Goal: Task Accomplishment & Management: Manage account settings

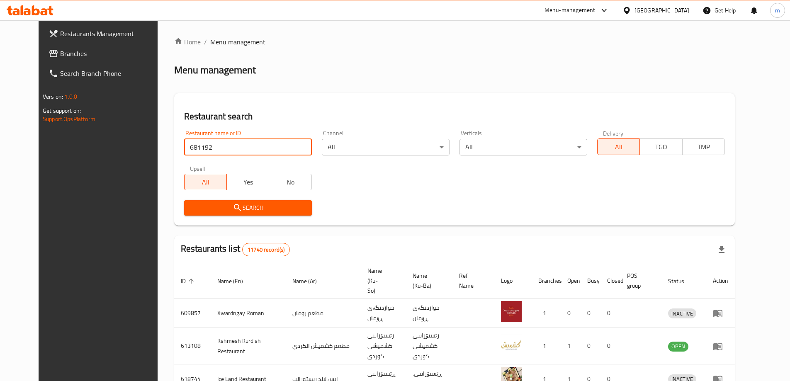
type input "681192"
click button "Search" at bounding box center [248, 207] width 128 height 15
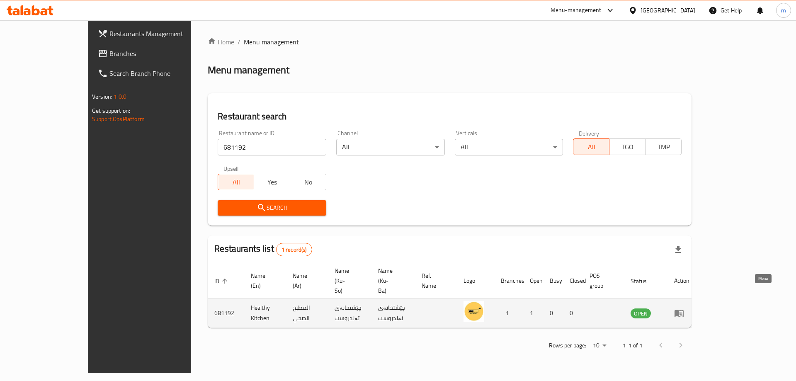
click at [689, 308] on link "enhanced table" at bounding box center [681, 313] width 15 height 10
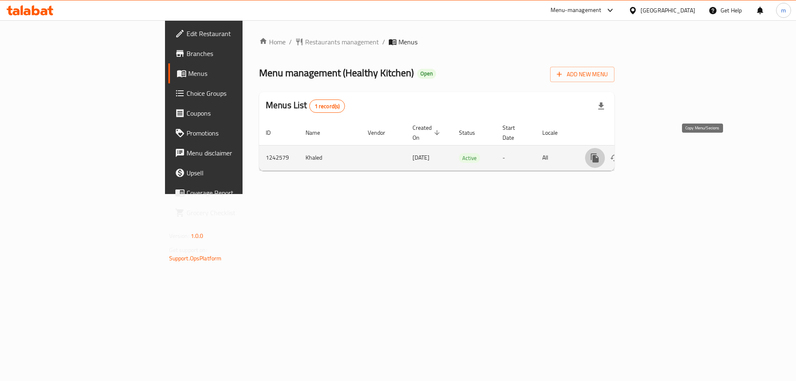
click at [599, 153] on icon "more" at bounding box center [595, 157] width 8 height 9
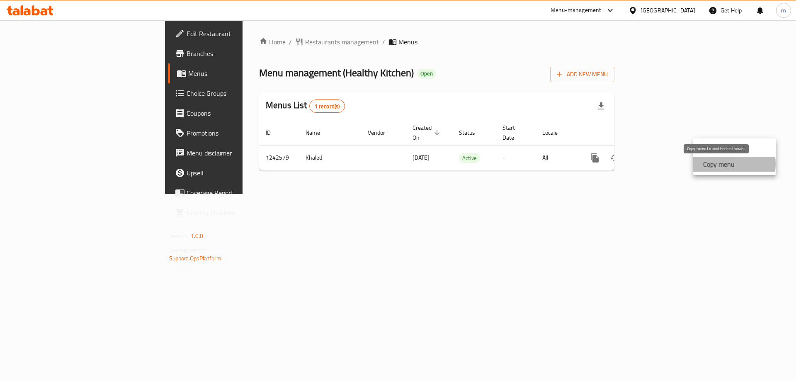
click at [720, 164] on strong "Copy menu" at bounding box center [719, 164] width 32 height 10
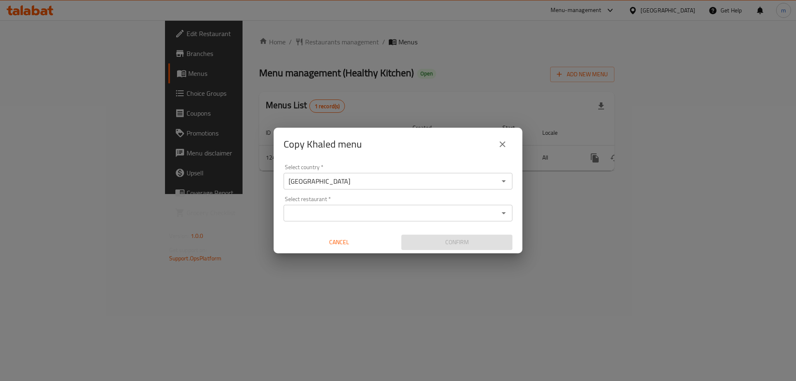
click at [386, 211] on input "Select restaurant   *" at bounding box center [391, 213] width 210 height 12
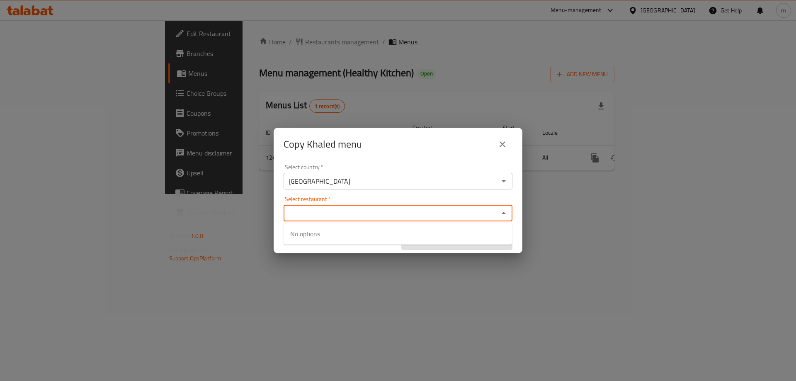
paste input "Healthy Kitchen"
type input "Healthy Kitchen"
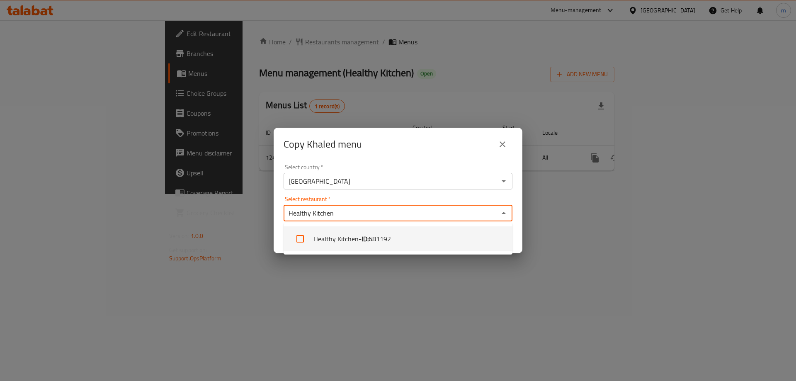
click at [350, 241] on li "Healthy Kitchen - ID: 681192" at bounding box center [398, 238] width 229 height 25
checkbox input "true"
click at [348, 205] on div "Healthy Kitchen Select restaurant *" at bounding box center [398, 213] width 229 height 17
drag, startPoint x: 364, startPoint y: 199, endPoint x: 379, endPoint y: 189, distance: 17.7
click at [364, 199] on div "Select restaurant   * Healthy Kitchen Select restaurant *" at bounding box center [398, 208] width 229 height 25
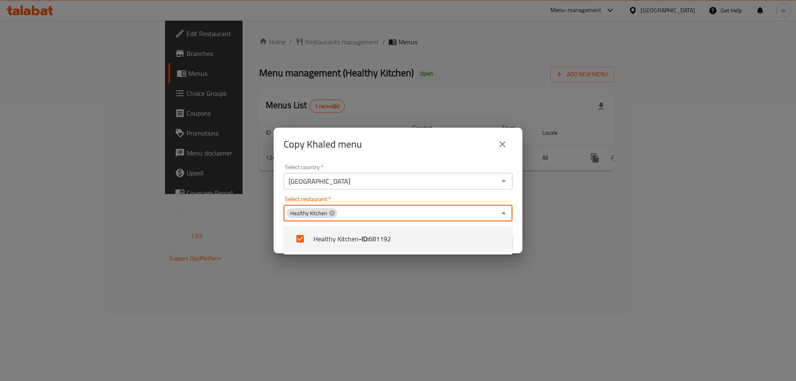
click at [446, 198] on div "Select restaurant   * Healthy Kitchen Select restaurant *" at bounding box center [398, 208] width 229 height 25
click at [455, 199] on div "Select restaurant   * Healthy Kitchen Select restaurant *" at bounding box center [398, 208] width 229 height 25
click at [456, 199] on div "Select restaurant   * Healthy Kitchen Select restaurant *" at bounding box center [398, 208] width 229 height 25
click at [461, 198] on div "Select restaurant   * Healthy Kitchen Select restaurant *" at bounding box center [398, 208] width 229 height 25
click at [459, 196] on div "Select country   * Iraq Select country * Select restaurant   * Healthy Kitchen …" at bounding box center [398, 207] width 249 height 92
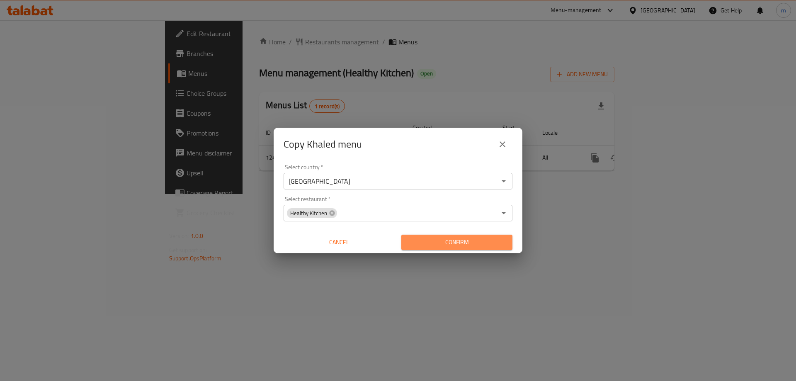
click at [470, 238] on span "Confirm" at bounding box center [457, 242] width 98 height 10
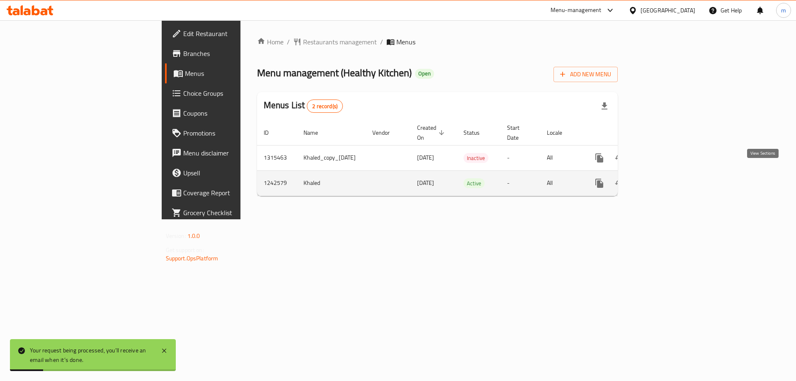
click at [664, 178] on icon "enhanced table" at bounding box center [659, 183] width 10 height 10
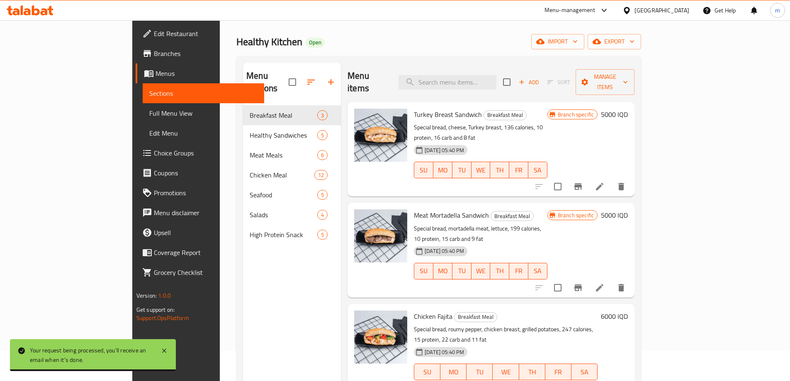
scroll to position [30, 0]
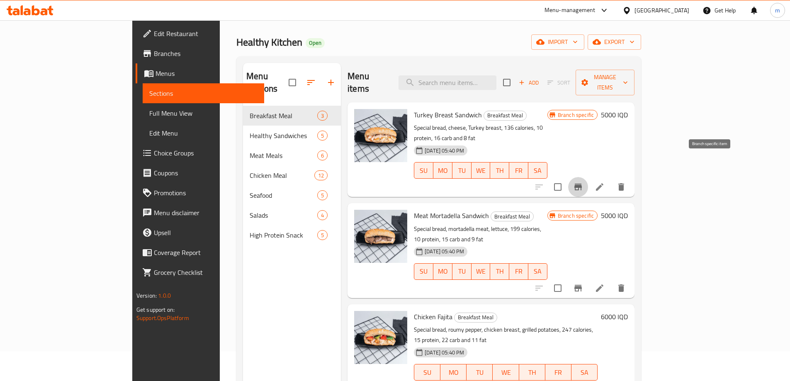
click at [582, 184] on icon "Branch-specific-item" at bounding box center [577, 187] width 7 height 7
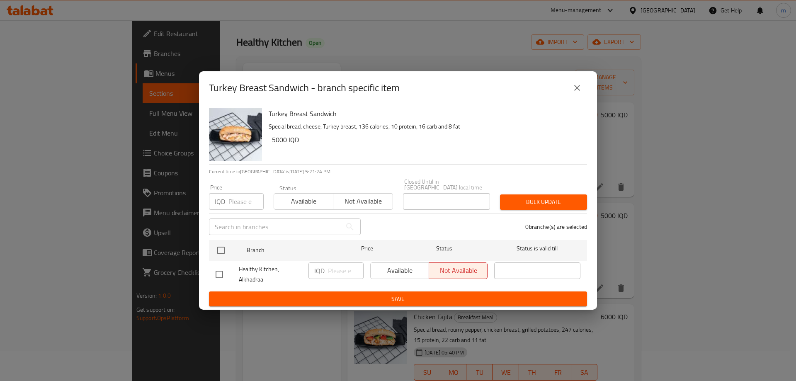
click at [573, 93] on icon "close" at bounding box center [577, 88] width 10 height 10
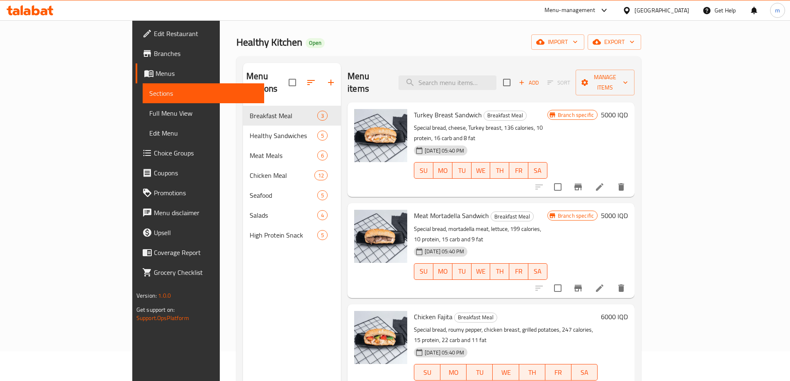
drag, startPoint x: 768, startPoint y: 106, endPoint x: 747, endPoint y: 104, distance: 20.4
click at [641, 106] on div "Menu sections Breakfast Meal 3 Healthy Sandwiches 5 Meat Meals 6 Chicken Meal 1…" at bounding box center [438, 253] width 405 height 394
click at [628, 109] on h6 "5000 IQD" at bounding box center [614, 115] width 27 height 12
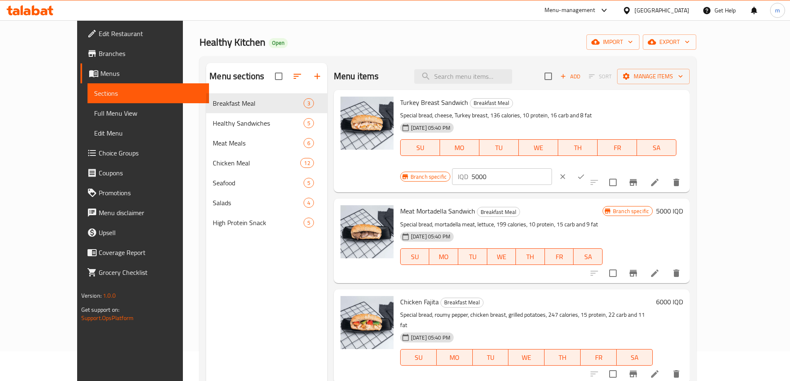
drag, startPoint x: 647, startPoint y: 107, endPoint x: 636, endPoint y: 109, distance: 10.9
click at [552, 168] on div "IQD 5000 ​" at bounding box center [502, 176] width 100 height 17
type input "6000"
click at [585, 172] on icon "ok" at bounding box center [581, 176] width 8 height 8
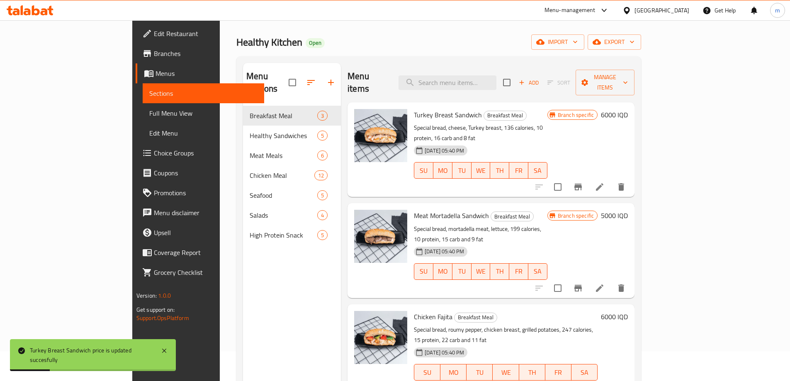
click at [149, 116] on span "Full Menu View" at bounding box center [203, 113] width 108 height 10
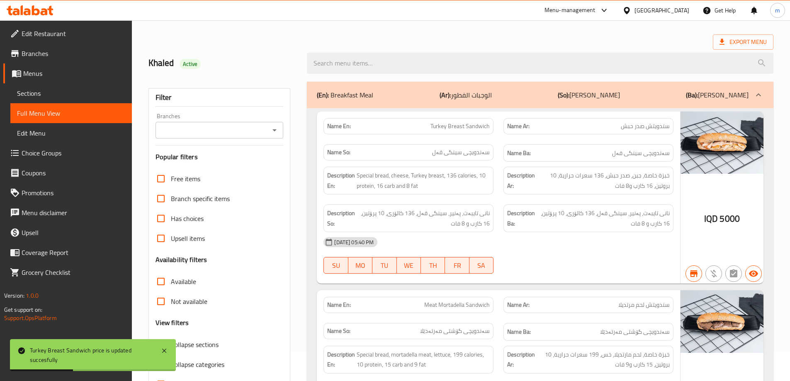
click at [241, 129] on input "Branches" at bounding box center [212, 130] width 109 height 12
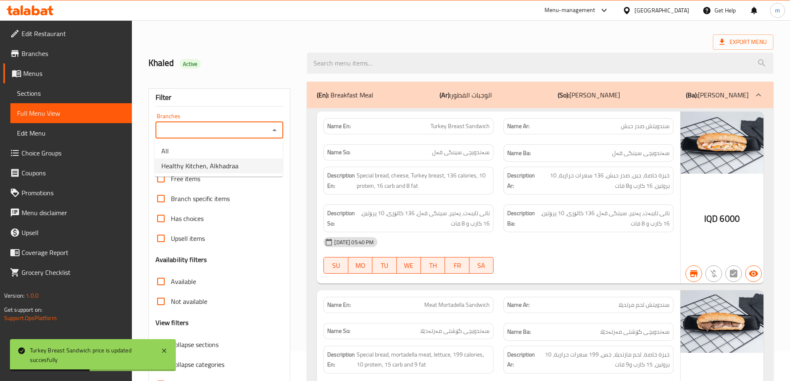
click at [209, 165] on span "Healthy Kitchen, Alkhadraa" at bounding box center [199, 166] width 77 height 10
type input "Healthy Kitchen, Alkhadraa"
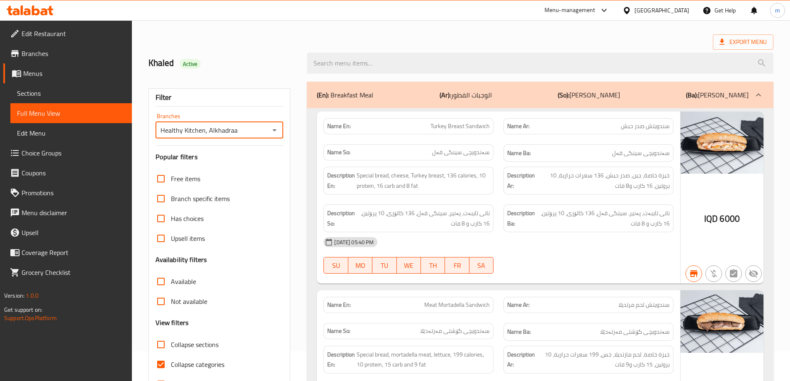
click at [77, 90] on span "Sections" at bounding box center [71, 93] width 108 height 10
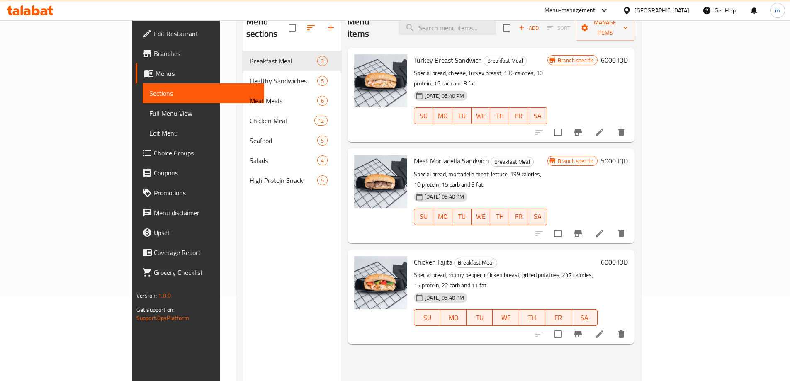
scroll to position [116, 0]
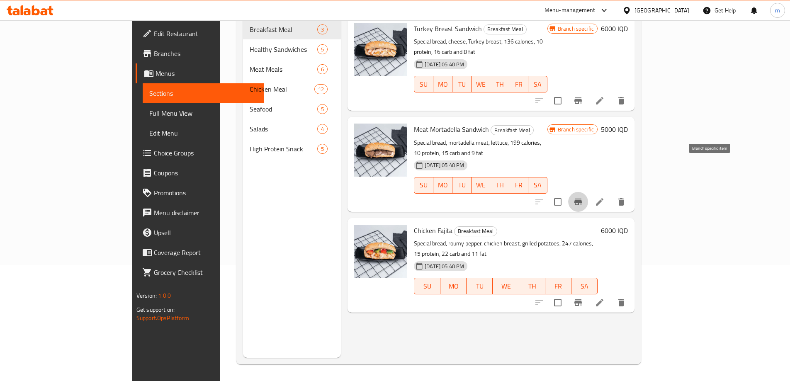
click at [582, 199] on icon "Branch-specific-item" at bounding box center [577, 202] width 7 height 7
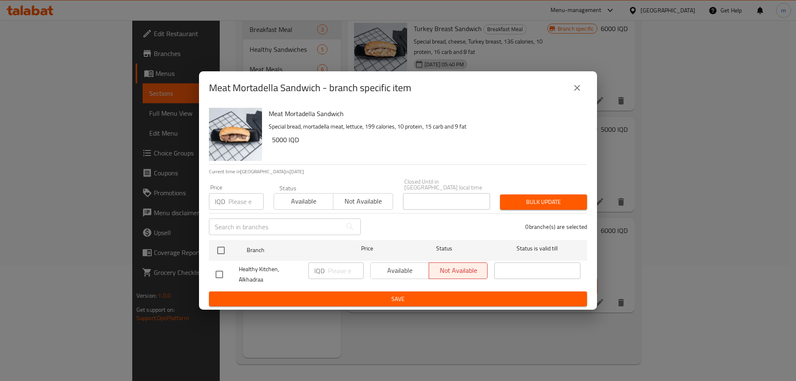
click at [580, 89] on icon "close" at bounding box center [577, 88] width 10 height 10
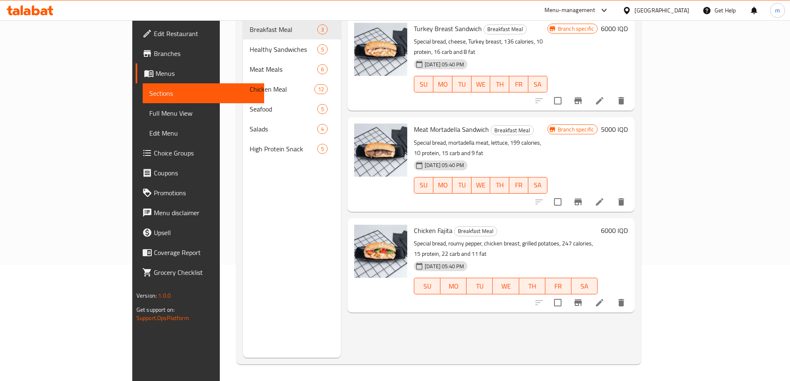
click at [628, 124] on h6 "5000 IQD" at bounding box center [614, 130] width 27 height 12
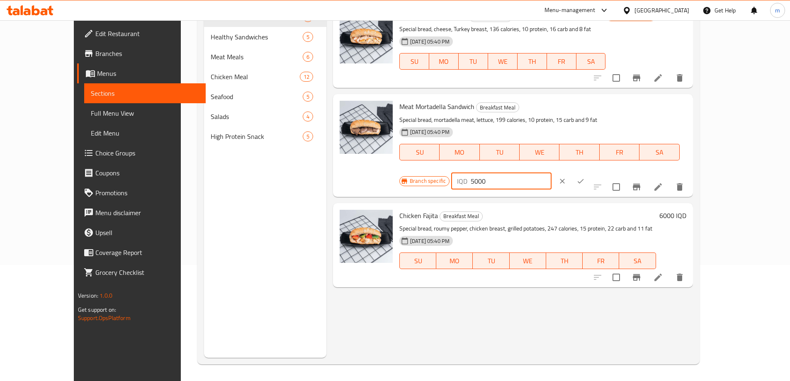
drag, startPoint x: 650, startPoint y: 112, endPoint x: 638, endPoint y: 111, distance: 11.6
click at [551, 173] on div "IQD 5000 ​" at bounding box center [501, 181] width 100 height 17
type input "6000"
drag, startPoint x: 740, startPoint y: 107, endPoint x: 748, endPoint y: 128, distance: 22.2
click at [585, 177] on icon "ok" at bounding box center [580, 181] width 8 height 8
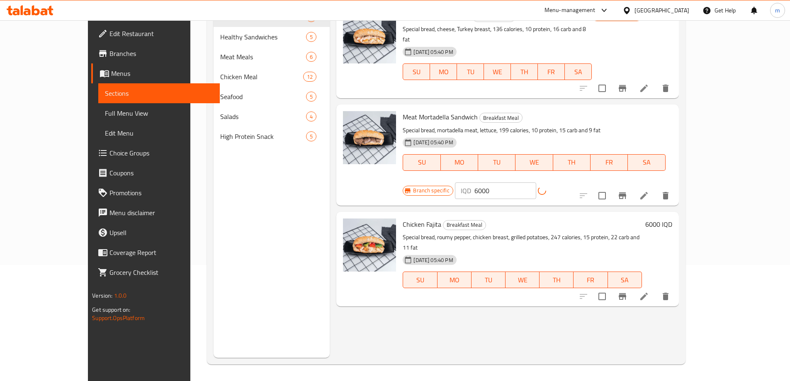
click at [672, 218] on h6 "6000 IQD" at bounding box center [658, 224] width 27 height 12
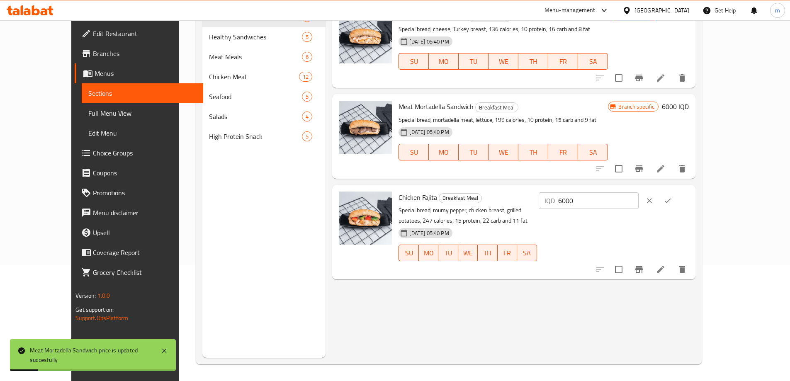
drag, startPoint x: 651, startPoint y: 200, endPoint x: 636, endPoint y: 201, distance: 15.4
click at [636, 201] on div "IQD 6000 ​" at bounding box center [589, 200] width 100 height 17
type input "7000"
click at [677, 198] on button "ok" at bounding box center [667, 201] width 18 height 18
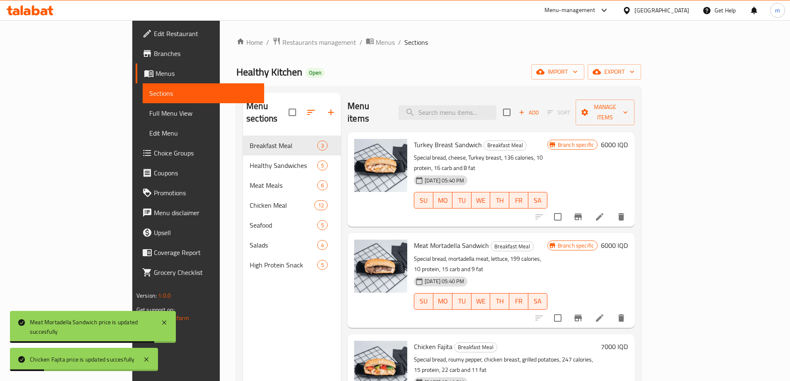
scroll to position [97, 0]
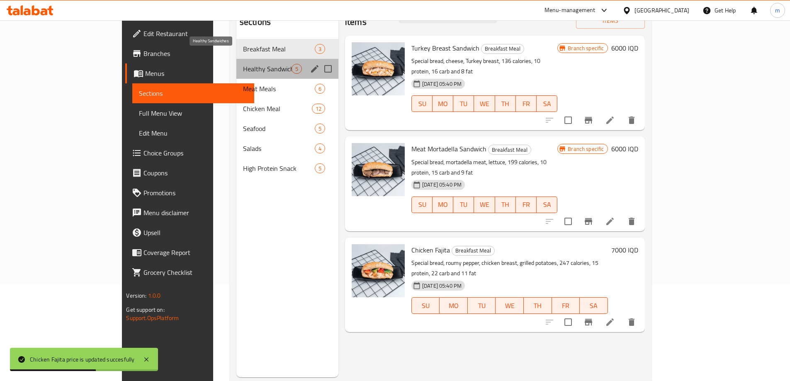
click at [243, 64] on span "Healthy Sandwiches" at bounding box center [267, 69] width 49 height 10
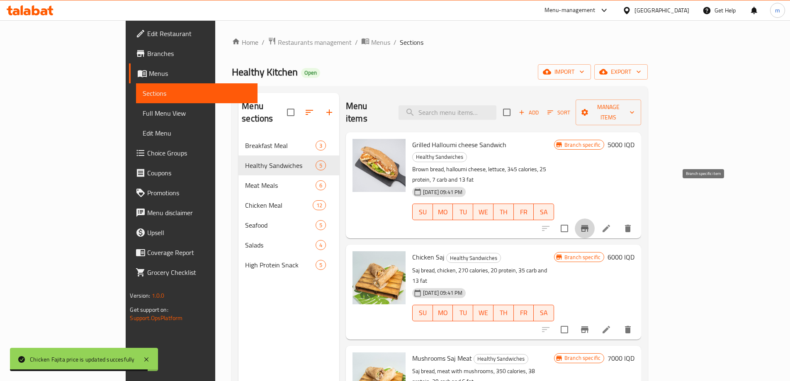
click at [590, 223] on icon "Branch-specific-item" at bounding box center [585, 228] width 10 height 10
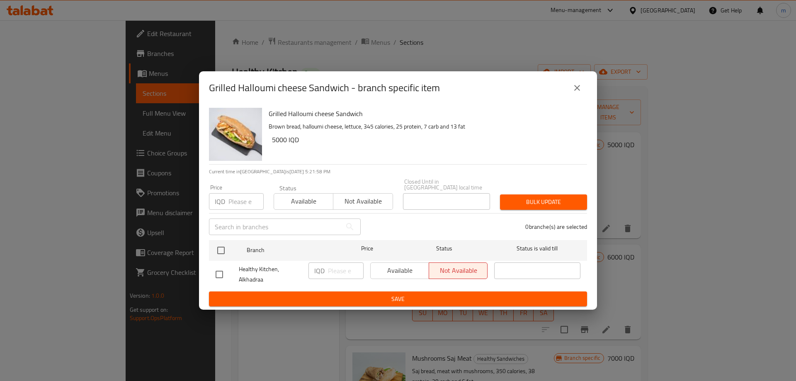
click at [579, 87] on icon "close" at bounding box center [577, 88] width 10 height 10
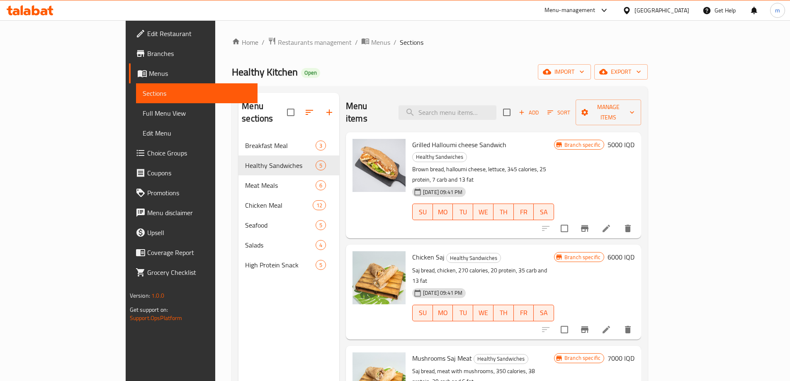
click at [634, 139] on h6 "5000 IQD" at bounding box center [620, 145] width 27 height 12
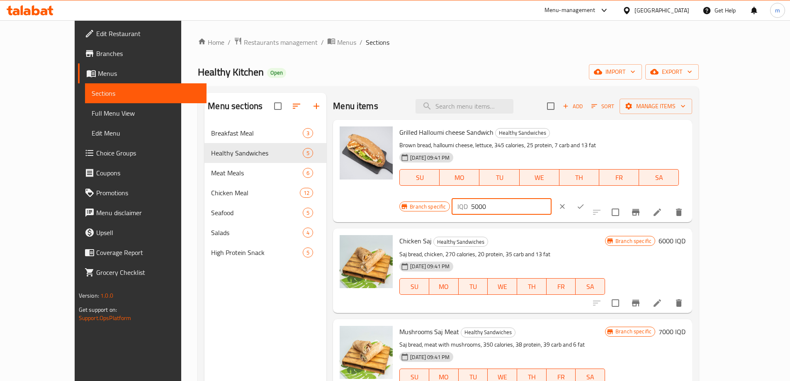
drag, startPoint x: 645, startPoint y: 134, endPoint x: 632, endPoint y: 134, distance: 13.3
click at [551, 198] on div "IQD 5000 ​" at bounding box center [501, 206] width 100 height 17
type input "6000"
click at [585, 202] on icon "ok" at bounding box center [580, 206] width 8 height 8
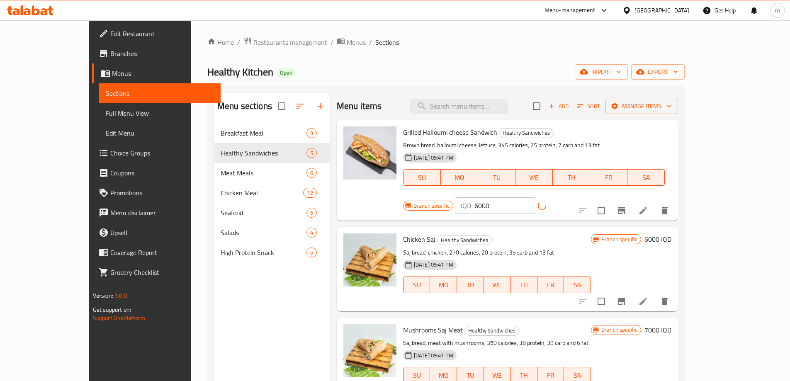
scroll to position [92, 0]
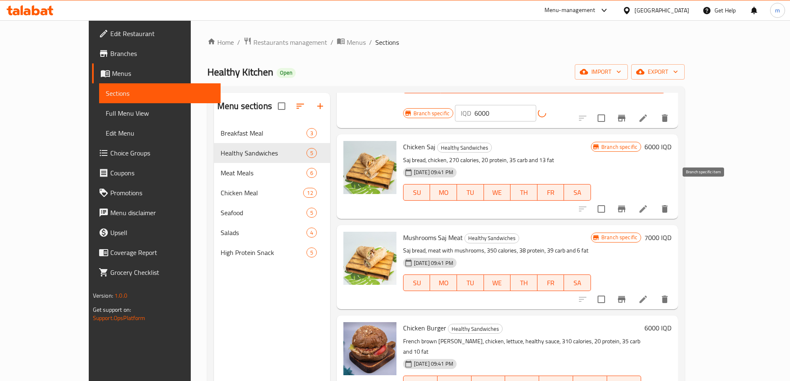
click at [631, 199] on button "Branch-specific-item" at bounding box center [621, 209] width 20 height 20
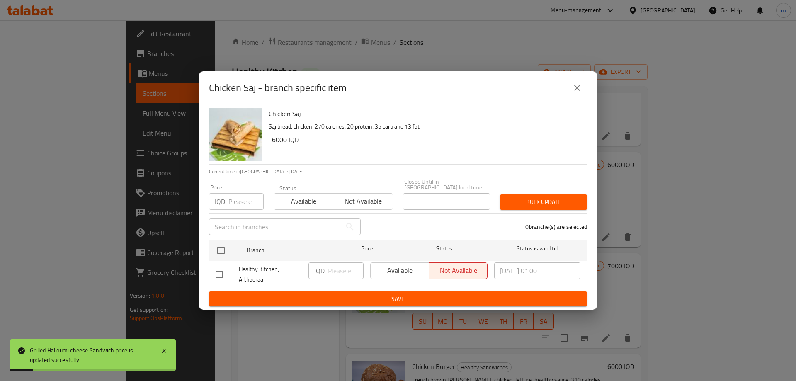
click at [582, 85] on button "close" at bounding box center [577, 88] width 20 height 20
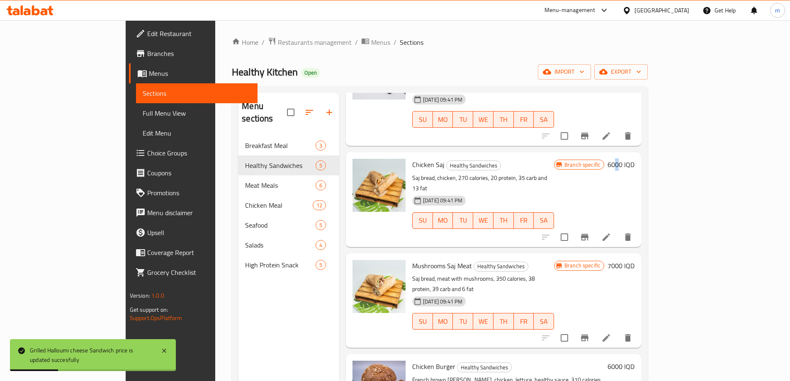
click at [634, 159] on h6 "6000 IQD" at bounding box center [620, 165] width 27 height 12
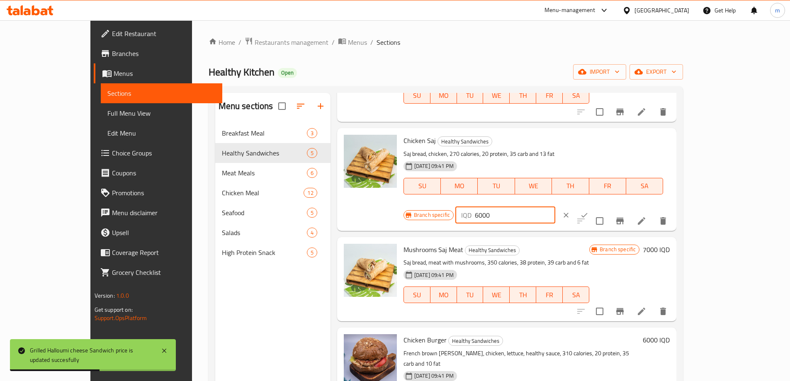
drag, startPoint x: 645, startPoint y: 131, endPoint x: 628, endPoint y: 133, distance: 17.1
click at [555, 207] on div "IQD 6000 ​" at bounding box center [505, 215] width 100 height 17
type input "7000"
click at [588, 211] on icon "ok" at bounding box center [584, 215] width 8 height 8
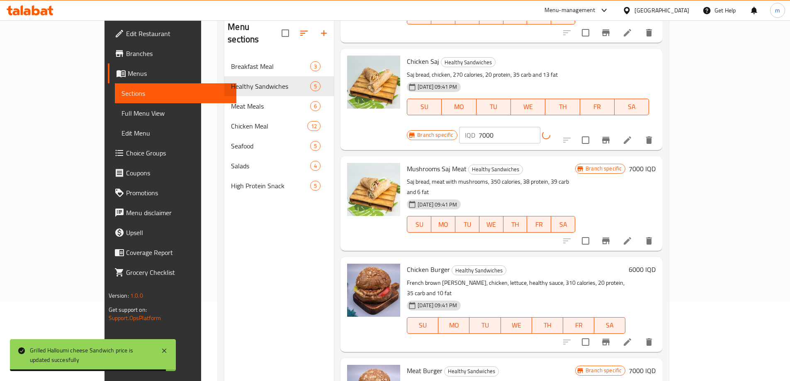
scroll to position [97, 0]
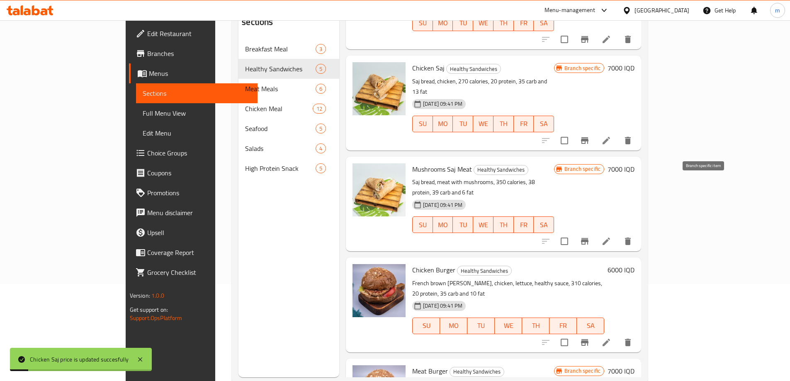
click at [594, 231] on button "Branch-specific-item" at bounding box center [585, 241] width 20 height 20
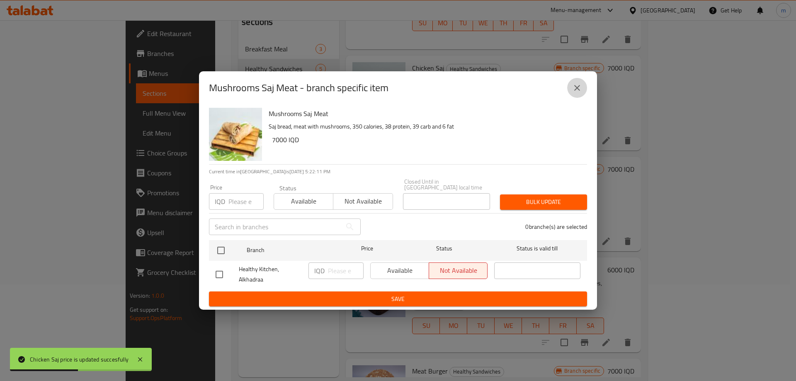
click at [579, 89] on icon "close" at bounding box center [577, 88] width 10 height 10
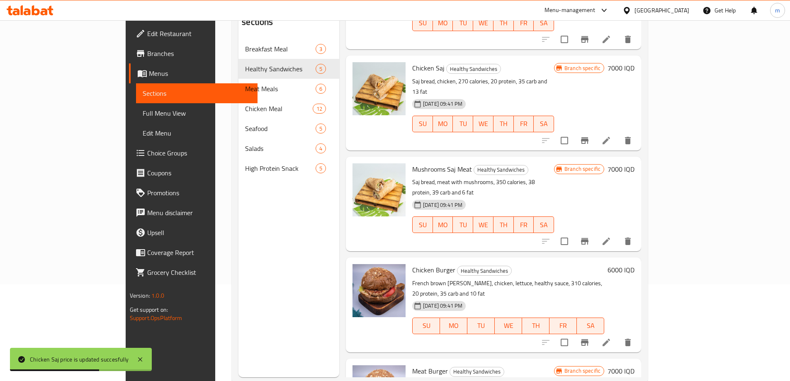
click at [634, 163] on h6 "7000 IQD" at bounding box center [620, 169] width 27 height 12
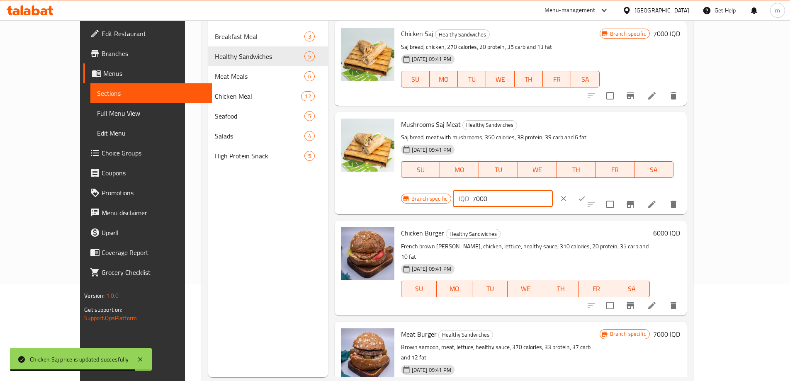
drag, startPoint x: 642, startPoint y: 129, endPoint x: 615, endPoint y: 134, distance: 27.1
click at [603, 189] on div "Branch specific IQD 7000 ​" at bounding box center [502, 198] width 202 height 18
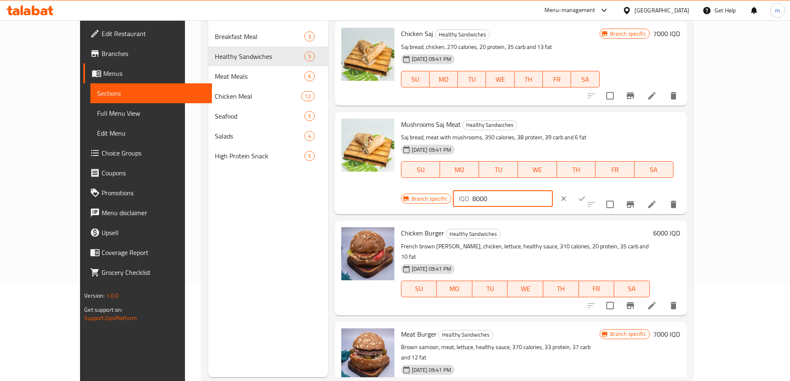
type input "8000"
click at [591, 189] on button "ok" at bounding box center [582, 198] width 18 height 18
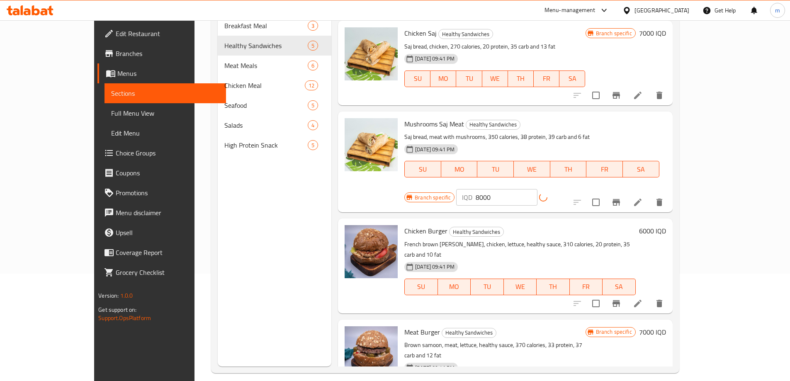
scroll to position [116, 0]
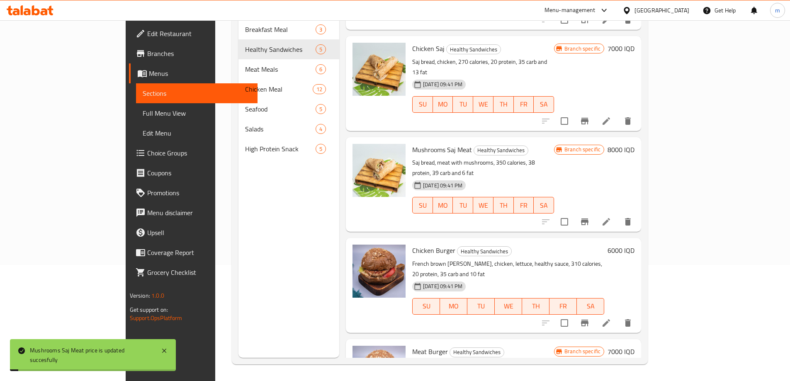
click at [634, 245] on h6 "6000 IQD" at bounding box center [620, 251] width 27 height 12
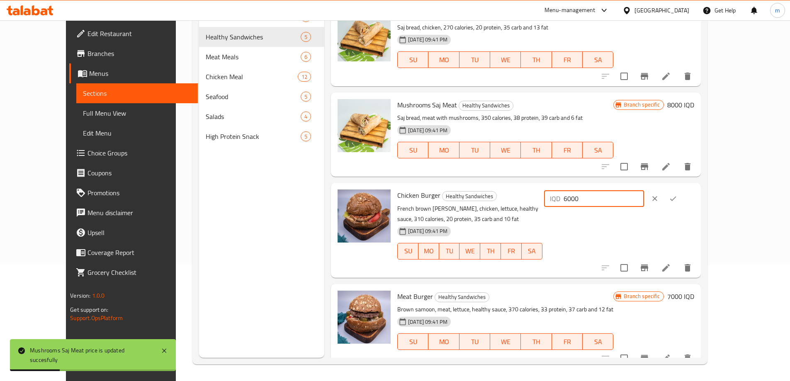
drag, startPoint x: 642, startPoint y: 197, endPoint x: 634, endPoint y: 197, distance: 7.5
click at [636, 197] on div "IQD 6000 ​" at bounding box center [594, 198] width 100 height 17
type input "7000"
click at [677, 198] on icon "ok" at bounding box center [673, 198] width 8 height 8
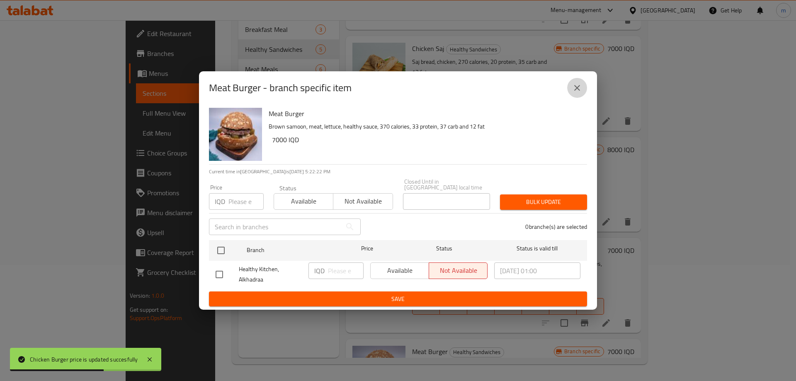
click at [581, 85] on button "close" at bounding box center [577, 88] width 20 height 20
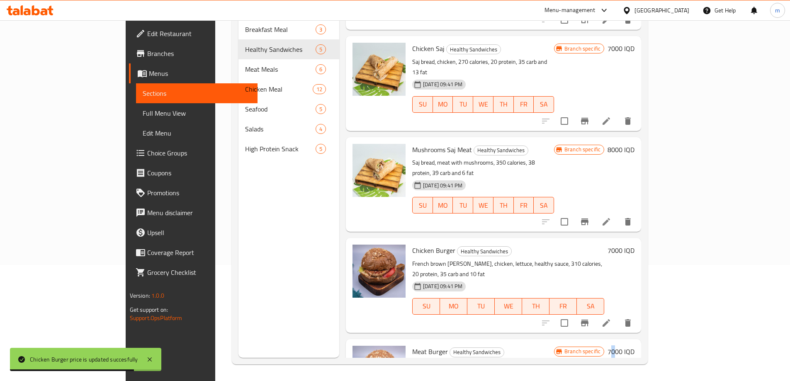
click at [634, 346] on h6 "7000 IQD" at bounding box center [620, 352] width 27 height 12
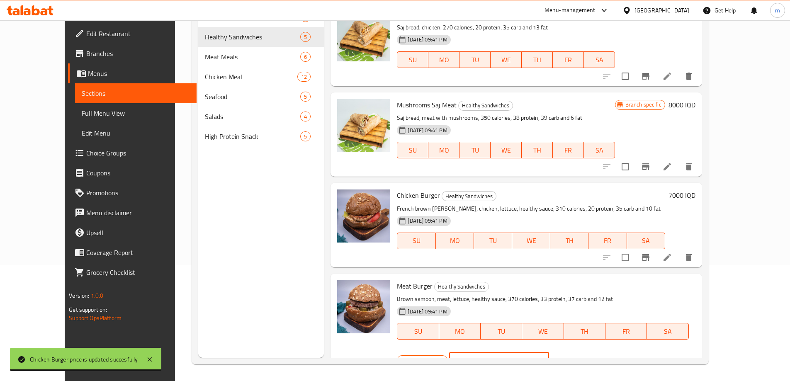
drag, startPoint x: 644, startPoint y: 289, endPoint x: 639, endPoint y: 288, distance: 4.6
click at [549, 352] on div "IQD 7000 ​" at bounding box center [499, 360] width 100 height 17
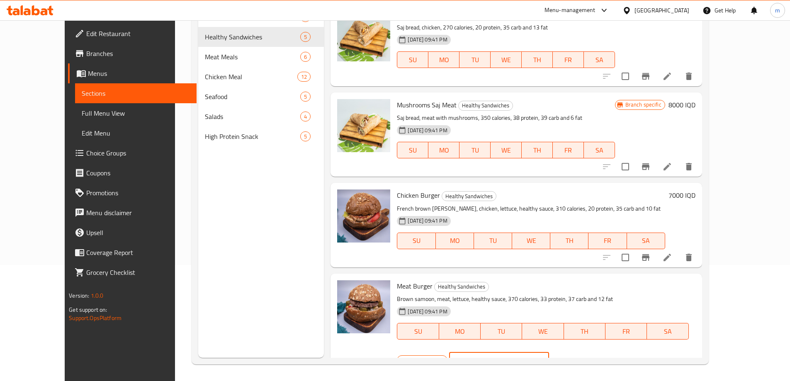
type input "8000"
click at [582, 356] on icon "ok" at bounding box center [578, 360] width 8 height 8
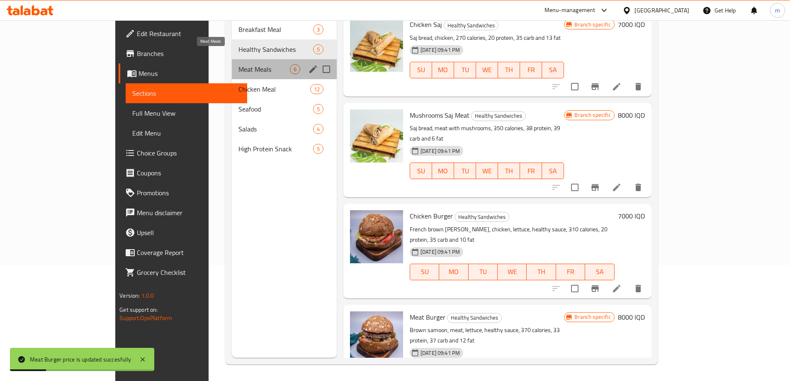
click at [238, 64] on span "Meat Meals" at bounding box center [263, 69] width 51 height 10
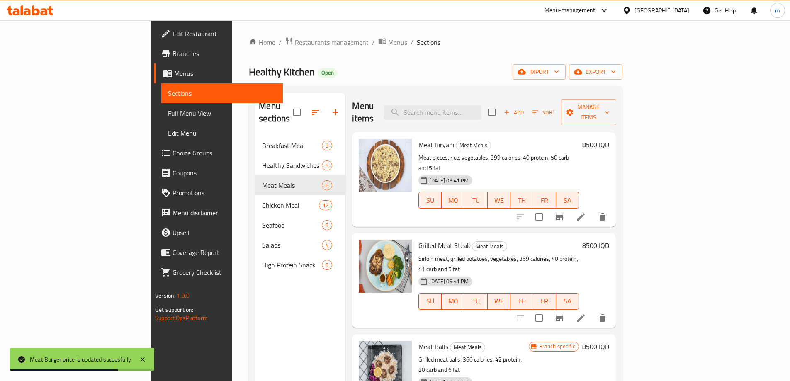
click at [609, 139] on h6 "8500 IQD" at bounding box center [595, 145] width 27 height 12
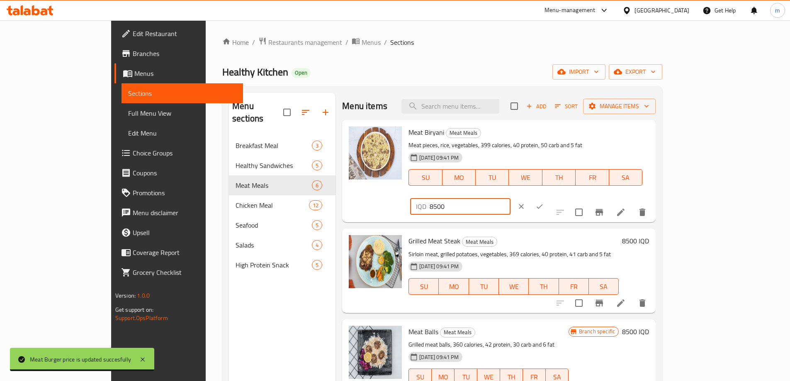
drag, startPoint x: 632, startPoint y: 133, endPoint x: 620, endPoint y: 136, distance: 12.3
click at [510, 198] on div "IQD 8500 ​" at bounding box center [460, 206] width 100 height 17
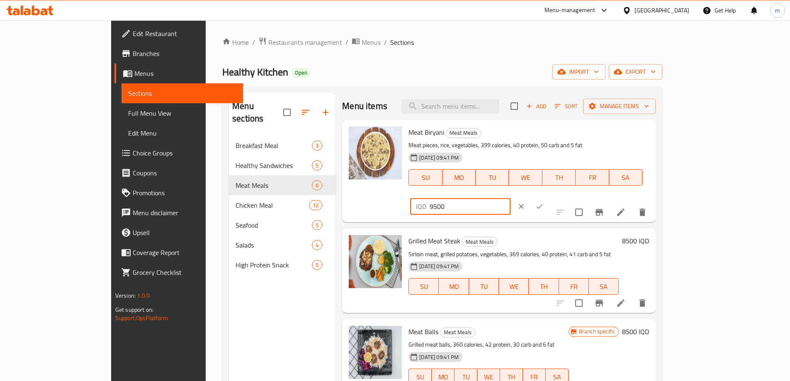
type input "9500"
click at [543, 202] on icon "ok" at bounding box center [539, 206] width 8 height 8
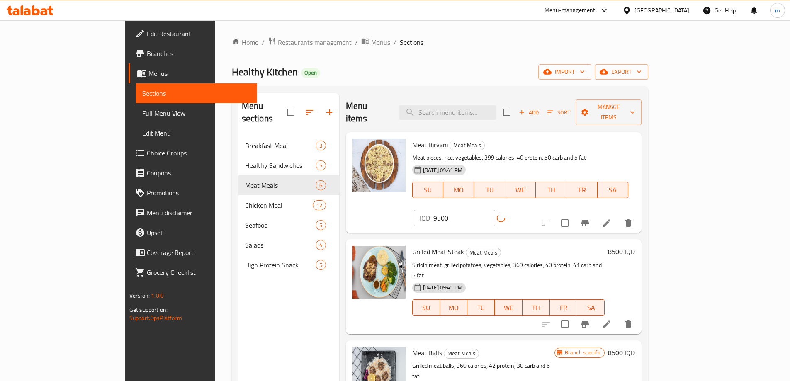
click at [635, 246] on h6 "8500 IQD" at bounding box center [621, 252] width 27 height 12
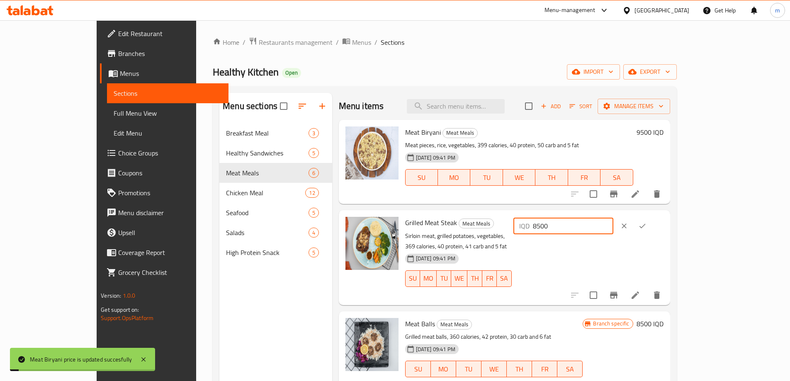
drag, startPoint x: 644, startPoint y: 224, endPoint x: 629, endPoint y: 225, distance: 14.9
click at [613, 224] on div "IQD 8500 ​" at bounding box center [563, 226] width 100 height 17
type input "9500"
click at [646, 223] on icon "ok" at bounding box center [642, 226] width 8 height 8
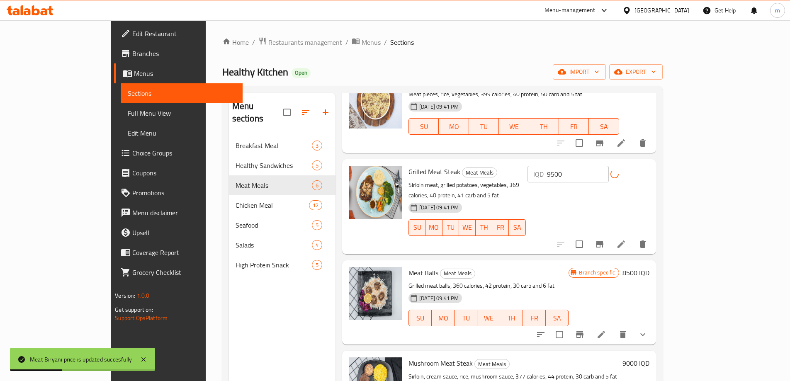
scroll to position [97, 0]
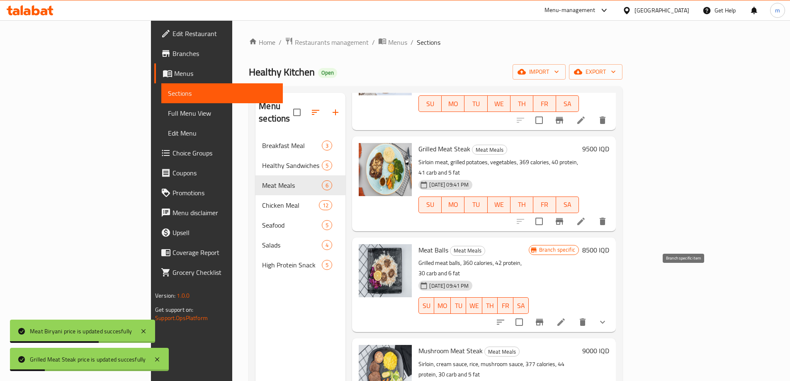
click at [549, 312] on button "Branch-specific-item" at bounding box center [539, 322] width 20 height 20
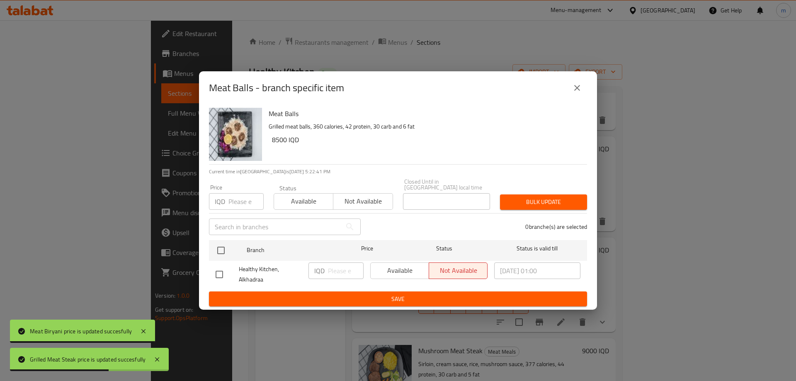
drag, startPoint x: 575, startPoint y: 95, endPoint x: 594, endPoint y: 103, distance: 20.6
click at [576, 93] on icon "close" at bounding box center [577, 88] width 10 height 10
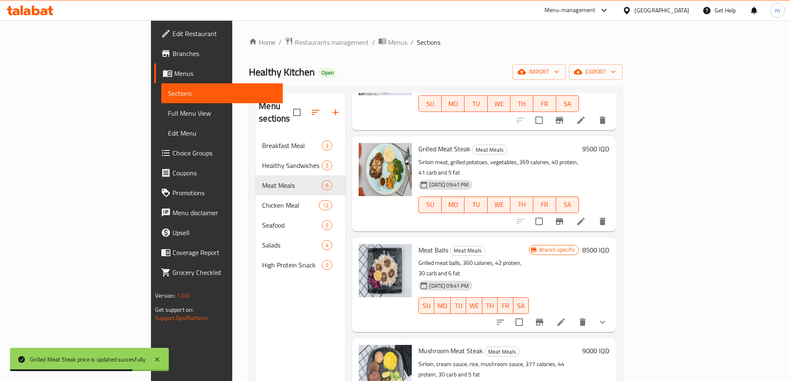
click at [609, 267] on div "Branch specific 8500 IQD" at bounding box center [569, 284] width 80 height 81
click at [607, 317] on icon "show more" at bounding box center [602, 322] width 10 height 10
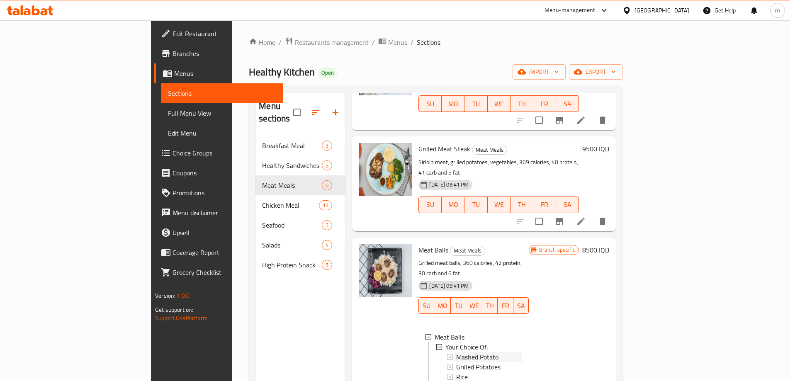
click at [456, 352] on span "Mashed Potato" at bounding box center [477, 357] width 42 height 10
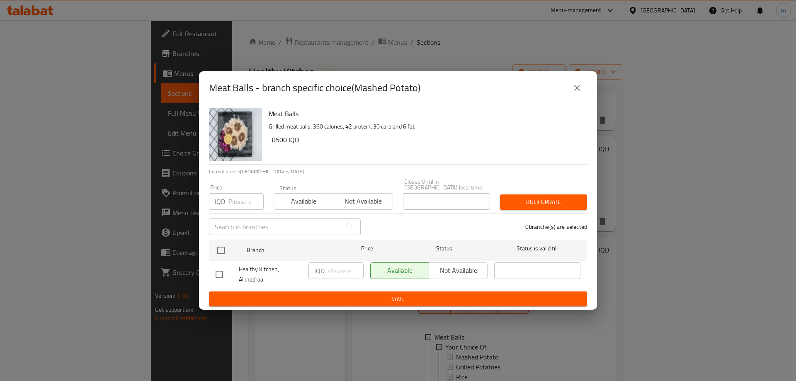
drag, startPoint x: 574, startPoint y: 88, endPoint x: 593, endPoint y: 102, distance: 23.1
click at [575, 88] on icon "close" at bounding box center [577, 88] width 10 height 10
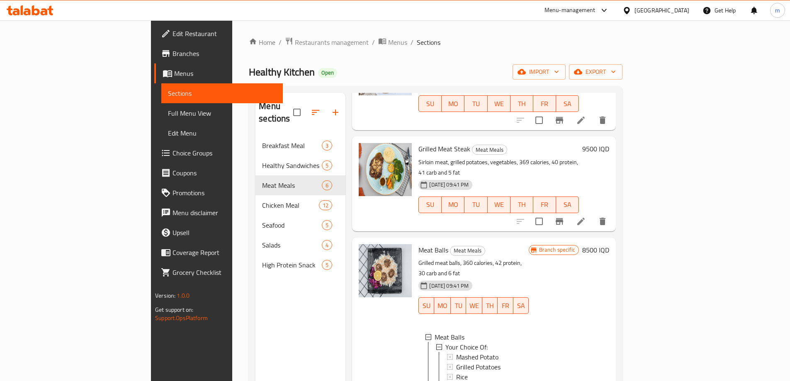
click at [609, 244] on h6 "8500 IQD" at bounding box center [595, 250] width 27 height 12
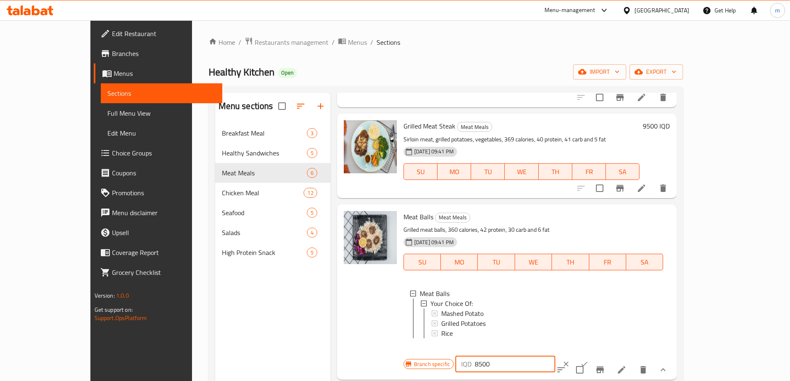
drag, startPoint x: 644, startPoint y: 221, endPoint x: 637, endPoint y: 221, distance: 7.1
click at [555, 356] on div "IQD 8500 ​" at bounding box center [505, 364] width 100 height 17
type input "9500"
click at [588, 360] on icon "ok" at bounding box center [584, 364] width 8 height 8
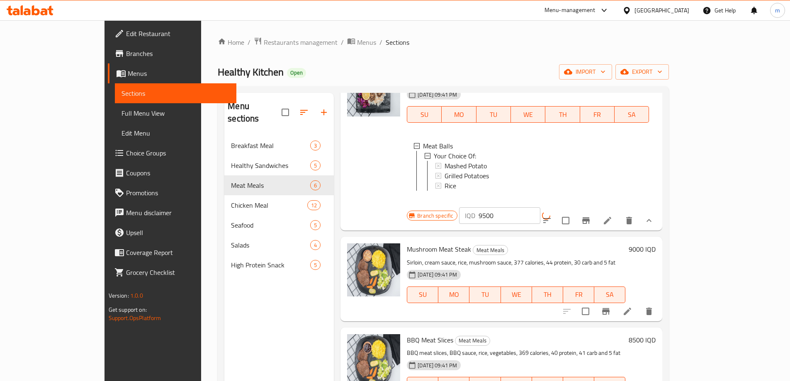
scroll to position [262, 0]
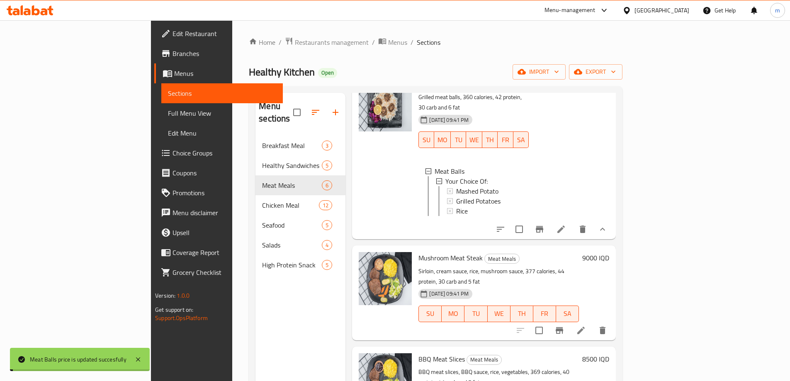
click at [609, 252] on h6 "9000 IQD" at bounding box center [595, 258] width 27 height 12
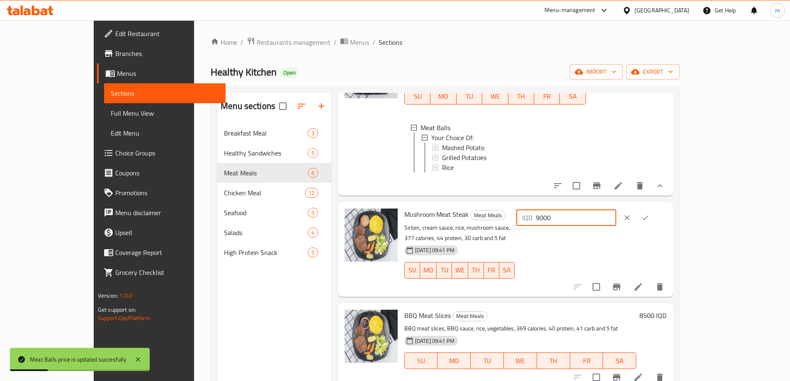
drag, startPoint x: 644, startPoint y: 225, endPoint x: 623, endPoint y: 224, distance: 21.6
click at [616, 224] on div "IQD 9000 ​" at bounding box center [566, 217] width 100 height 17
type input "10000"
click at [648, 220] on icon "ok" at bounding box center [645, 218] width 6 height 5
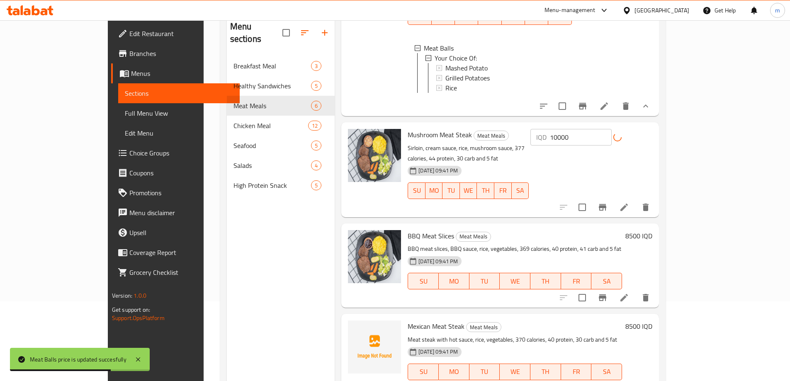
scroll to position [97, 0]
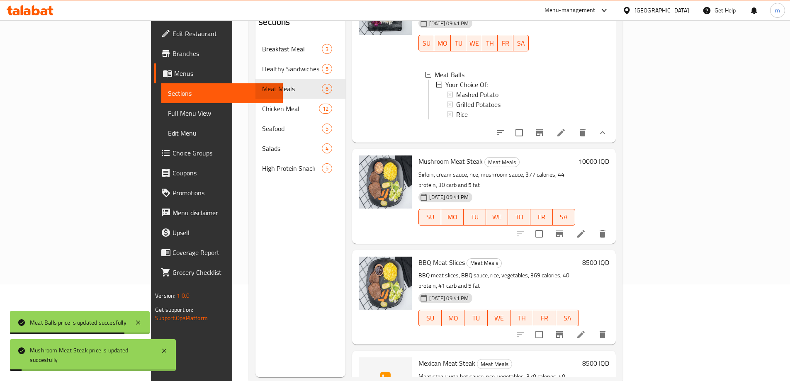
click at [609, 257] on h6 "8500 IQD" at bounding box center [595, 263] width 27 height 12
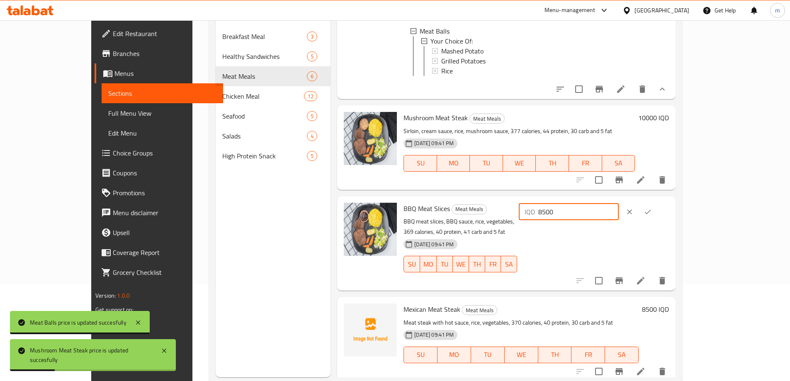
drag, startPoint x: 644, startPoint y: 220, endPoint x: 616, endPoint y: 221, distance: 28.2
click at [620, 221] on div "IQD 8500 ​" at bounding box center [593, 212] width 152 height 18
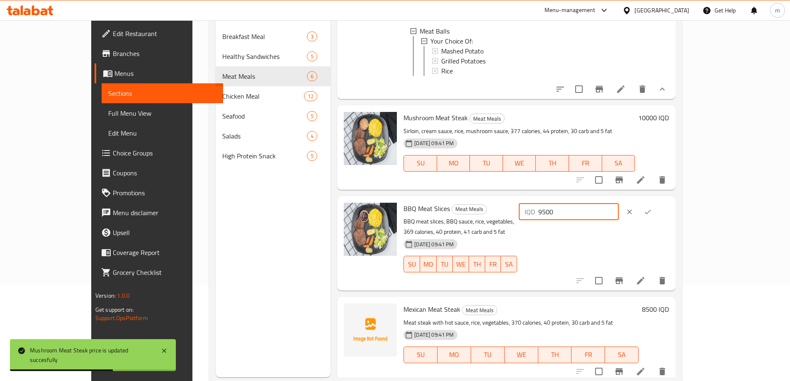
type input "9500"
click at [652, 216] on icon "ok" at bounding box center [647, 212] width 8 height 8
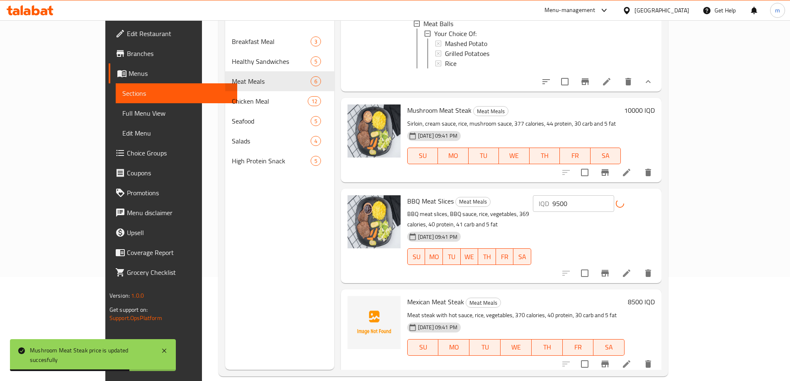
scroll to position [116, 0]
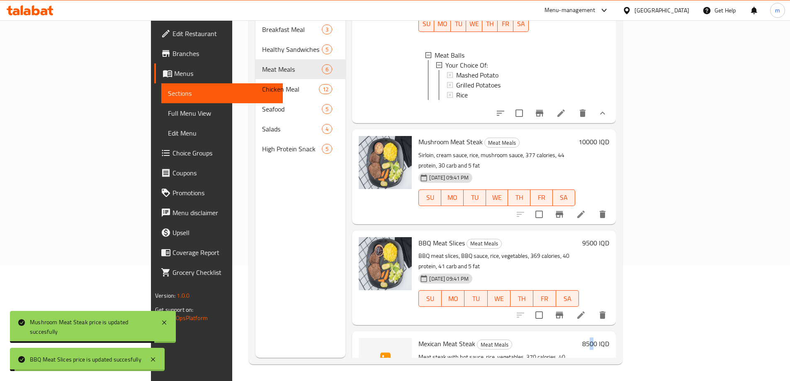
click at [609, 338] on h6 "8500 IQD" at bounding box center [595, 344] width 27 height 12
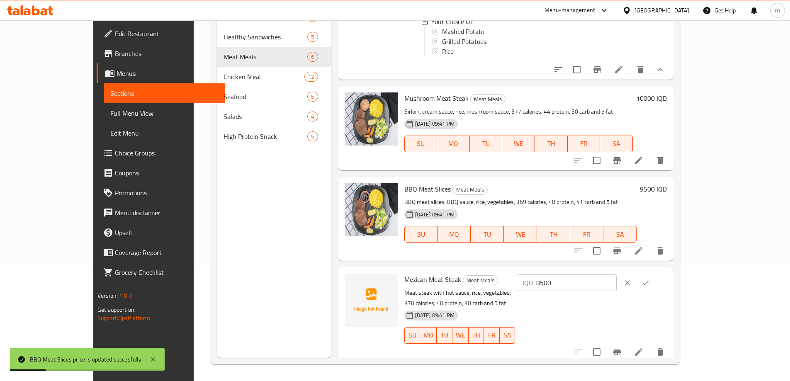
drag, startPoint x: 640, startPoint y: 288, endPoint x: 634, endPoint y: 288, distance: 5.8
click at [616, 288] on div "IQD 8500 ​" at bounding box center [567, 282] width 100 height 17
type input "9500"
click at [650, 287] on icon "ok" at bounding box center [645, 283] width 8 height 8
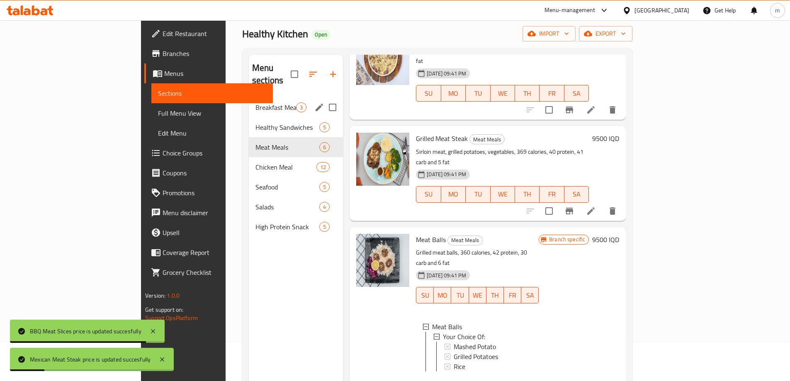
scroll to position [19, 0]
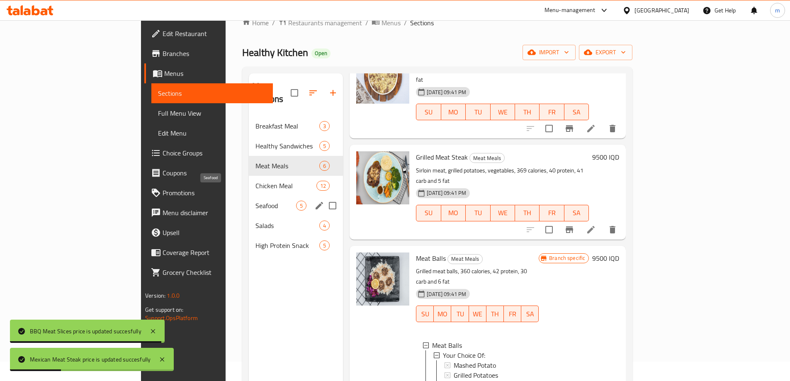
click at [255, 201] on span "Seafood" at bounding box center [275, 206] width 41 height 10
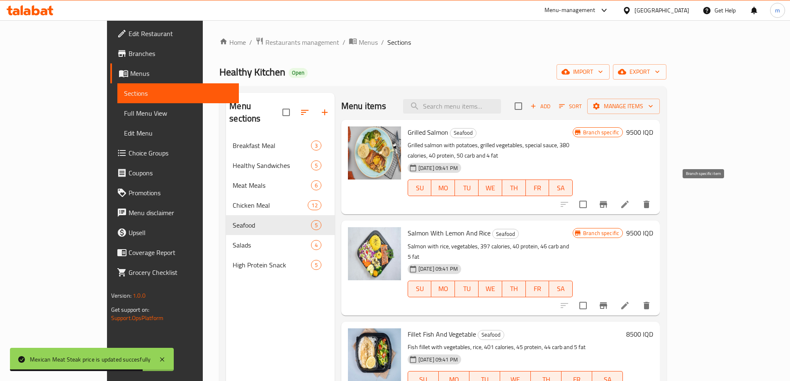
click at [608, 199] on icon "Branch-specific-item" at bounding box center [603, 204] width 10 height 10
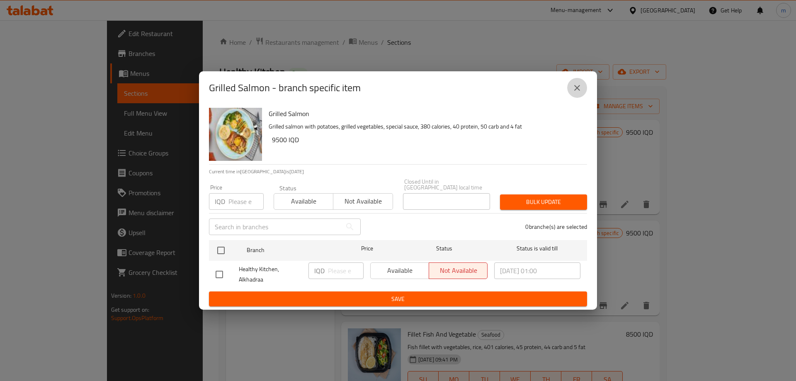
drag, startPoint x: 584, startPoint y: 92, endPoint x: 605, endPoint y: 98, distance: 22.0
click at [584, 91] on button "close" at bounding box center [577, 88] width 20 height 20
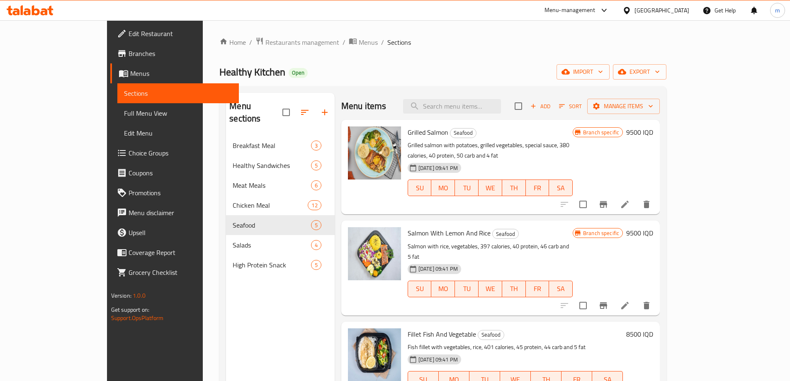
click at [653, 132] on h6 "9500 IQD" at bounding box center [639, 132] width 27 height 12
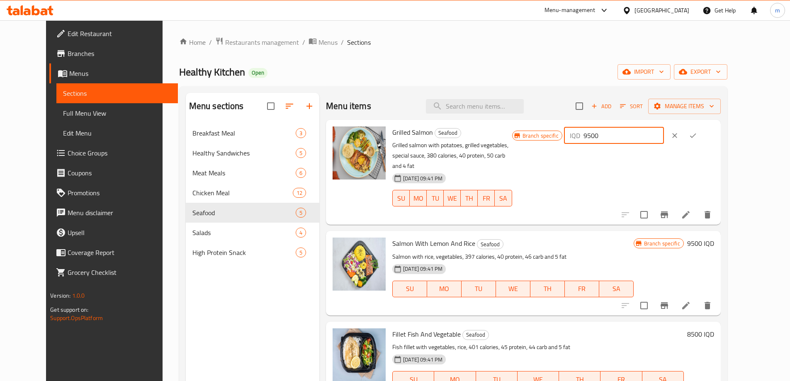
drag, startPoint x: 643, startPoint y: 137, endPoint x: 626, endPoint y: 138, distance: 17.4
click at [626, 138] on div "IQD 9500 ​" at bounding box center [614, 135] width 100 height 17
type input "10500"
click at [697, 134] on icon "ok" at bounding box center [693, 135] width 8 height 8
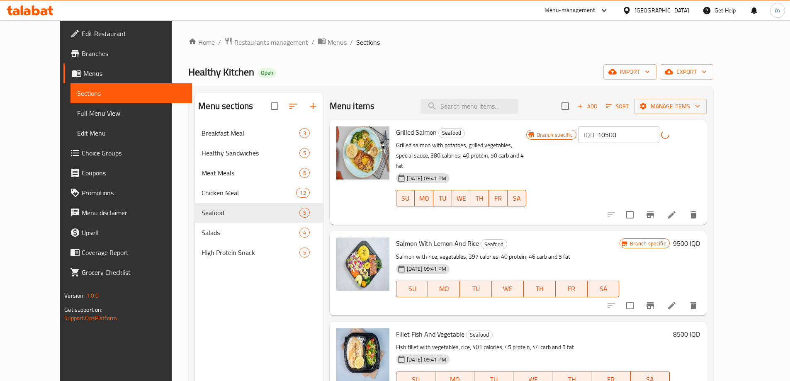
click at [700, 238] on h6 "9500 IQD" at bounding box center [686, 244] width 27 height 12
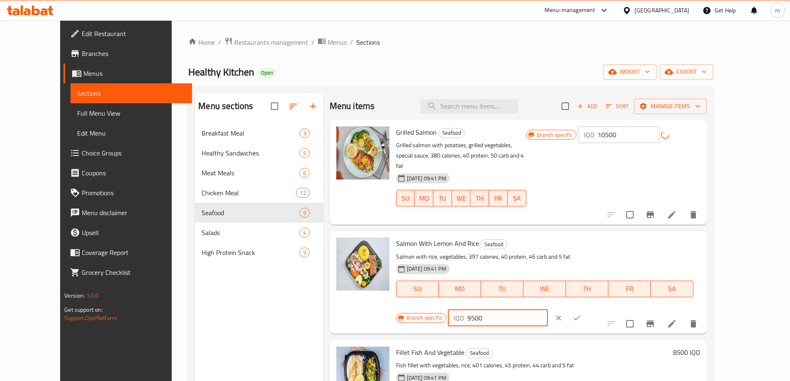
drag, startPoint x: 645, startPoint y: 237, endPoint x: 639, endPoint y: 234, distance: 6.3
click at [548, 310] on input "9500" at bounding box center [507, 318] width 80 height 17
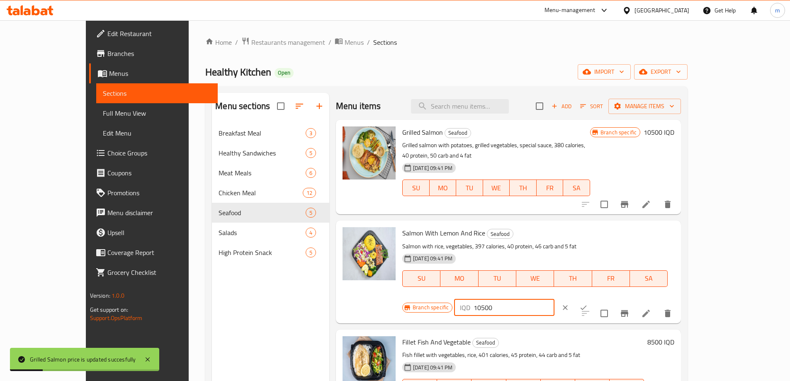
type input "10500"
click at [587, 303] on icon "ok" at bounding box center [583, 307] width 8 height 8
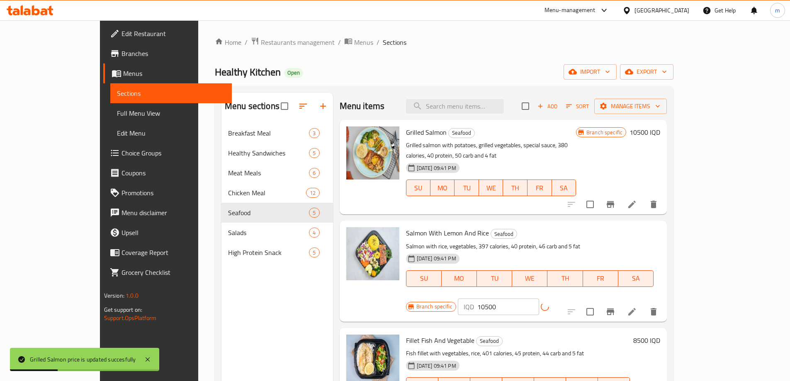
click at [620, 302] on button "Branch-specific-item" at bounding box center [610, 312] width 20 height 20
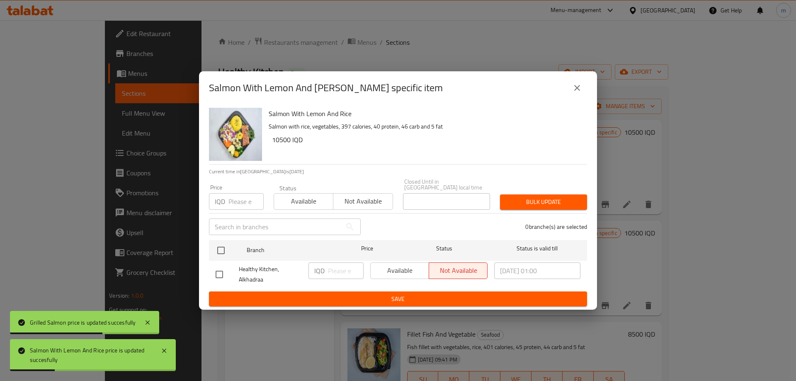
click at [581, 91] on icon "close" at bounding box center [577, 88] width 10 height 10
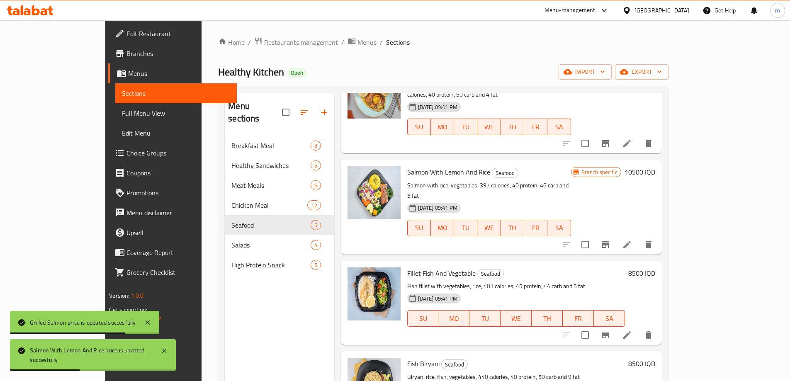
scroll to position [92, 0]
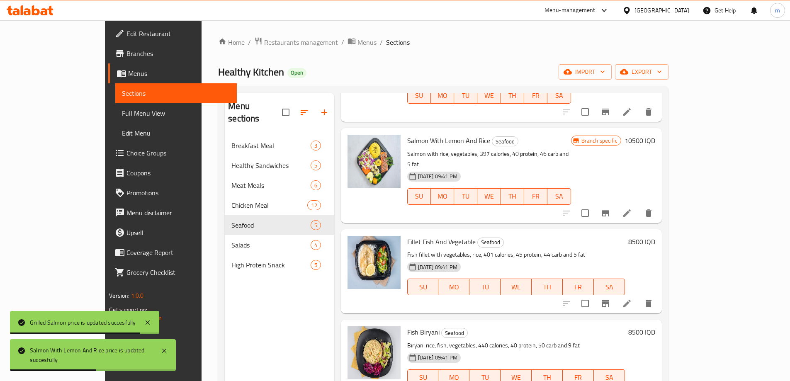
click at [655, 236] on h6 "8500 IQD" at bounding box center [641, 242] width 27 height 12
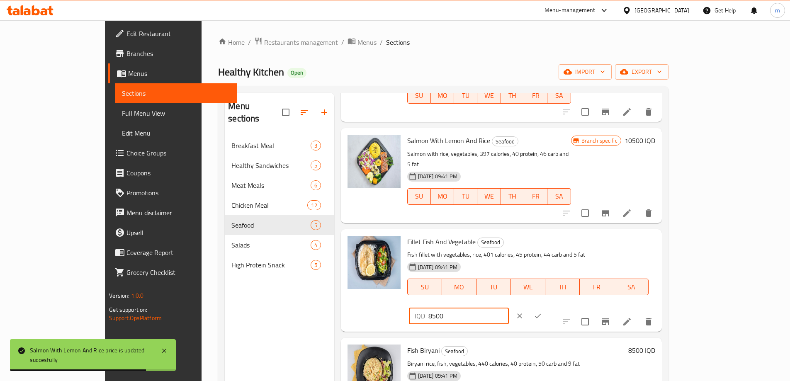
drag, startPoint x: 644, startPoint y: 224, endPoint x: 622, endPoint y: 225, distance: 22.4
click at [509, 308] on div "IQD 8500 ​" at bounding box center [459, 316] width 100 height 17
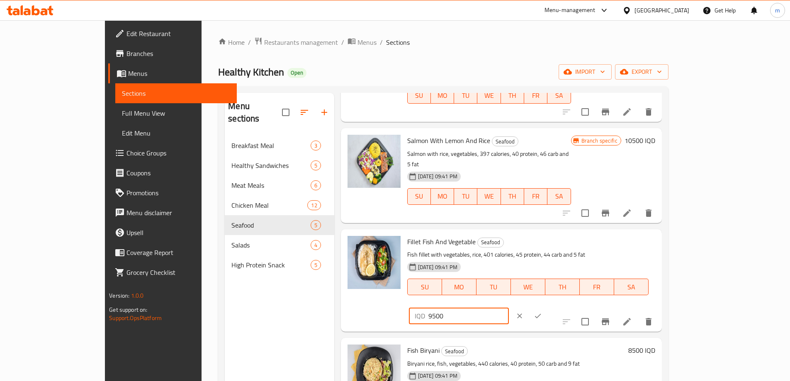
type input "9500"
click at [542, 312] on icon "ok" at bounding box center [538, 316] width 8 height 8
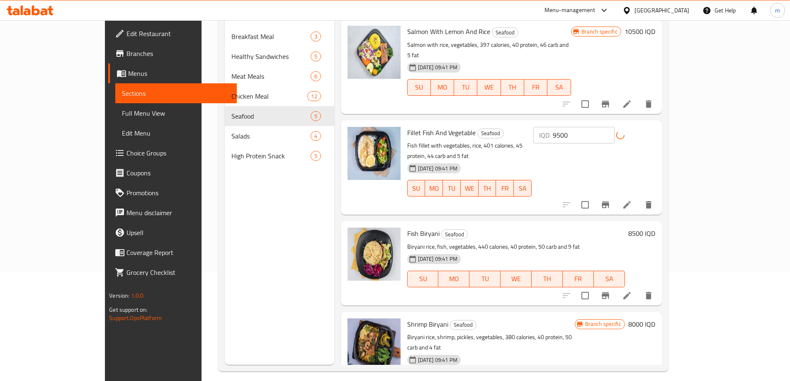
scroll to position [116, 0]
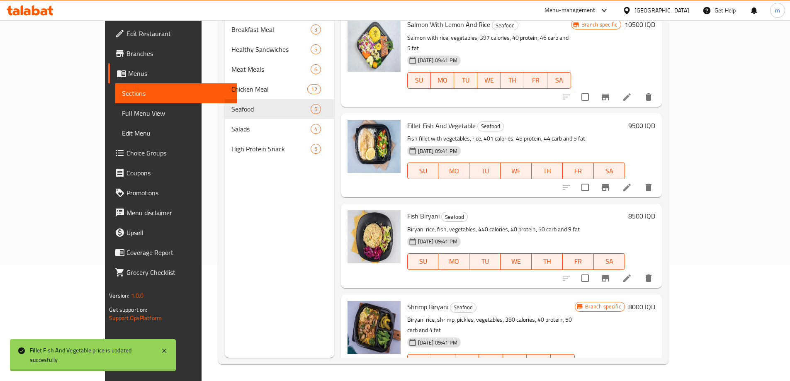
click at [655, 210] on h6 "8500 IQD" at bounding box center [641, 216] width 27 height 12
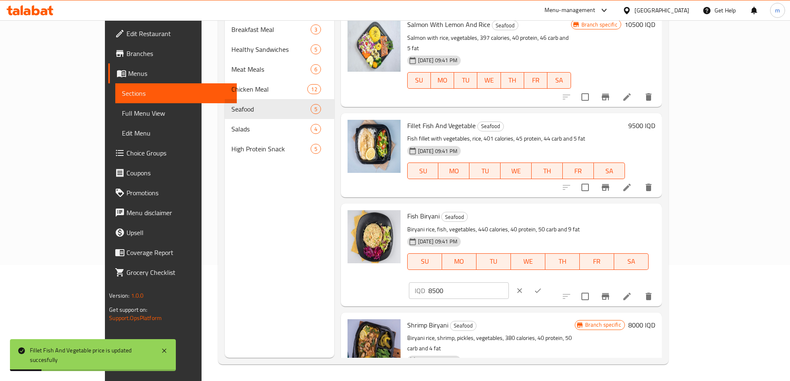
drag, startPoint x: 643, startPoint y: 202, endPoint x: 629, endPoint y: 204, distance: 14.2
click at [509, 282] on div "IQD 8500 ​" at bounding box center [459, 290] width 100 height 17
type input "9500"
click at [542, 286] on icon "ok" at bounding box center [538, 290] width 8 height 8
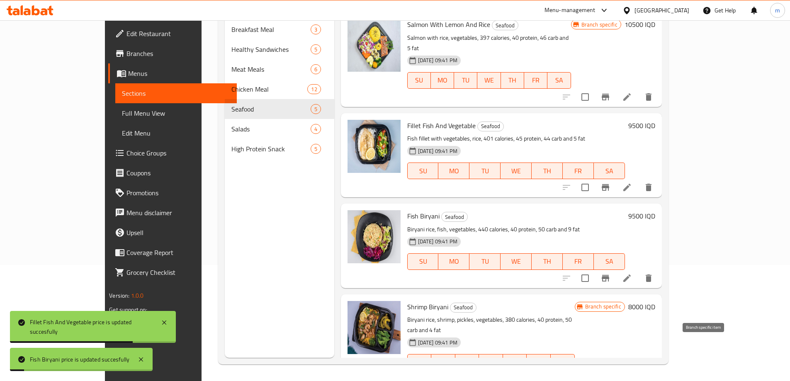
click at [615, 369] on button "Branch-specific-item" at bounding box center [605, 379] width 20 height 20
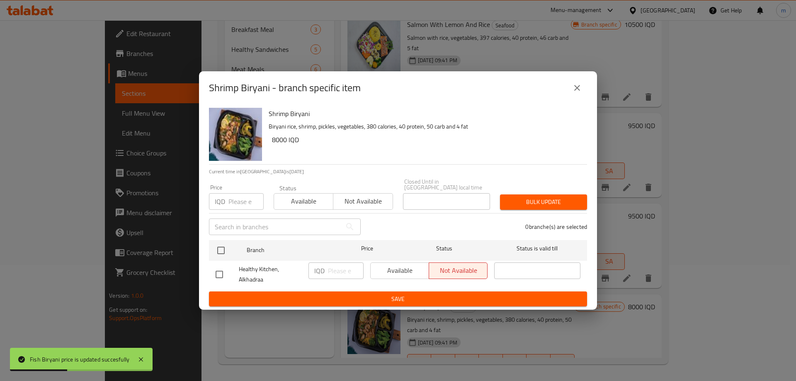
click at [583, 87] on button "close" at bounding box center [577, 88] width 20 height 20
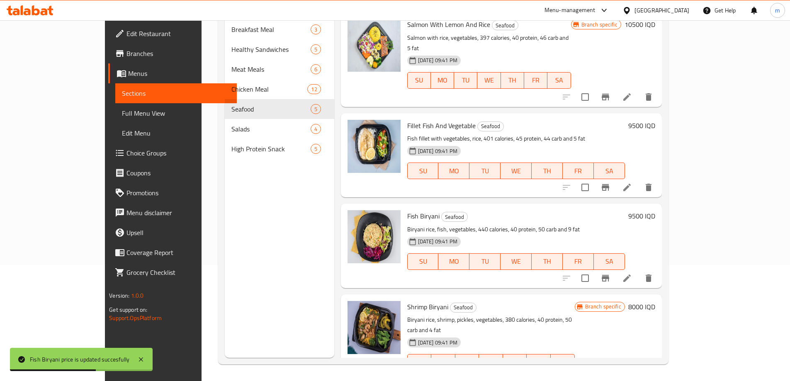
click at [655, 301] on h6 "8000 IQD" at bounding box center [641, 307] width 27 height 12
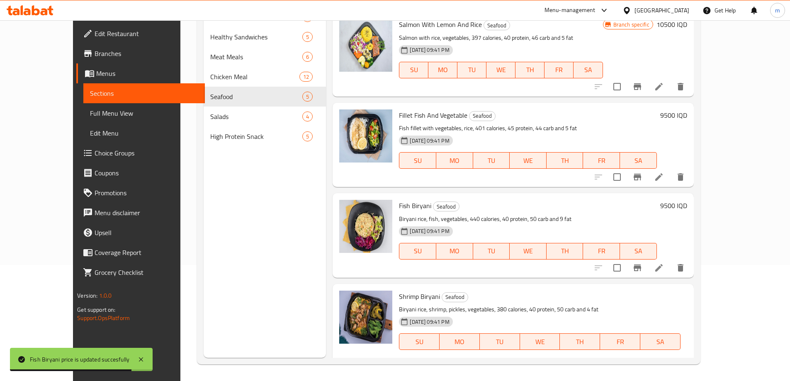
drag, startPoint x: 642, startPoint y: 289, endPoint x: 633, endPoint y: 293, distance: 9.3
click at [551, 362] on div "IQD 8000 ​" at bounding box center [501, 370] width 100 height 17
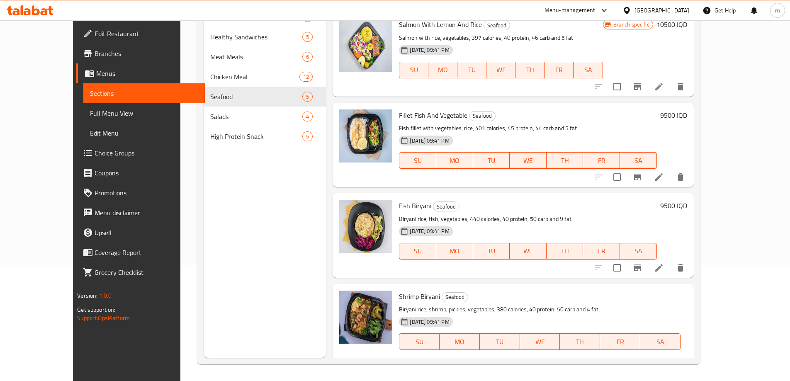
type input "9000"
click at [584, 366] on icon "ok" at bounding box center [580, 370] width 8 height 8
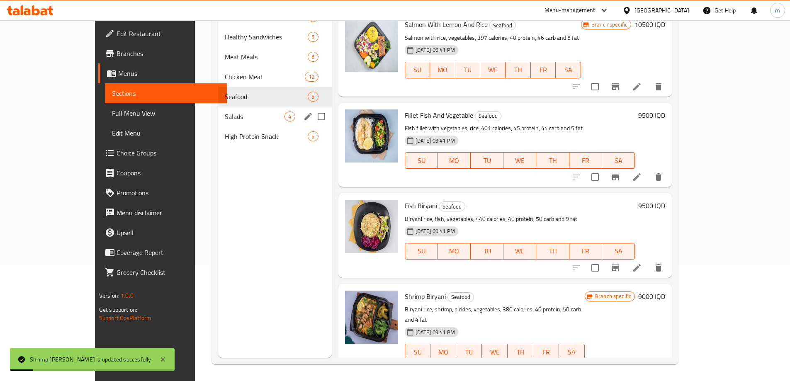
click at [225, 121] on span "Salads" at bounding box center [255, 117] width 60 height 10
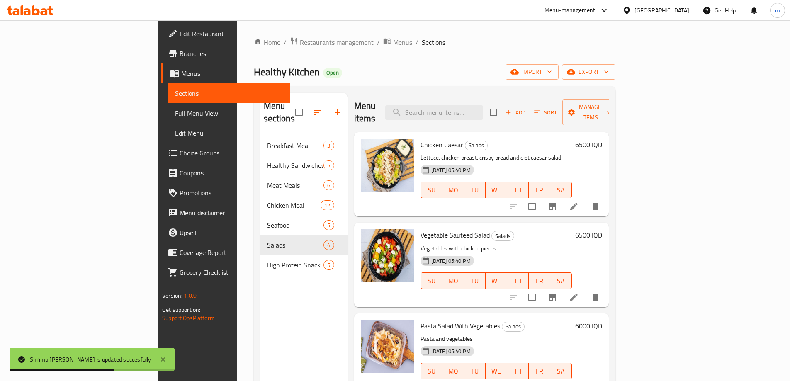
click at [602, 139] on h6 "6500 IQD" at bounding box center [588, 145] width 27 height 12
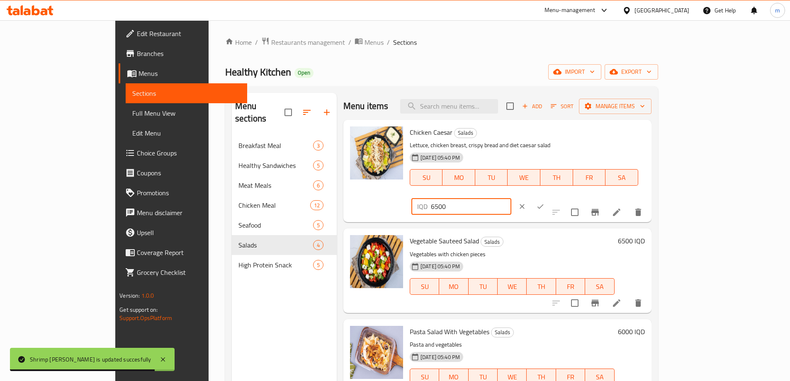
drag, startPoint x: 645, startPoint y: 134, endPoint x: 620, endPoint y: 142, distance: 25.7
click at [511, 198] on div "IQD 6500 ​" at bounding box center [461, 206] width 100 height 17
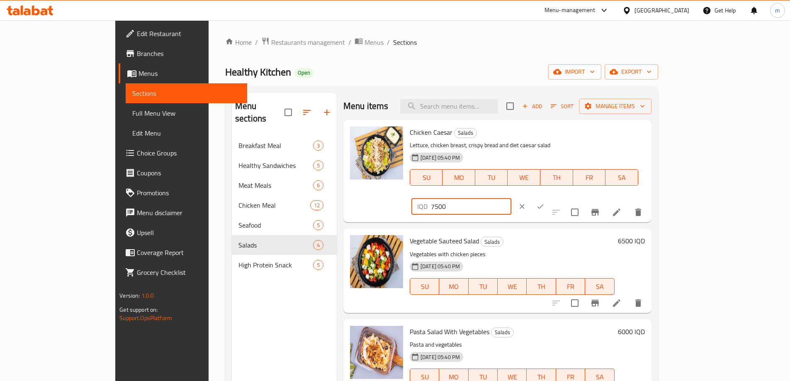
type input "7500"
click at [544, 202] on icon "ok" at bounding box center [540, 206] width 8 height 8
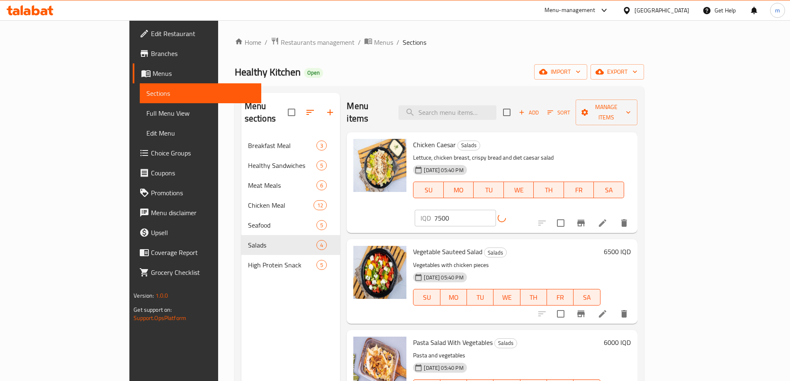
click at [631, 246] on h6 "6500 IQD" at bounding box center [617, 252] width 27 height 12
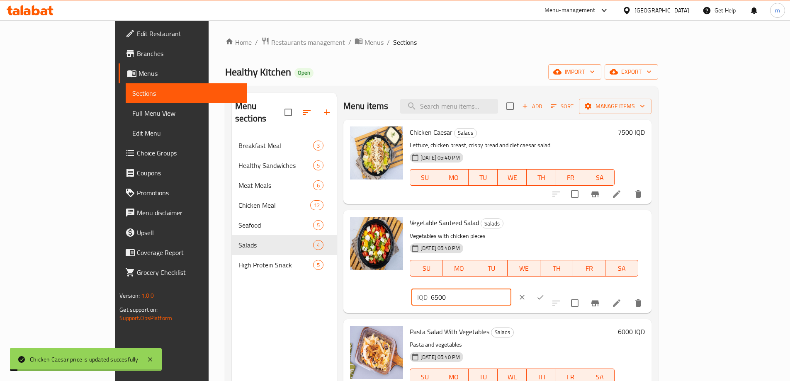
drag, startPoint x: 645, startPoint y: 226, endPoint x: 636, endPoint y: 224, distance: 9.4
click at [511, 289] on input "6500" at bounding box center [471, 297] width 80 height 17
type input "7500"
click at [544, 293] on icon "ok" at bounding box center [540, 297] width 8 height 8
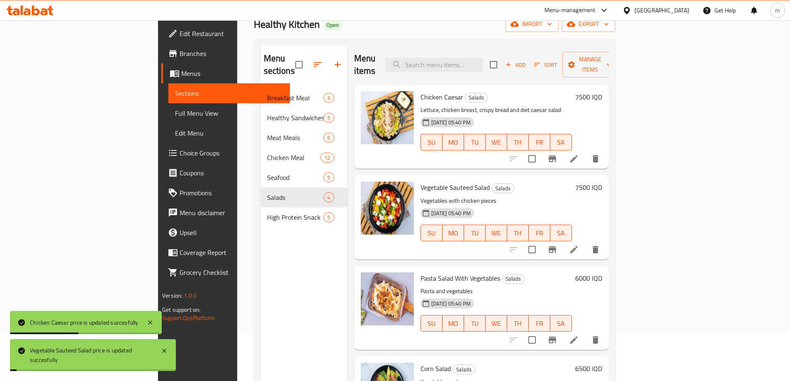
scroll to position [97, 0]
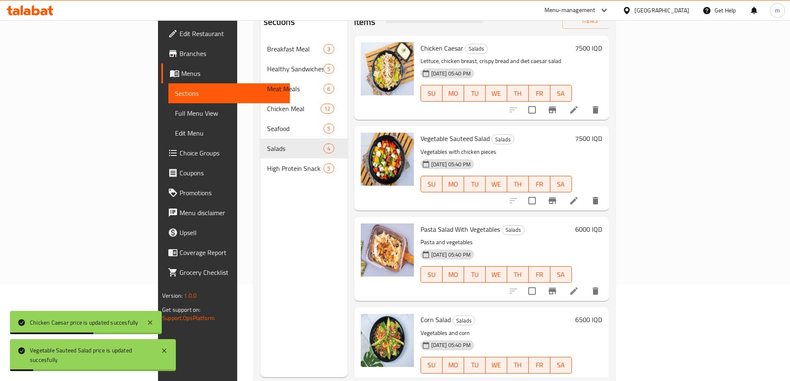
click at [602, 223] on h6 "6000 IQD" at bounding box center [588, 229] width 27 height 12
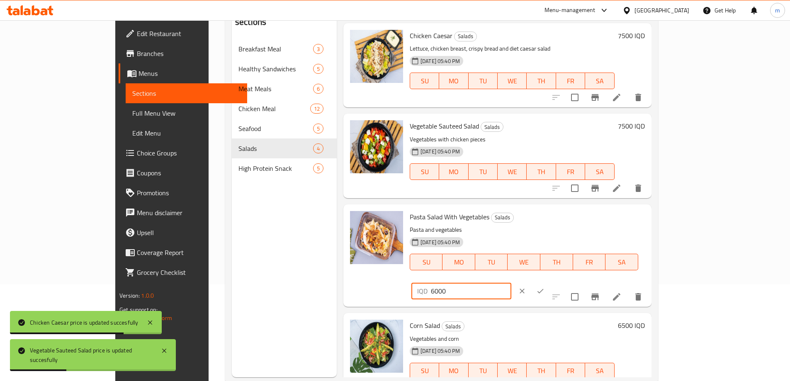
drag, startPoint x: 645, startPoint y: 221, endPoint x: 624, endPoint y: 221, distance: 20.3
click at [511, 283] on div "IQD 6000 ​" at bounding box center [461, 291] width 100 height 17
type input "7000"
click at [544, 287] on icon "ok" at bounding box center [540, 291] width 8 height 8
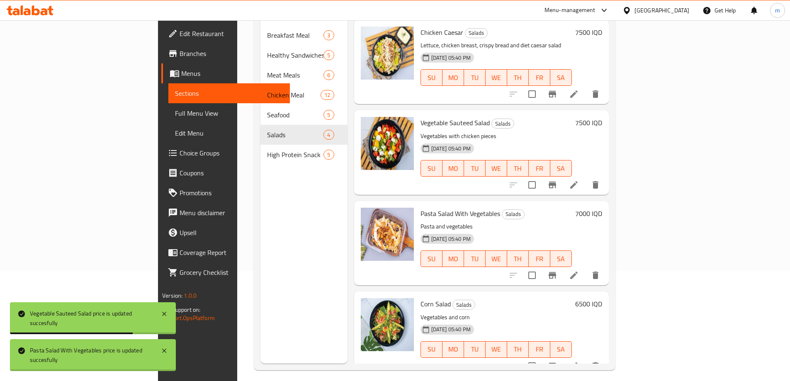
scroll to position [116, 0]
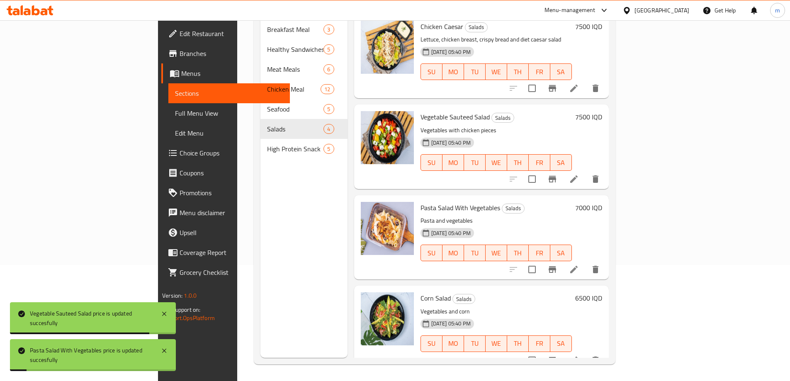
click at [602, 292] on h6 "6500 IQD" at bounding box center [588, 298] width 27 height 12
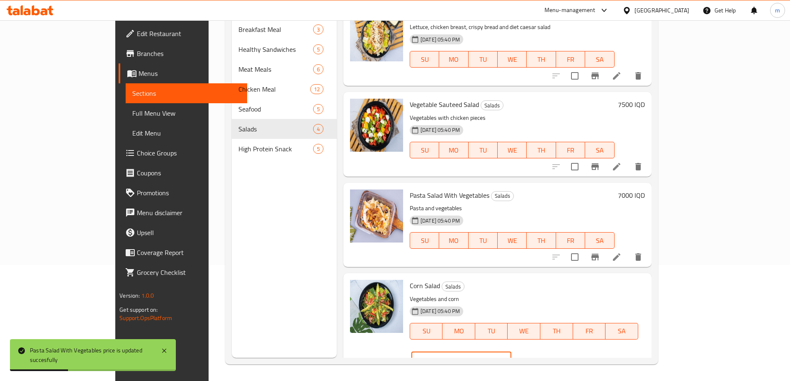
drag, startPoint x: 644, startPoint y: 289, endPoint x: 638, endPoint y: 288, distance: 6.3
click at [511, 352] on div "IQD 6500 ​" at bounding box center [461, 360] width 100 height 17
type input "7500"
click at [544, 356] on icon "ok" at bounding box center [540, 360] width 8 height 8
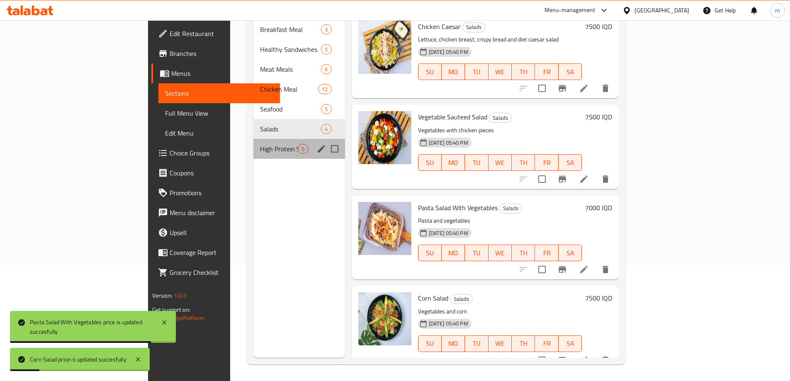
click at [253, 142] on div "High Protein Snack 5" at bounding box center [298, 149] width 91 height 20
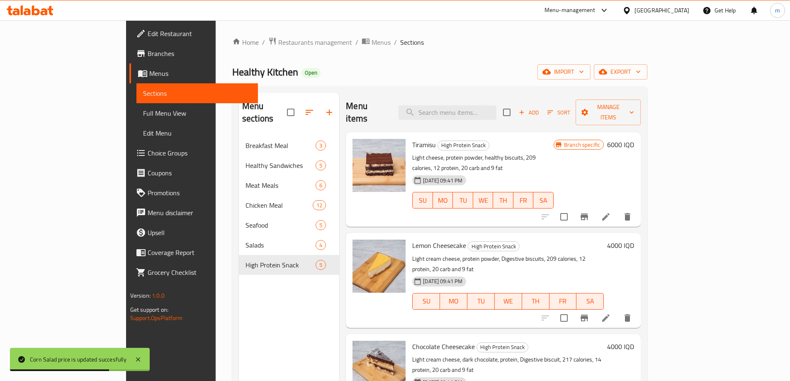
click at [588, 213] on icon "Branch-specific-item" at bounding box center [583, 216] width 7 height 7
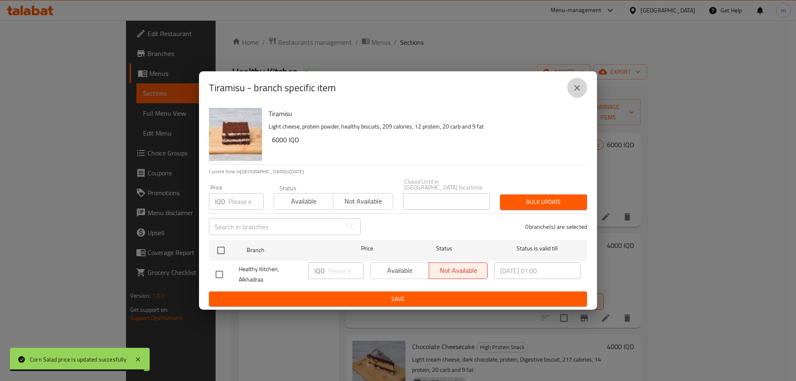
click at [579, 91] on icon "close" at bounding box center [577, 88] width 10 height 10
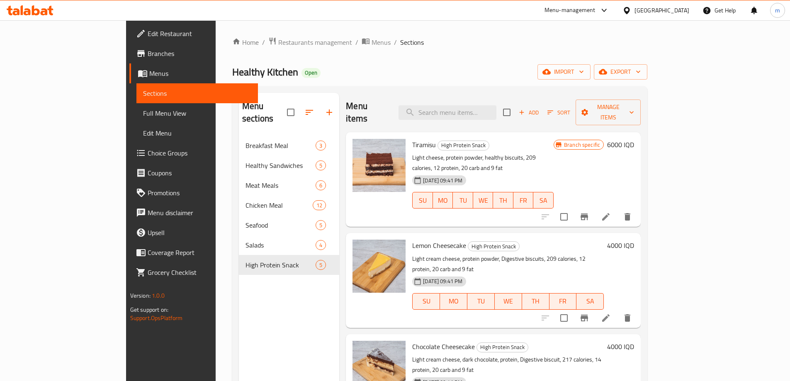
click at [634, 139] on h6 "6000 IQD" at bounding box center [620, 145] width 27 height 12
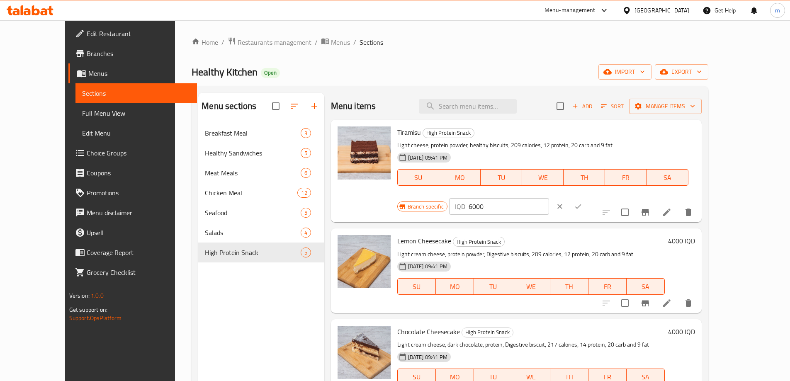
click at [564, 202] on icon "clear" at bounding box center [560, 206] width 8 height 8
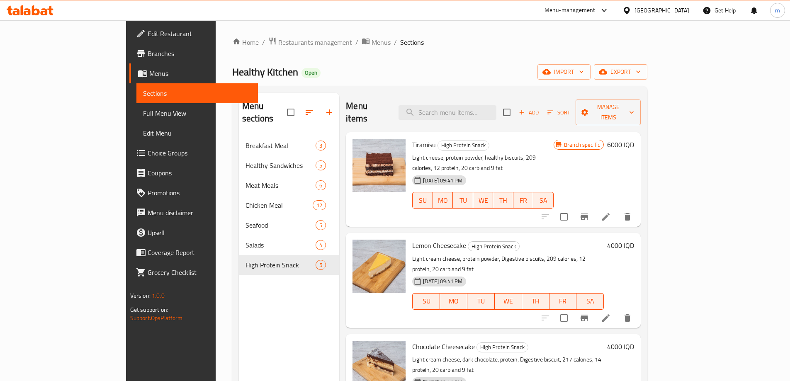
click at [634, 139] on h6 "6000 IQD" at bounding box center [620, 145] width 27 height 12
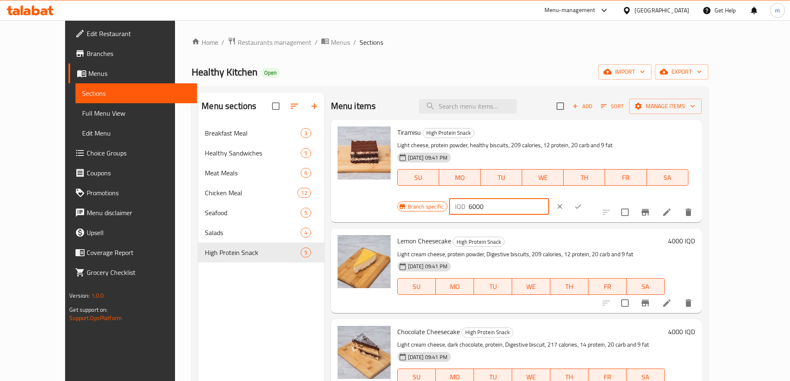
click at [549, 198] on input "6000" at bounding box center [508, 206] width 80 height 17
type input "7000"
click at [582, 202] on icon "ok" at bounding box center [578, 206] width 8 height 8
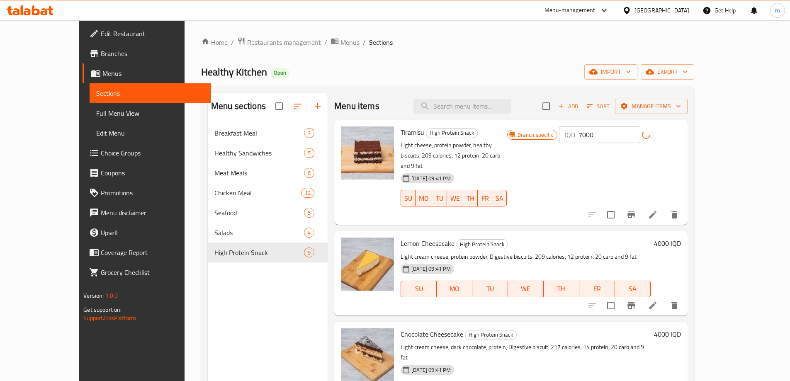
click at [681, 238] on h6 "4000 IQD" at bounding box center [667, 244] width 27 height 12
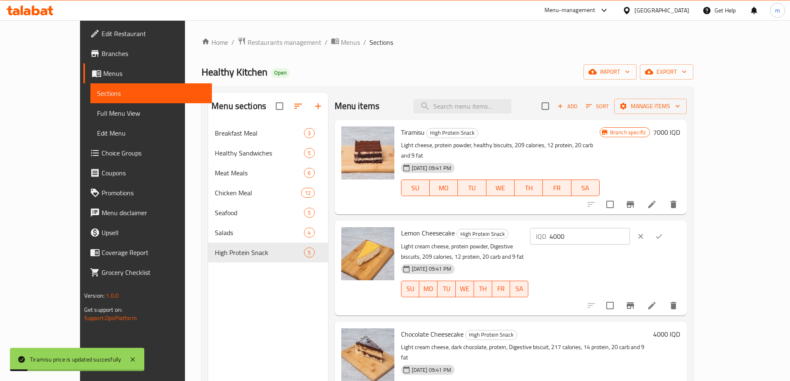
drag, startPoint x: 646, startPoint y: 226, endPoint x: 637, endPoint y: 225, distance: 9.2
click at [630, 228] on div "IQD 4000 ​" at bounding box center [580, 236] width 100 height 17
click at [630, 228] on input "4000" at bounding box center [589, 236] width 80 height 17
click at [630, 228] on div "IQD 4000 ​" at bounding box center [580, 236] width 100 height 17
type input "5000"
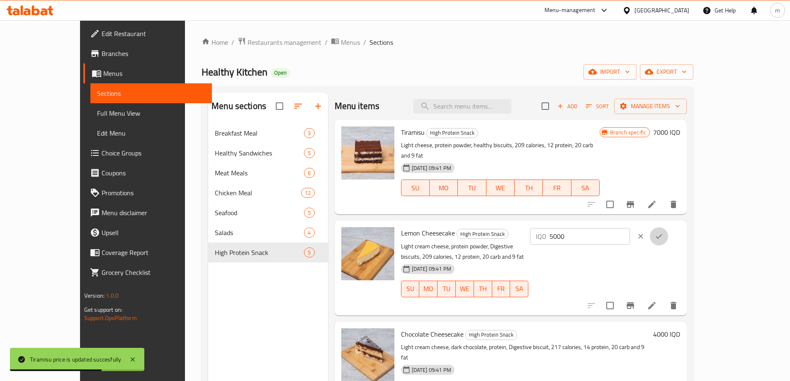
click at [668, 227] on button "ok" at bounding box center [659, 236] width 18 height 18
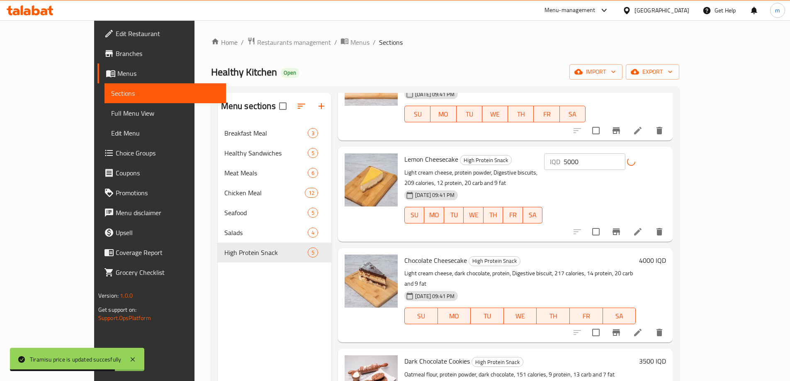
scroll to position [92, 0]
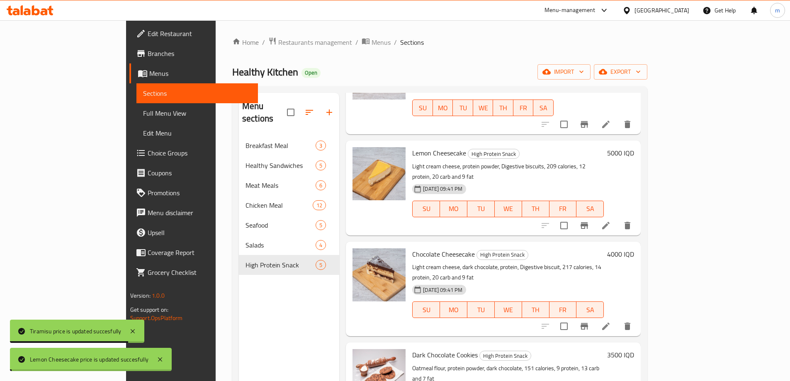
click at [634, 248] on h6 "4000 IQD" at bounding box center [620, 254] width 27 height 12
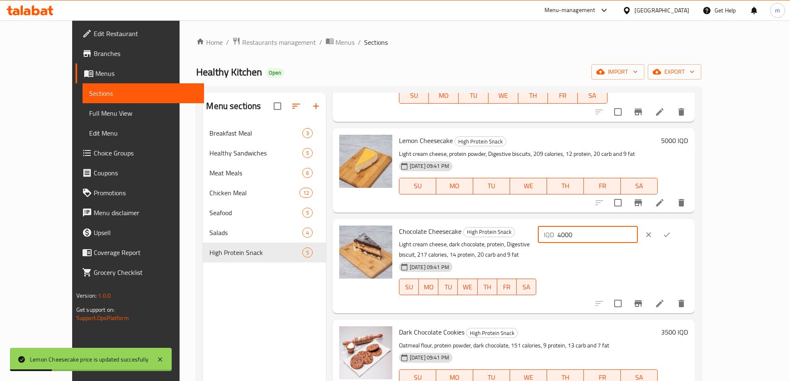
drag, startPoint x: 645, startPoint y: 224, endPoint x: 636, endPoint y: 225, distance: 9.2
click at [636, 226] on div "IQD 4000 ​" at bounding box center [588, 234] width 100 height 17
type input "5000"
click at [671, 230] on icon "ok" at bounding box center [666, 234] width 8 height 8
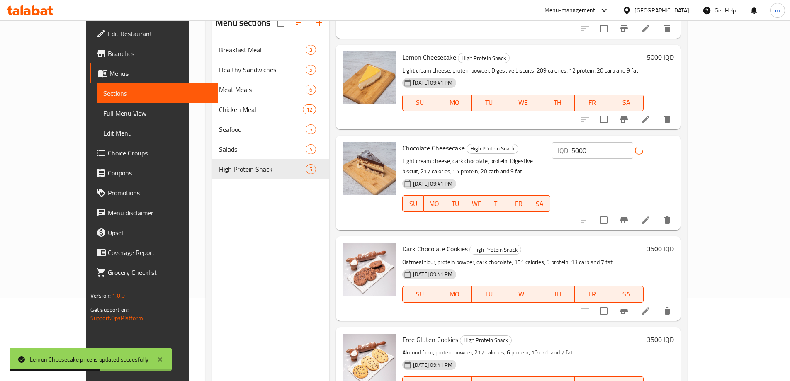
scroll to position [116, 0]
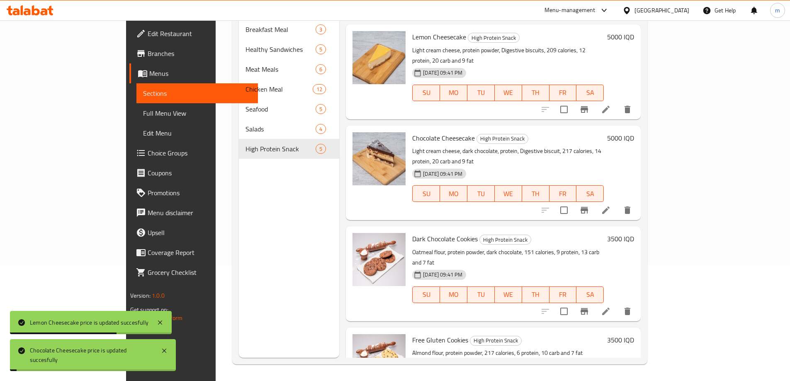
click at [634, 233] on h6 "3500 IQD" at bounding box center [620, 239] width 27 height 12
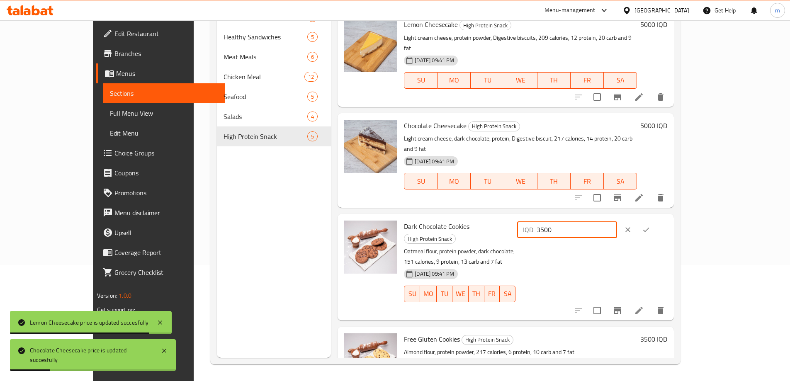
drag, startPoint x: 643, startPoint y: 200, endPoint x: 633, endPoint y: 201, distance: 10.9
click at [617, 221] on div "IQD 3500 ​" at bounding box center [567, 229] width 100 height 17
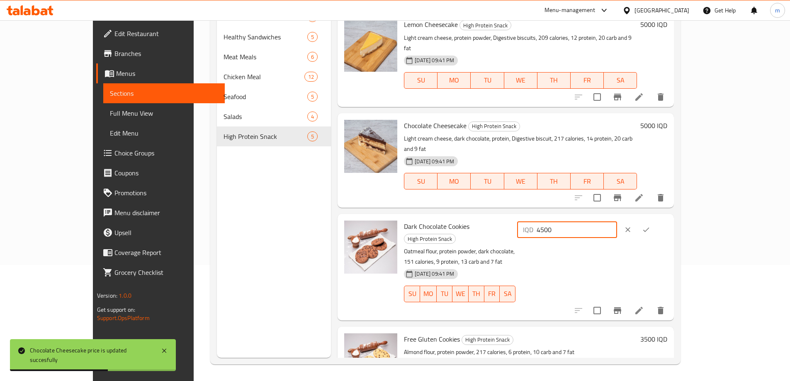
type input "4500"
click at [650, 226] on icon "ok" at bounding box center [646, 230] width 8 height 8
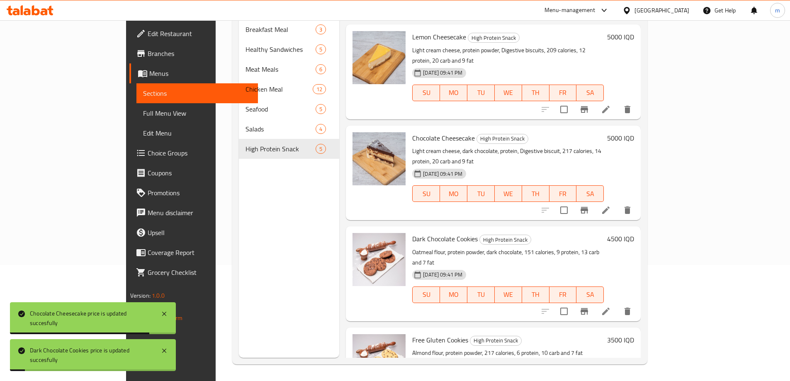
drag, startPoint x: 740, startPoint y: 286, endPoint x: 699, endPoint y: 279, distance: 40.9
click at [634, 334] on h6 "3500 IQD" at bounding box center [620, 340] width 27 height 12
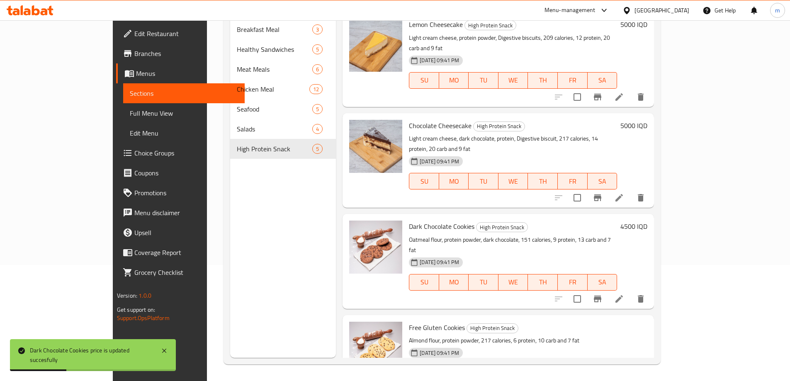
drag, startPoint x: 643, startPoint y: 289, endPoint x: 632, endPoint y: 288, distance: 10.8
type input "4500"
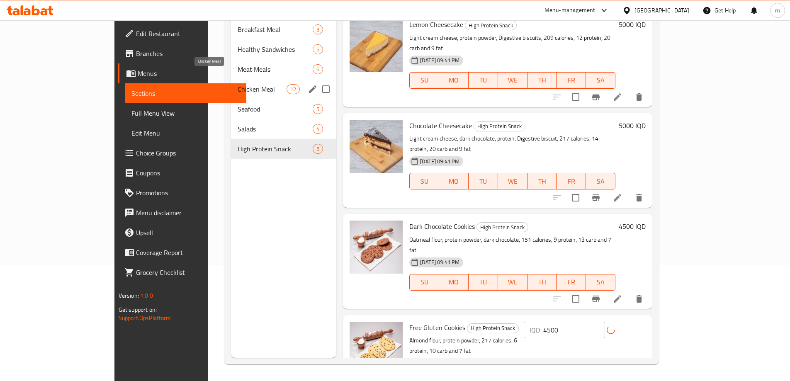
click at [238, 84] on span "Chicken Meal" at bounding box center [262, 89] width 49 height 10
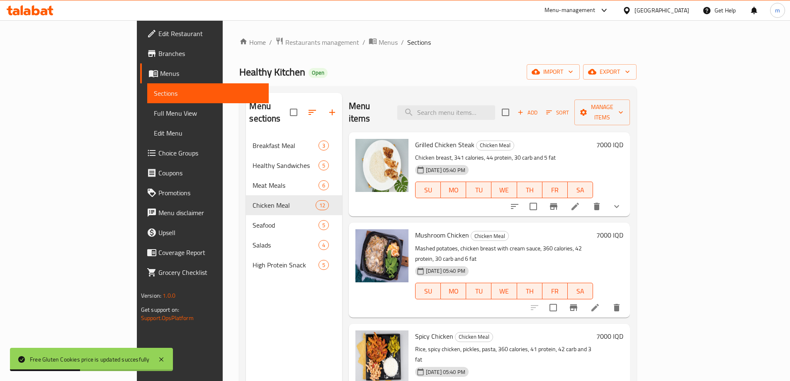
click at [623, 139] on h6 "7000 IQD" at bounding box center [609, 145] width 27 height 12
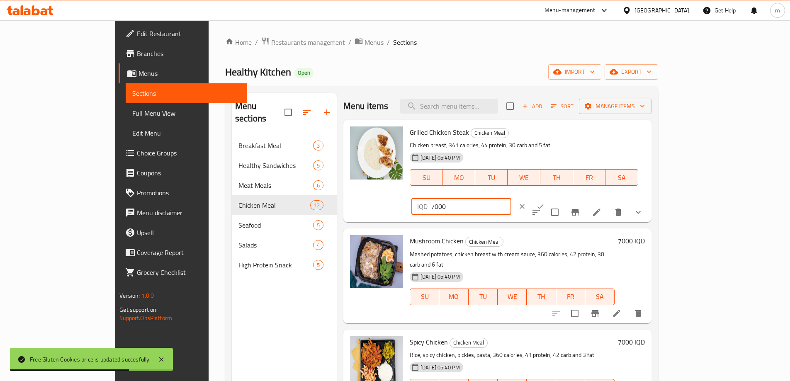
drag, startPoint x: 645, startPoint y: 135, endPoint x: 636, endPoint y: 137, distance: 8.5
click at [511, 198] on div "IQD 7000 ​" at bounding box center [461, 206] width 100 height 17
type input "8000"
click at [544, 202] on icon "ok" at bounding box center [540, 206] width 8 height 8
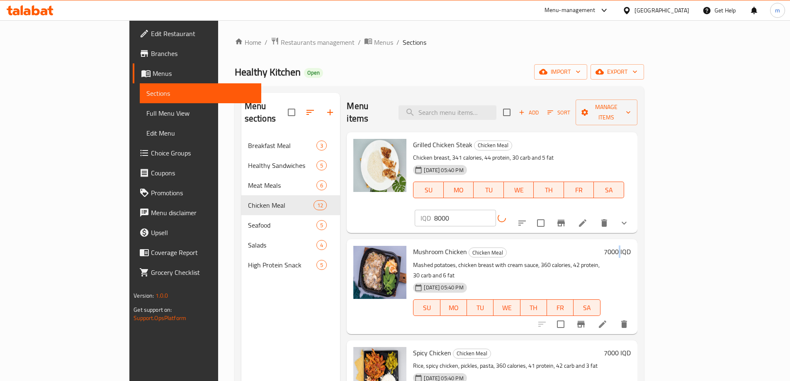
click at [631, 246] on h6 "7000 IQD" at bounding box center [617, 252] width 27 height 12
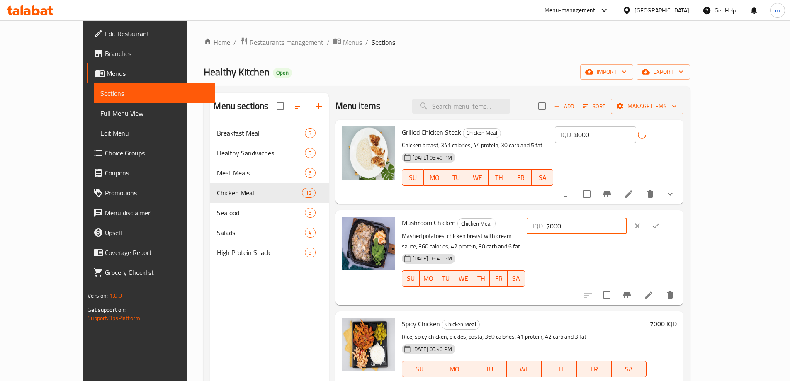
drag, startPoint x: 644, startPoint y: 226, endPoint x: 634, endPoint y: 226, distance: 10.4
click at [626, 226] on div "IQD 7000 ​" at bounding box center [576, 226] width 100 height 17
type input "8000"
click at [660, 227] on icon "ok" at bounding box center [655, 226] width 8 height 8
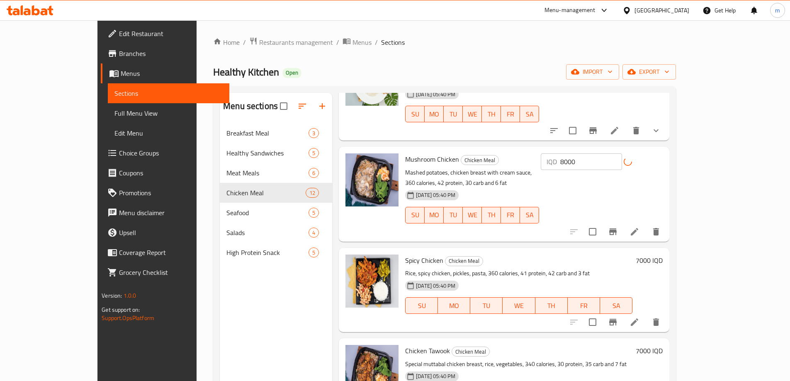
scroll to position [194, 0]
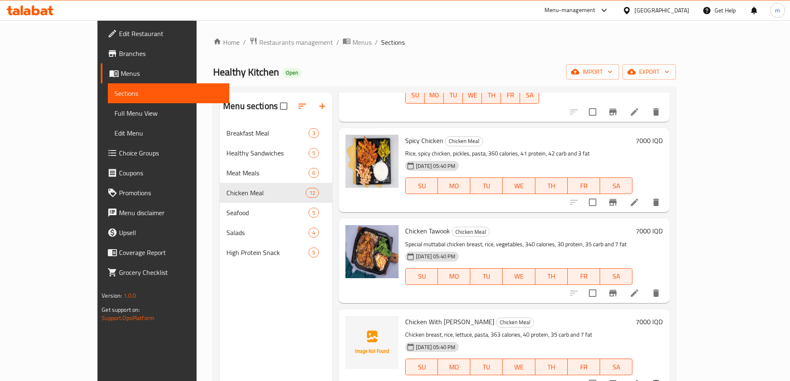
click at [662, 135] on h6 "7000 IQD" at bounding box center [649, 141] width 27 height 12
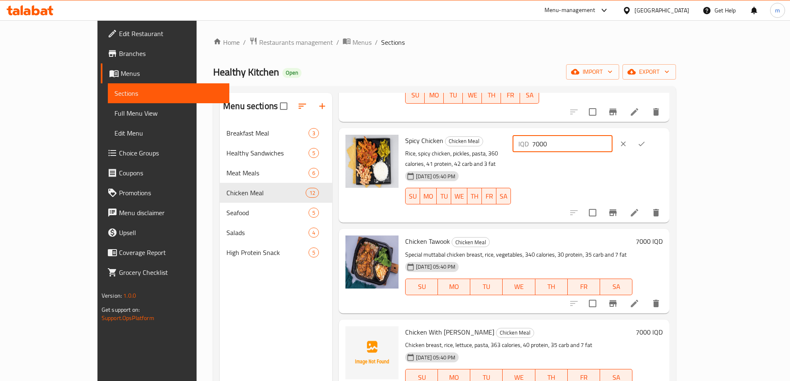
drag, startPoint x: 643, startPoint y: 125, endPoint x: 622, endPoint y: 125, distance: 20.7
click at [612, 136] on div "IQD 7000 ​" at bounding box center [562, 144] width 100 height 17
type input "8000"
click at [645, 140] on icon "ok" at bounding box center [641, 144] width 8 height 8
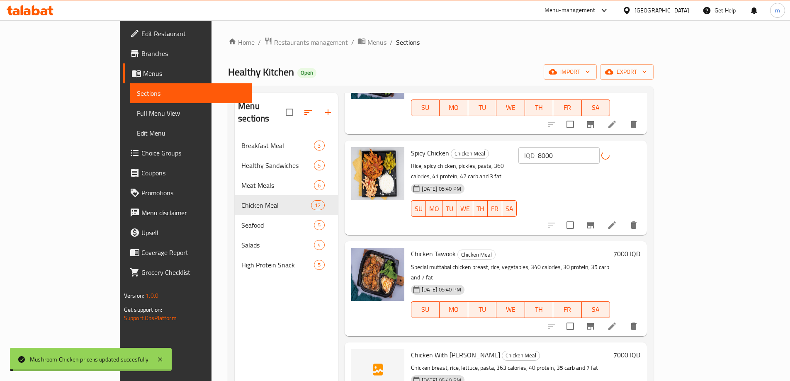
click at [640, 248] on h6 "7000 IQD" at bounding box center [626, 254] width 27 height 12
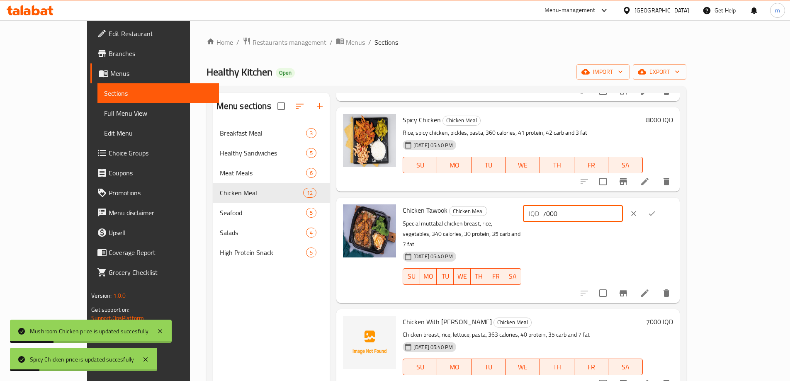
drag, startPoint x: 645, startPoint y: 215, endPoint x: 629, endPoint y: 216, distance: 16.6
click at [623, 216] on div "IQD 7000 ​" at bounding box center [573, 213] width 100 height 17
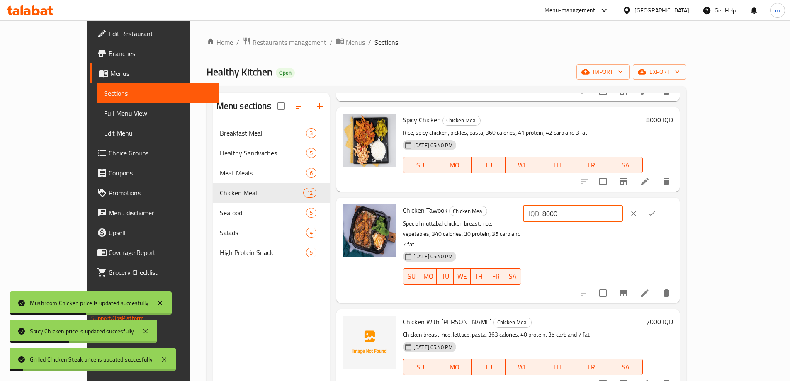
type input "8000"
click at [656, 213] on icon "ok" at bounding box center [652, 213] width 8 height 8
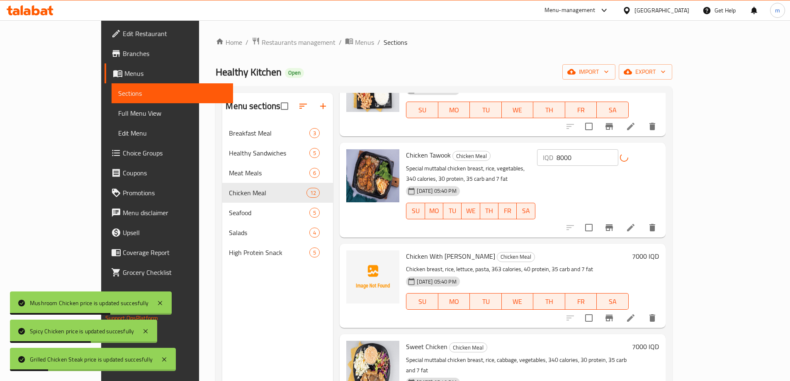
scroll to position [290, 0]
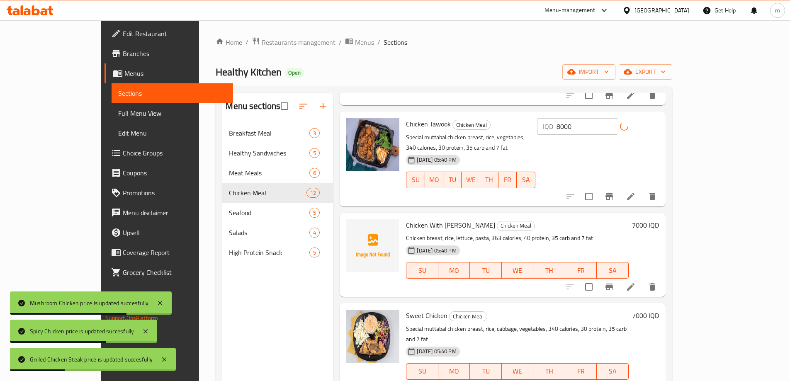
click at [659, 219] on h6 "7000 IQD" at bounding box center [645, 225] width 27 height 12
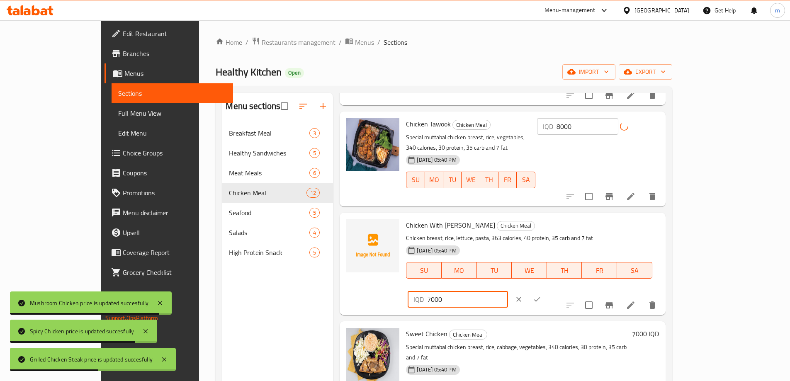
drag, startPoint x: 646, startPoint y: 210, endPoint x: 613, endPoint y: 214, distance: 33.5
click at [617, 216] on div "Chicken With Basil Chicken Meal Chicken breast, rice, lettuce, pasta, 363 calor…" at bounding box center [532, 264] width 259 height 96
click at [507, 291] on input "7000" at bounding box center [467, 299] width 80 height 17
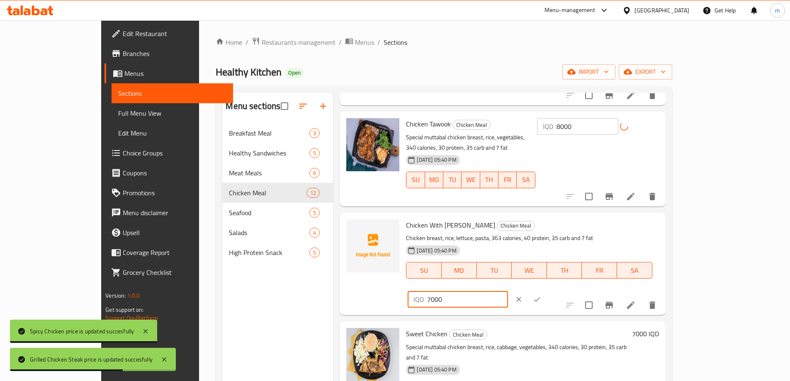
click at [507, 291] on input "7000" at bounding box center [467, 299] width 80 height 17
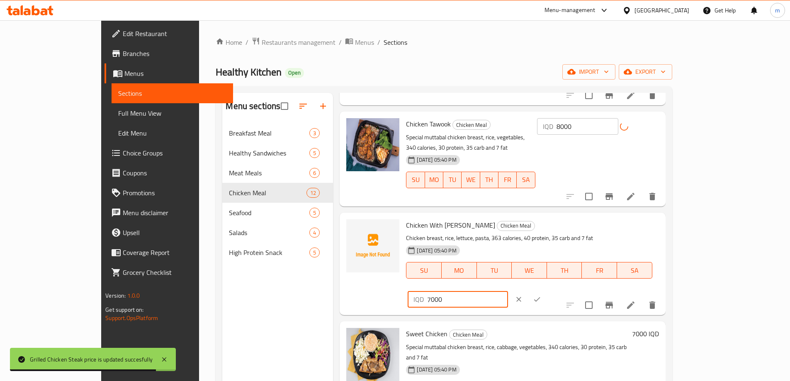
drag, startPoint x: 644, startPoint y: 210, endPoint x: 634, endPoint y: 209, distance: 10.0
click at [507, 291] on div "IQD 7000 ​" at bounding box center [458, 299] width 100 height 17
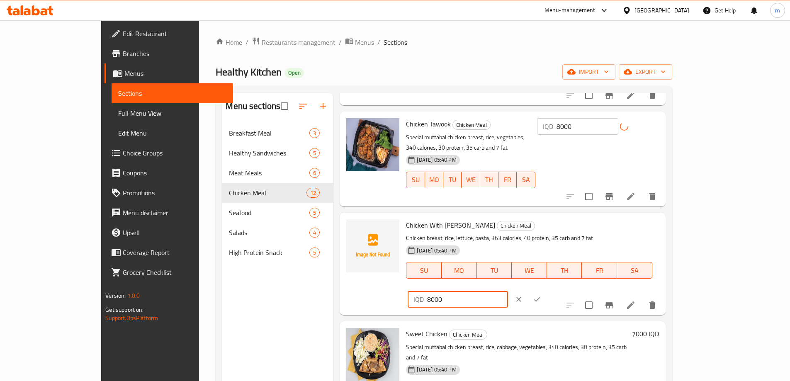
type input "8000"
click at [541, 295] on icon "ok" at bounding box center [537, 299] width 8 height 8
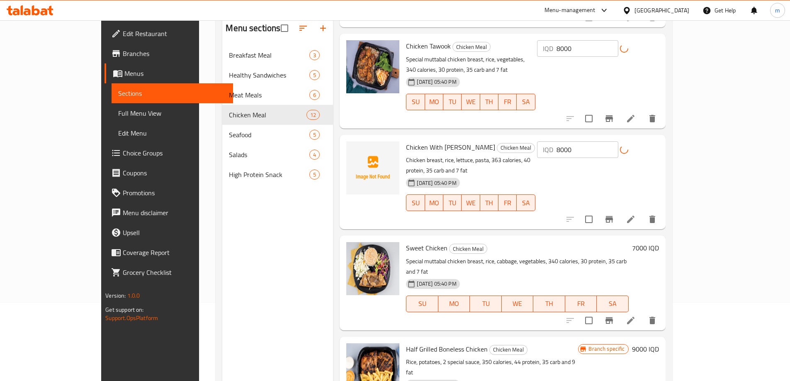
scroll to position [97, 0]
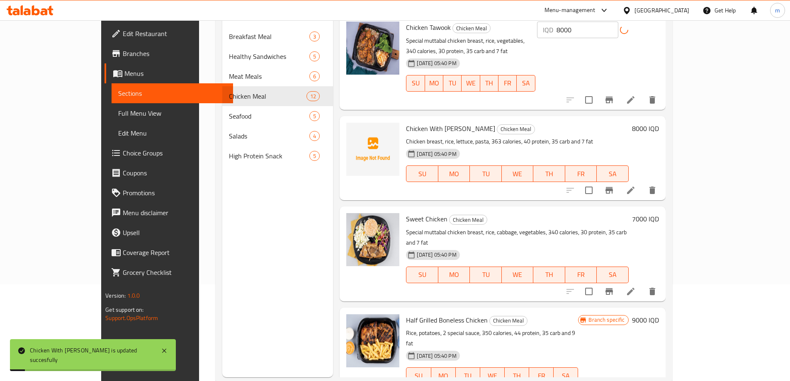
click at [659, 213] on h6 "7000 IQD" at bounding box center [645, 219] width 27 height 12
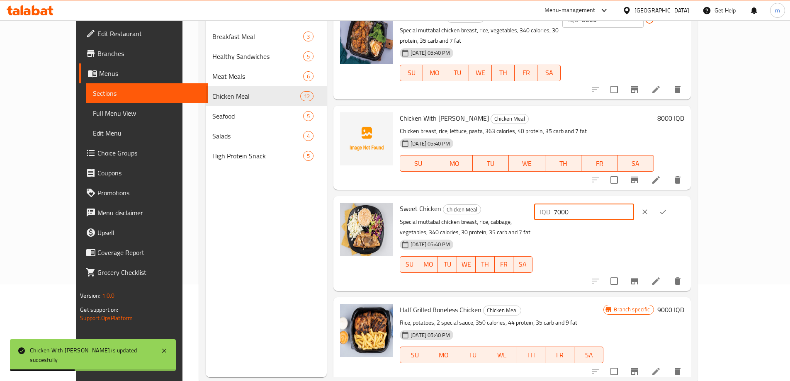
drag, startPoint x: 644, startPoint y: 204, endPoint x: 636, endPoint y: 205, distance: 8.8
click at [634, 204] on div "IQD 7000 ​" at bounding box center [584, 212] width 100 height 17
type input "8000"
click at [667, 208] on icon "ok" at bounding box center [663, 212] width 8 height 8
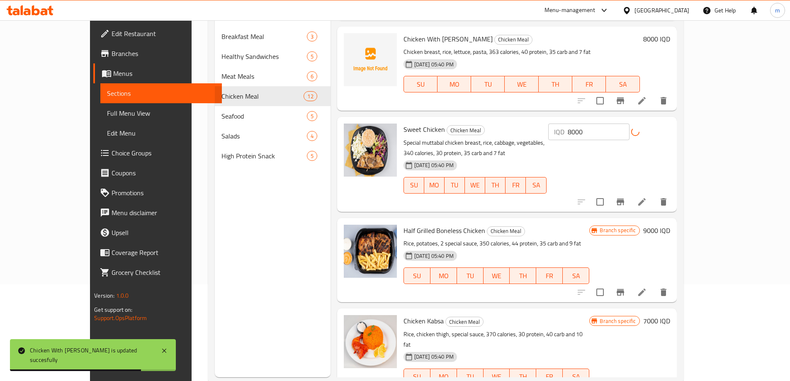
scroll to position [387, 0]
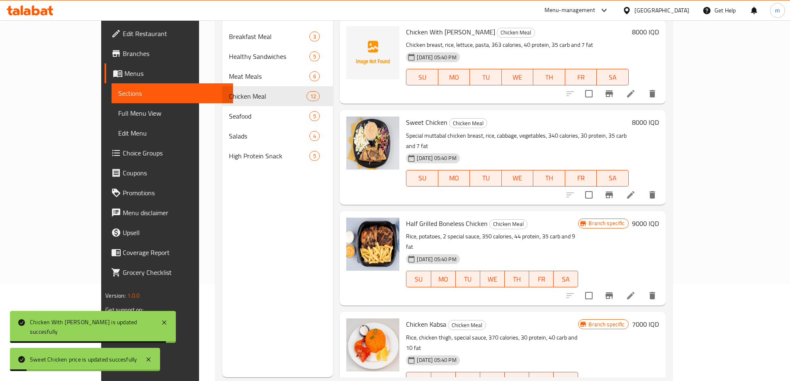
click at [619, 286] on button "Branch-specific-item" at bounding box center [609, 296] width 20 height 20
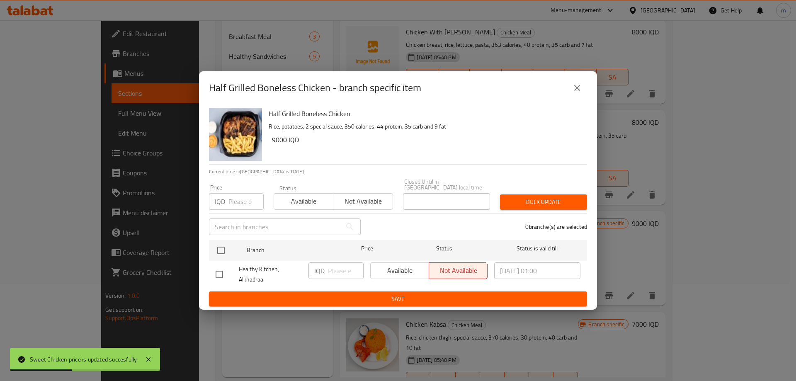
click at [581, 89] on icon "close" at bounding box center [577, 88] width 10 height 10
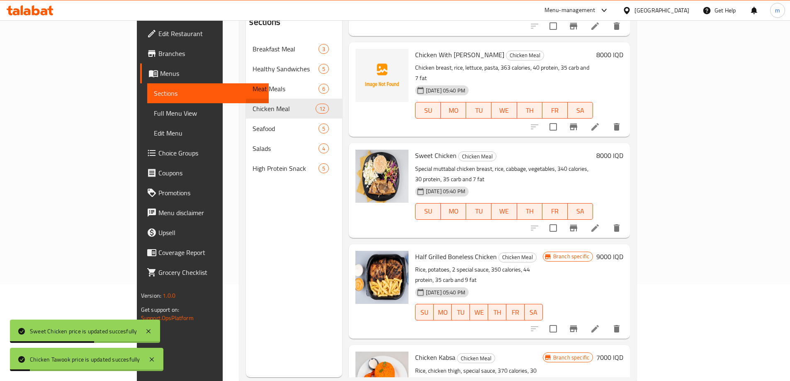
click at [623, 251] on h6 "9000 IQD" at bounding box center [609, 257] width 27 height 12
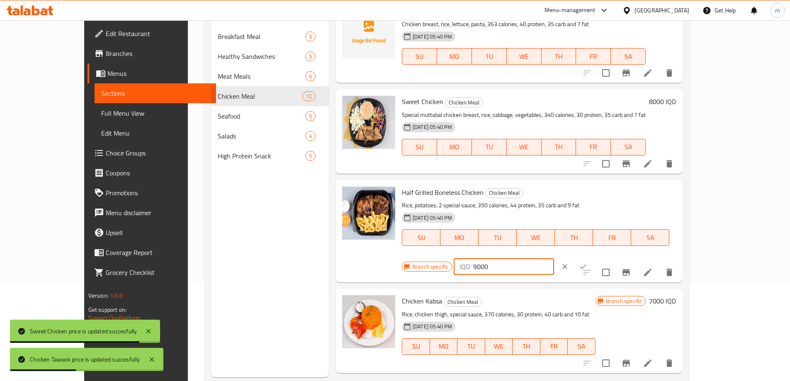
drag, startPoint x: 643, startPoint y: 196, endPoint x: 624, endPoint y: 194, distance: 18.7
click at [553, 258] on div "IQD 9000 ​" at bounding box center [504, 266] width 100 height 17
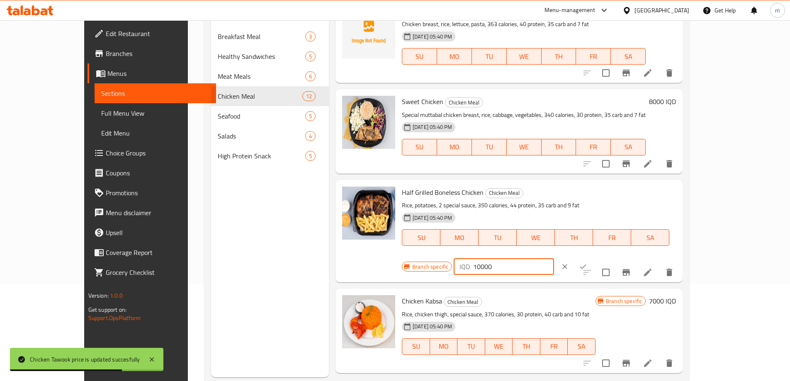
type input "10000"
click at [587, 262] on icon "ok" at bounding box center [583, 266] width 8 height 8
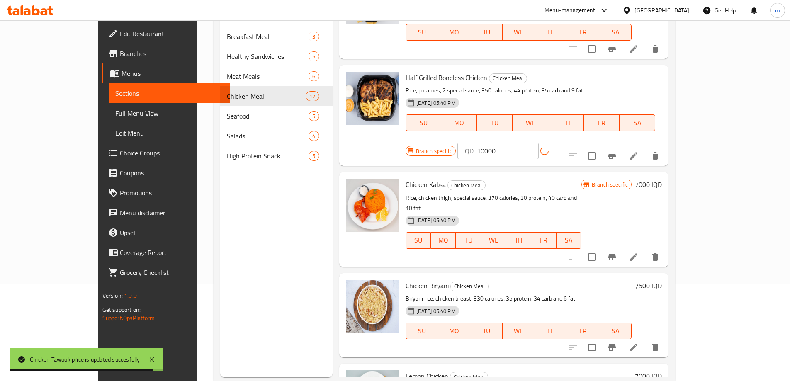
scroll to position [580, 0]
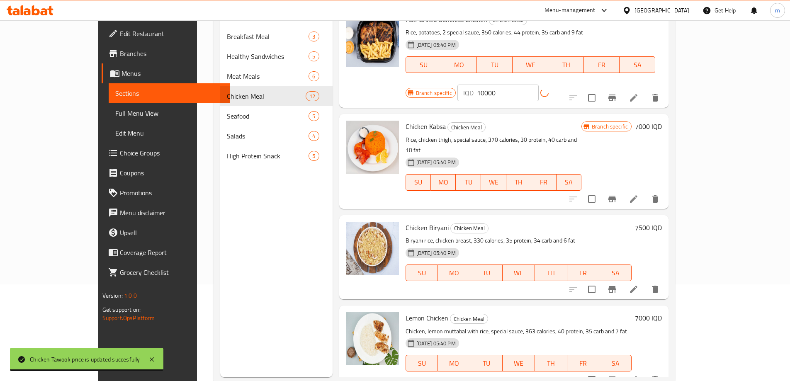
click at [616, 196] on icon "Branch-specific-item" at bounding box center [611, 199] width 7 height 7
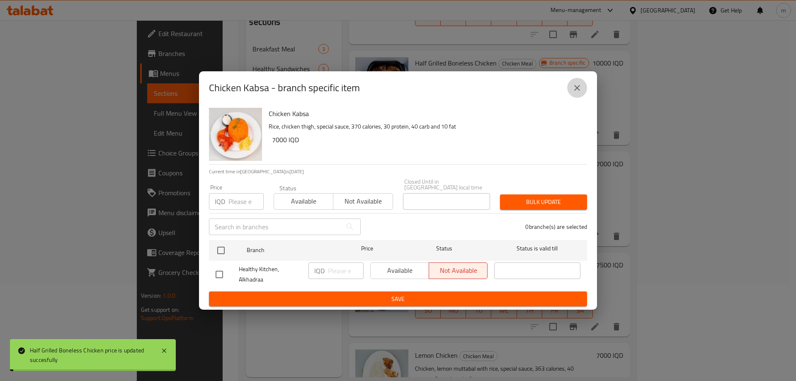
click at [573, 87] on icon "close" at bounding box center [577, 88] width 10 height 10
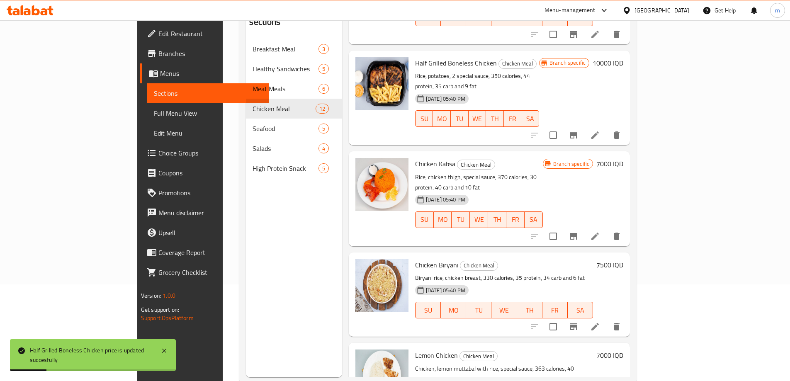
click at [623, 158] on h6 "7000 IQD" at bounding box center [609, 164] width 27 height 12
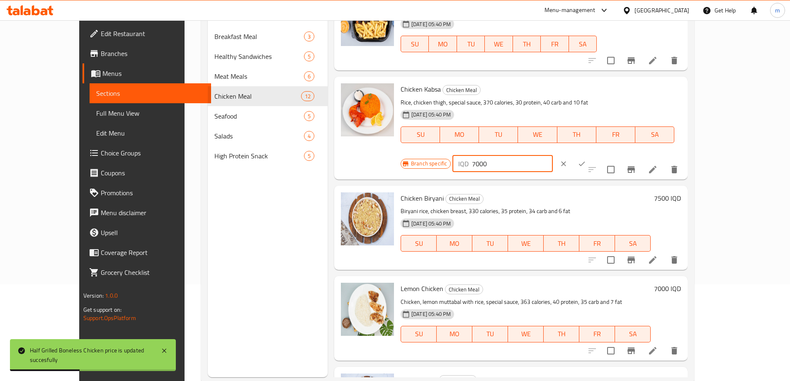
drag, startPoint x: 643, startPoint y: 93, endPoint x: 620, endPoint y: 94, distance: 23.2
click at [552, 155] on div "IQD 7000 ​" at bounding box center [502, 163] width 100 height 17
type input "8000"
click at [586, 160] on icon "ok" at bounding box center [581, 164] width 8 height 8
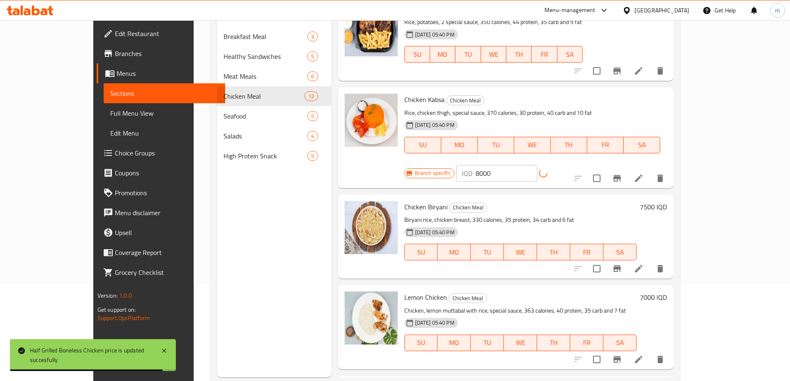
click at [667, 201] on h6 "7500 IQD" at bounding box center [653, 207] width 27 height 12
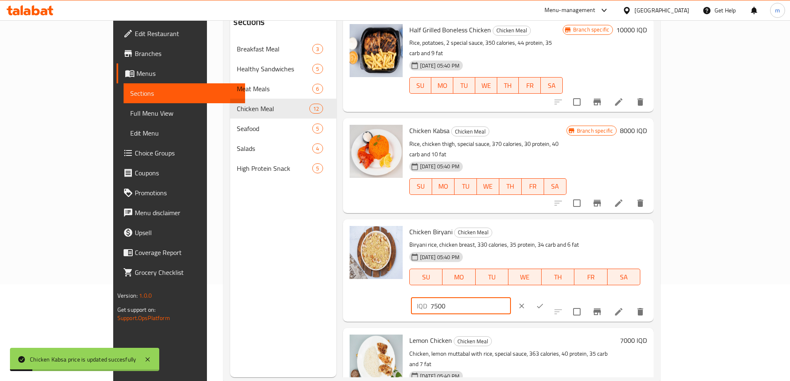
drag, startPoint x: 645, startPoint y: 182, endPoint x: 635, endPoint y: 182, distance: 10.4
click at [511, 298] on div "IQD 7500 ​" at bounding box center [461, 306] width 100 height 17
type input "8500"
click at [549, 297] on button "ok" at bounding box center [540, 306] width 18 height 18
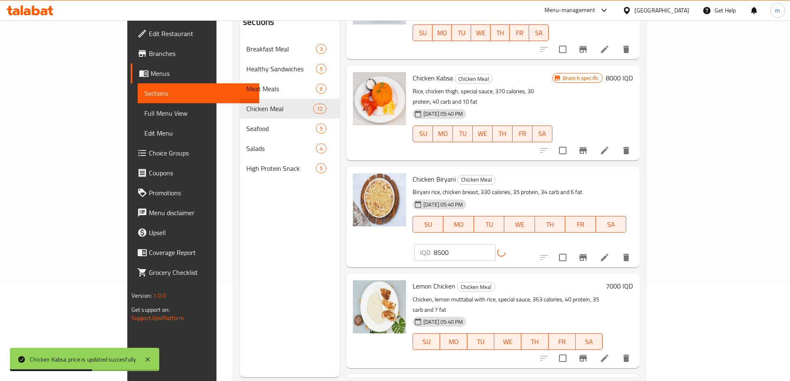
scroll to position [677, 0]
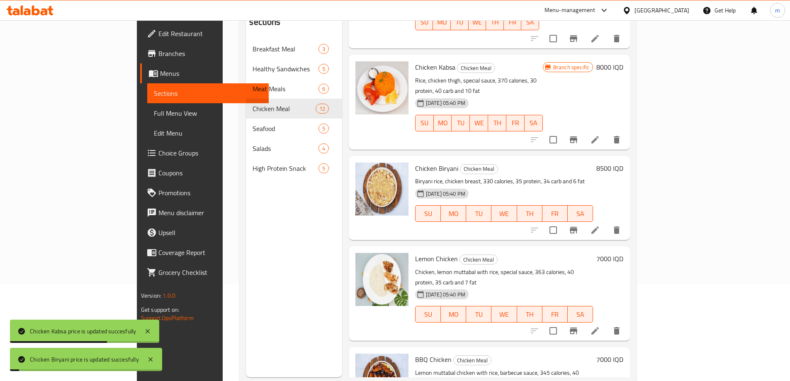
click at [623, 253] on h6 "7000 IQD" at bounding box center [609, 259] width 27 height 12
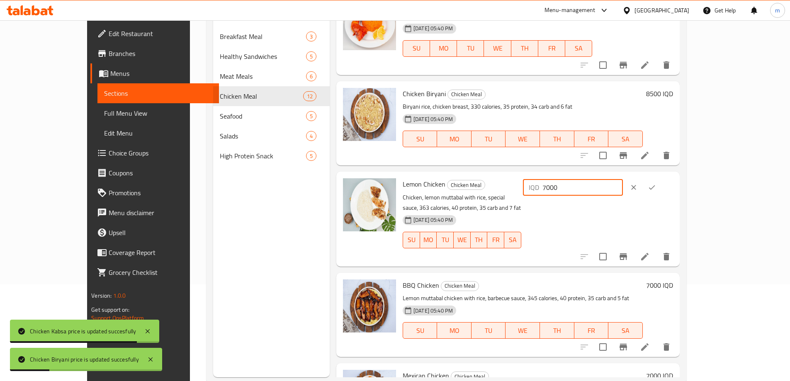
drag, startPoint x: 644, startPoint y: 177, endPoint x: 632, endPoint y: 177, distance: 12.4
click at [623, 179] on div "IQD 7000 ​" at bounding box center [573, 187] width 100 height 17
type input "8000"
click at [656, 183] on icon "ok" at bounding box center [652, 187] width 8 height 8
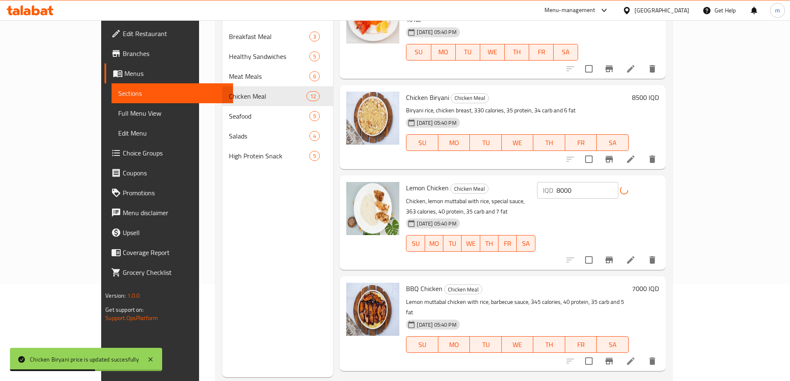
scroll to position [726, 0]
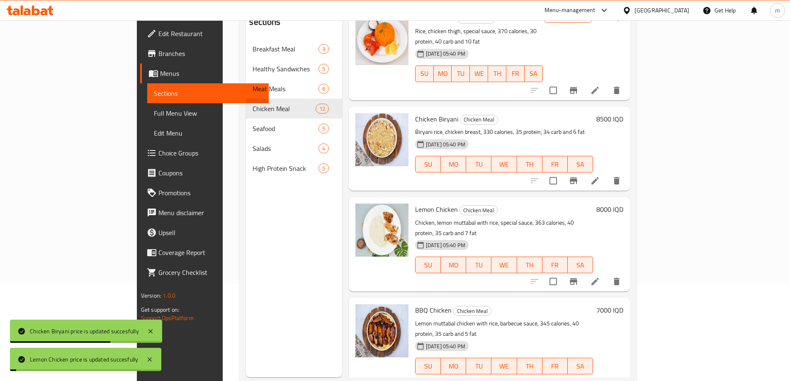
click at [623, 304] on h6 "7000 IQD" at bounding box center [609, 310] width 27 height 12
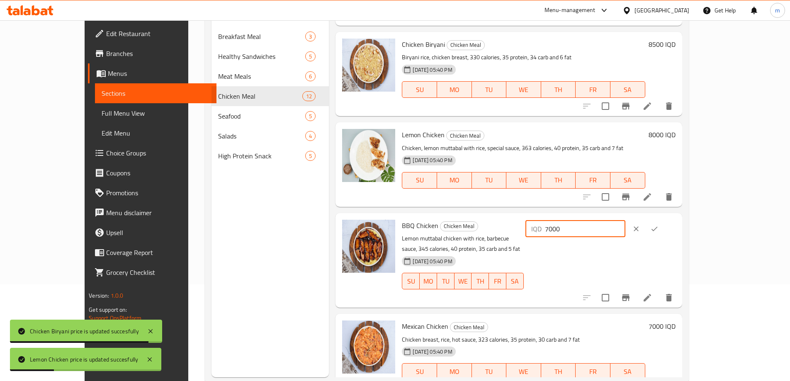
drag, startPoint x: 646, startPoint y: 221, endPoint x: 636, endPoint y: 221, distance: 10.0
click at [625, 221] on div "IQD 7000 ​" at bounding box center [575, 229] width 100 height 17
click at [625, 221] on input "7000" at bounding box center [585, 229] width 80 height 17
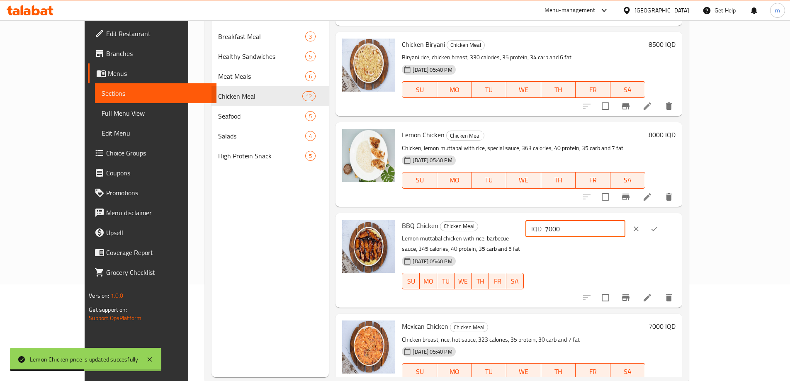
drag, startPoint x: 642, startPoint y: 218, endPoint x: 637, endPoint y: 218, distance: 4.6
click at [625, 221] on div "IQD 7000 ​" at bounding box center [575, 229] width 100 height 17
type input "8000"
click at [658, 225] on icon "ok" at bounding box center [654, 229] width 8 height 8
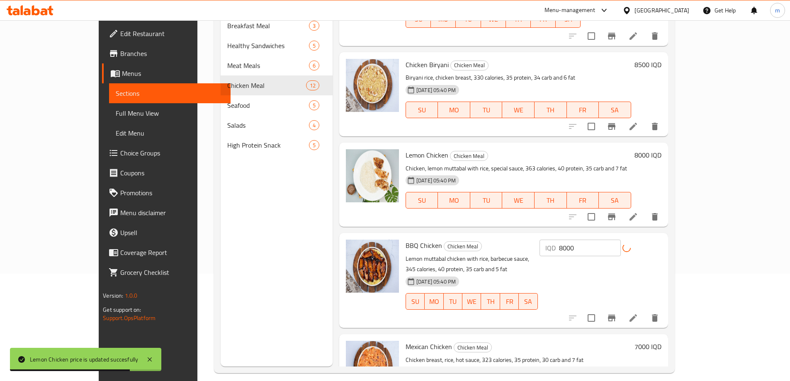
scroll to position [116, 0]
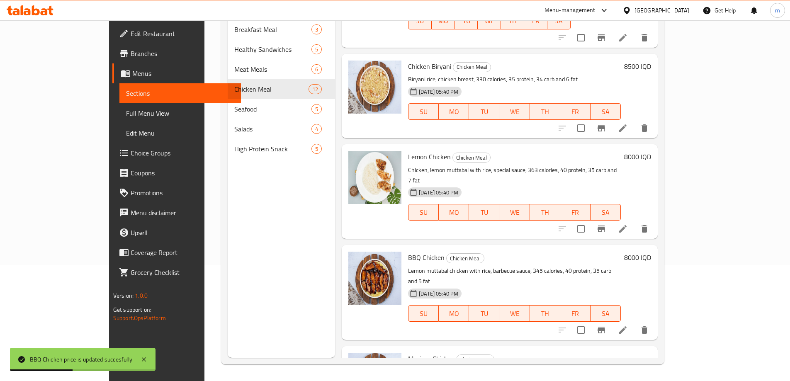
drag, startPoint x: 644, startPoint y: 291, endPoint x: 628, endPoint y: 290, distance: 15.8
type input "8000"
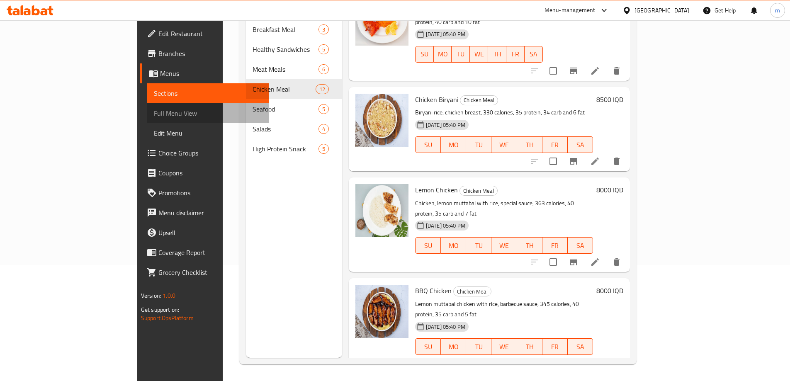
click at [154, 115] on span "Full Menu View" at bounding box center [208, 113] width 108 height 10
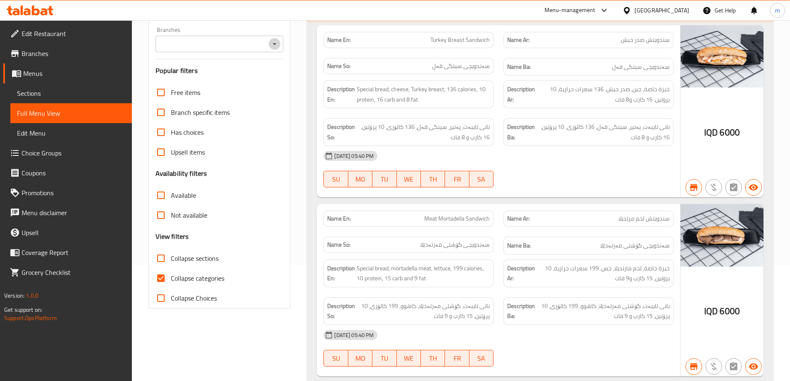
click at [277, 41] on icon "Open" at bounding box center [274, 44] width 10 height 10
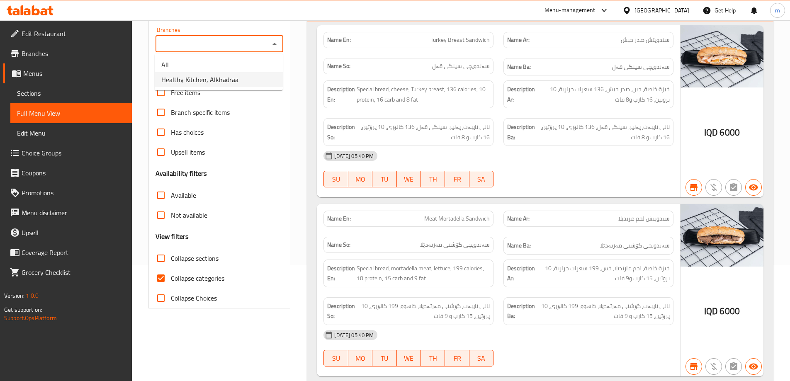
click at [236, 75] on li "Healthy Kitchen, Alkhadraa" at bounding box center [219, 79] width 128 height 15
type input "Healthy Kitchen, Alkhadraa"
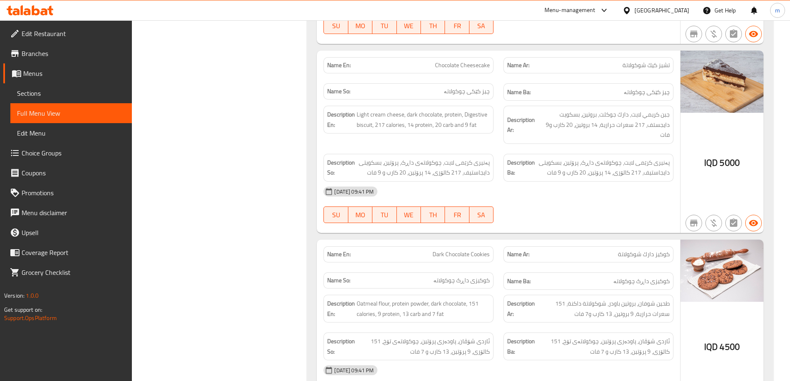
scroll to position [6766, 0]
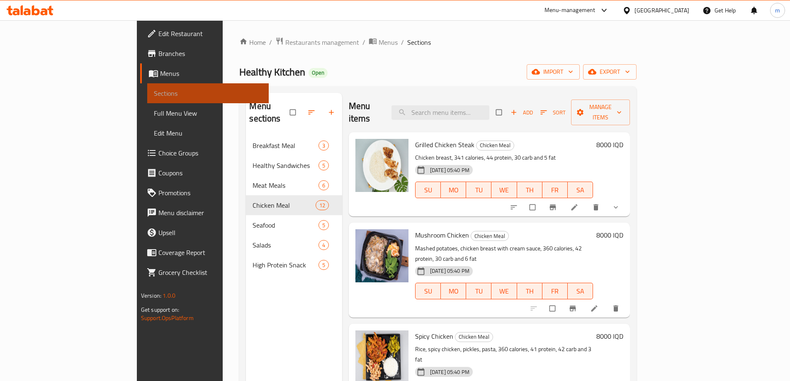
click at [154, 88] on span "Sections" at bounding box center [208, 93] width 108 height 10
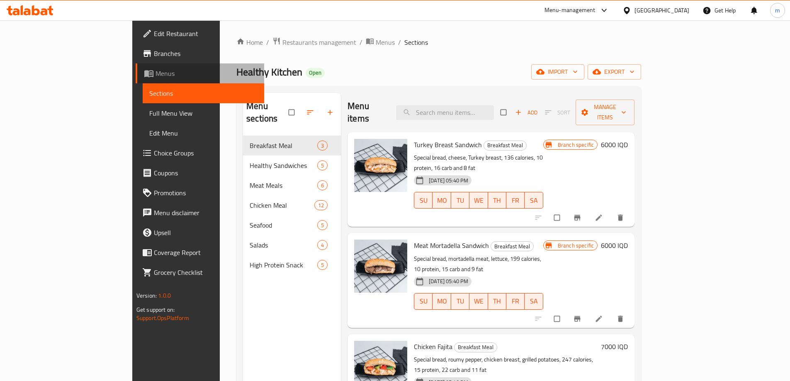
click at [136, 67] on link "Menus" at bounding box center [200, 73] width 129 height 20
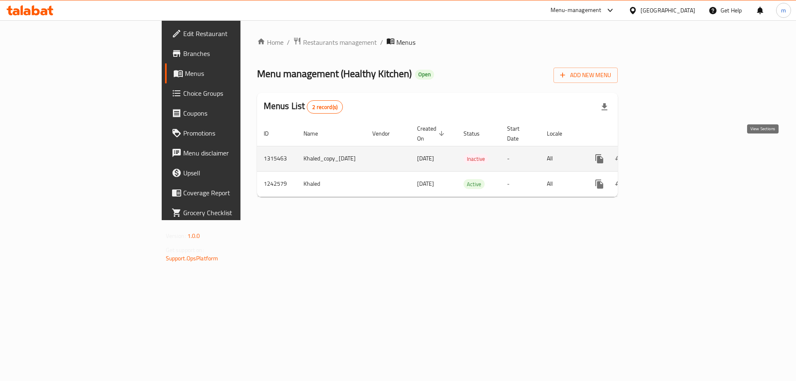
click at [669, 149] on link "enhanced table" at bounding box center [659, 159] width 20 height 20
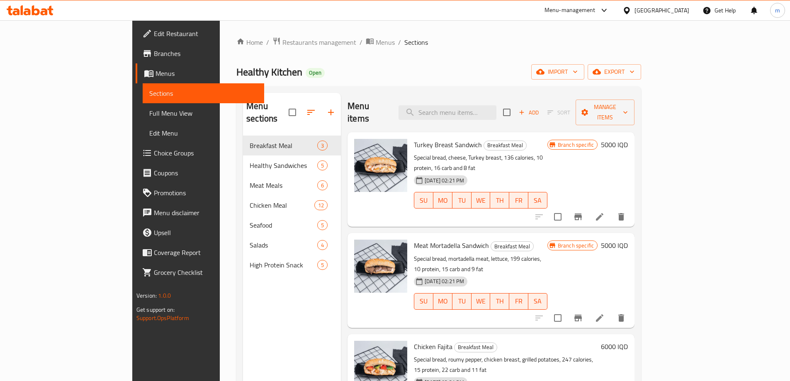
drag, startPoint x: 54, startPoint y: 118, endPoint x: 87, endPoint y: 70, distance: 57.7
click at [149, 117] on span "Full Menu View" at bounding box center [203, 113] width 108 height 10
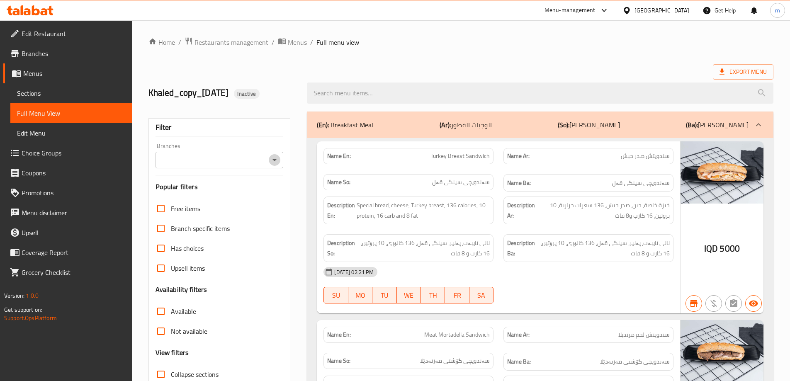
click at [275, 164] on icon "Open" at bounding box center [274, 160] width 10 height 10
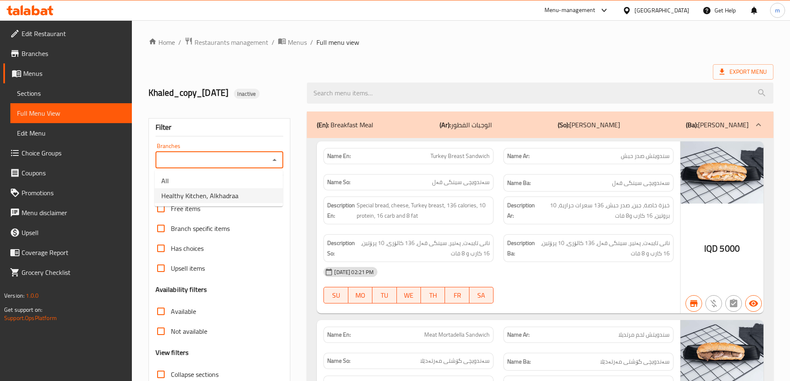
click at [238, 195] on li "Healthy Kitchen, Alkhadraa" at bounding box center [219, 195] width 128 height 15
type input "Healthy Kitchen, Alkhadraa"
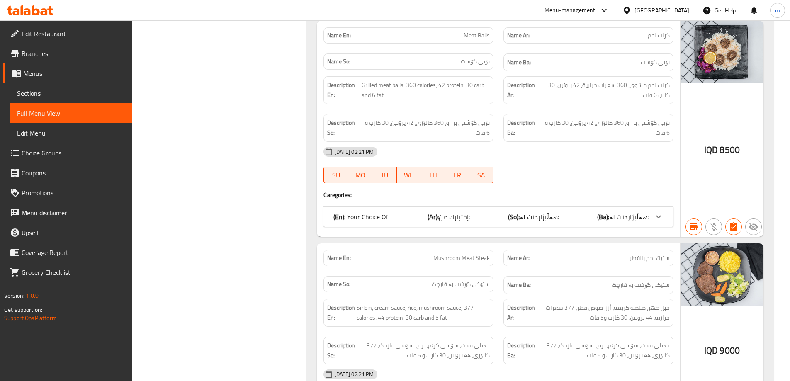
scroll to position [2031, 0]
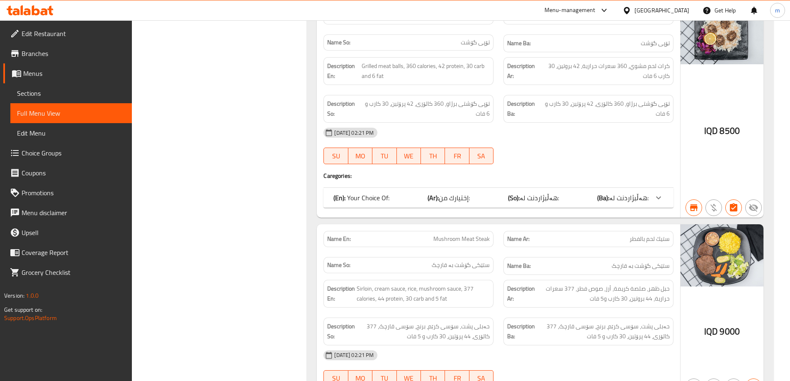
click at [564, 196] on div "(En): Your Choice Of: (Ar): إختيارك من: (So): هەڵبژاردنت لە: (Ba): هەڵبژاردنت ل…" at bounding box center [498, 198] width 350 height 20
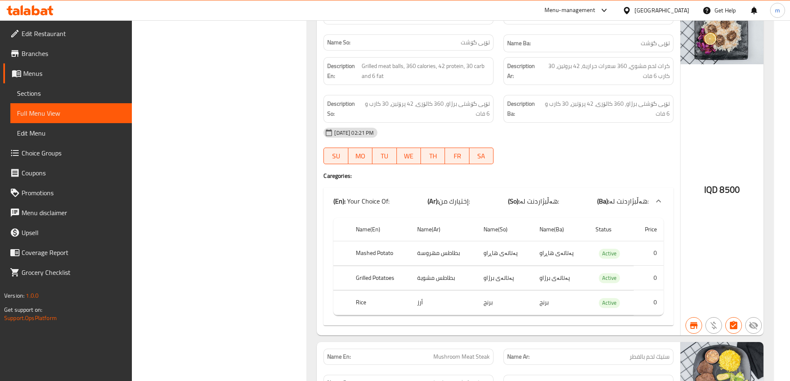
click at [568, 196] on div "(En): Your Choice Of: (Ar): إختيارك من: (So): هەڵبژاردنت لە: (Ba): هەڵبژاردنت ل…" at bounding box center [490, 201] width 315 height 10
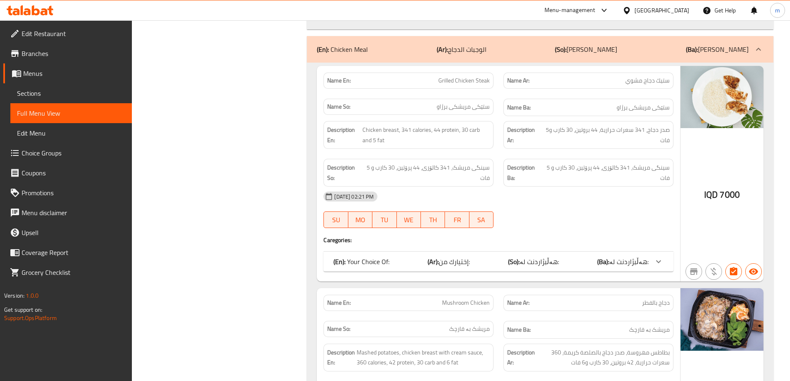
scroll to position [2805, 0]
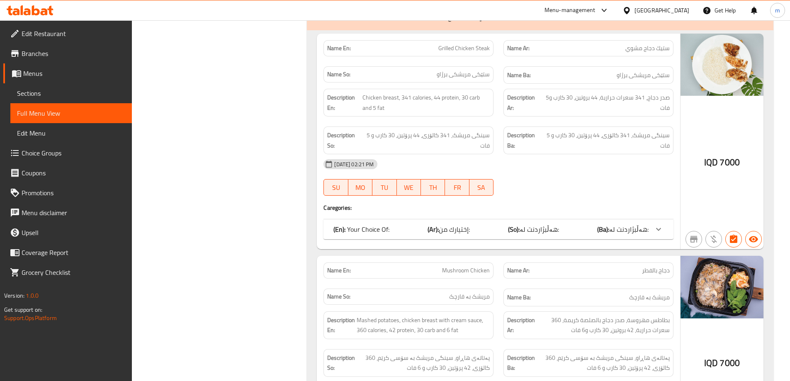
click at [491, 211] on div "Name En: Grilled Chicken Steak Name Ar: ستيك دجاج مشوي Name So: ستێكی مریشکی بر…" at bounding box center [498, 142] width 363 height 216
click at [495, 224] on div "(En): Your Choice Of: (Ar): إختيارك من: (So): هەڵبژاردنت لە: (Ba): هەڵبژاردنت ل…" at bounding box center [490, 229] width 315 height 10
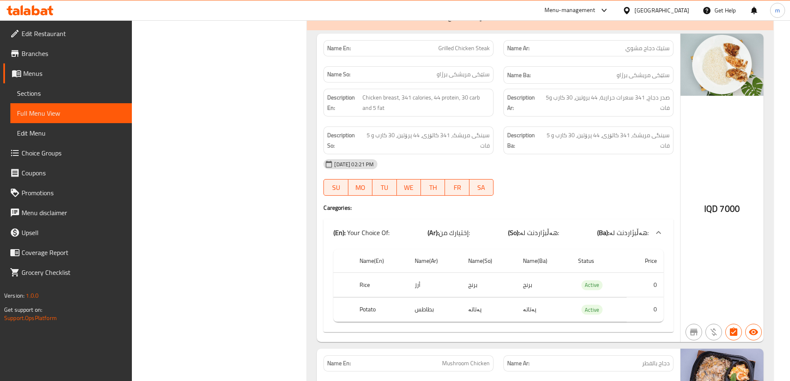
click at [503, 219] on div "(En): Your Choice Of: (Ar): إختيارك من: (So): هەڵبژاردنت لە: (Ba): هەڵبژاردنت ل…" at bounding box center [498, 232] width 350 height 27
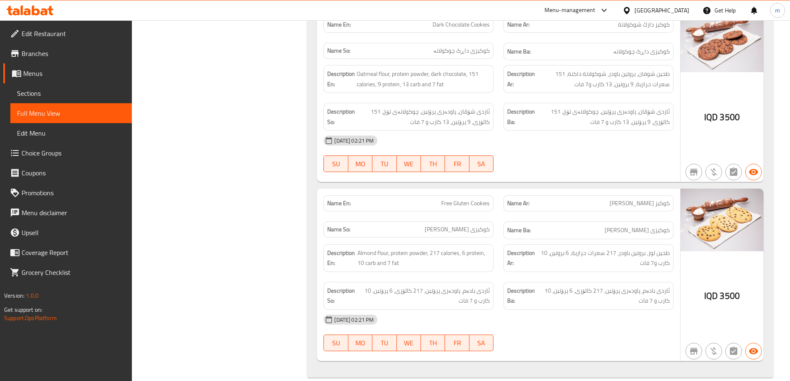
scroll to position [7267, 0]
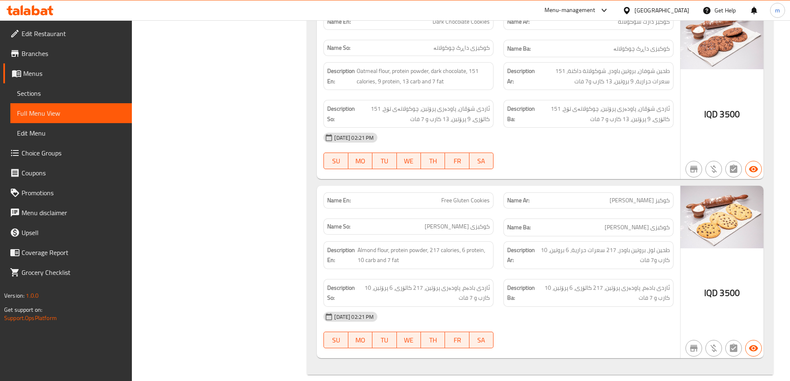
click at [51, 9] on icon at bounding box center [50, 11] width 6 height 10
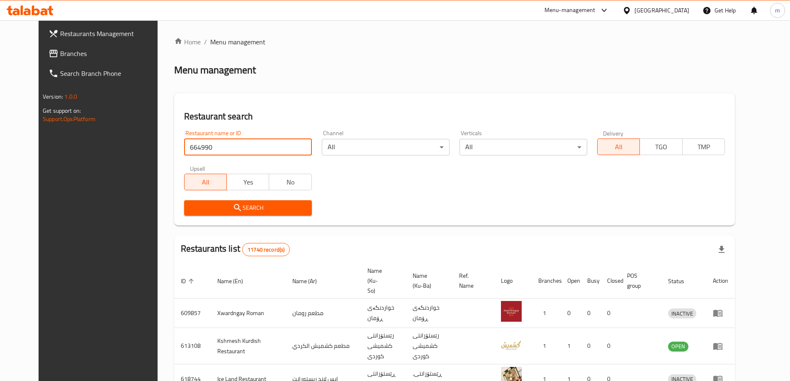
type input "664990"
click button "Search" at bounding box center [248, 207] width 128 height 15
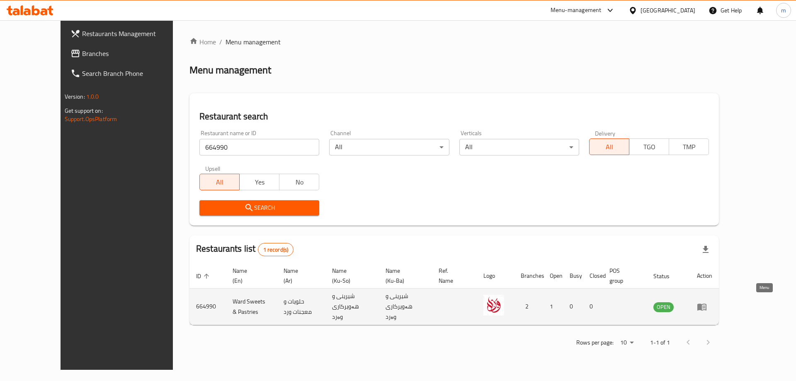
click at [707, 304] on icon "enhanced table" at bounding box center [702, 307] width 10 height 10
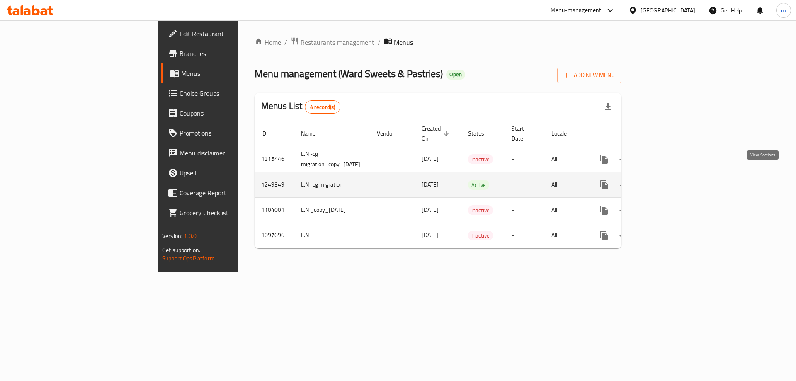
click at [667, 181] on icon "enhanced table" at bounding box center [663, 184] width 7 height 7
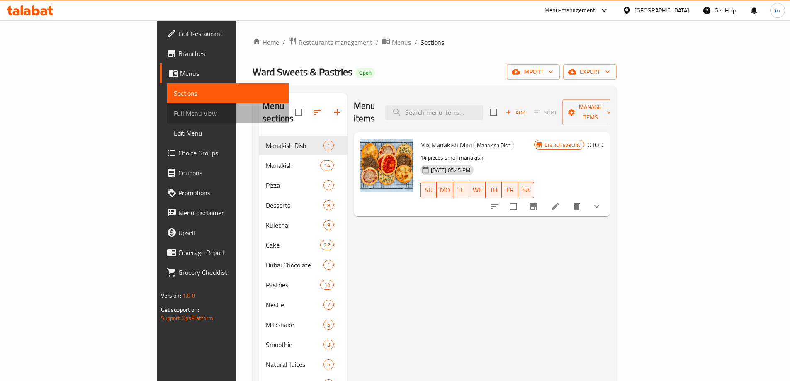
click at [174, 113] on span "Full Menu View" at bounding box center [228, 113] width 108 height 10
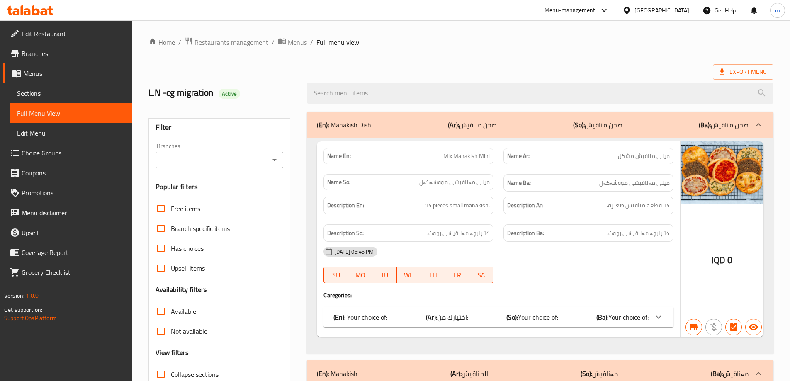
click at [246, 163] on input "Branches" at bounding box center [212, 160] width 109 height 12
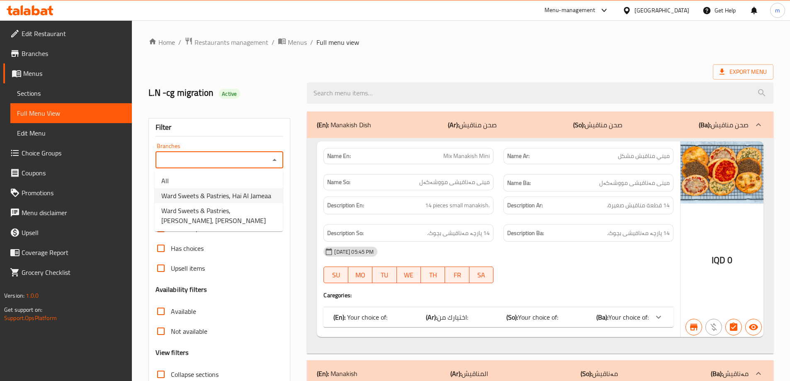
click at [242, 197] on span "Ward Sweets & Pastries, Hai Al Jameaa" at bounding box center [216, 196] width 110 height 10
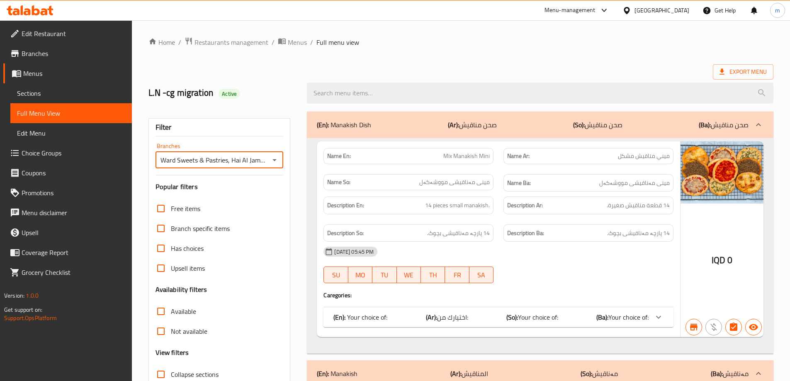
click at [275, 161] on icon "Open" at bounding box center [274, 160] width 10 height 10
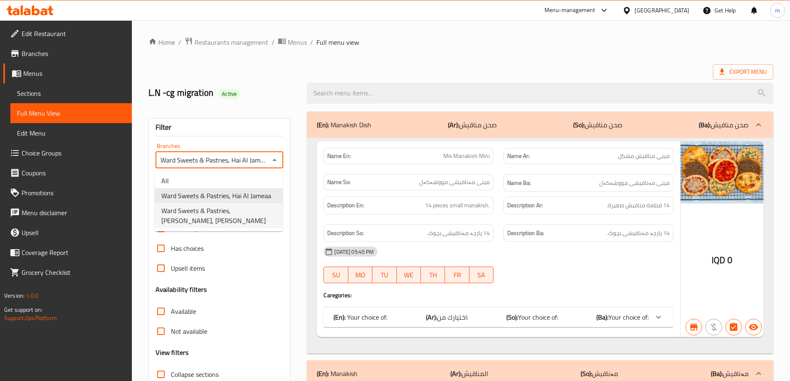
click at [264, 212] on span "Ward Sweets & Pastries, Al Saydeya, Al Saydeya" at bounding box center [218, 216] width 115 height 20
type input "Ward Sweets & Pastries, Al Saydeya, Al Saydeya"
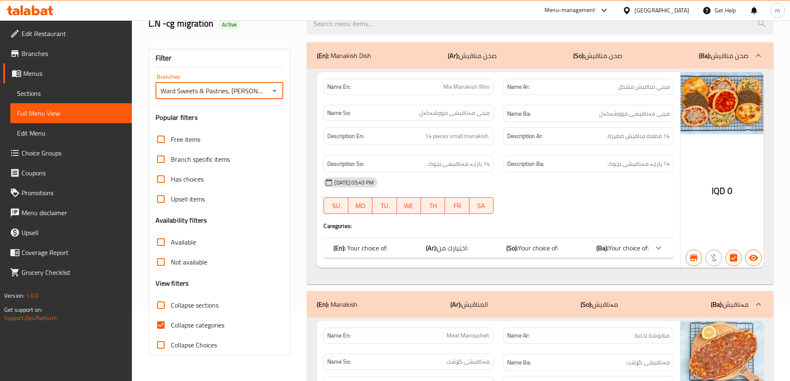
scroll to position [97, 0]
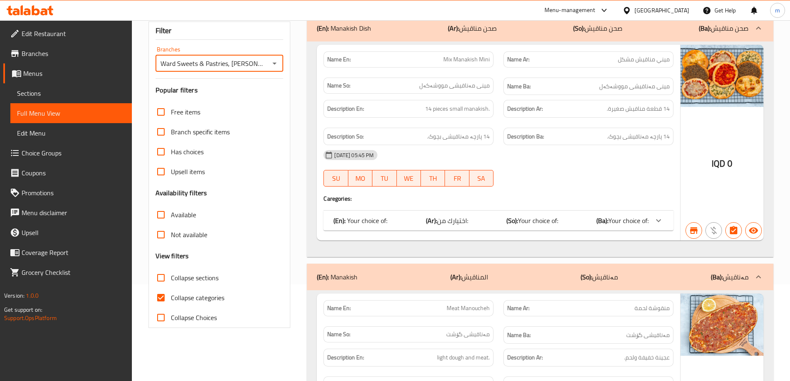
click at [195, 299] on span "Collapse categories" at bounding box center [197, 298] width 53 height 10
click at [171, 299] on input "Collapse categories" at bounding box center [161, 298] width 20 height 20
checkbox input "false"
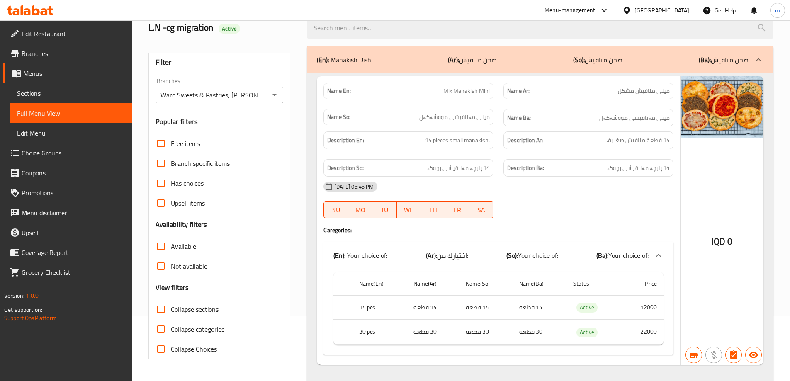
scroll to position [0, 0]
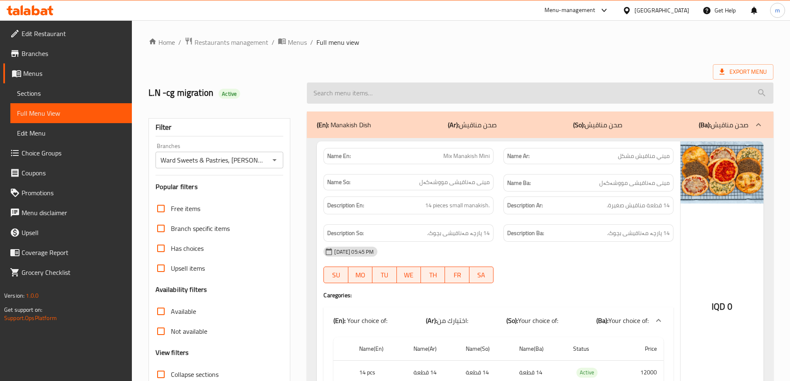
click at [461, 87] on input "search" at bounding box center [540, 92] width 466 height 21
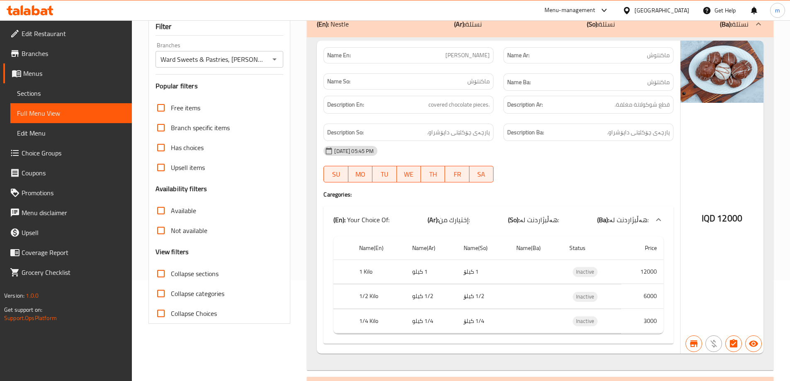
scroll to position [102, 0]
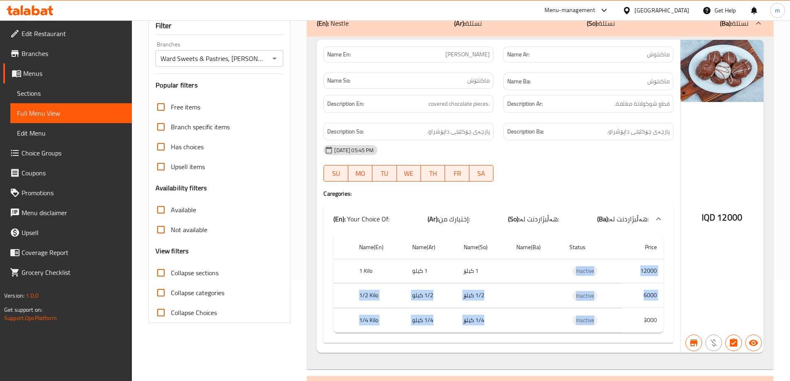
drag, startPoint x: 575, startPoint y: 261, endPoint x: 599, endPoint y: 337, distance: 79.3
click at [592, 329] on tbody "1 Kilo 1 كيلو 1 کیلۆ Inactive 12000 1/2 Kilo 1/2 كيلو 1/2 کیلۆ Inactive 6000 1/…" at bounding box center [498, 296] width 330 height 74
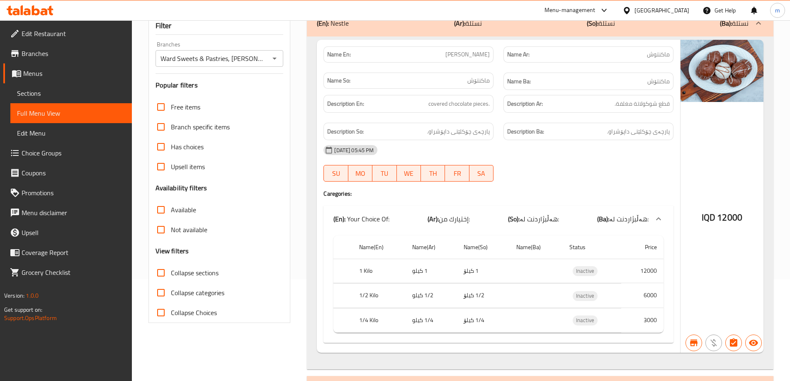
click at [616, 322] on td "Inactive" at bounding box center [592, 320] width 58 height 24
click at [271, 57] on icon "Open" at bounding box center [274, 58] width 10 height 10
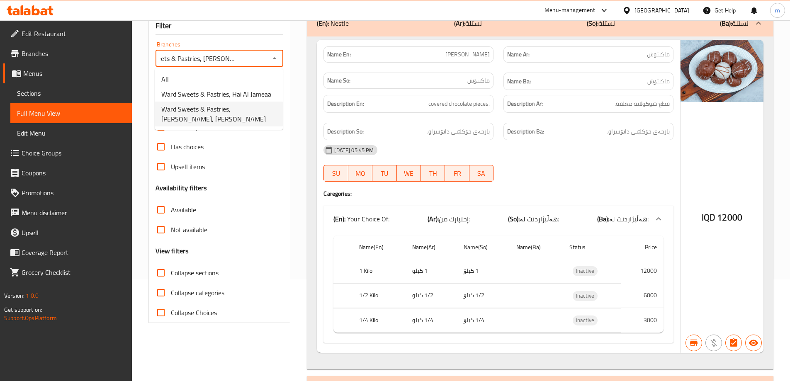
click at [257, 111] on span "Ward Sweets & Pastries, Al Saydeya, Al Saydeya" at bounding box center [218, 114] width 115 height 20
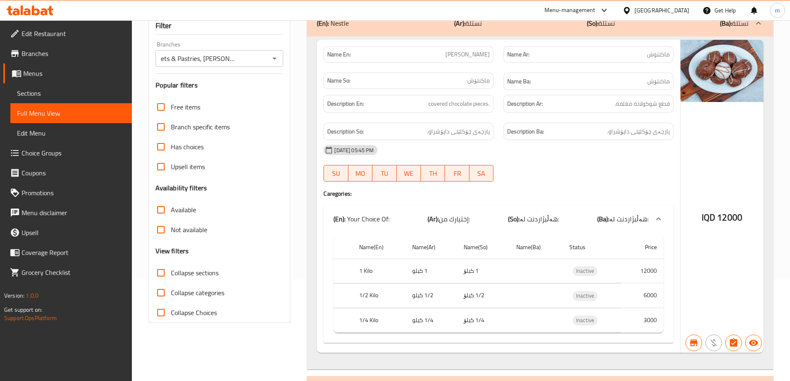
click at [354, 112] on div "Description En: covered chocolate pieces." at bounding box center [408, 104] width 180 height 28
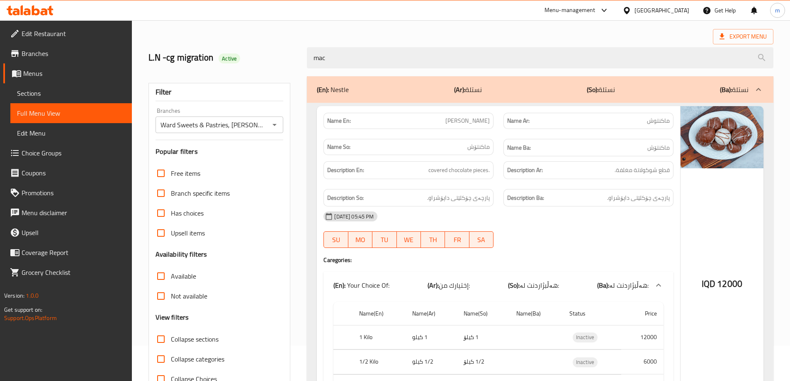
scroll to position [5, 0]
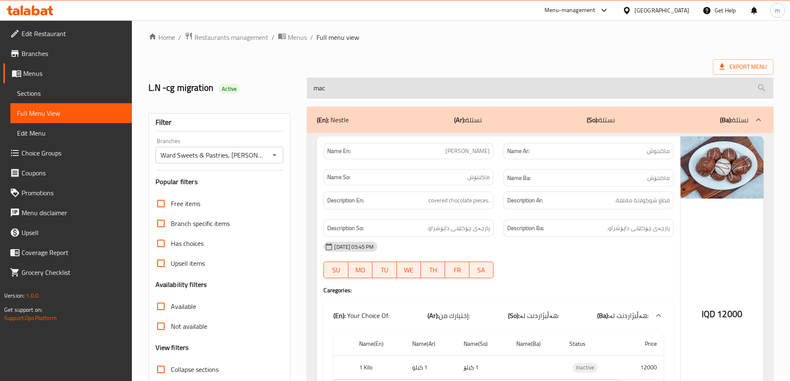
click at [477, 85] on input "mac" at bounding box center [540, 88] width 466 height 21
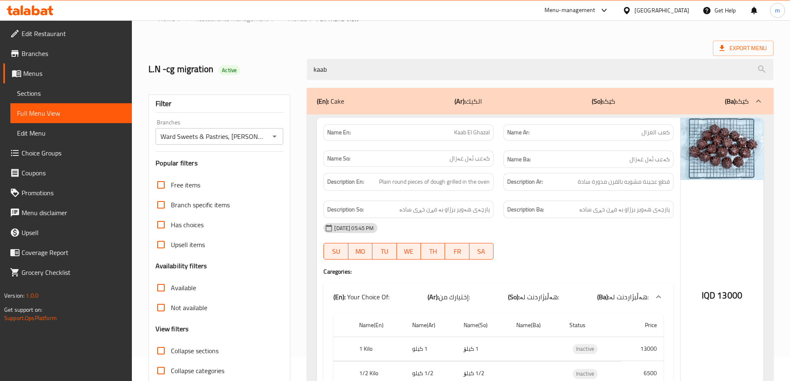
scroll to position [0, 0]
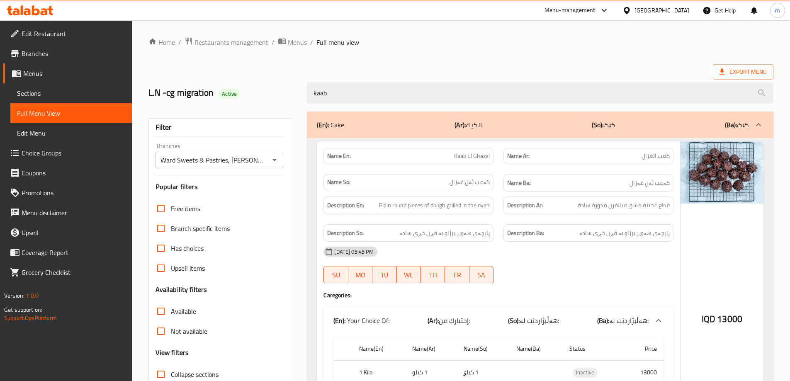
drag, startPoint x: 388, startPoint y: 95, endPoint x: 289, endPoint y: 91, distance: 98.4
click at [290, 91] on div "L.N -cg migration Active kaab" at bounding box center [460, 93] width 635 height 37
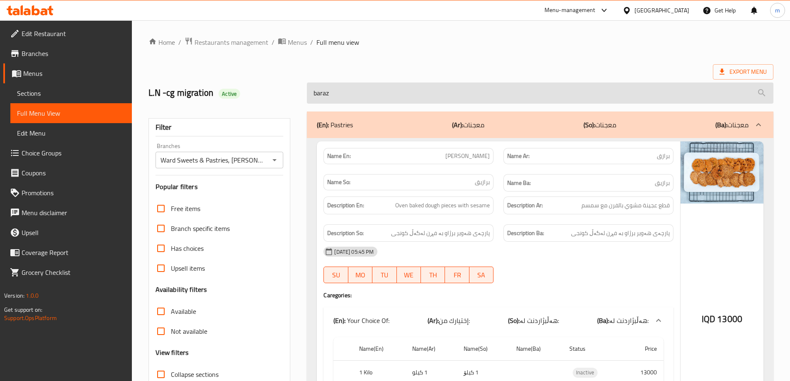
click at [393, 92] on input "baraz" at bounding box center [540, 92] width 466 height 21
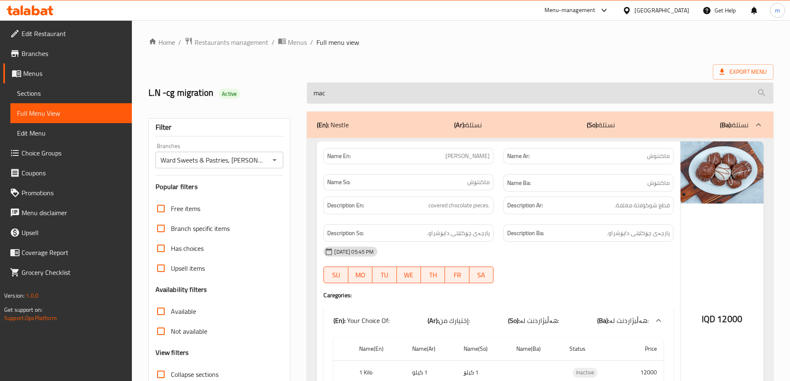
click at [352, 93] on input "mac" at bounding box center [540, 92] width 466 height 21
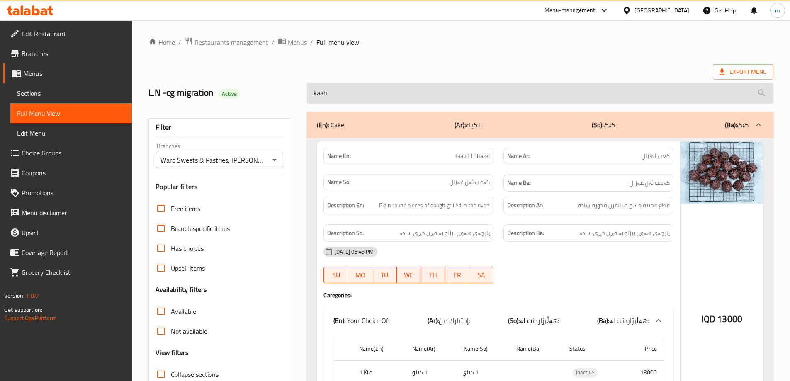
click at [353, 94] on input "kaab" at bounding box center [540, 92] width 466 height 21
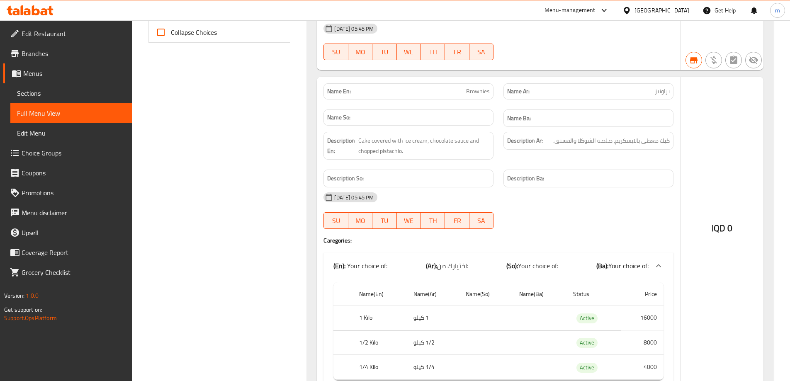
scroll to position [240, 0]
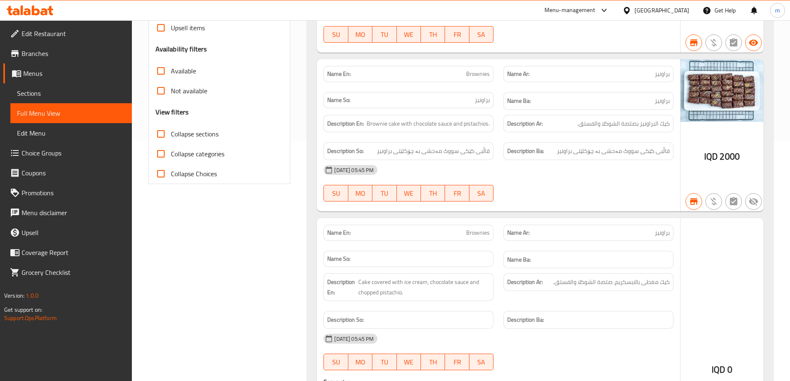
type input "brow"
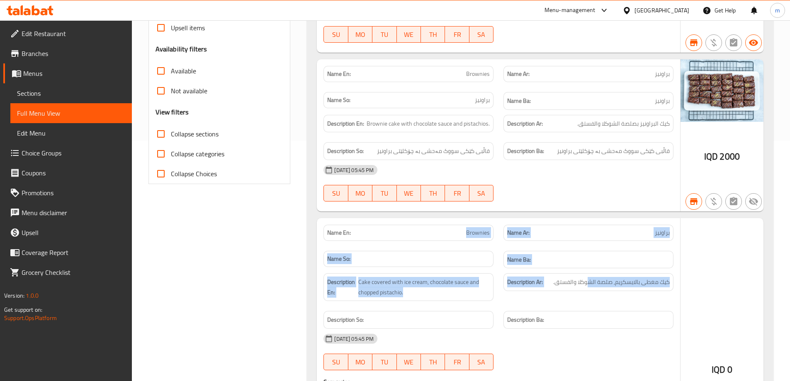
drag, startPoint x: 453, startPoint y: 234, endPoint x: 600, endPoint y: 288, distance: 156.9
click at [590, 279] on div "Name En: Brownies Name Ar: براونيز Name So: Name Ba: Description En: Cake cover…" at bounding box center [498, 379] width 363 height 323
click at [600, 288] on div "Description Ar: كيك مغطى بالايسكريم, صلصة الشوكلا والفستق." at bounding box center [588, 282] width 170 height 18
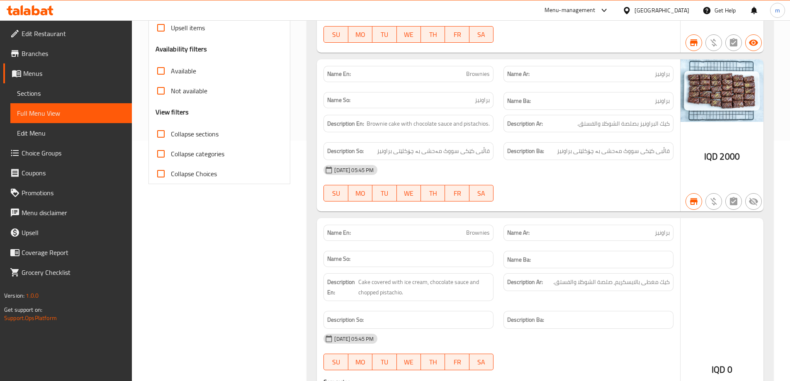
drag, startPoint x: 493, startPoint y: 91, endPoint x: 475, endPoint y: 92, distance: 18.3
click at [493, 90] on div "Name So: براونیز" at bounding box center [408, 101] width 180 height 28
click at [480, 75] on span "Brownies" at bounding box center [478, 74] width 24 height 9
click at [481, 75] on span "Brownies" at bounding box center [478, 74] width 24 height 9
copy span "Brownies"
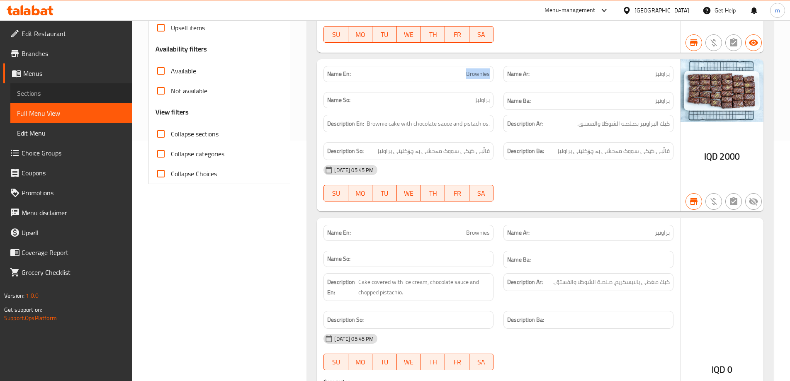
click at [35, 88] on span "Sections" at bounding box center [71, 93] width 108 height 10
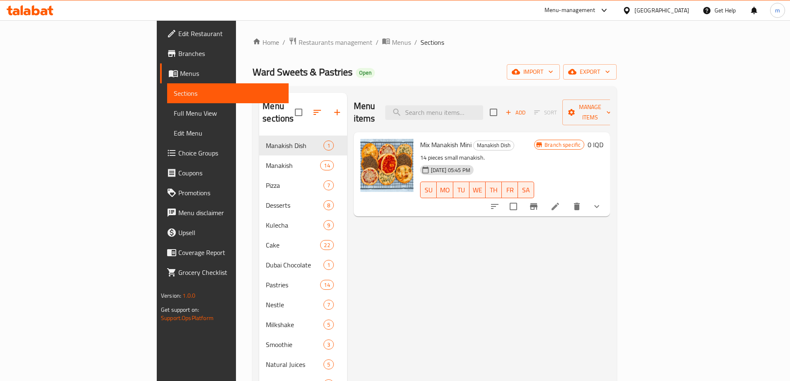
click at [480, 97] on div "Menu items Add Sort Manage items" at bounding box center [482, 112] width 257 height 39
click at [481, 105] on input "search" at bounding box center [434, 112] width 98 height 15
paste input "Brownies"
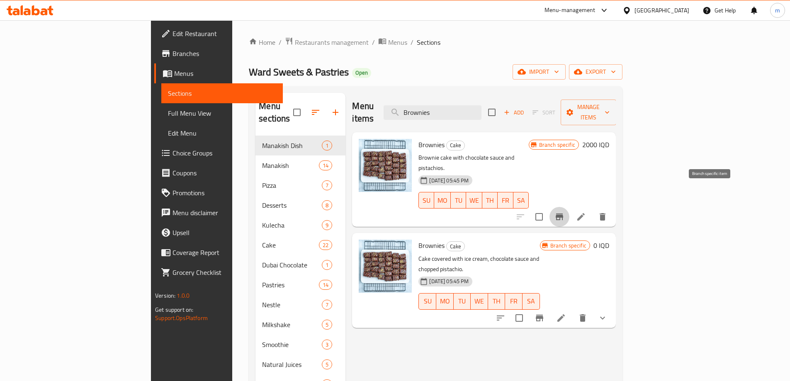
click at [563, 213] on icon "Branch-specific-item" at bounding box center [559, 216] width 7 height 7
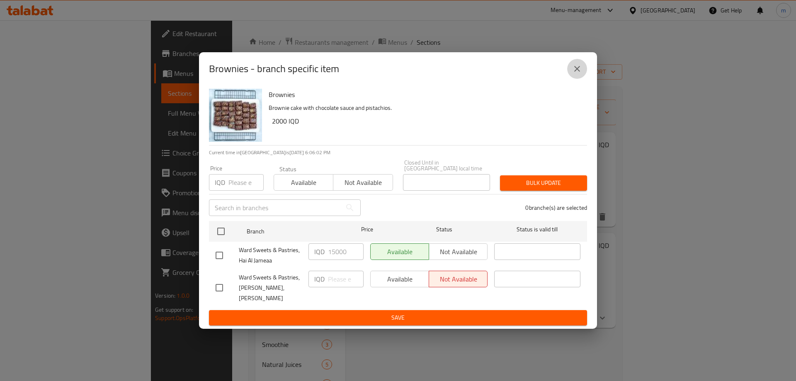
click at [574, 74] on icon "close" at bounding box center [577, 69] width 10 height 10
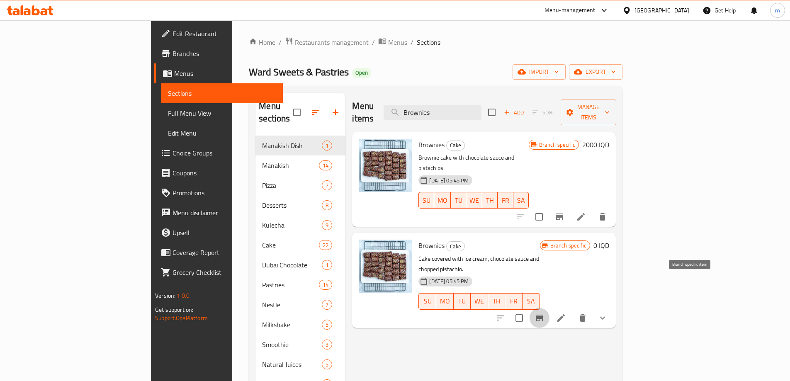
click at [543, 315] on icon "Branch-specific-item" at bounding box center [539, 318] width 7 height 7
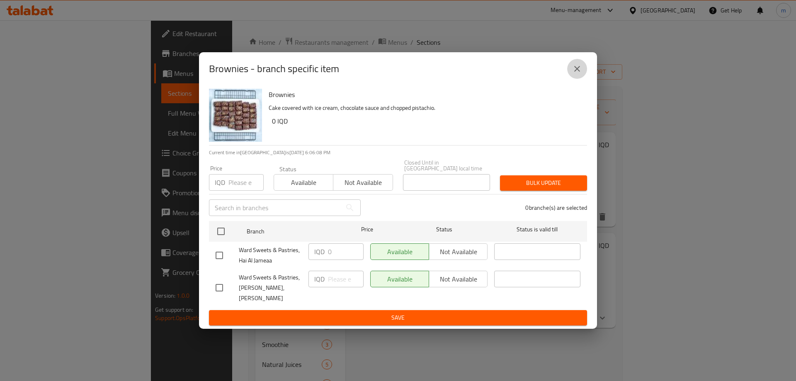
click at [578, 74] on icon "close" at bounding box center [577, 69] width 10 height 10
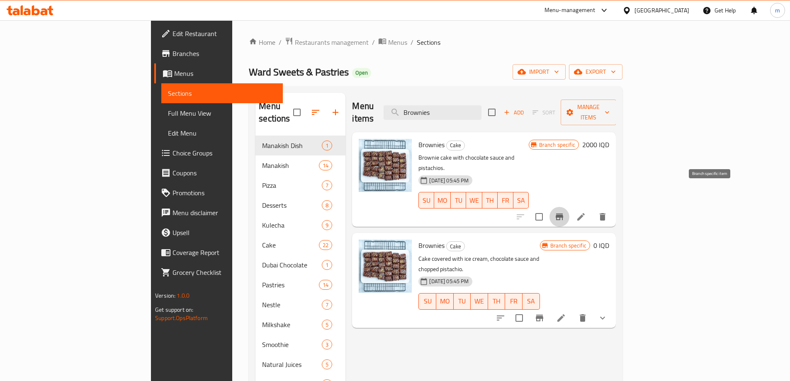
click at [569, 207] on button "Branch-specific-item" at bounding box center [559, 217] width 20 height 20
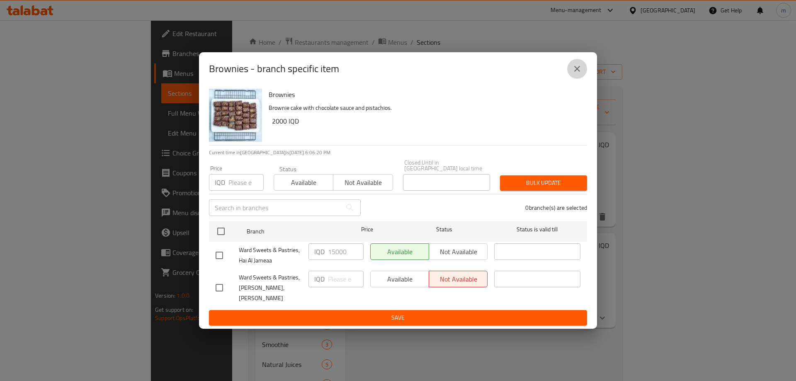
click at [576, 74] on icon "close" at bounding box center [577, 69] width 10 height 10
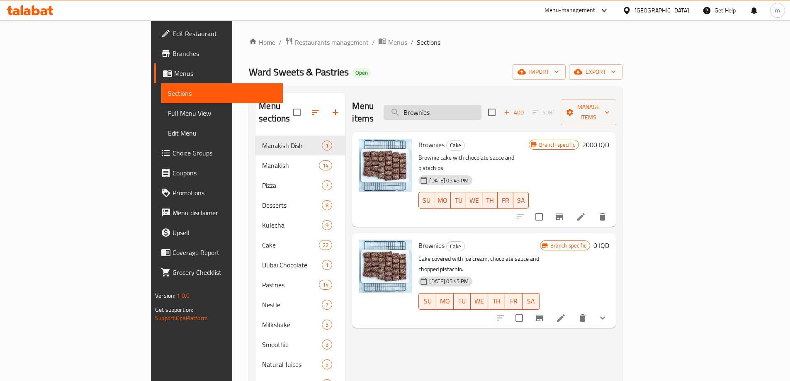
click at [481, 106] on input "Brownies" at bounding box center [432, 112] width 98 height 15
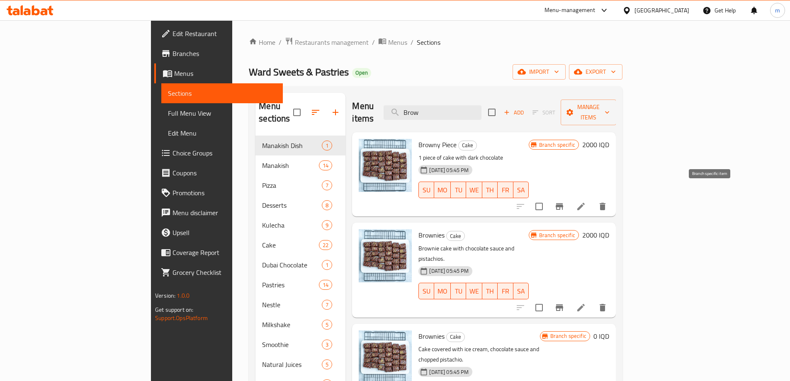
type input "Brow"
click at [569, 197] on button "Branch-specific-item" at bounding box center [559, 207] width 20 height 20
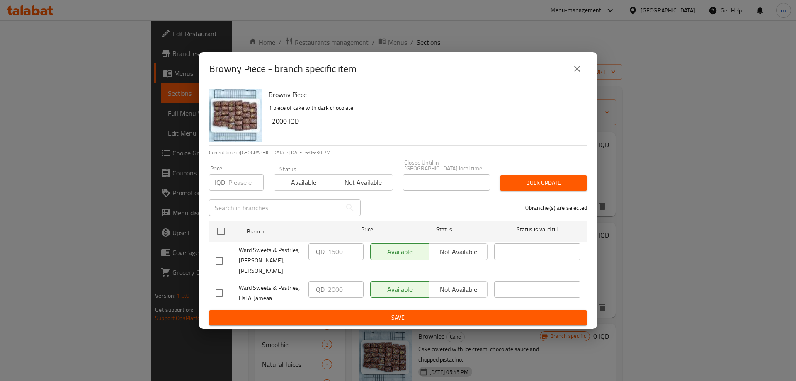
click at [586, 69] on div "Browny Piece - branch specific item" at bounding box center [398, 69] width 378 height 20
click at [581, 71] on button "close" at bounding box center [577, 69] width 20 height 20
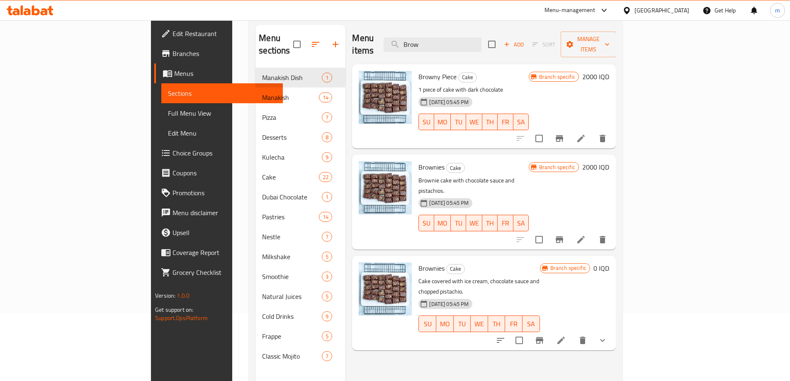
scroll to position [116, 0]
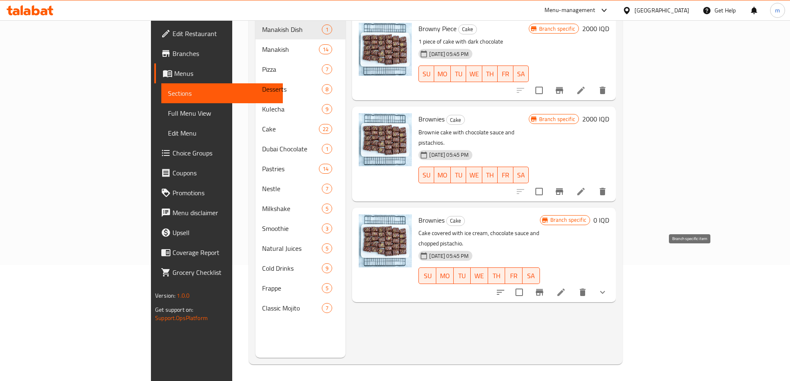
click at [543, 289] on icon "Branch-specific-item" at bounding box center [539, 292] width 7 height 7
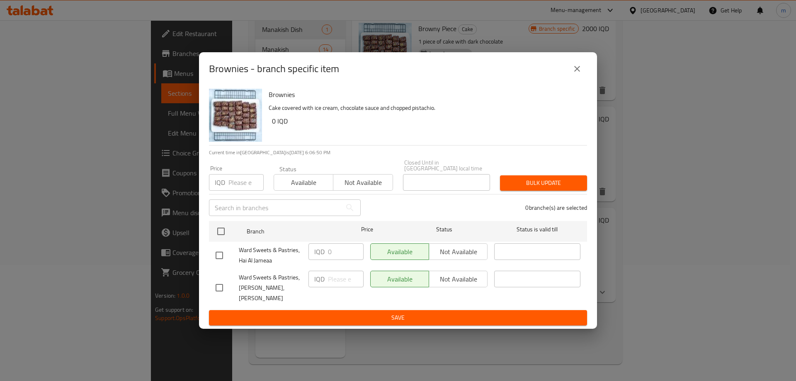
click at [577, 68] on button "close" at bounding box center [577, 69] width 20 height 20
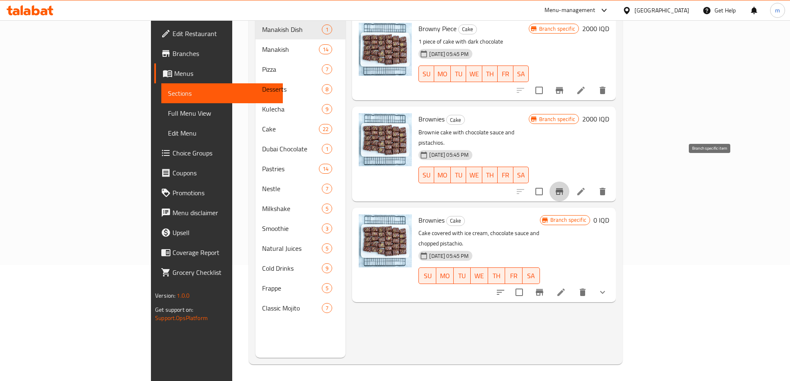
click at [564, 187] on icon "Branch-specific-item" at bounding box center [559, 192] width 10 height 10
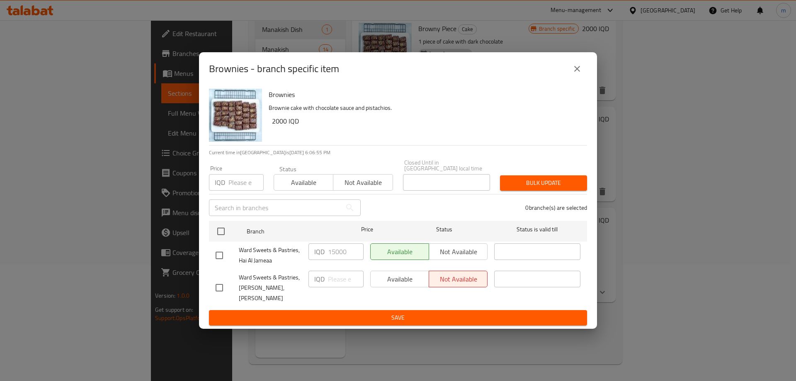
click at [582, 70] on button "close" at bounding box center [577, 69] width 20 height 20
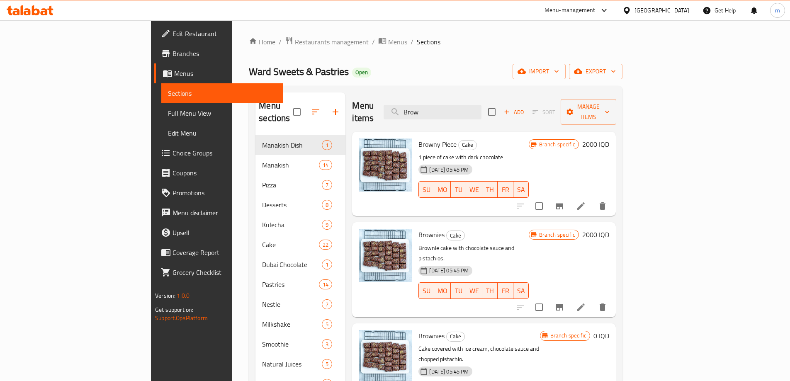
scroll to position [0, 0]
click at [161, 106] on link "Full Menu View" at bounding box center [221, 113] width 121 height 20
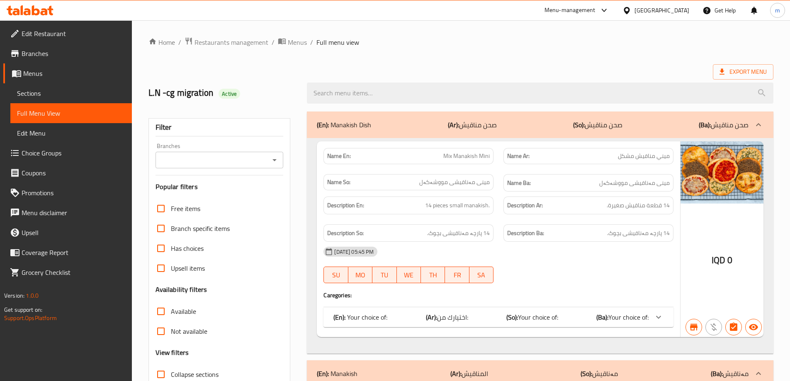
click at [232, 167] on div "Branches" at bounding box center [219, 160] width 128 height 17
click at [277, 162] on icon "Open" at bounding box center [274, 160] width 10 height 10
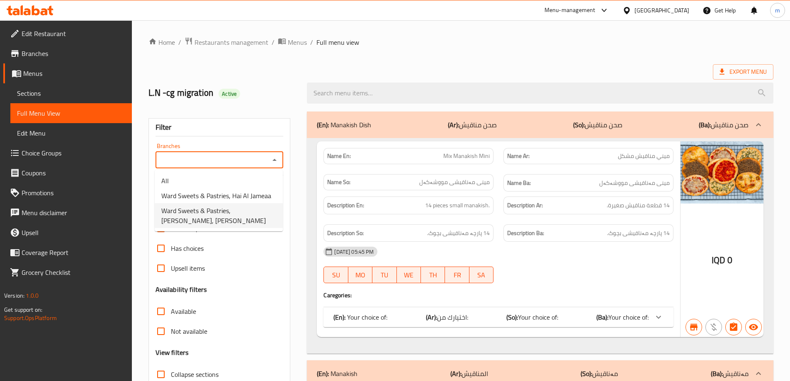
drag, startPoint x: 191, startPoint y: 215, endPoint x: 179, endPoint y: 218, distance: 12.8
click at [192, 215] on span "Ward Sweets & Pastries, Al Saydeya, Al Saydeya" at bounding box center [218, 216] width 115 height 20
type input "Ward Sweets & Pastries, Al Saydeya, Al Saydeya"
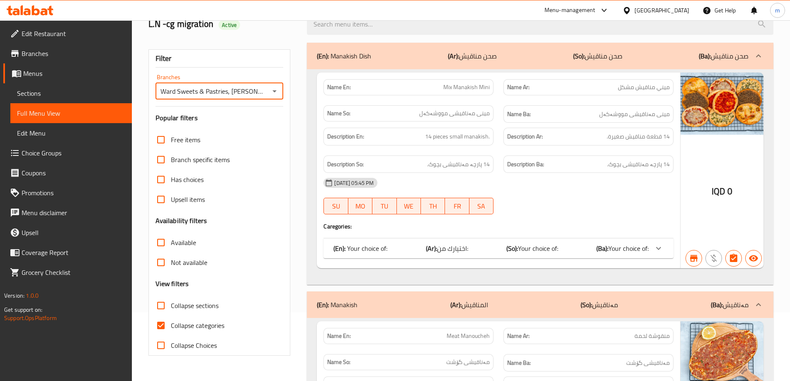
scroll to position [97, 0]
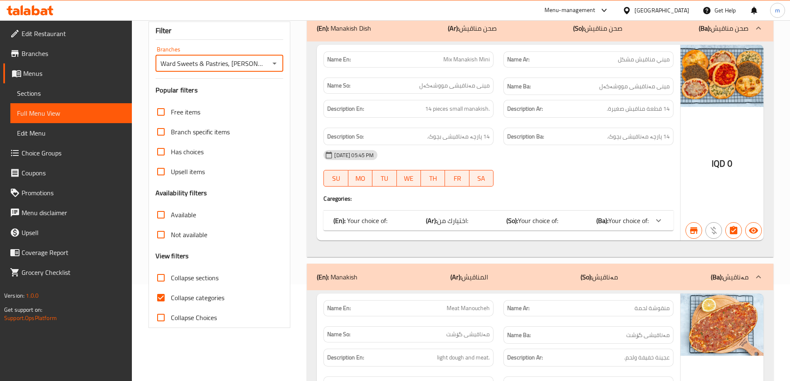
click at [193, 301] on span "Collapse categories" at bounding box center [197, 298] width 53 height 10
click at [171, 301] on input "Collapse categories" at bounding box center [161, 298] width 20 height 20
checkbox input "false"
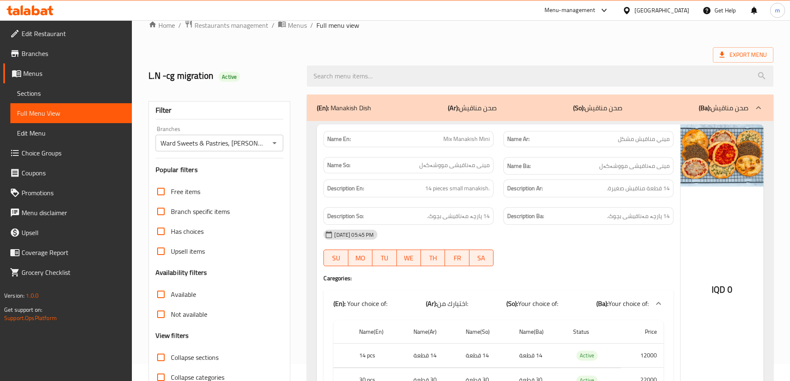
scroll to position [0, 0]
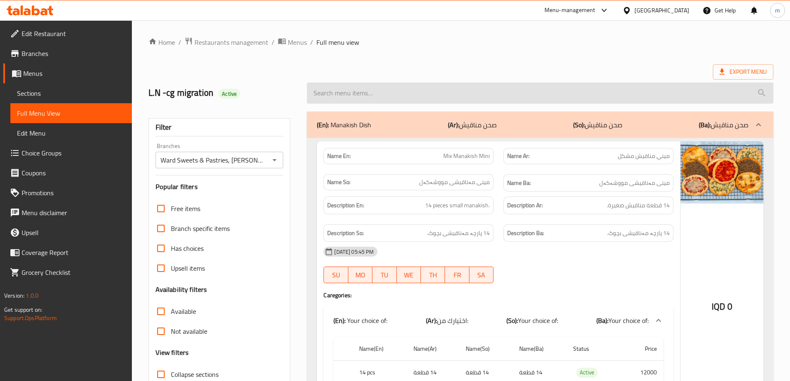
click at [430, 91] on input "search" at bounding box center [540, 92] width 466 height 21
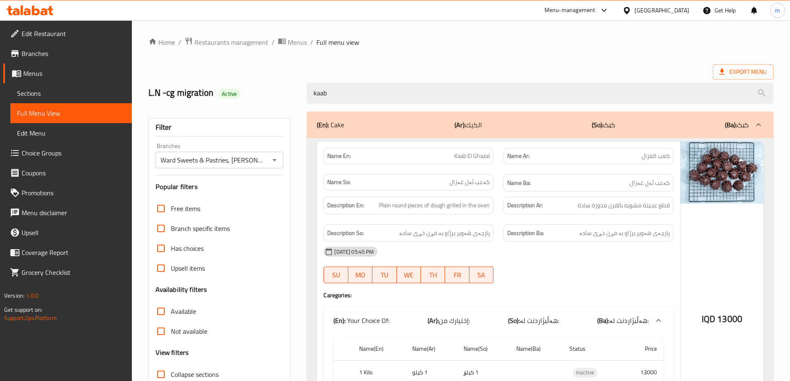
click at [457, 78] on div "kaab" at bounding box center [540, 93] width 476 height 31
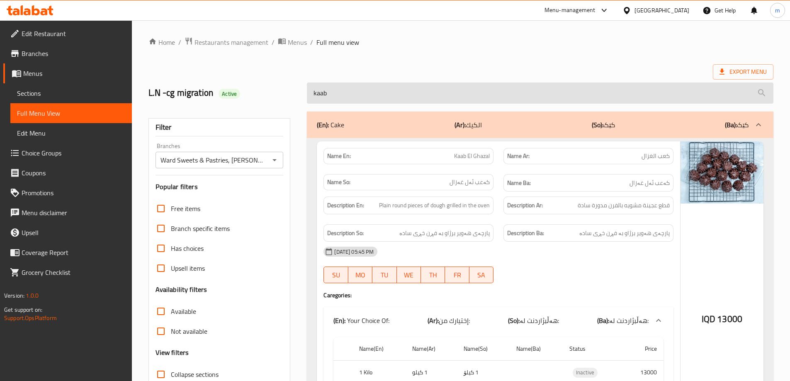
click at [456, 85] on input "kaab" at bounding box center [540, 92] width 466 height 21
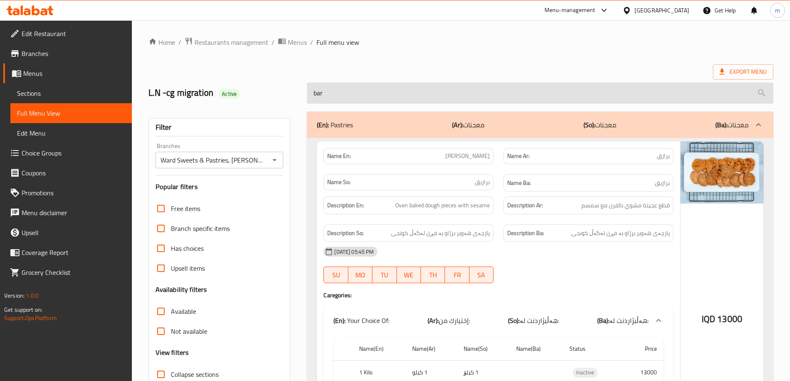
click at [382, 98] on input "bar" at bounding box center [540, 92] width 466 height 21
click at [381, 98] on input "bar" at bounding box center [540, 92] width 466 height 21
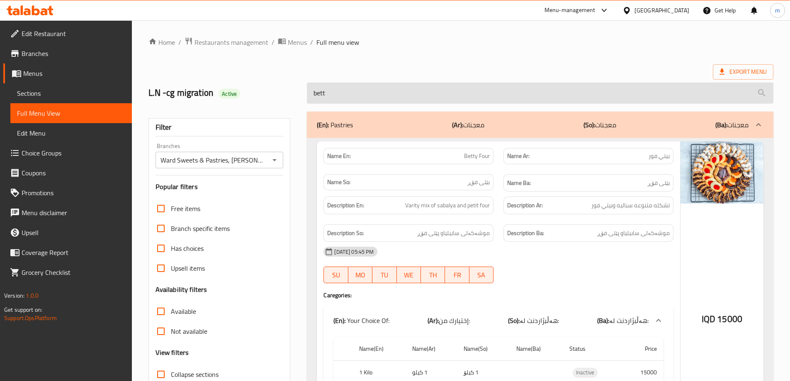
click at [376, 87] on input "bett" at bounding box center [540, 92] width 466 height 21
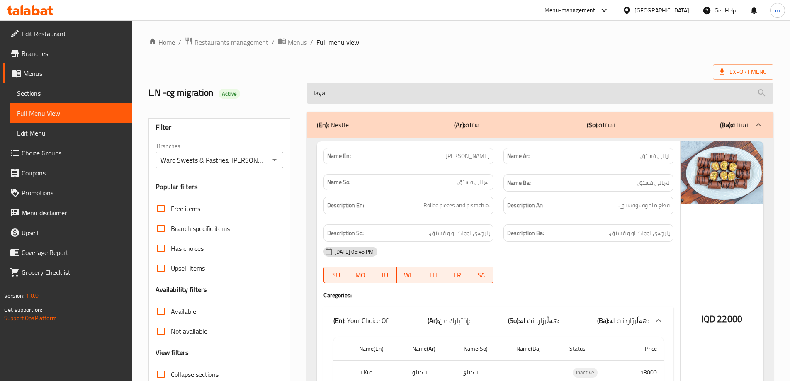
click at [374, 100] on input "layal" at bounding box center [540, 92] width 466 height 21
click at [374, 97] on input "layal" at bounding box center [540, 92] width 466 height 21
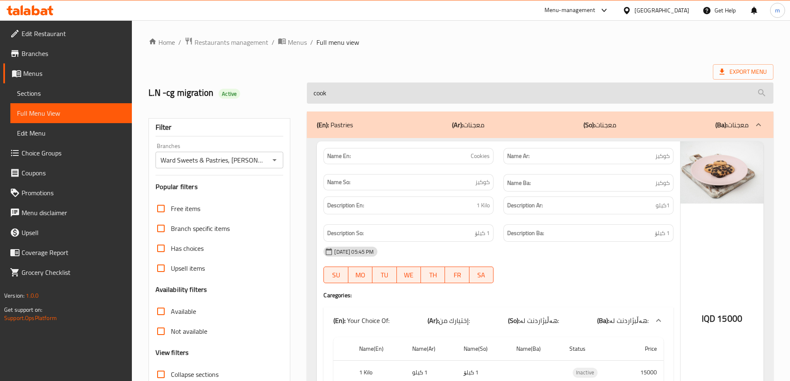
click at [343, 88] on input "cook" at bounding box center [540, 92] width 466 height 21
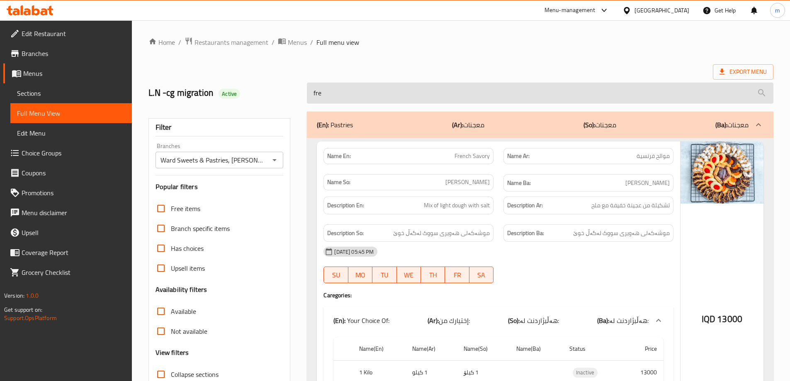
click at [368, 87] on input "fre" at bounding box center [540, 92] width 466 height 21
click at [368, 86] on input "fre" at bounding box center [540, 92] width 466 height 21
click at [408, 93] on input "sav" at bounding box center [540, 92] width 466 height 21
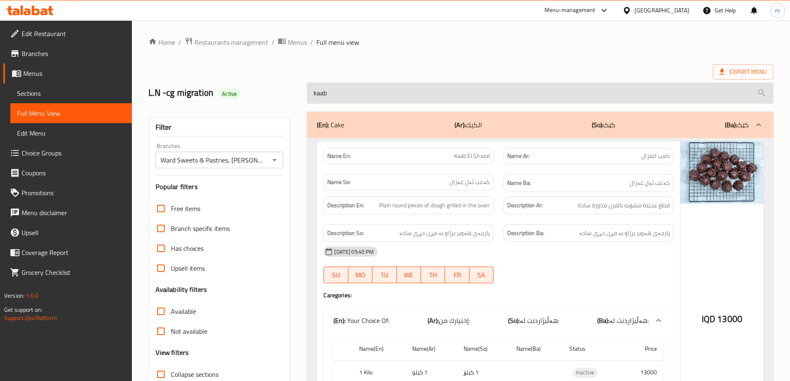
click at [392, 92] on input "kaab" at bounding box center [540, 92] width 466 height 21
click at [337, 88] on input "kaa" at bounding box center [540, 92] width 466 height 21
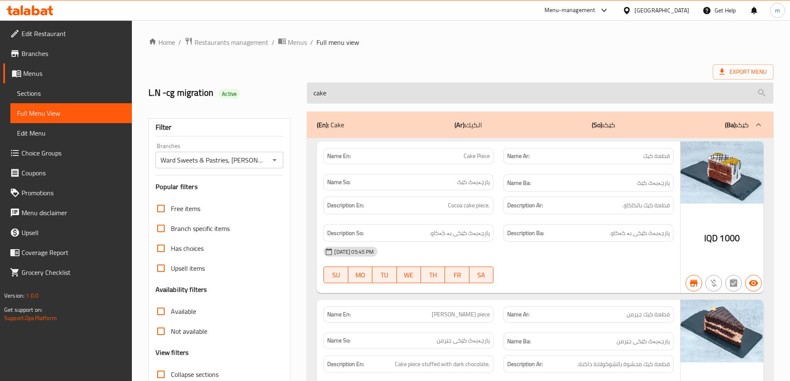
click at [639, 87] on input "cake" at bounding box center [540, 92] width 466 height 21
click at [639, 86] on input "cake" at bounding box center [540, 92] width 466 height 21
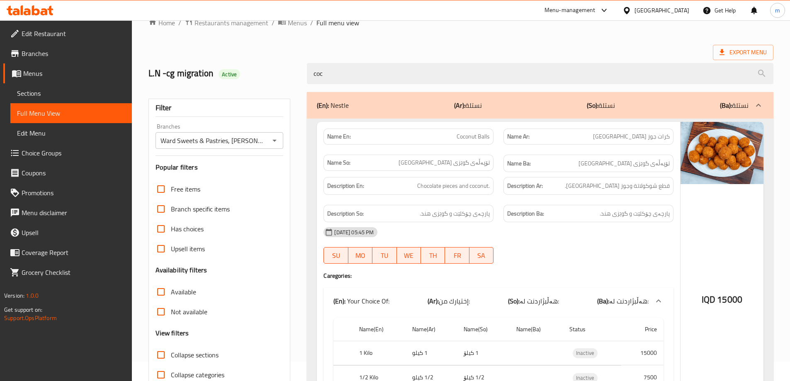
scroll to position [97, 0]
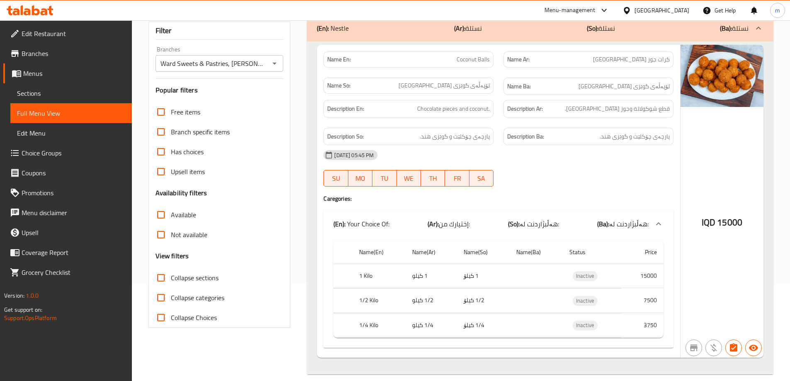
type input "coc"
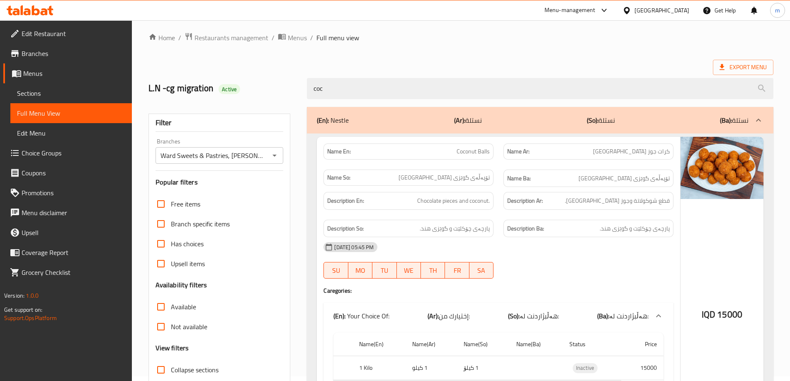
scroll to position [0, 0]
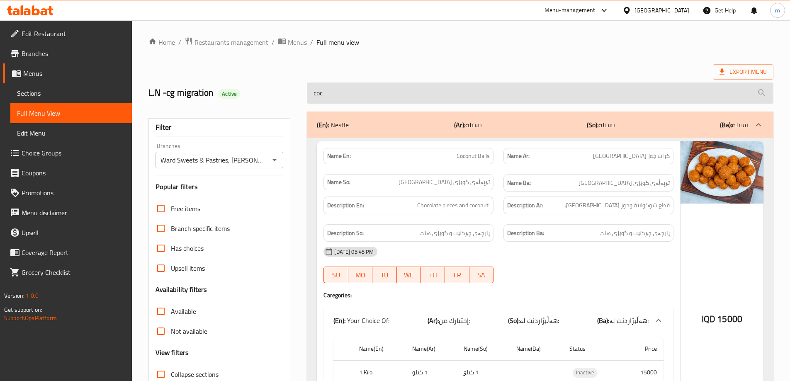
click at [330, 94] on input "coc" at bounding box center [540, 92] width 466 height 21
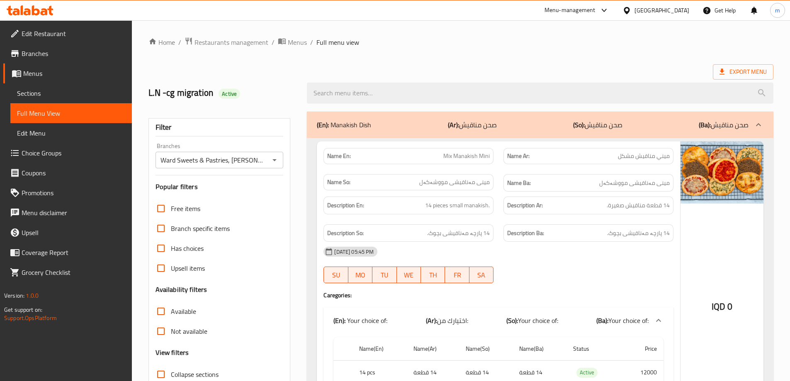
click at [270, 162] on icon "Open" at bounding box center [274, 160] width 10 height 10
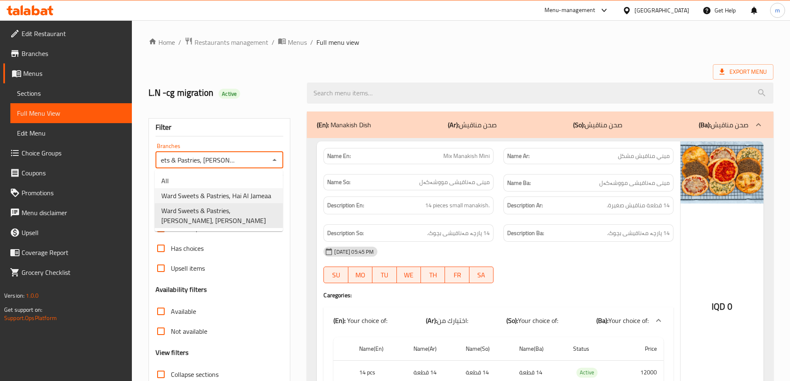
click at [241, 194] on span "Ward Sweets & Pastries, Hai Al Jameaa" at bounding box center [216, 196] width 110 height 10
type input "Ward Sweets & Pastries, Hai Al Jameaa"
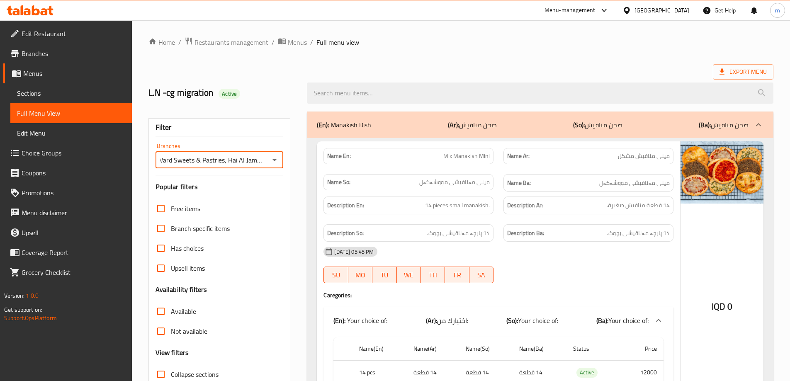
click at [184, 246] on span "Has choices" at bounding box center [187, 248] width 33 height 10
click at [171, 246] on input "Has choices" at bounding box center [161, 248] width 20 height 20
checkbox input "true"
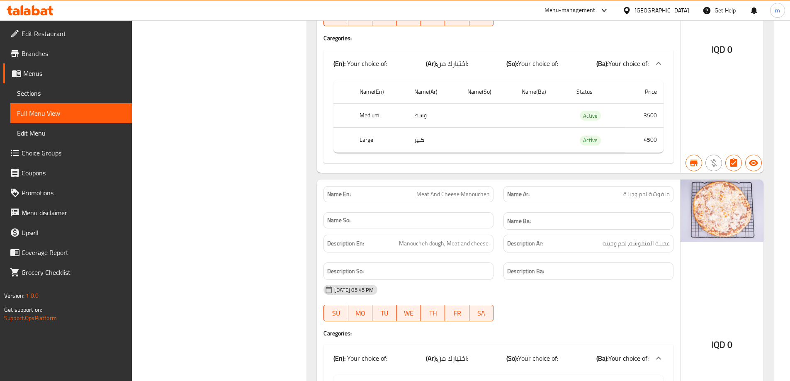
scroll to position [3676, 0]
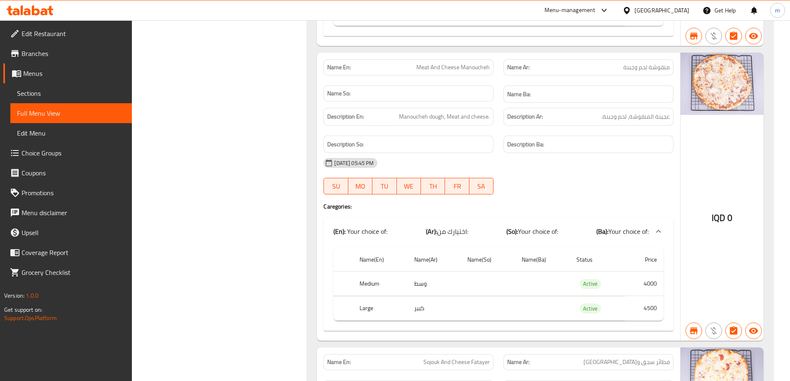
click at [597, 182] on div "30-08-2024 05:45 PM SU MO TU WE TH FR SA" at bounding box center [498, 176] width 360 height 46
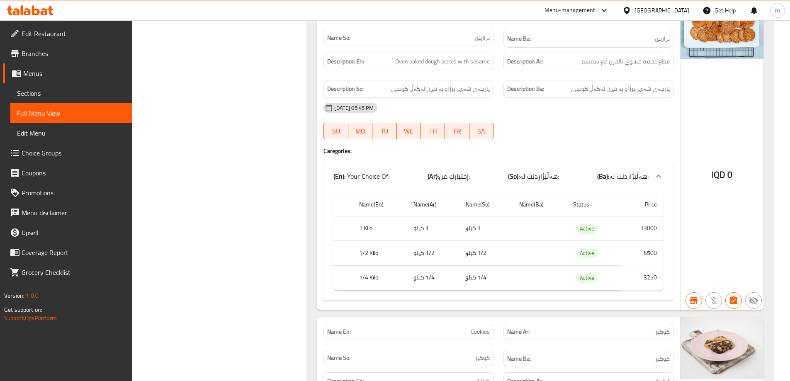
scroll to position [10447, 0]
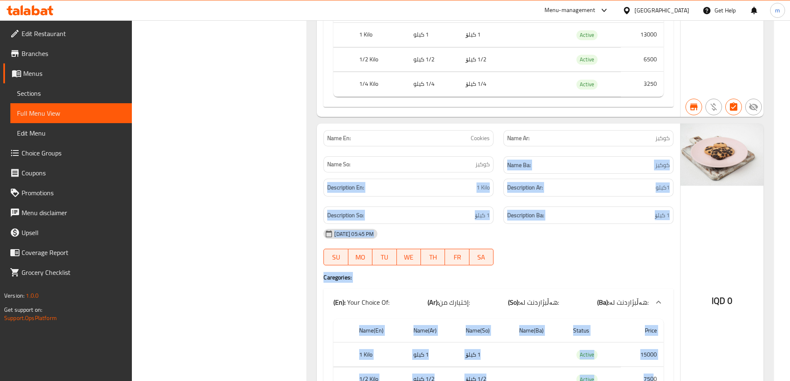
drag, startPoint x: 527, startPoint y: 149, endPoint x: 662, endPoint y: 315, distance: 214.3
click at [655, 341] on div "Name En: Cookies Name Ar: كوكيز Name So: کوکیز Name Ba: کوکیز Description En: 1…" at bounding box center [498, 280] width 363 height 313
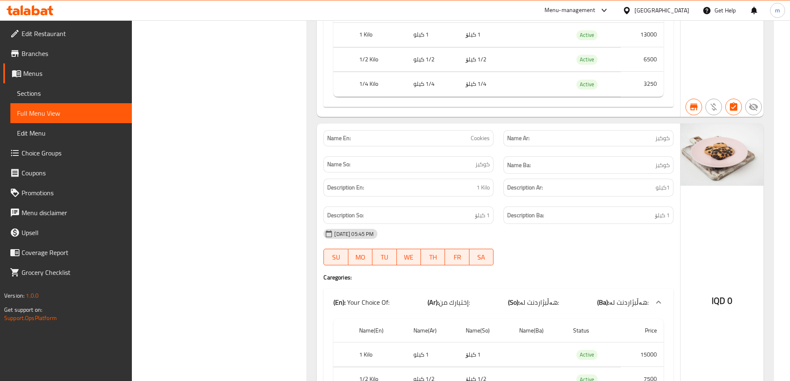
click at [698, 253] on div "IQD 0" at bounding box center [721, 280] width 83 height 313
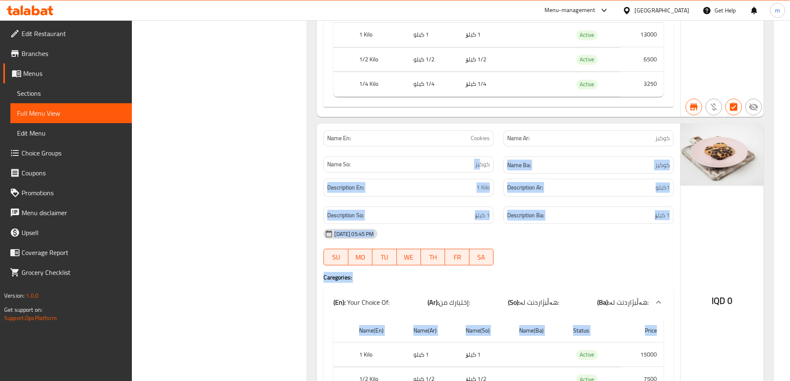
drag, startPoint x: 494, startPoint y: 133, endPoint x: 650, endPoint y: 294, distance: 224.3
click at [657, 294] on div "Name En: Cookies Name Ar: كوكيز Name So: کوکیز Name Ba: کوکیز Description En: 1…" at bounding box center [498, 280] width 363 height 313
click at [555, 260] on div at bounding box center [588, 265] width 180 height 10
click at [558, 260] on div at bounding box center [588, 265] width 180 height 10
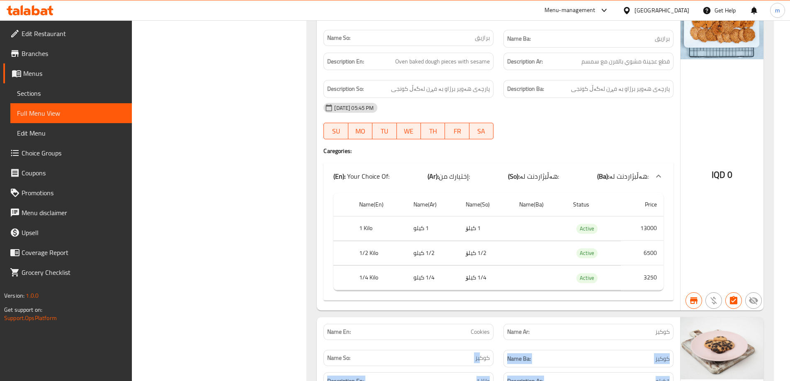
scroll to position [10157, 0]
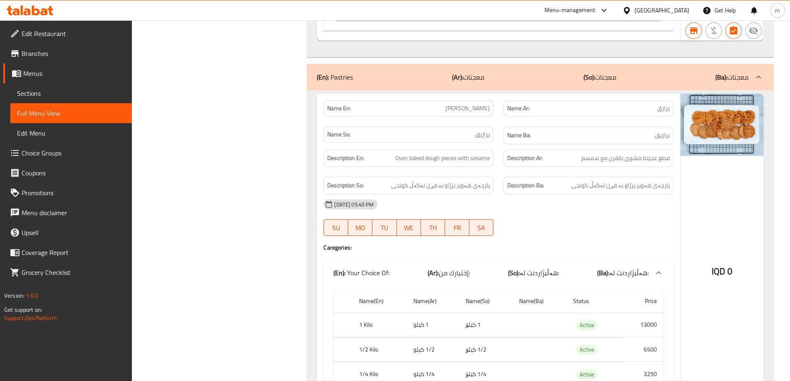
click at [563, 212] on div "Name En: Barazek Name Ar: برازق Name So: برازیق Name Ba: برازیق Description En:…" at bounding box center [498, 250] width 363 height 313
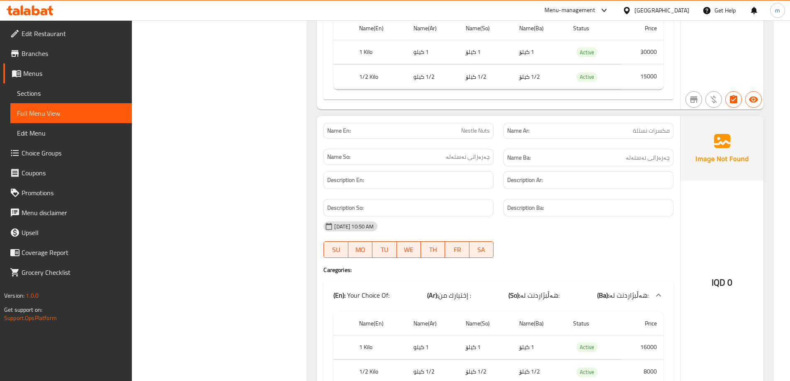
scroll to position [14954, 0]
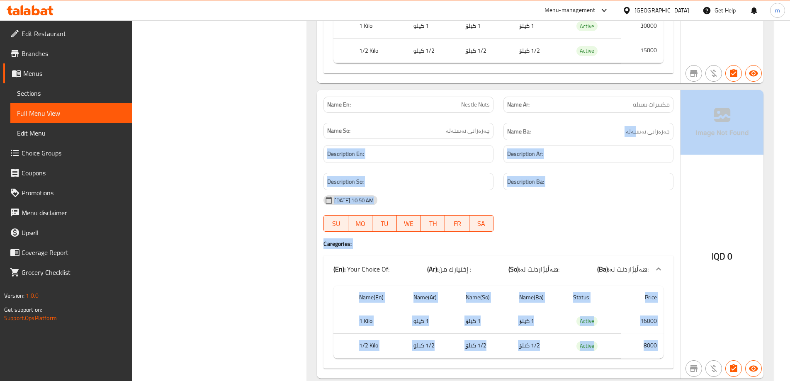
drag, startPoint x: 642, startPoint y: 109, endPoint x: 684, endPoint y: 106, distance: 42.0
click at [684, 106] on div "Name En: Nestle Nuts Name Ar: مكسرات نستلة Name So: چەرەزاتی نەستەلە Name Ba: چ…" at bounding box center [540, 234] width 446 height 289
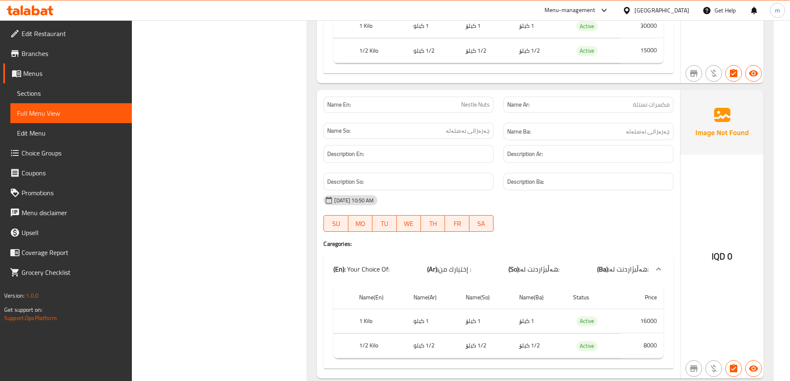
click at [655, 118] on div "Name Ba: چەرەزاتی نەستەلە" at bounding box center [588, 132] width 180 height 28
drag, startPoint x: 634, startPoint y: 69, endPoint x: 667, endPoint y: 70, distance: 32.8
click at [666, 97] on div "Name Ar: مكسرات نستلة" at bounding box center [588, 105] width 170 height 16
click at [664, 149] on h6 "Description Ar:" at bounding box center [588, 154] width 163 height 10
drag, startPoint x: 633, startPoint y: 78, endPoint x: 674, endPoint y: 73, distance: 41.0
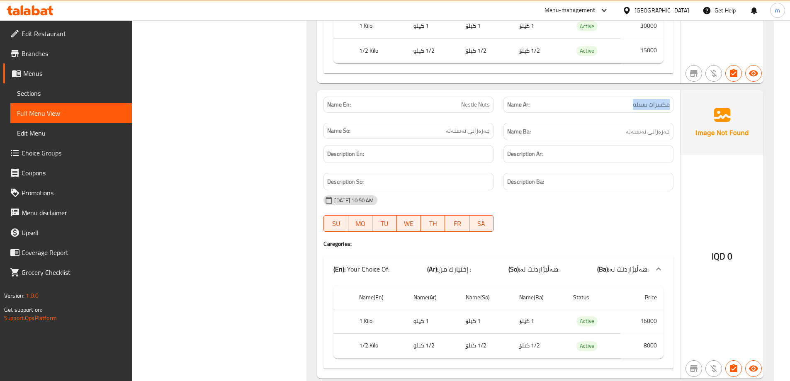
click at [674, 92] on div "Name Ar: مكسرات نستلة" at bounding box center [588, 105] width 180 height 26
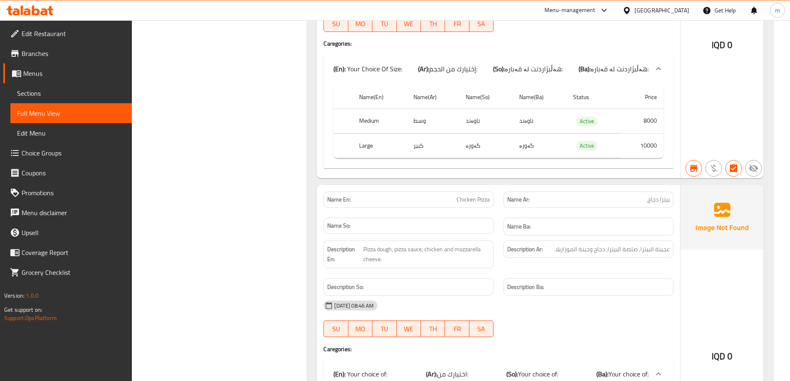
scroll to position [5952, 0]
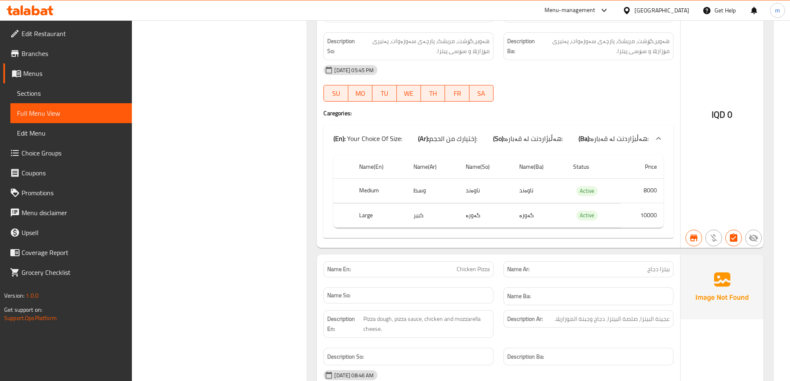
click at [42, 16] on div at bounding box center [30, 10] width 60 height 17
click at [43, 15] on icon at bounding box center [44, 11] width 7 height 7
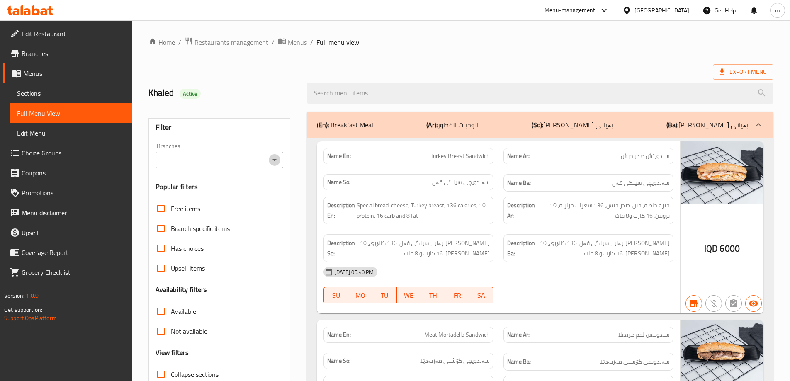
click at [274, 157] on icon "Open" at bounding box center [274, 160] width 10 height 10
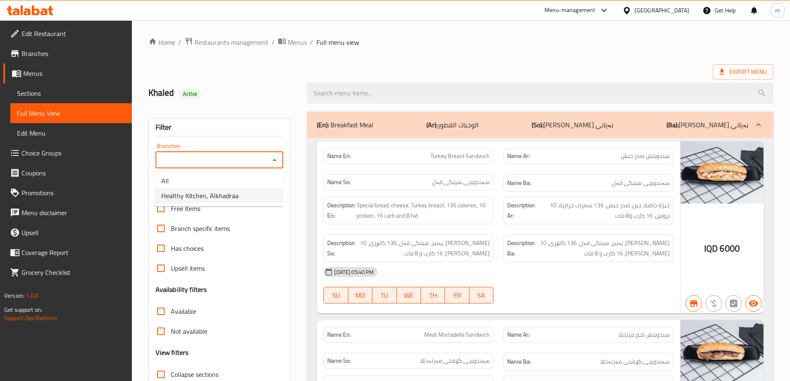
click at [240, 189] on li "Healthy Kitchen, Alkhadraa" at bounding box center [219, 195] width 128 height 15
type input "Healthy Kitchen, Alkhadraa"
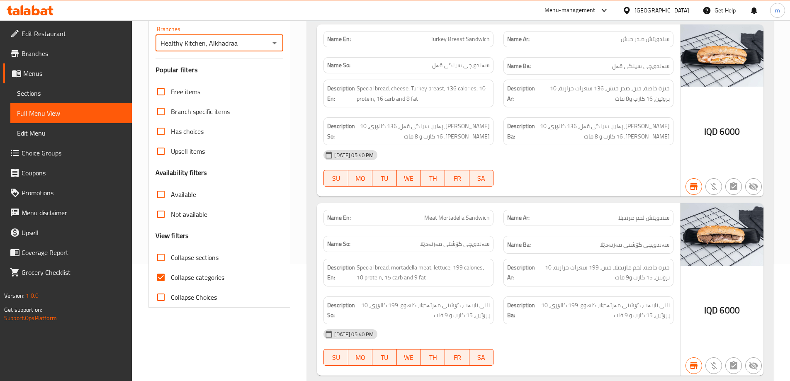
scroll to position [194, 0]
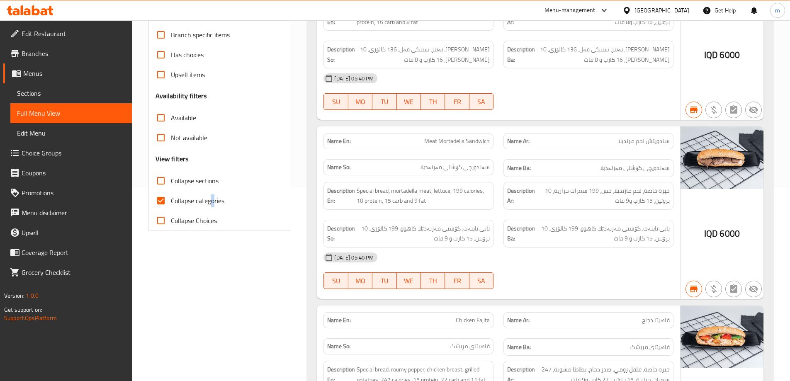
click at [213, 199] on span "Collapse categories" at bounding box center [197, 201] width 53 height 10
click at [194, 205] on span "Collapse categories" at bounding box center [197, 201] width 53 height 10
click at [171, 205] on input "Collapse categories" at bounding box center [161, 201] width 20 height 20
checkbox input "false"
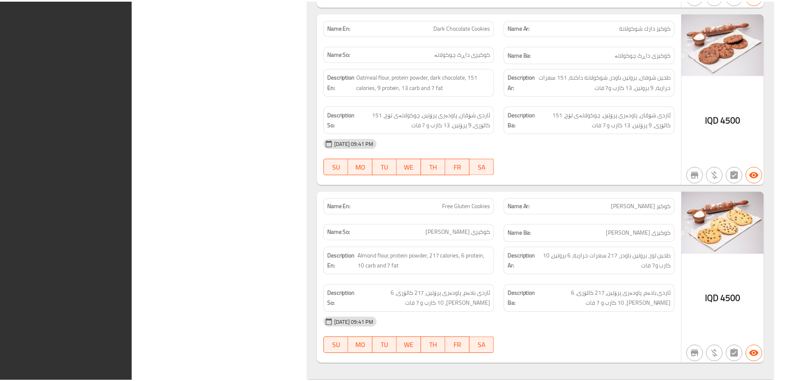
scroll to position [7457, 0]
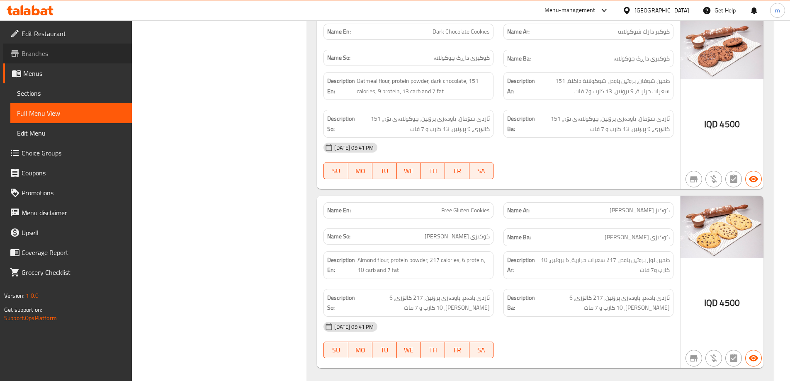
click at [40, 44] on link "Branches" at bounding box center [67, 54] width 129 height 20
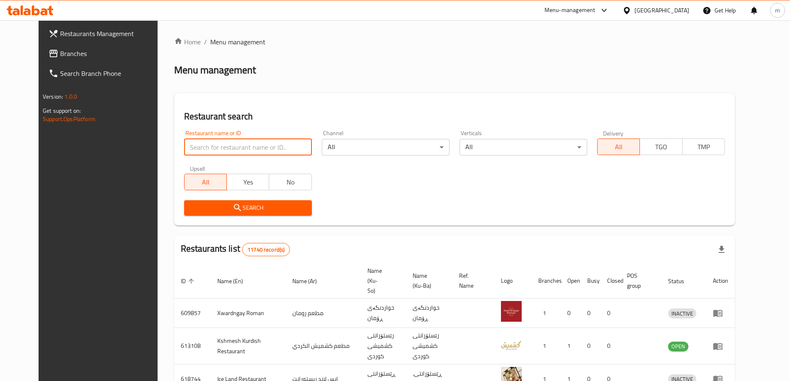
click at [219, 143] on input "search" at bounding box center [248, 147] width 128 height 17
paste input "643739"
type input "643739"
click button "Search" at bounding box center [248, 207] width 128 height 15
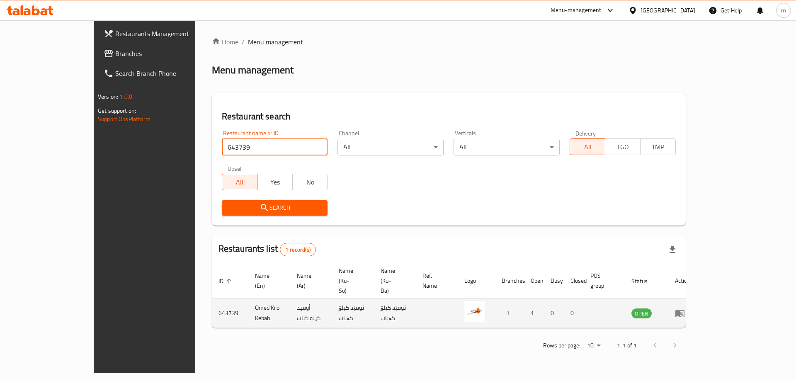
click at [685, 308] on icon "enhanced table" at bounding box center [680, 313] width 10 height 10
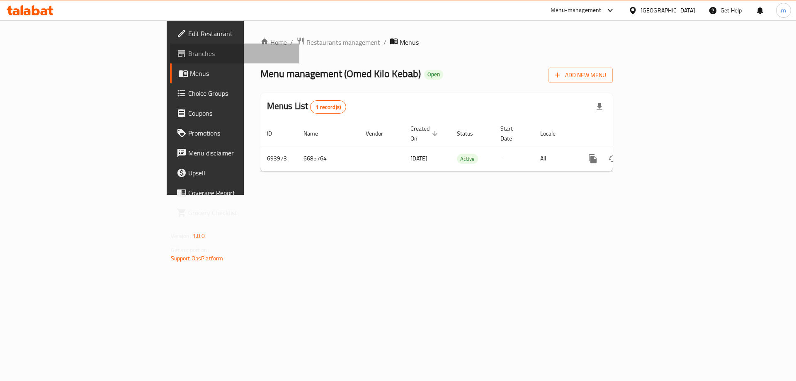
click at [170, 60] on link "Branches" at bounding box center [235, 54] width 130 height 20
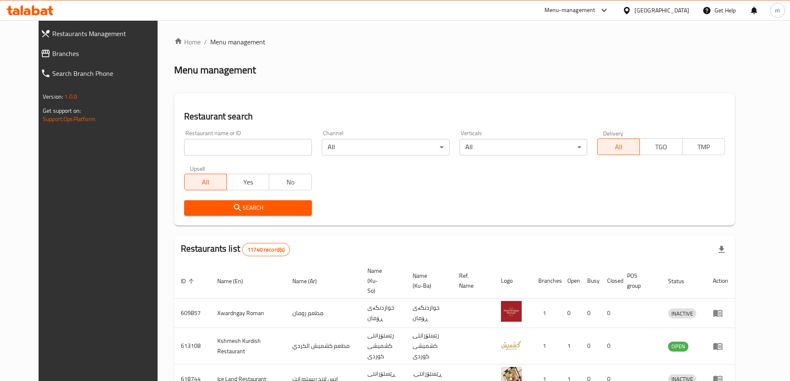
click at [209, 150] on div "Home / Menu management Menu management Restaurant search Restaurant name or ID …" at bounding box center [454, 324] width 560 height 575
click at [208, 149] on input "search" at bounding box center [248, 147] width 128 height 17
paste input "655506"
type input "655506"
click button "Search" at bounding box center [248, 207] width 128 height 15
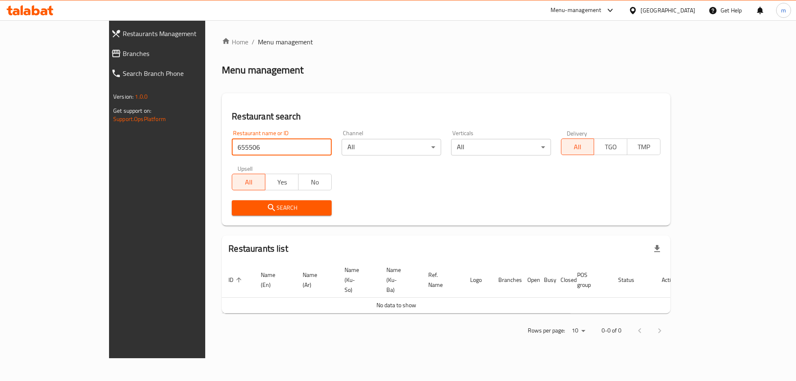
click at [104, 44] on link "Branches" at bounding box center [173, 54] width 138 height 20
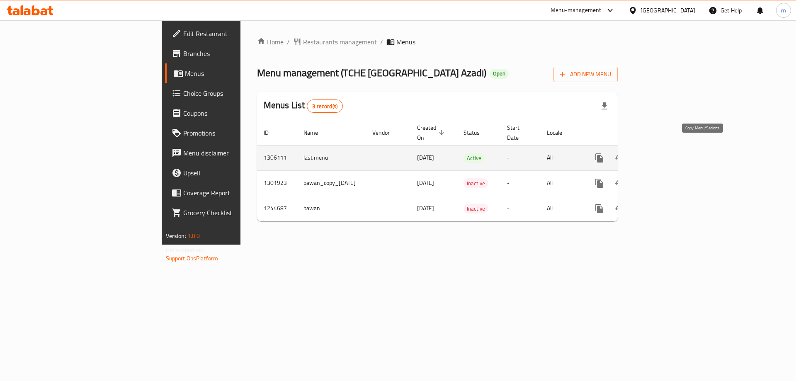
click at [604, 153] on icon "more" at bounding box center [599, 158] width 10 height 10
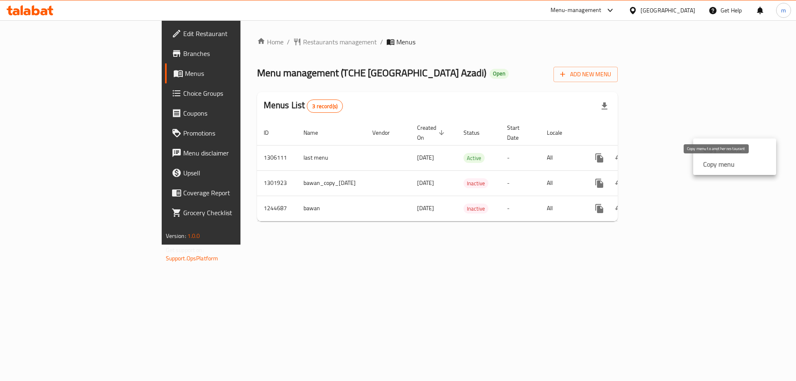
click at [725, 162] on strong "Copy menu" at bounding box center [719, 164] width 32 height 10
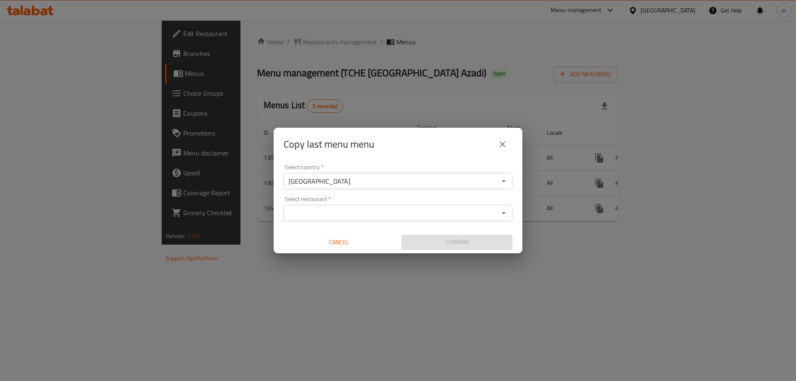
click at [362, 210] on input "Select restaurant   *" at bounding box center [391, 213] width 210 height 12
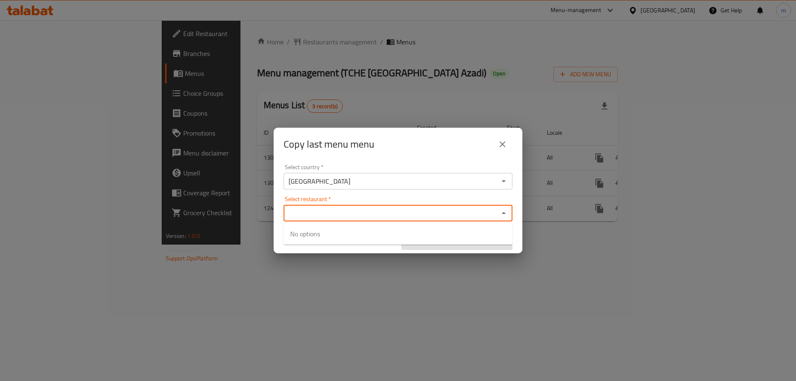
paste input "Tche Tche"
type input "Tche Tche"
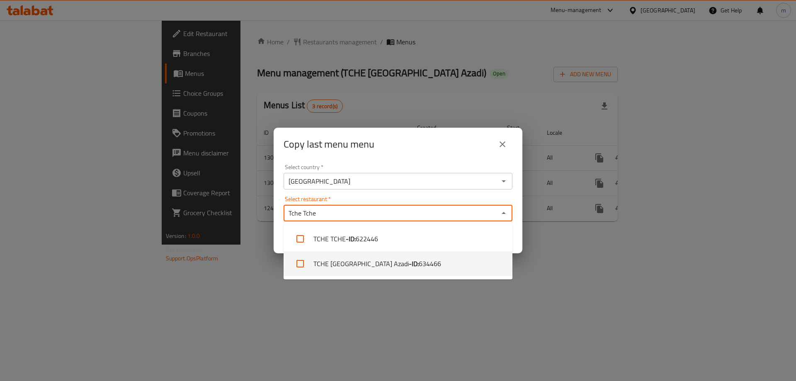
click at [354, 261] on li "TCHE [GEOGRAPHIC_DATA] Azadi - ID: 634466" at bounding box center [398, 263] width 229 height 25
checkbox input "true"
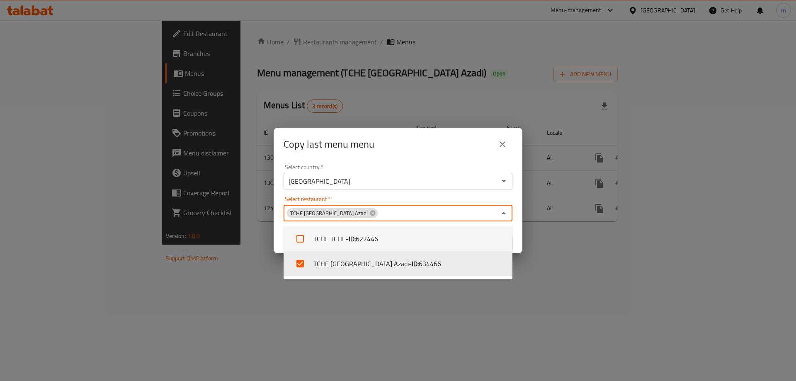
click at [375, 198] on div "Select restaurant   * [GEOGRAPHIC_DATA] Azadi Select restaurant *" at bounding box center [398, 208] width 229 height 25
click at [373, 202] on div "Select restaurant   * [GEOGRAPHIC_DATA] Azadi Select restaurant *" at bounding box center [398, 208] width 229 height 25
click at [369, 196] on div "Select restaurant   * [GEOGRAPHIC_DATA] Azadi Select restaurant *" at bounding box center [398, 208] width 229 height 25
click at [369, 195] on div "Select country   * [GEOGRAPHIC_DATA] Select country * Select restaurant   * [GE…" at bounding box center [398, 207] width 249 height 92
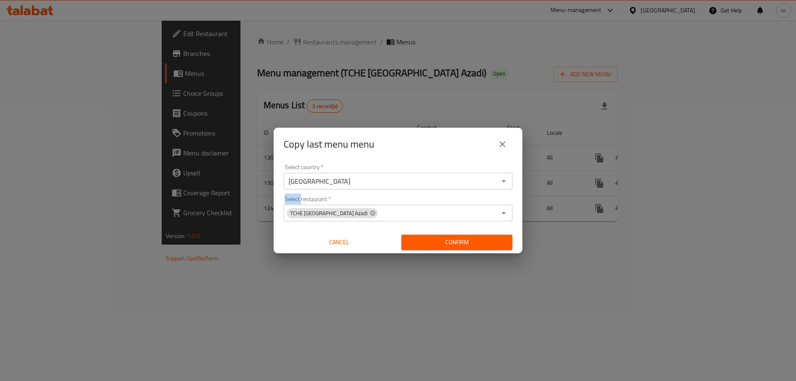
click at [460, 244] on span "Confirm" at bounding box center [457, 242] width 98 height 10
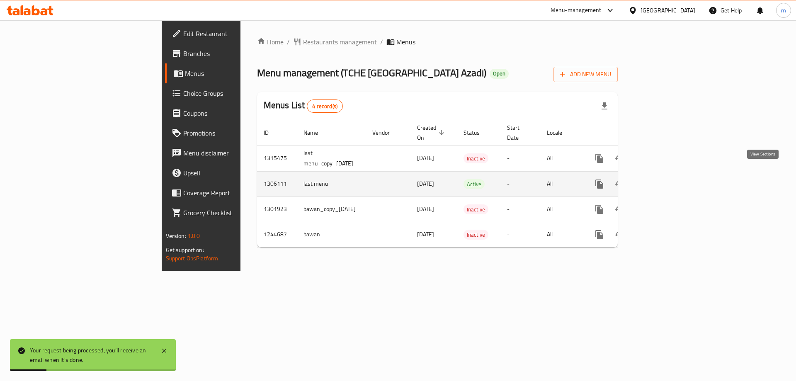
click at [664, 179] on icon "enhanced table" at bounding box center [659, 184] width 10 height 10
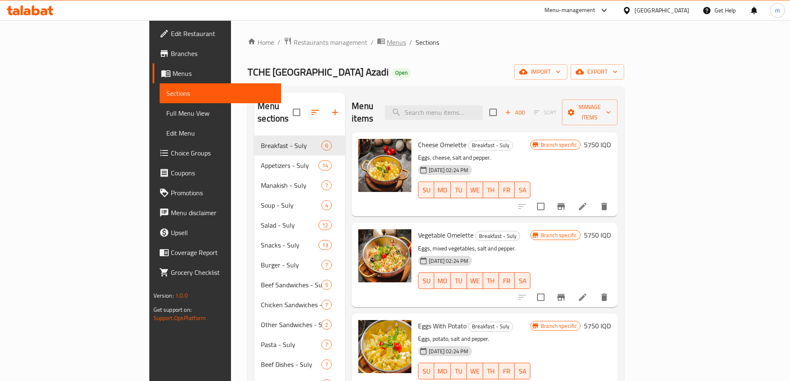
click at [387, 41] on span "Menus" at bounding box center [396, 42] width 19 height 10
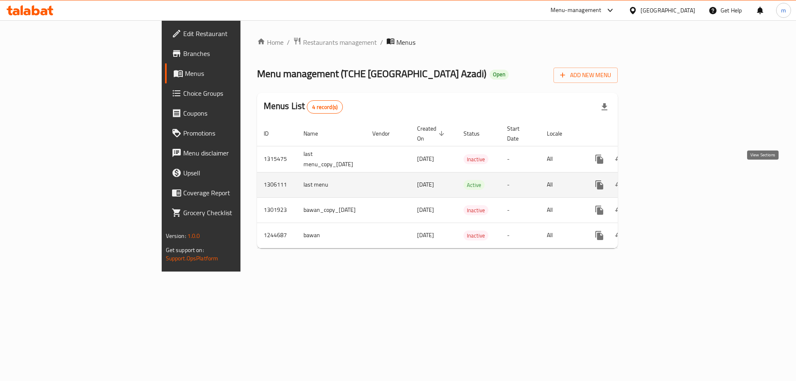
click at [663, 181] on icon "enhanced table" at bounding box center [658, 184] width 7 height 7
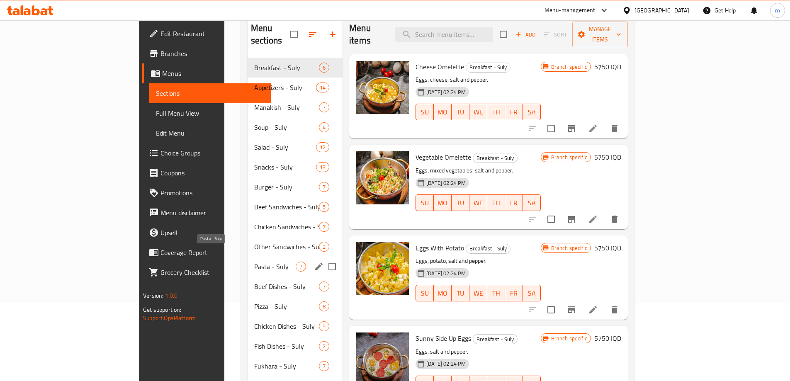
scroll to position [97, 0]
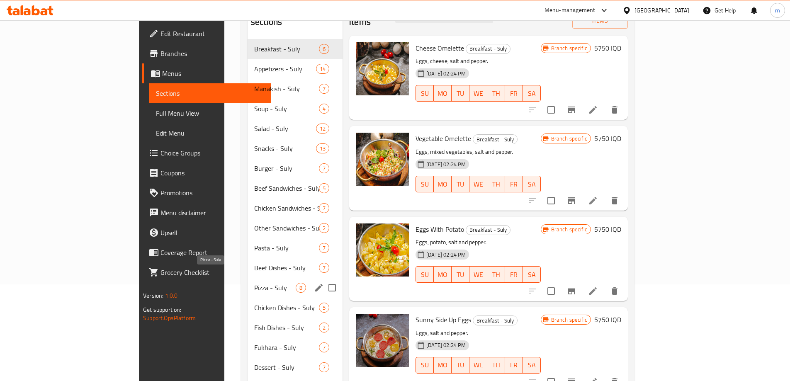
click at [254, 283] on span "Pizza - Suly" at bounding box center [274, 288] width 41 height 10
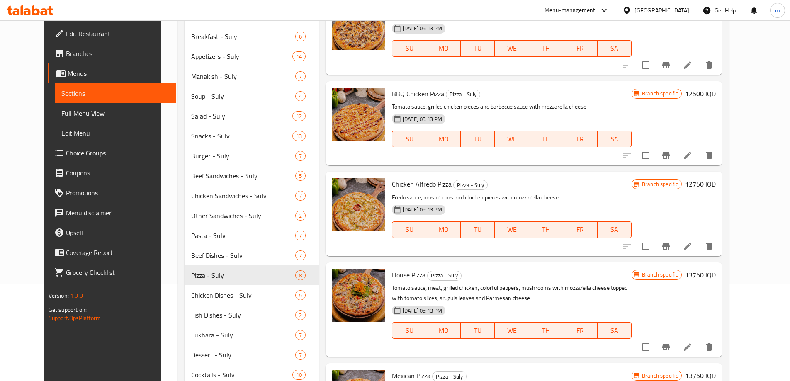
scroll to position [187, 0]
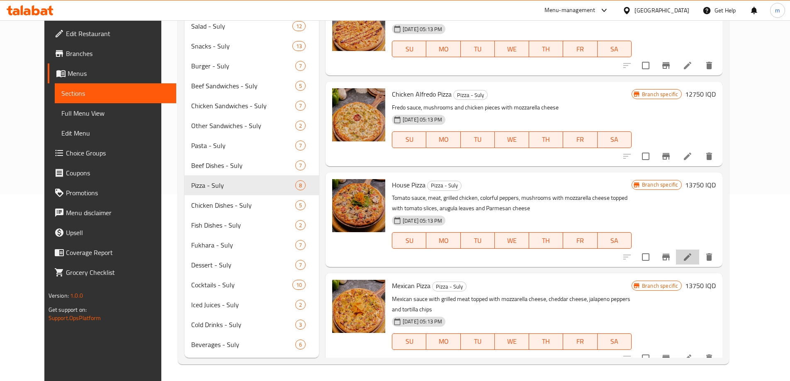
click at [699, 250] on li at bounding box center [687, 257] width 23 height 15
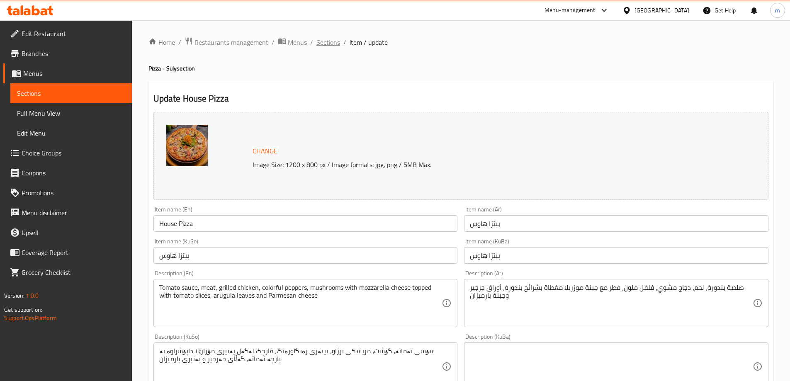
click at [318, 37] on span "Sections" at bounding box center [328, 42] width 24 height 10
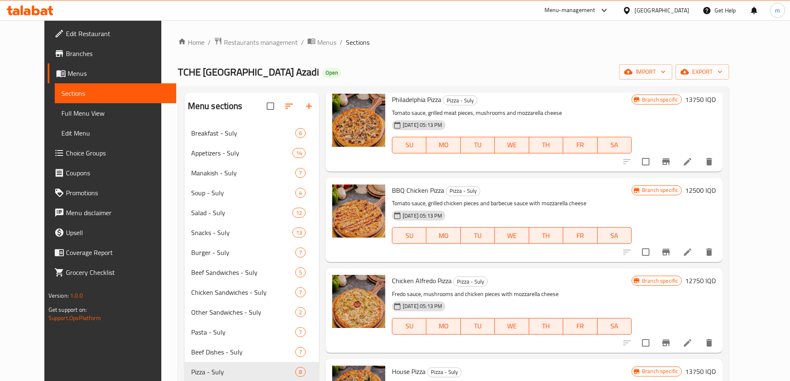
scroll to position [187, 0]
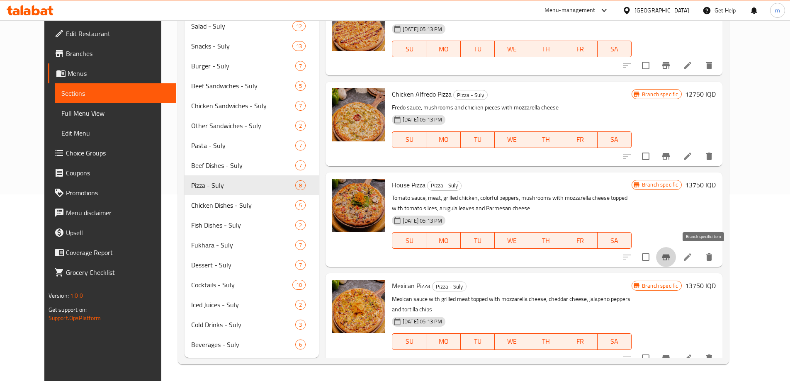
click at [670, 254] on icon "Branch-specific-item" at bounding box center [665, 257] width 7 height 7
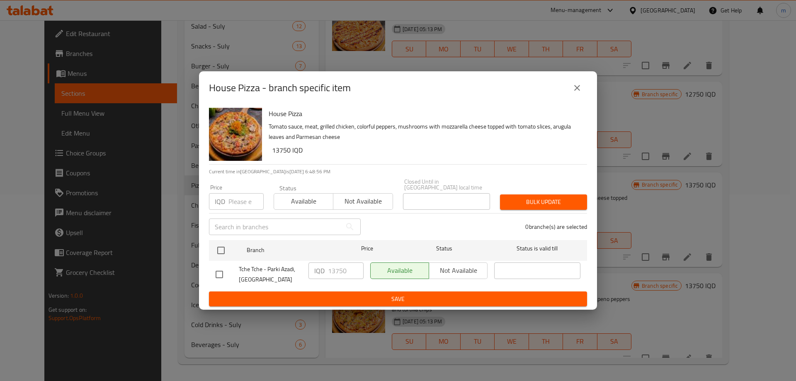
click at [577, 90] on icon "close" at bounding box center [577, 88] width 6 height 6
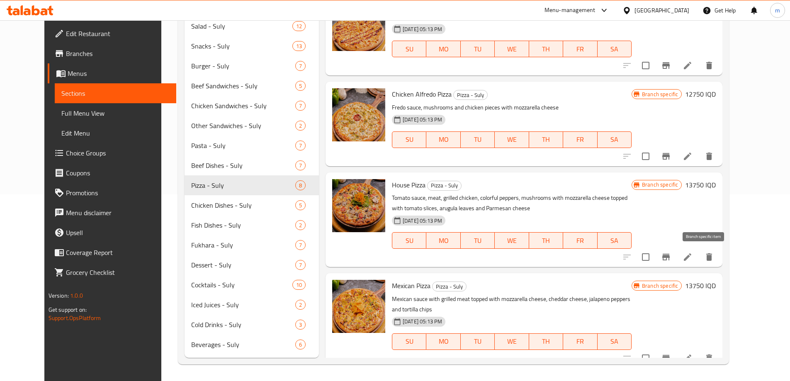
click at [671, 256] on icon "Branch-specific-item" at bounding box center [666, 257] width 10 height 10
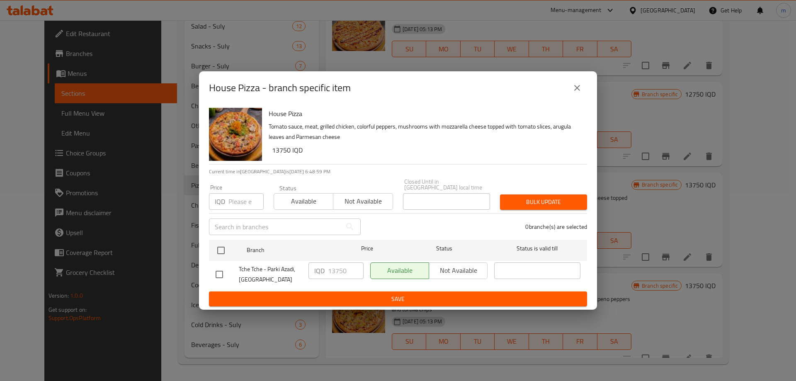
click at [572, 92] on icon "close" at bounding box center [577, 88] width 10 height 10
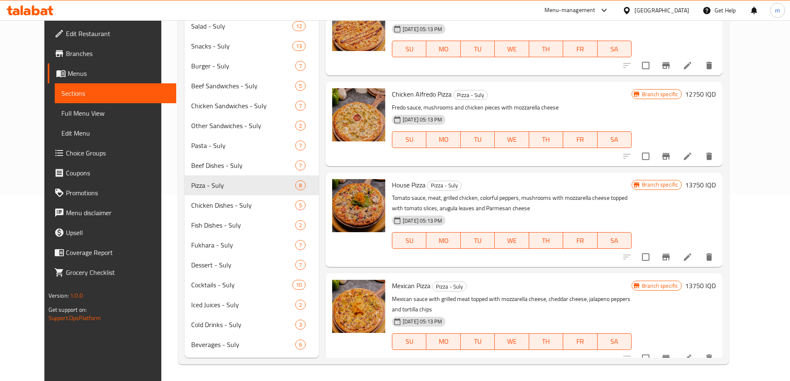
click at [692, 256] on icon at bounding box center [687, 257] width 10 height 10
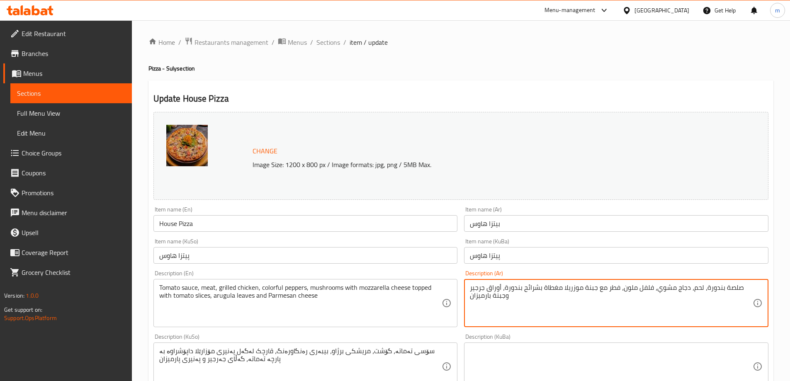
click at [512, 311] on textarea "صلصة بندورة، لحم، دجاج مشوي، فلفل ملون، فطر مع جبنة موزريلا مغطاة بشرائح بندورة…" at bounding box center [611, 303] width 283 height 39
click at [503, 305] on textarea "صلصة بندورة، لحم، دجاج مشوي، فلفل ملون، فطر مع جبنة موزريلا مغطاة بشرائح بندورة…" at bounding box center [611, 303] width 283 height 39
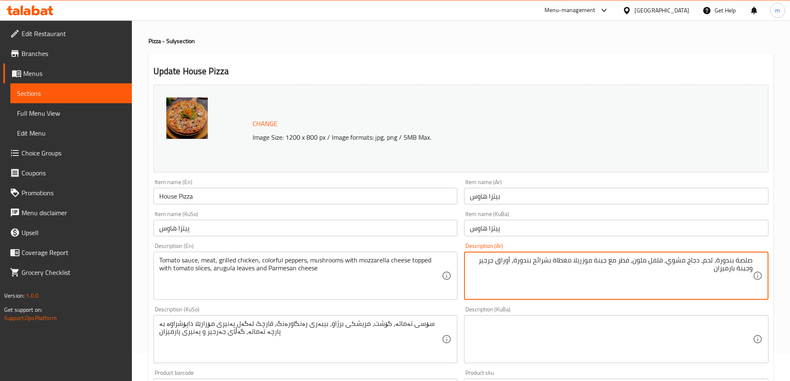
scroll to position [28, 0]
paste textarea "صلصة البندورة ، لحم و دجاج مشوي ، فلفل الملون فطر مع جبنة الموزريلا , مغطاة بشر…"
drag, startPoint x: 666, startPoint y: 287, endPoint x: 739, endPoint y: 279, distance: 72.9
click at [739, 279] on textarea "صلصة بندورة، لحم، دجاج مشوي، فلفل ملون، فطر مع جبنة موزريلا مغطاة بشرائح بندورة…" at bounding box center [611, 274] width 283 height 39
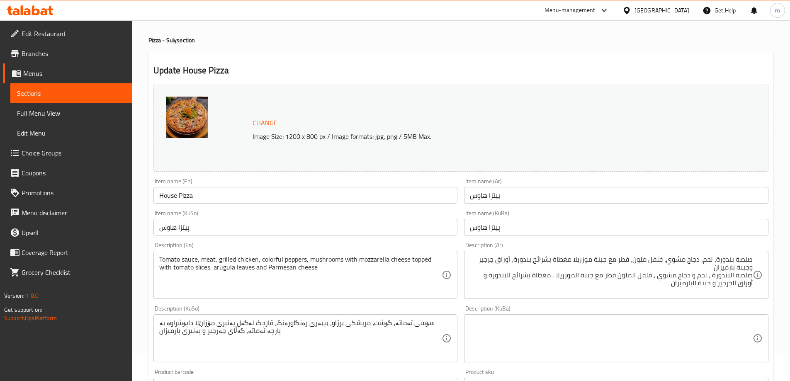
click at [669, 297] on div "صلصة بندورة، لحم، دجاج مشوي، فلفل ملون، فطر مع جبنة موزريلا مغطاة بشرائح بندورة…" at bounding box center [616, 275] width 304 height 48
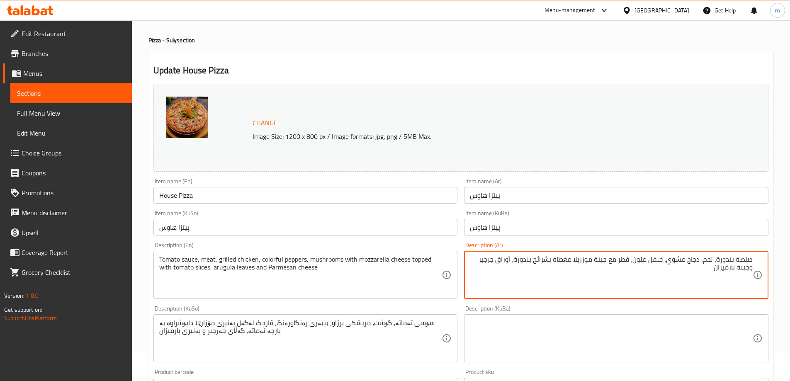
click at [661, 277] on textarea "صلصة بندورة، لحم، دجاج مشوي، فلفل ملون، فطر مع جبنة موزريلا مغطاة بشرائح بندورة…" at bounding box center [611, 274] width 283 height 39
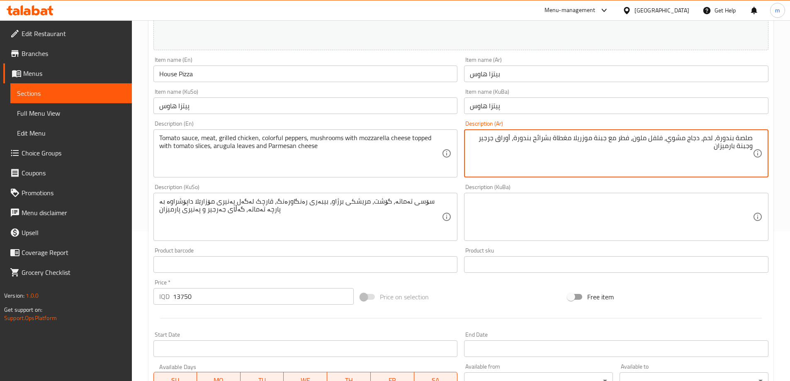
scroll to position [137, 0]
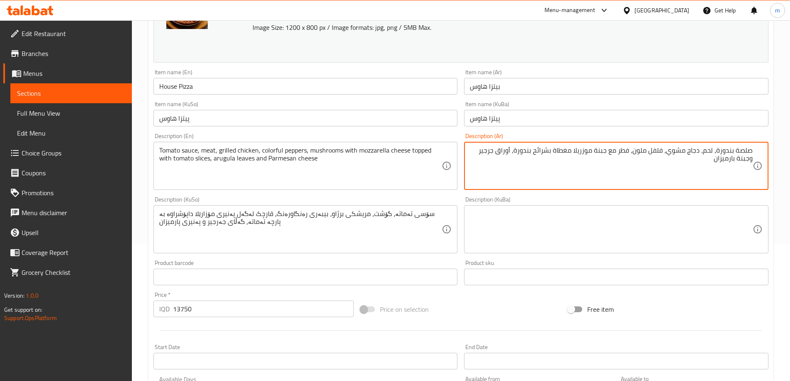
type textarea "صلصة بندورة، لحم، دجاج مشوي، فلفل ملون، فطر مع جبنة موزريلا مغطاة بشرائح بندورة…"
click at [369, 233] on textarea "سۆسی تەماتە، گۆشت، مریشکی برژاو، بیبەری رەنگاورەنگ، قارچک لەگەل پەنیری مۆزارێلا…" at bounding box center [300, 229] width 283 height 39
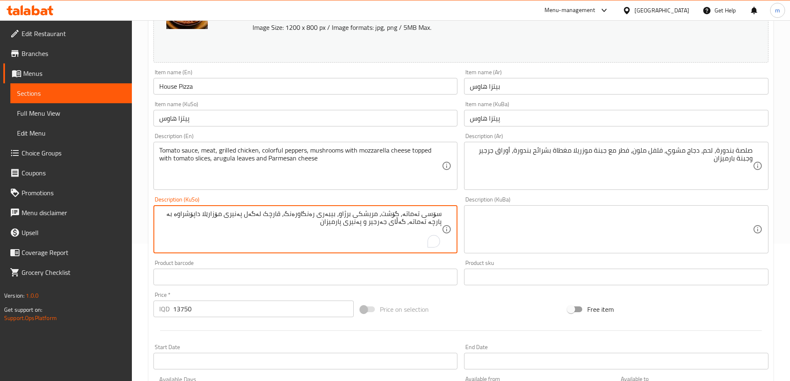
click at [377, 229] on textarea "سۆسی تەماتە، گۆشت، مریشکی برژاو، بیبەری رەنگاورەنگ، قارچک لەگەل پەنیری مۆزارێلا…" at bounding box center [300, 229] width 283 height 39
click at [561, 236] on textarea at bounding box center [611, 229] width 283 height 39
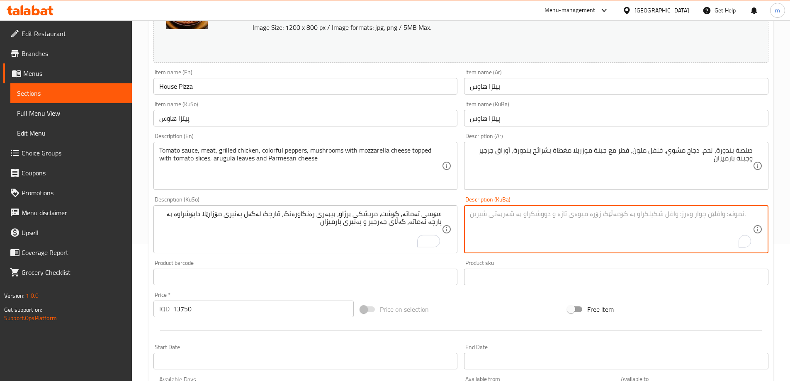
paste textarea "سۆسی تەماتە، گۆشت، مریشکی برژاو، بیبەری رەنگاورەنگ، قارچک لەگەل پەنیری مۆزارێلا…"
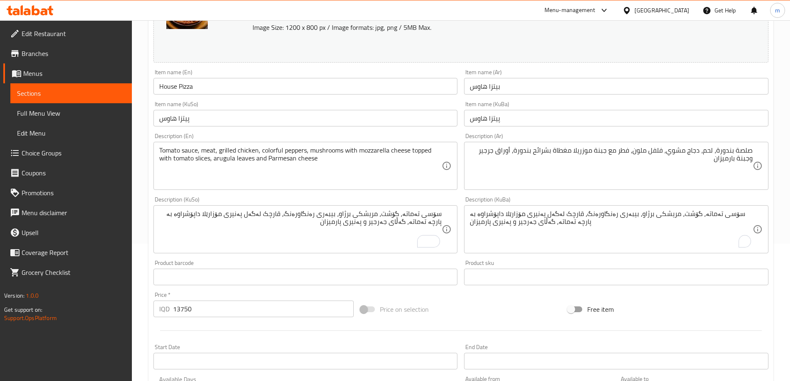
click at [267, 204] on div "Description (KuSo) سۆسی تەماتە، گۆشت، مریشکی برژاو، بیبەری رەنگاورەنگ، قارچک لە…" at bounding box center [305, 225] width 304 height 57
click at [262, 186] on div "Tomato sauce, meat, grilled chicken, colorful peppers, mushrooms with mozzarell…" at bounding box center [305, 166] width 304 height 48
click at [259, 192] on div "Description (En) Tomato sauce, meat, grilled chicken, colorful peppers, mushroo…" at bounding box center [305, 161] width 311 height 63
click at [200, 72] on div "Item name (En) House Pizza Item name (En)" at bounding box center [305, 81] width 304 height 25
click at [654, 225] on textarea "سۆسی تەماتە، گۆشت، مریشکی برژاو، بیبەری رەنگاورەنگ، قارچک لەگەل پەنیری مۆزارێلا…" at bounding box center [611, 229] width 283 height 39
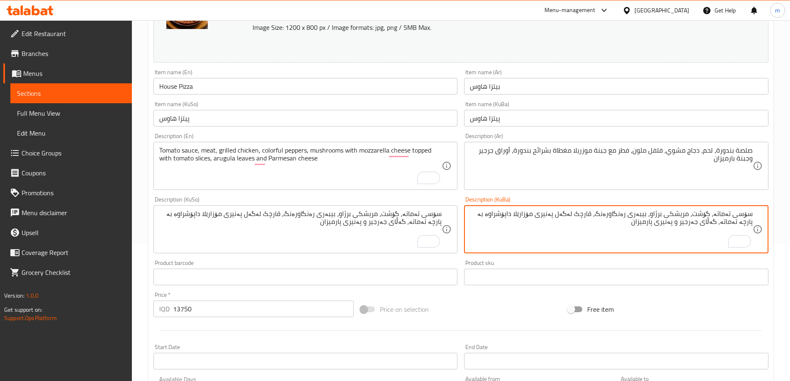
click at [631, 216] on textarea "سۆسی تەماتە، گۆشت، مریشکی برژاو، بیبەری رەنگاورەنگ، قارچک لەگەل پەنیری مۆزارێلا…" at bounding box center [611, 229] width 283 height 39
click at [686, 223] on textarea "سۆسی تەماتە، گۆشت، مریشکی برژاو، بیبەری ڕەنگاورەنگ، قارچک لەگەل پەنیری مۆزارێلا…" at bounding box center [611, 229] width 283 height 39
click at [687, 223] on textarea "سۆسی تەماتە، گۆشت، مریشکی برژاو، بیبەری ڕەنگاورەنگ، قارچک لەگەل پەنیری مۆزارێلا…" at bounding box center [611, 229] width 283 height 39
type textarea "سۆسی تەماتە، گۆشت، مریشکی برژاو، بیبەری ڕەنگاورەنگ، قارچک لەگەل پەنیری مۆزارێلا…"
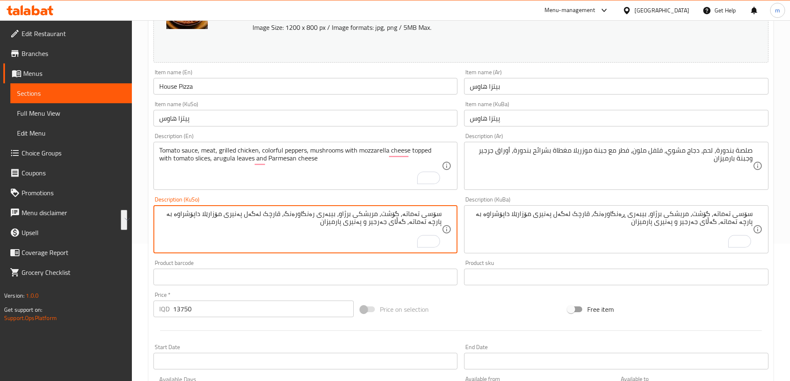
click at [405, 225] on textarea "سۆسی تەماتە، گۆشت، مریشکی برژاو، بیبەری رەنگاورەنگ، قارچک لەگەل پەنیری مۆزارێلا…" at bounding box center [300, 229] width 283 height 39
paste textarea "ڕ"
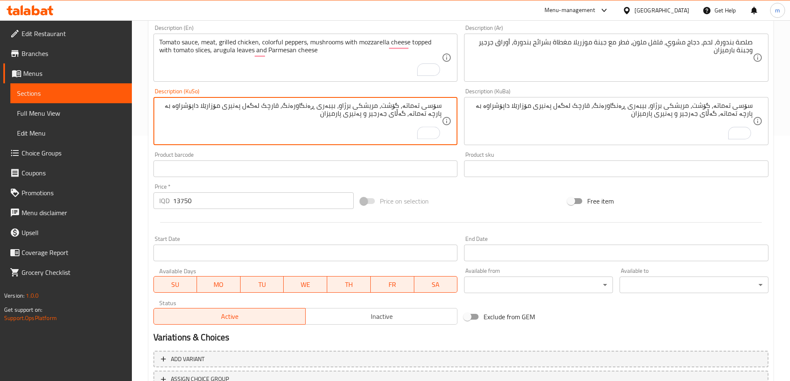
scroll to position [312, 0]
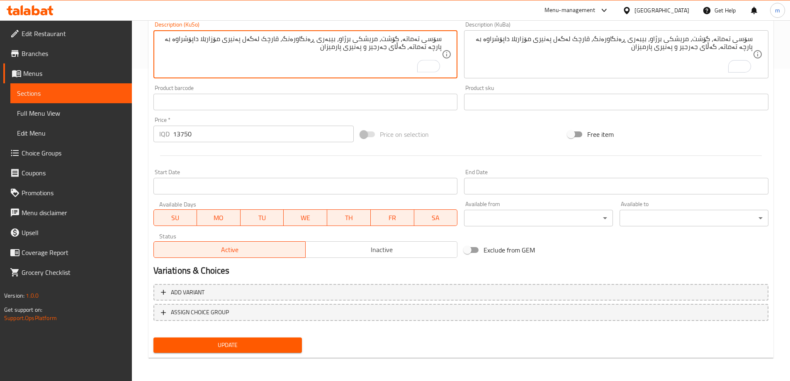
type textarea "سۆسی تەماتە، گۆشت، مریشکی برژاو، بیبەری ڕەنگاورەنگ، قارچک لەگەل پەنیری مۆزارێلا…"
click at [269, 343] on span "Update" at bounding box center [228, 345] width 136 height 10
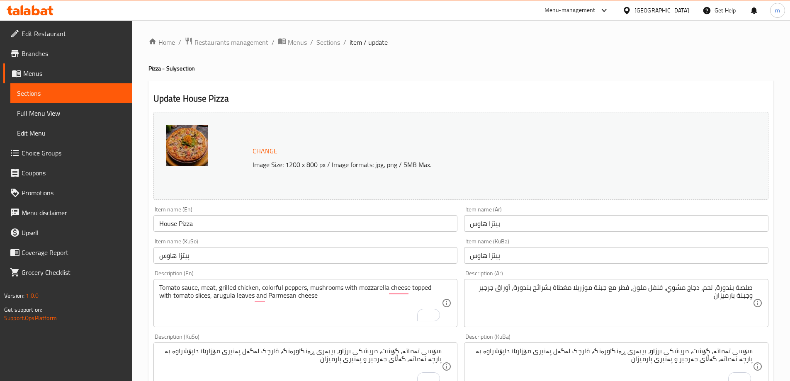
scroll to position [312, 0]
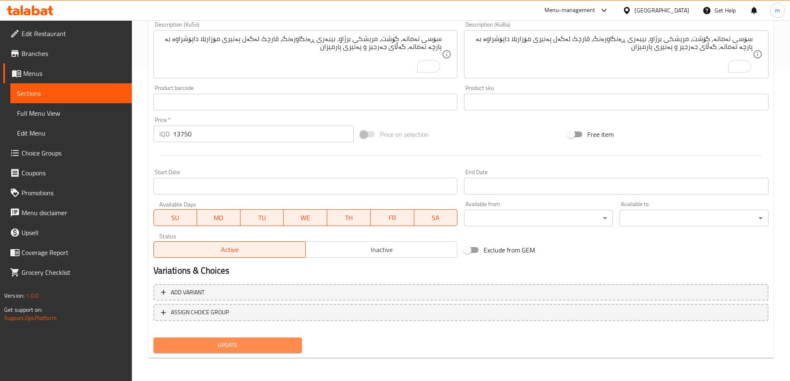
click at [220, 341] on span "Update" at bounding box center [228, 345] width 136 height 10
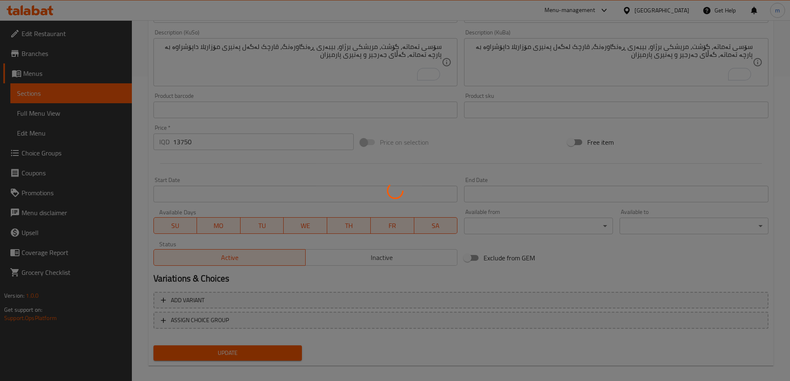
scroll to position [119, 0]
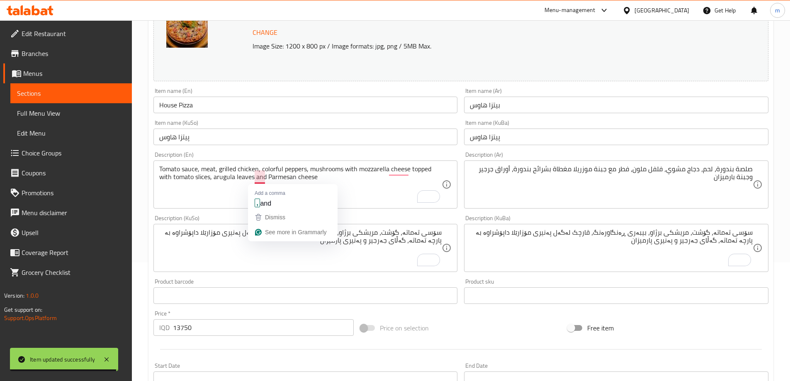
click at [230, 193] on textarea "Tomato sauce, meat, grilled chicken, colorful peppers, mushrooms with mozzarell…" at bounding box center [300, 184] width 283 height 39
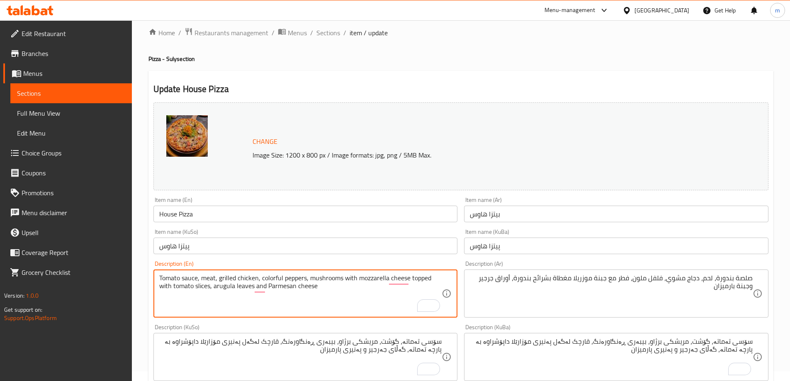
scroll to position [0, 0]
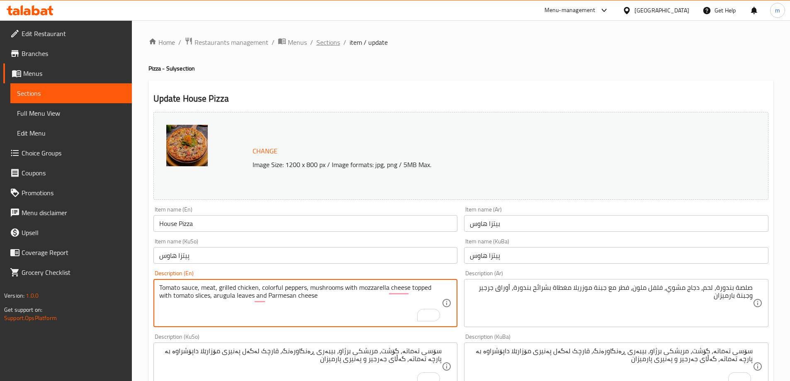
click at [324, 41] on span "Sections" at bounding box center [328, 42] width 24 height 10
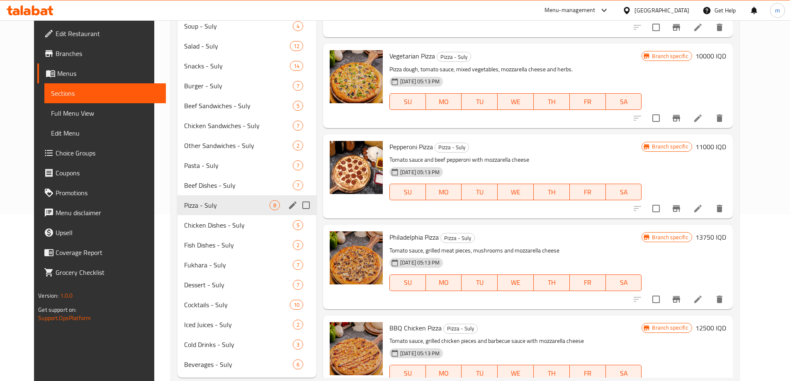
scroll to position [187, 0]
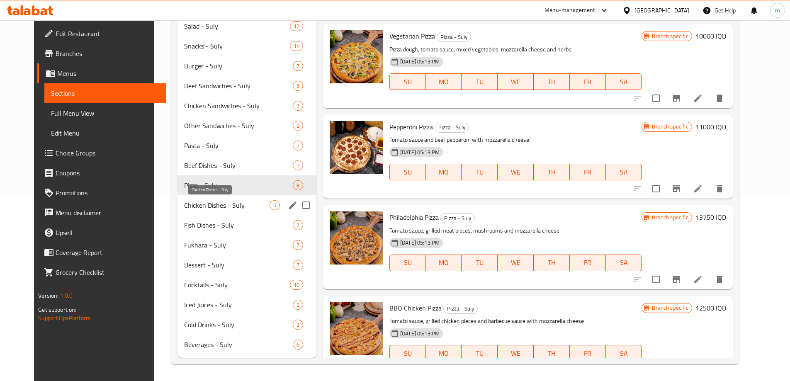
click at [184, 206] on span "Chicken Dishes - Suly" at bounding box center [226, 205] width 85 height 10
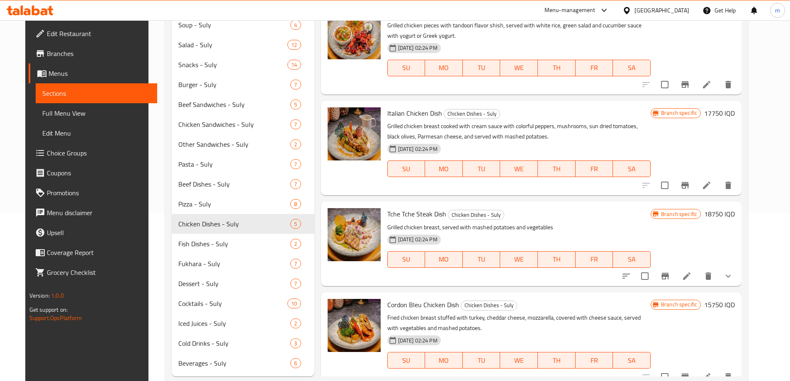
scroll to position [187, 0]
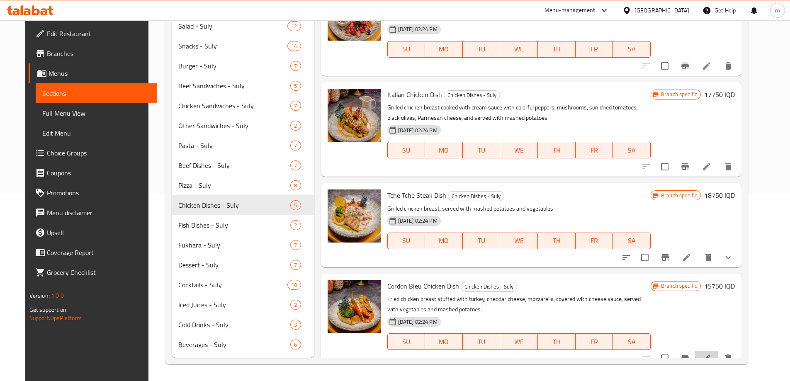
click at [718, 351] on li at bounding box center [706, 358] width 23 height 15
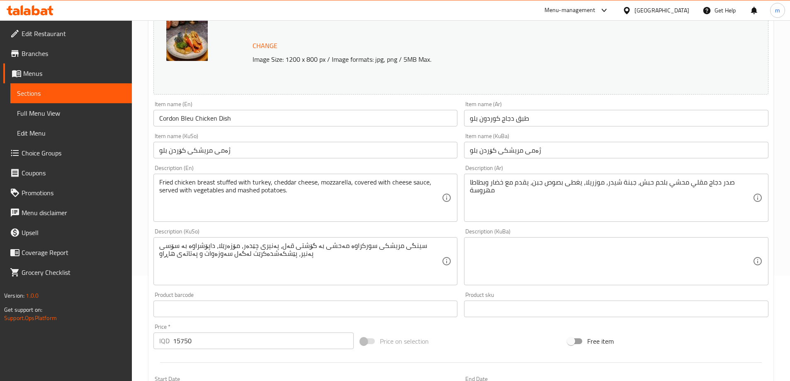
scroll to position [104, 0]
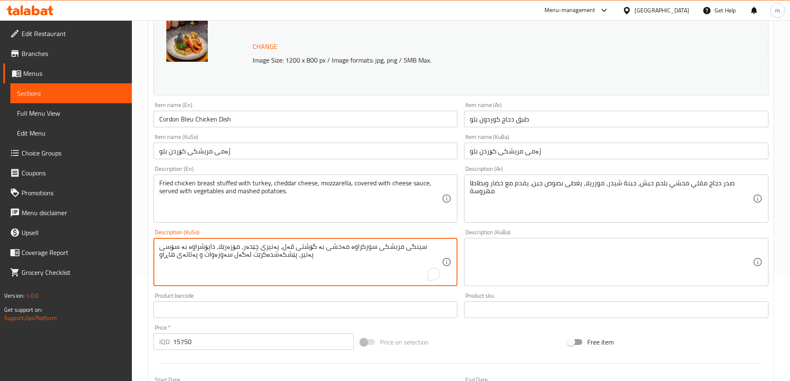
click at [408, 259] on textarea "سینگی مریشکی سورکراوە مەحشی بە گۆشتی قەل، پەنیری چێدەر، مۆزەرێلا، داپۆشراوە بە …" at bounding box center [300, 262] width 283 height 39
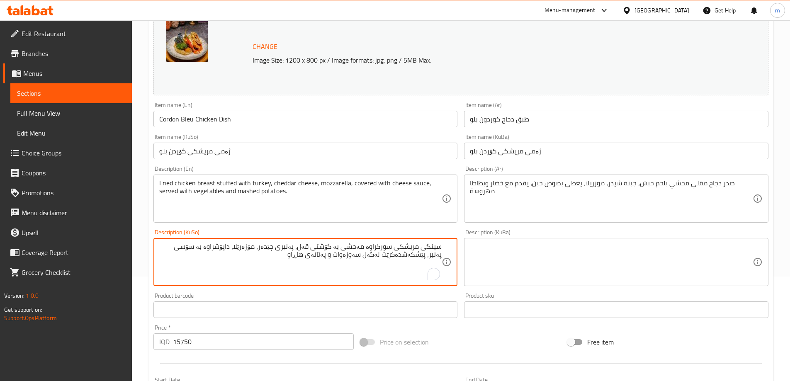
click at [408, 259] on textarea "سینگی مریشکی سورکراوە مەحشی بە گۆشتی قەل، پەنیری چێدەر، مۆزەرێلا، داپۆشراوە بە …" at bounding box center [300, 262] width 283 height 39
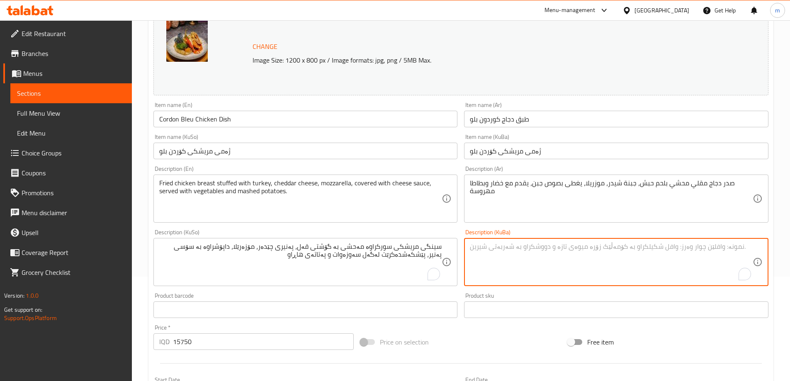
click at [577, 269] on textarea "To enrich screen reader interactions, please activate Accessibility in Grammarl…" at bounding box center [611, 262] width 283 height 39
paste textarea "سینگی مریشکی سورکراوە مەحشی بە گۆشتی قەل، پەنیری چێدەر، مۆزەرێلا، داپۆشراوە بە …"
click at [701, 265] on textarea "سینگی مریشکی سورکراوە مەحشی بە گۆشتی قەل، پەنیری چێدەر، مۆزەرێلا، داپۆشراوە بە …" at bounding box center [611, 262] width 283 height 39
type textarea "سینگی مریشکی سورکراوە مەحشی بە گۆشتی قەل، پەنیری چێدەر، مۆزەرێلا، داپۆشراوە بە …"
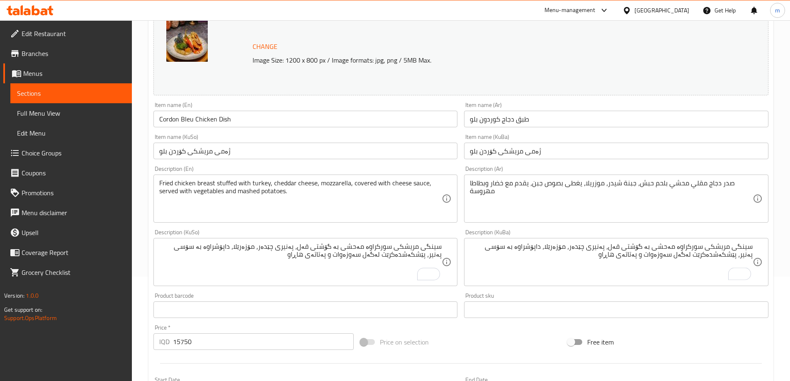
click at [703, 218] on div "صدر دجاج مقلي محشي بلحم حبش، جبنة شيدر، موزريلا، يغطى بصوص جبن، يقدم مع خضار وب…" at bounding box center [616, 199] width 304 height 48
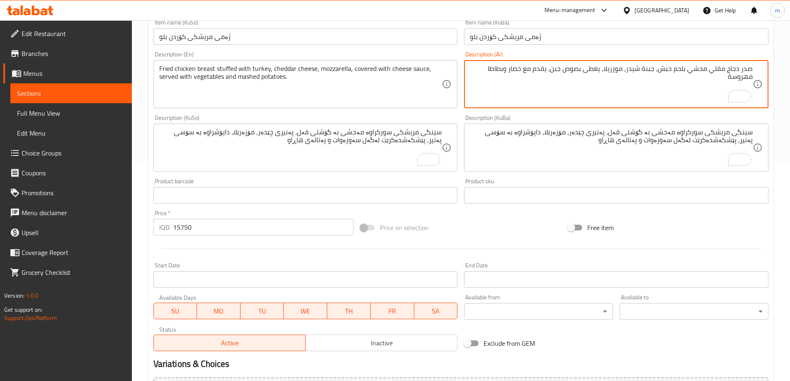
scroll to position [312, 0]
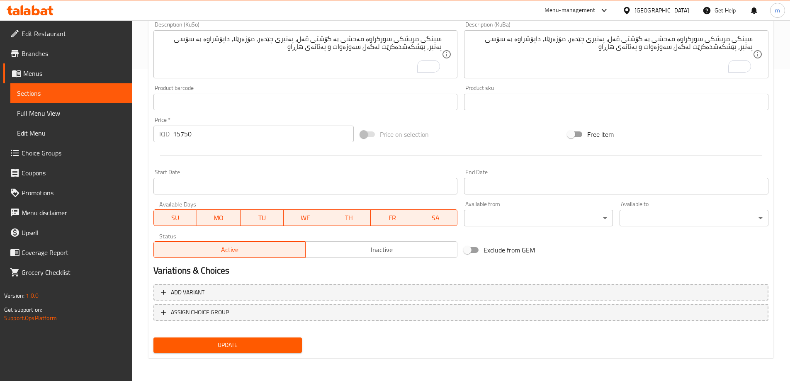
click at [252, 349] on span "Update" at bounding box center [228, 345] width 136 height 10
click at [194, 345] on span "Update" at bounding box center [228, 345] width 136 height 10
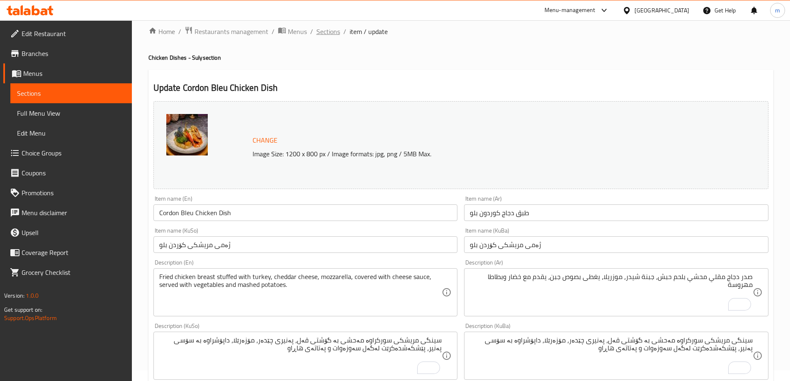
scroll to position [0, 0]
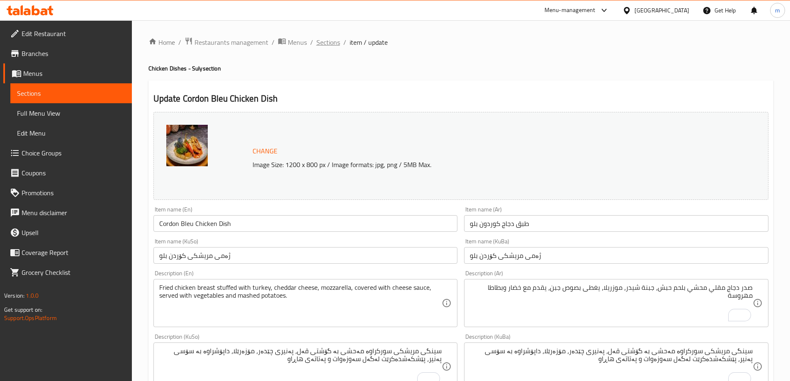
click at [335, 38] on span "Sections" at bounding box center [328, 42] width 24 height 10
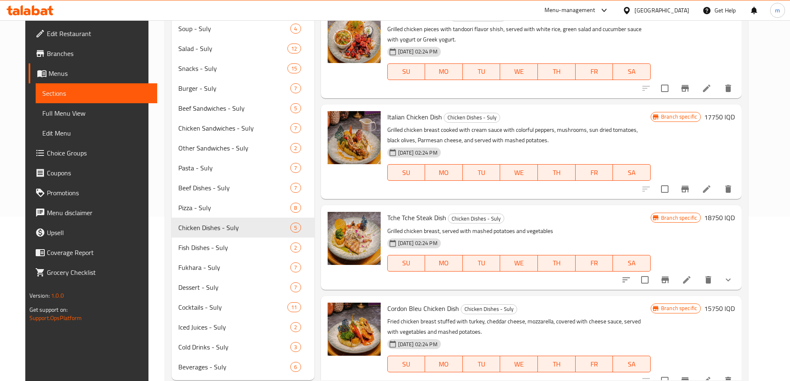
scroll to position [187, 0]
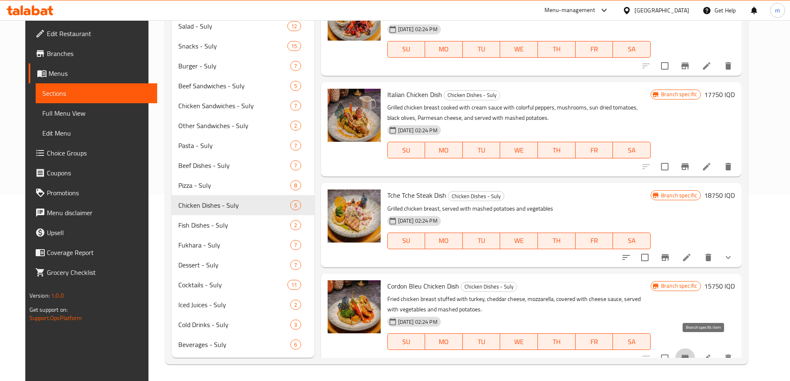
click at [689, 355] on icon "Branch-specific-item" at bounding box center [684, 358] width 7 height 7
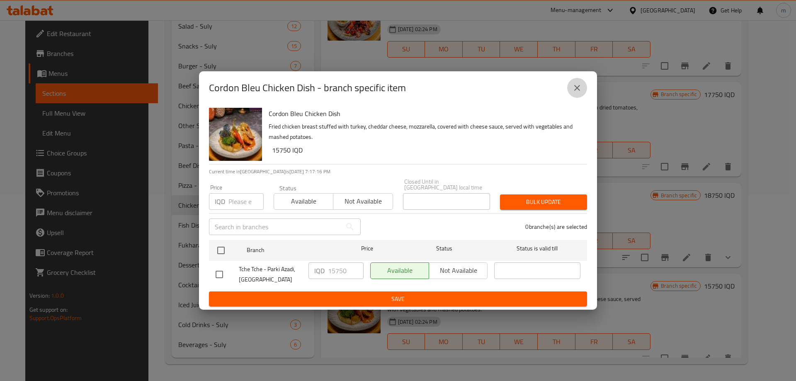
click at [577, 87] on icon "close" at bounding box center [577, 88] width 10 height 10
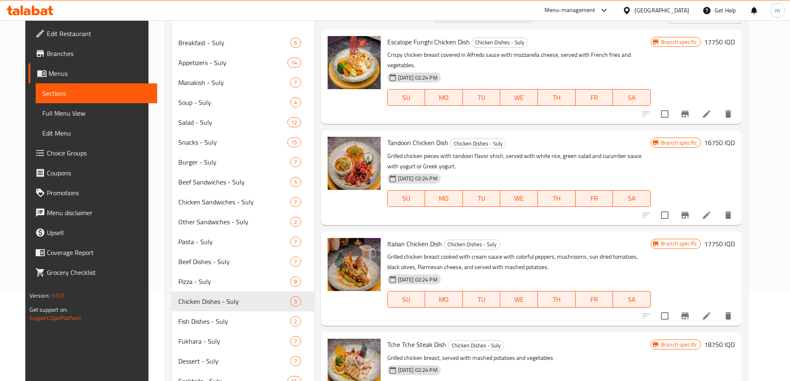
scroll to position [0, 0]
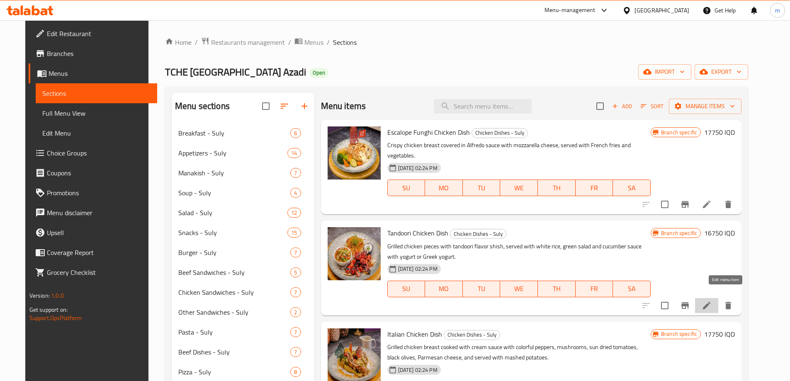
click at [711, 301] on icon at bounding box center [706, 306] width 10 height 10
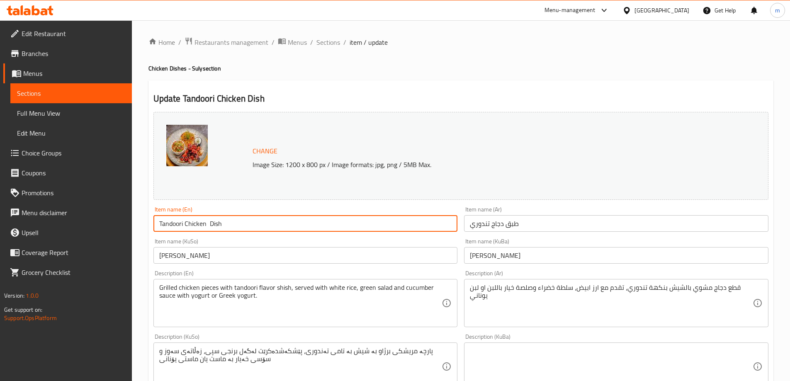
click at [167, 227] on input "Tandoori Chicken Dish" at bounding box center [305, 223] width 304 height 17
click at [479, 224] on input "طبق دجاج تندوري" at bounding box center [616, 223] width 304 height 17
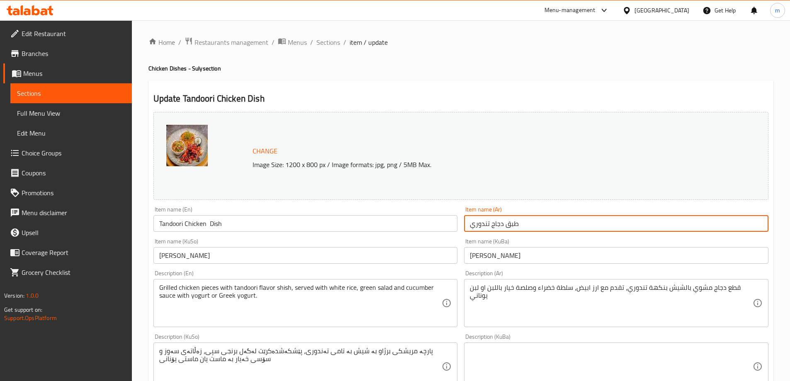
click at [479, 224] on input "طبق دجاج تندوري" at bounding box center [616, 223] width 304 height 17
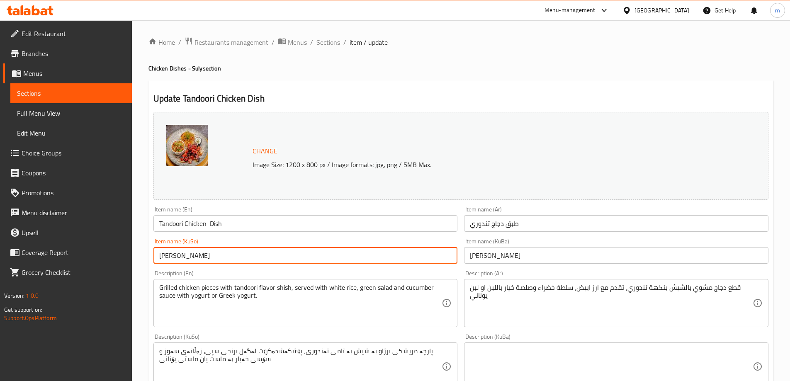
drag, startPoint x: 198, startPoint y: 255, endPoint x: 140, endPoint y: 255, distance: 57.6
click at [140, 255] on div "Home / Restaurants management / Menus / Sections / item / update Chicken Dishes…" at bounding box center [461, 356] width 658 height 673
paste input "ی تەندووری"
click at [177, 255] on input "[PERSON_NAME]" at bounding box center [305, 255] width 304 height 17
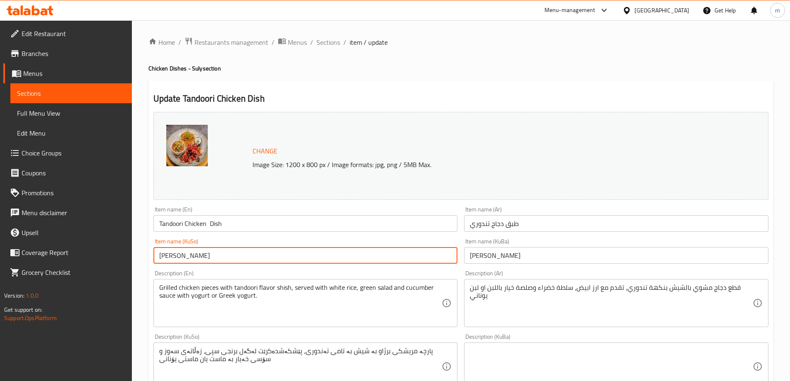
click at [177, 255] on input "[PERSON_NAME]" at bounding box center [305, 255] width 304 height 17
type input "[PERSON_NAME]"
click at [485, 256] on input "[PERSON_NAME]" at bounding box center [616, 255] width 304 height 17
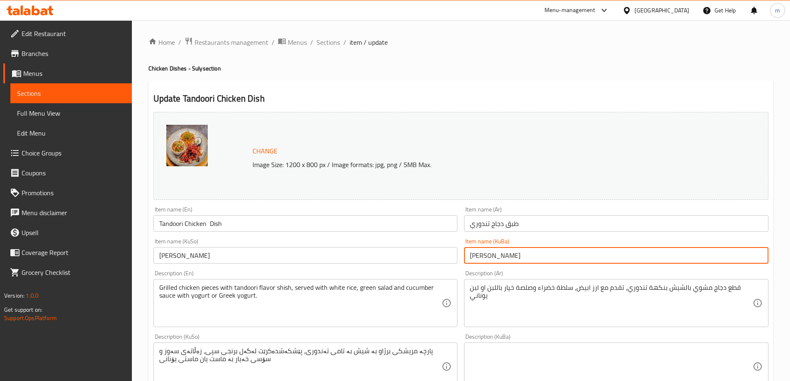
click at [485, 256] on input "[PERSON_NAME]" at bounding box center [616, 255] width 304 height 17
paste input "ی تەندووری"
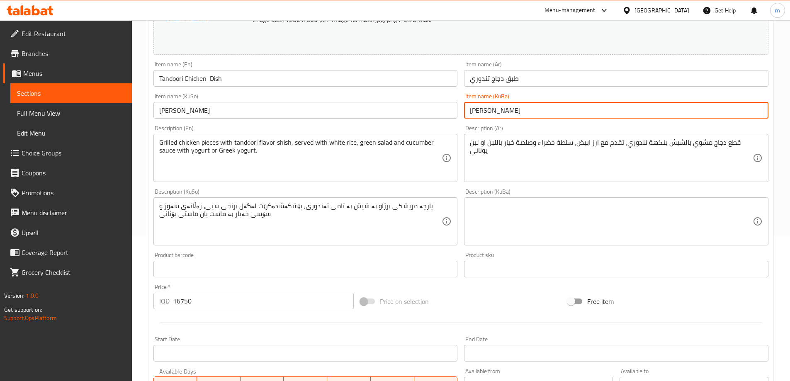
scroll to position [312, 0]
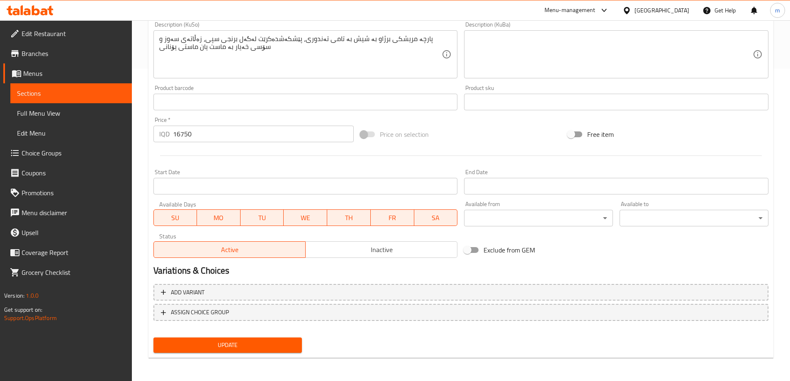
type input "[PERSON_NAME]"
click at [268, 343] on span "Update" at bounding box center [228, 345] width 136 height 10
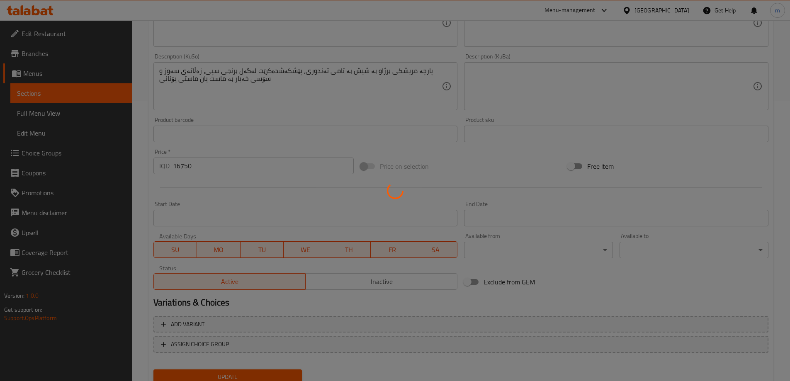
scroll to position [119, 0]
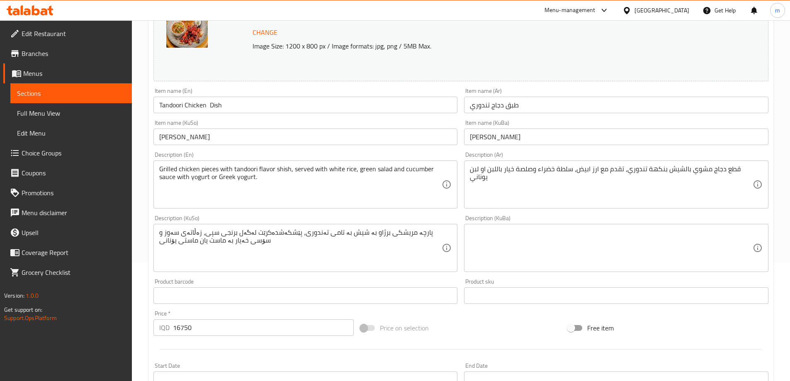
click at [582, 197] on textarea "قطع دجاج مشوي بالشيش بنكهة تندوري، تقدم مع ارز ابيض، سلطة خضراء وصلصة خيار بالل…" at bounding box center [611, 184] width 283 height 39
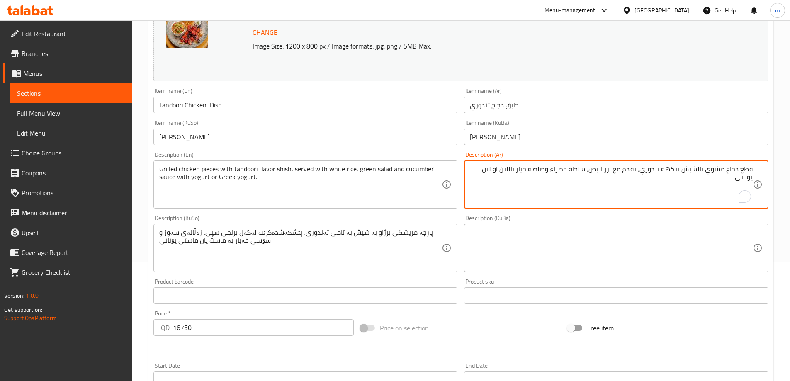
click at [410, 245] on textarea "پارچە مریشکی برژاو بە شیش بە تامی تەندوری، پێشکەشدەکرێت لەگەل برنجی سپی، زەڵاتە…" at bounding box center [300, 247] width 283 height 39
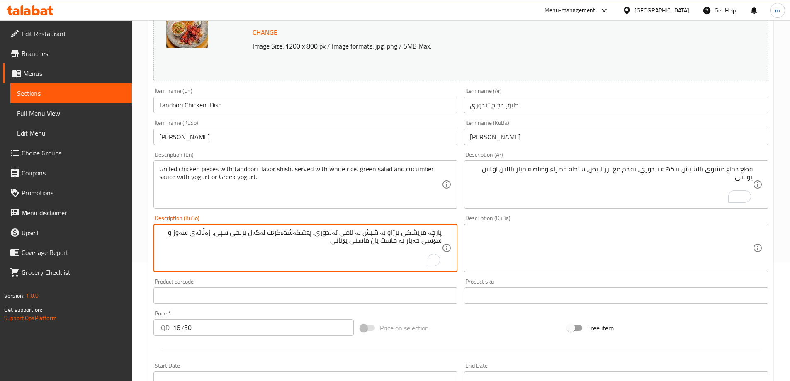
click at [410, 245] on textarea "پارچە مریشکی برژاو بە شیش بە تامی تەندوری، پێشکەشدەکرێت لەگەل برنجی سپی، زەڵاتە…" at bounding box center [300, 247] width 283 height 39
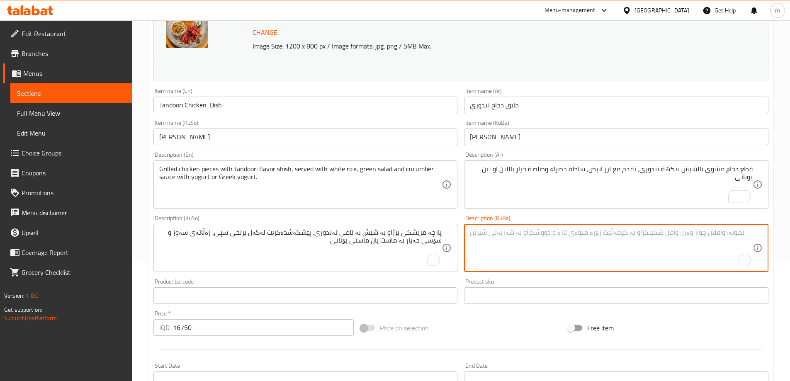
click at [661, 254] on textarea "To enrich screen reader interactions, please activate Accessibility in Grammarl…" at bounding box center [611, 247] width 283 height 39
paste textarea "پارچە مریشکی برژاو بە شیش بە تامی تەندوری، پێشکەشدەکرێت لەگەل برنجی سپی، زەڵاتە…"
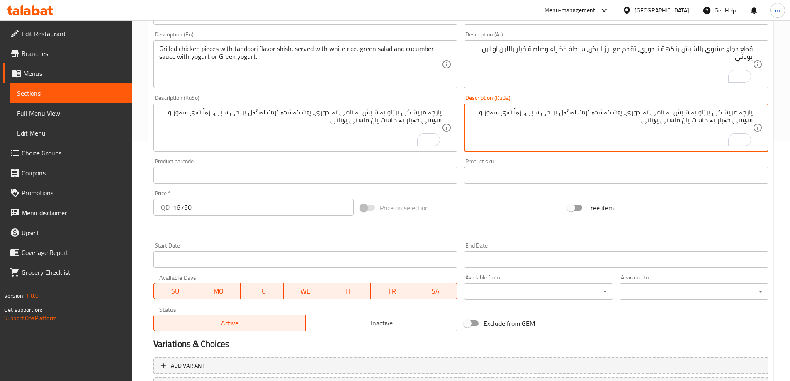
scroll to position [240, 0]
type textarea "پارچە مریشکی برژاو بە شیش بە تامی تەندوری، پێشکەشدەکرێت لەگەل برنجی سپی، زەڵاتە…"
click at [284, 47] on textarea "Grilled chicken pieces with tandoori flavor shish, served with white rice, gree…" at bounding box center [300, 63] width 283 height 39
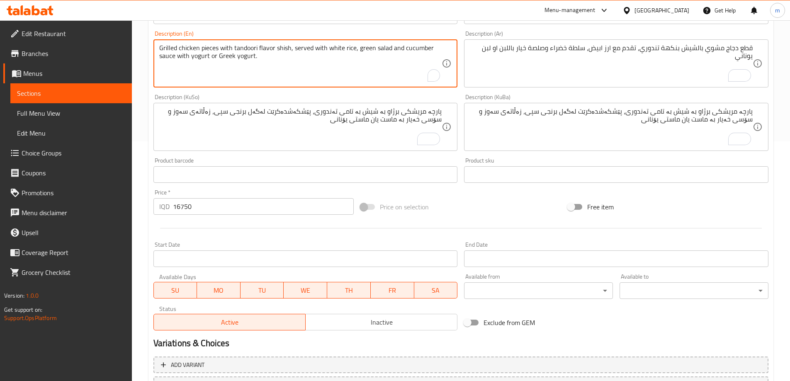
click at [284, 47] on textarea "Grilled chicken pieces with tandoori flavor shish, served with white rice, gree…" at bounding box center [300, 63] width 283 height 39
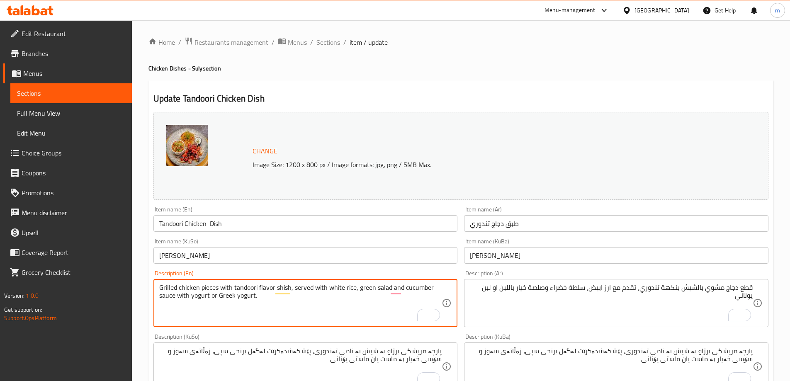
scroll to position [240, 0]
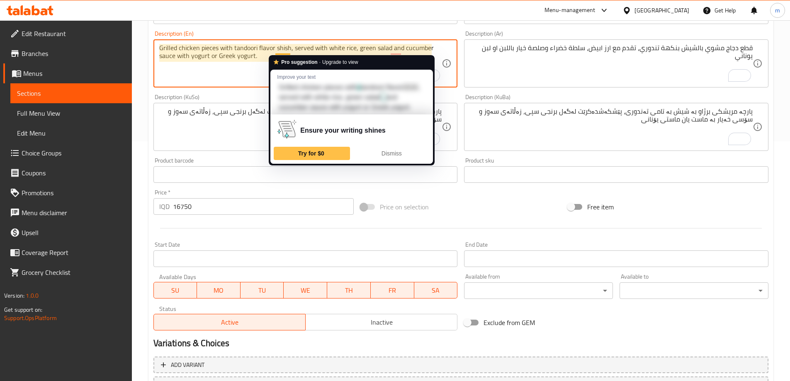
click at [286, 46] on textarea "Grilled chicken pieces with tandoori flavor shish, served with white rice, gree…" at bounding box center [300, 63] width 283 height 39
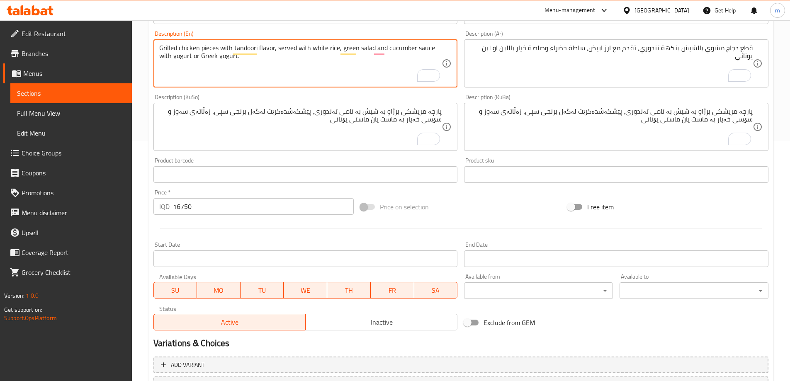
click at [231, 48] on textarea "Grilled chicken pieces with tandoori flavor, served with white rice, green sala…" at bounding box center [300, 63] width 283 height 39
click at [233, 46] on textarea "Grilled chicken pieces with tandoori flavor, served with white rice, green sala…" at bounding box center [300, 63] width 283 height 39
click at [194, 57] on textarea "Grilled chicken pieces with shish with tandoori flavor, served with white rice,…" at bounding box center [300, 63] width 283 height 39
click at [194, 56] on textarea "Grilled chicken pieces with shish with tandoori flavor, served with white rice,…" at bounding box center [300, 63] width 283 height 39
click at [223, 56] on textarea "Grilled chicken pieces with shish with tandoori flavor, served with white rice,…" at bounding box center [300, 63] width 283 height 39
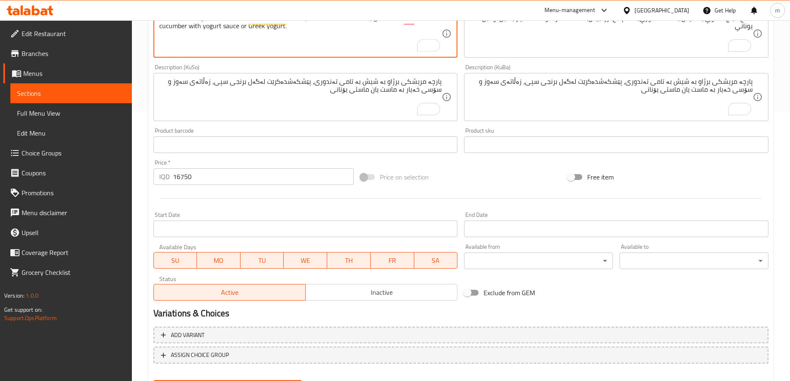
scroll to position [312, 0]
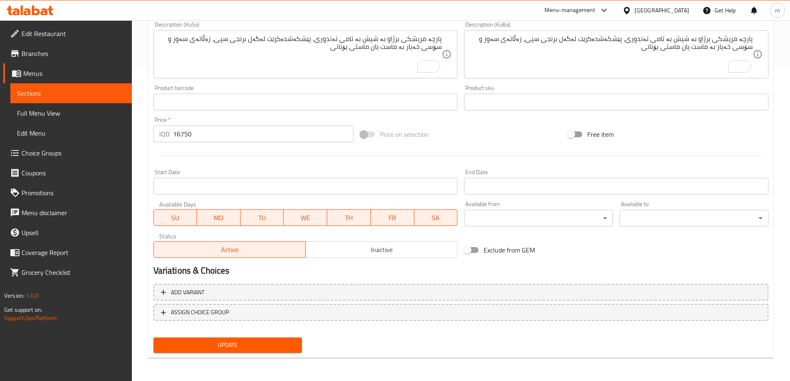
type textarea "Grilled chicken pieces with shish with tandoori flavor, served with white rice,…"
click at [240, 340] on span "Update" at bounding box center [228, 345] width 136 height 10
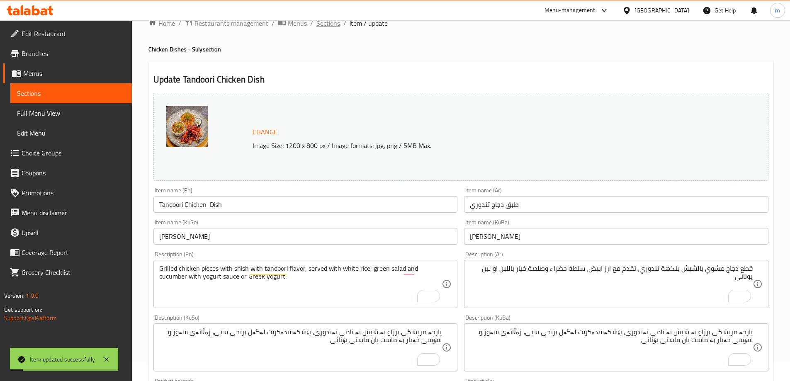
scroll to position [0, 0]
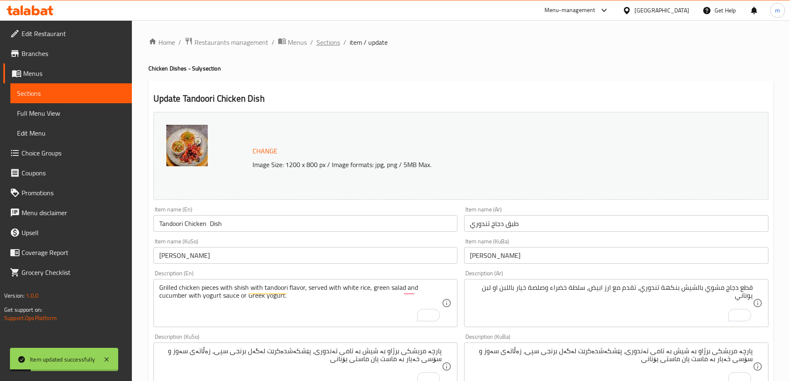
click at [330, 45] on span "Sections" at bounding box center [328, 42] width 24 height 10
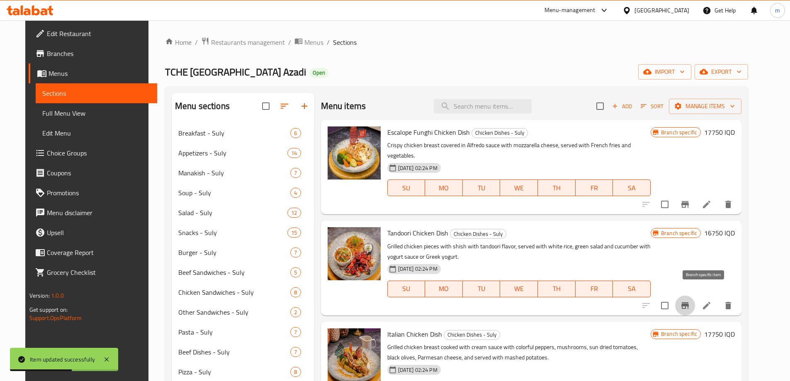
click at [689, 302] on icon "Branch-specific-item" at bounding box center [684, 305] width 7 height 7
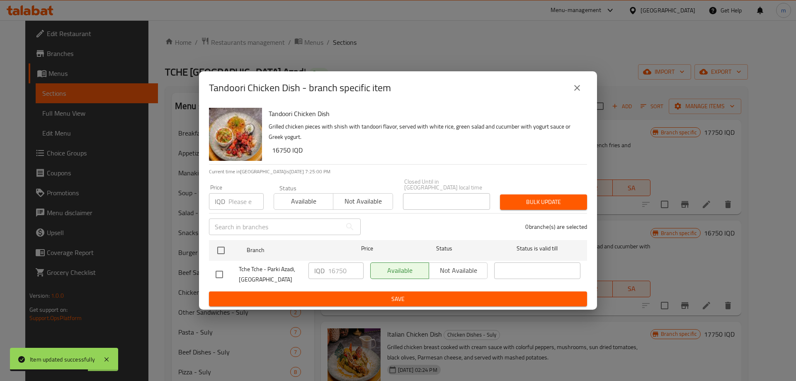
click at [577, 92] on icon "close" at bounding box center [577, 88] width 10 height 10
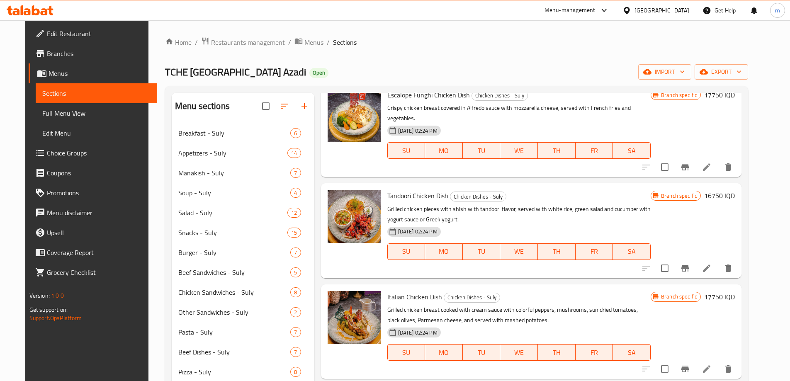
scroll to position [53, 0]
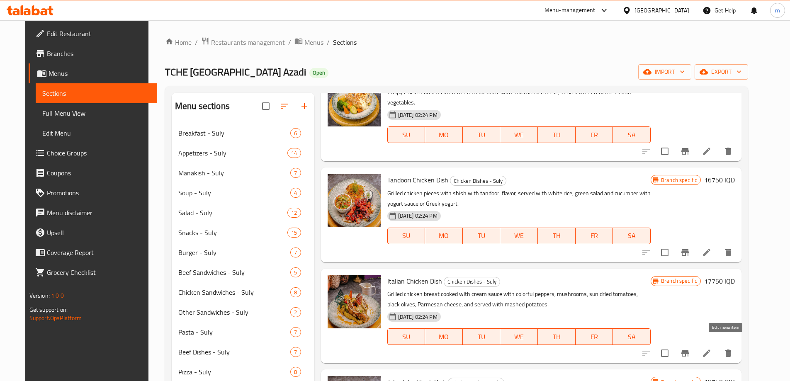
click at [711, 348] on icon at bounding box center [706, 353] width 10 height 10
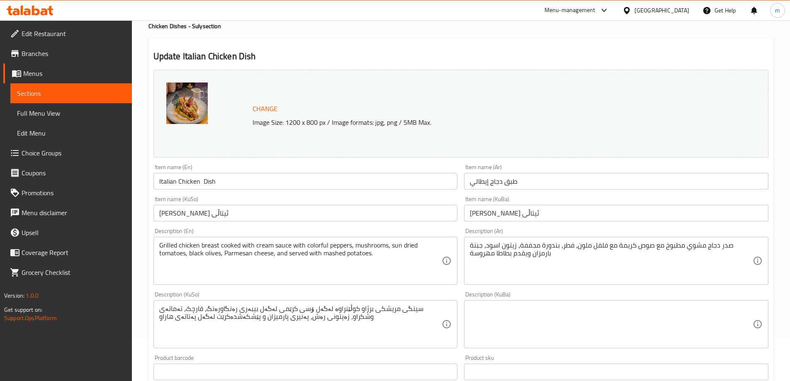
scroll to position [68, 0]
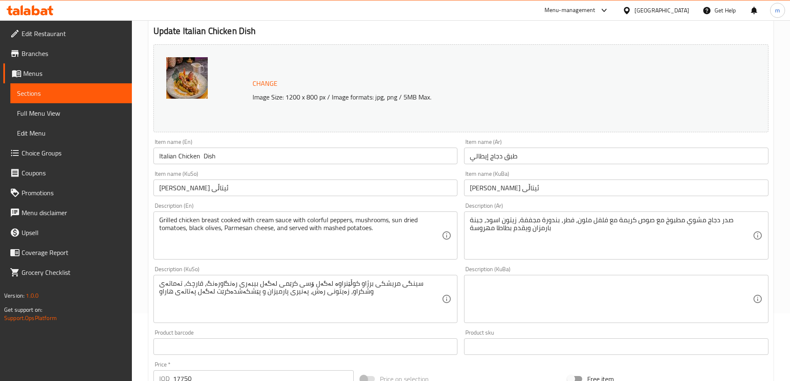
click at [648, 240] on textarea "صدر دجاج مشوي مطبوخ مع صوص كريمة مع فلفل ملون، فطر، بندورة مجففة، زيتون اسود، ج…" at bounding box center [611, 235] width 283 height 39
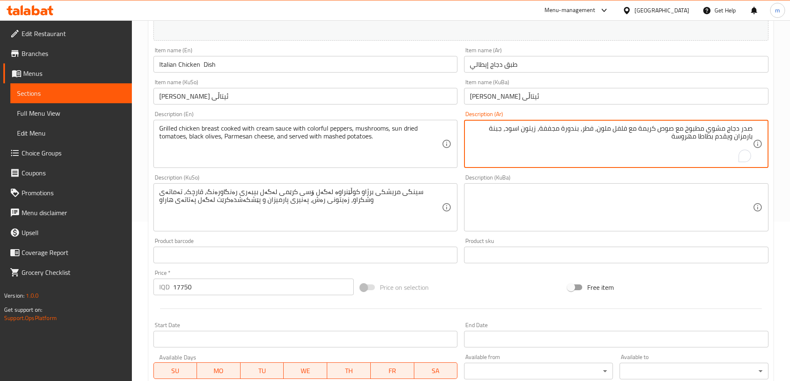
scroll to position [160, 0]
click at [332, 202] on textarea "سینگی مریشکی برژاو کوڵێنراوە لەگەل ۆسی کرێمی لەگەل بیبەری رەنگاورەنگ، قارچک، تە…" at bounding box center [300, 206] width 283 height 39
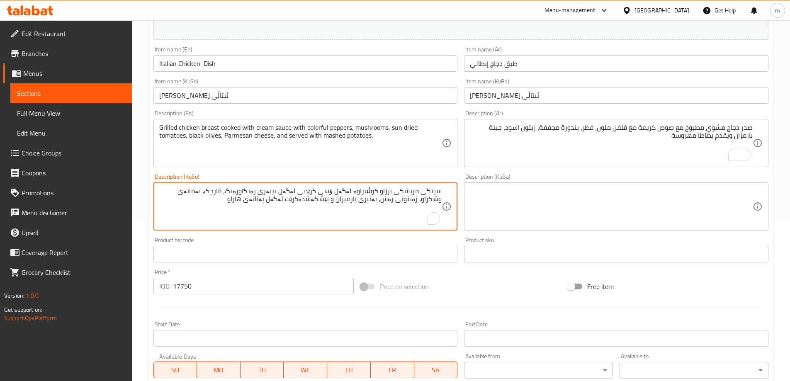
click at [333, 202] on textarea "سینگی مریشکی برژاو کوڵێنراوە لەگەل ۆسی کرێمی لەگەل بیبەری رەنگاورەنگ، قارچک، تە…" at bounding box center [300, 206] width 283 height 39
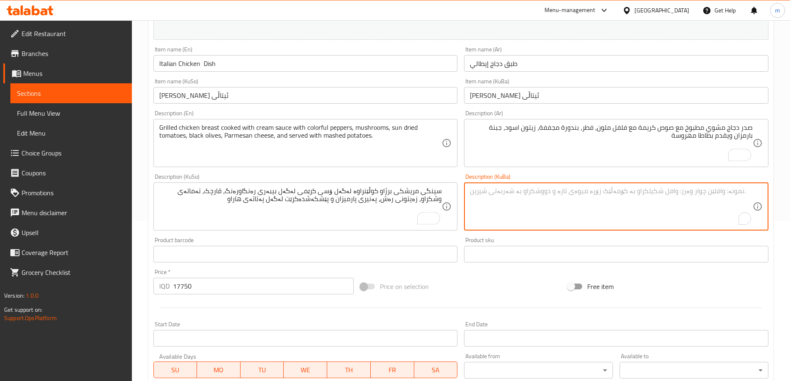
click at [509, 201] on textarea "To enrich screen reader interactions, please activate Accessibility in Grammarl…" at bounding box center [611, 206] width 283 height 39
paste textarea "سینگی مریشکی برژاو کوڵێنراوە لەگەل ۆسی کرێمی لەگەل بیبەری رەنگاورەنگ، قارچک، تە…"
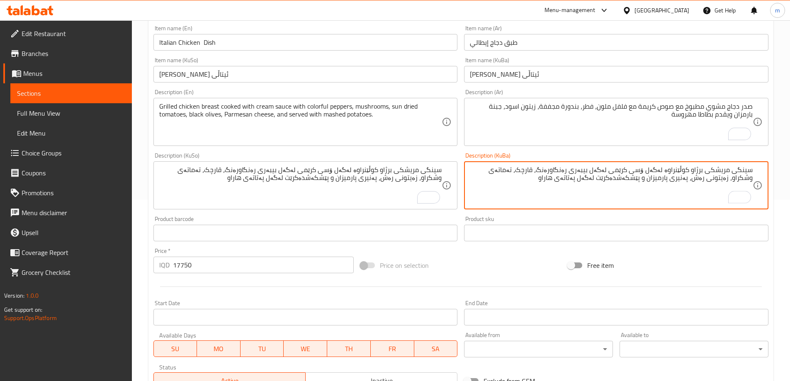
type textarea "سینگی مریشکی برژاو کوڵێنراوە لەگەل ۆسی کرێمی لەگەل بیبەری رەنگاورەنگ، قارچک، تە…"
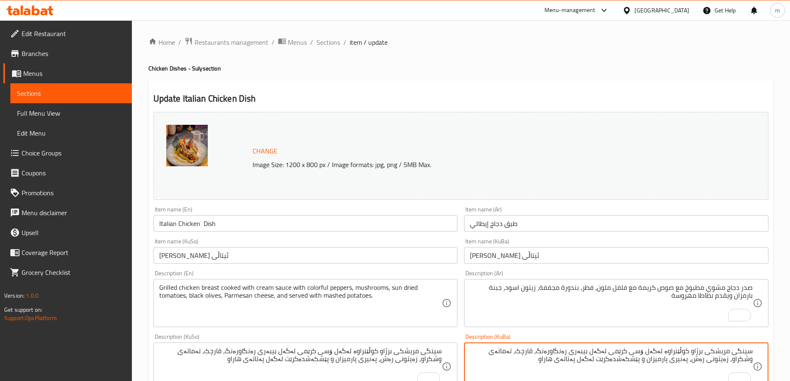
scroll to position [181, 0]
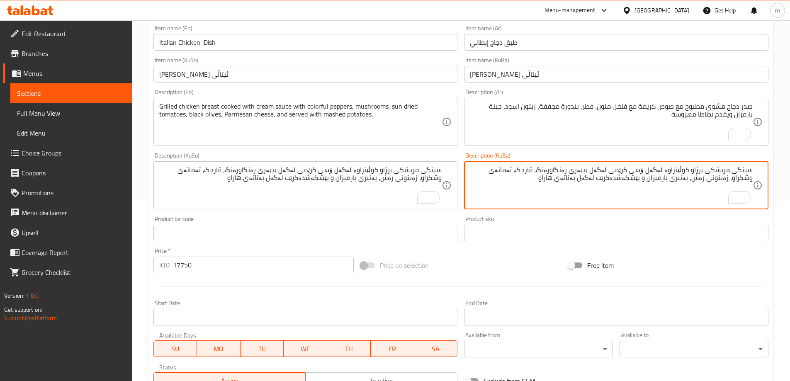
click at [681, 172] on textarea "سینگی مریشکی برژاو کوڵێنراوە لەگەل ۆسی کرێمی لەگەل بیبەری رەنگاورەنگ، قارچک، تە…" at bounding box center [611, 185] width 283 height 39
click at [657, 177] on textarea "سینگی مریشکی برژاو کوڵێنراوە لەگەل ۆسی کرێمی لەگەل بیبەری رەنگاورەنگ، قارچک، تە…" at bounding box center [611, 185] width 283 height 39
click at [678, 170] on textarea "سینگی مریشکی برژاو کوڵێنراوە لەگەل ۆسی کرێمی لەگەل بیبەری رەنگاورەنگ، قارچک، تە…" at bounding box center [611, 185] width 283 height 39
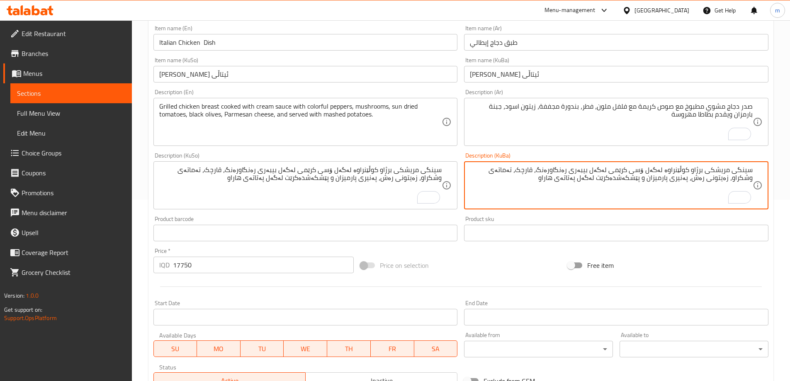
click at [679, 172] on textarea "سینگی مریشکی برژاو کوڵێنراوە لەگەل ۆسی کرێمی لەگەل بیبەری رەنگاورەنگ، قارچک، تە…" at bounding box center [611, 185] width 283 height 39
click at [655, 169] on textarea "سینگی مریشکی برژاو کوڵاوە لەگەل ۆسی کرێمی لەگەل بیبەری رەنگاورەنگ، قارچک، تەمات…" at bounding box center [611, 185] width 283 height 39
click at [580, 170] on textarea "سینگی مریشکی برژاو کوڵاوە لەگەل سۆسی کرێمی لەگەل بیبەری رەنگاورەنگ، قارچک، تەما…" at bounding box center [611, 185] width 283 height 39
click at [582, 180] on textarea "سینگی مریشکی برژاو کوڵاوە لەگەل سۆسی کرێمی لەگەل بیبەری ڕەنگاورەنگ، قارچک، تەما…" at bounding box center [611, 185] width 283 height 39
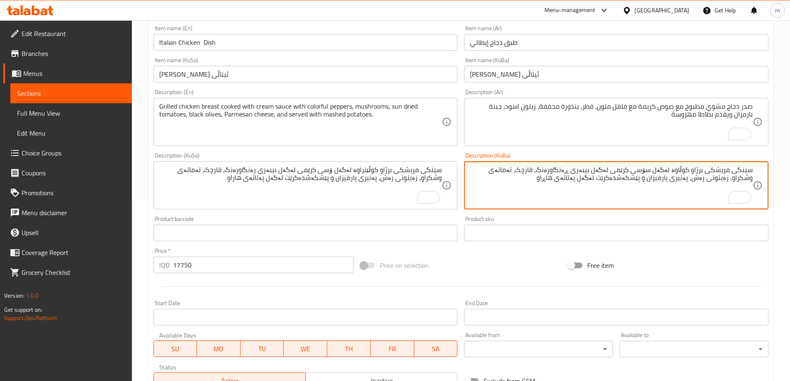
click at [582, 180] on textarea "سینگی مریشکی برژاو کوڵاوە لەگەل سۆسی کرێمی لەگەل بیبەری ڕەنگاورەنگ، قارچک، تەما…" at bounding box center [611, 185] width 283 height 39
type textarea "سینگی مریشکی برژاو کوڵاوە لەگەل سۆسی کرێمی لەگەل بیبەری ڕەنگاورەنگ، قارچک، تەما…"
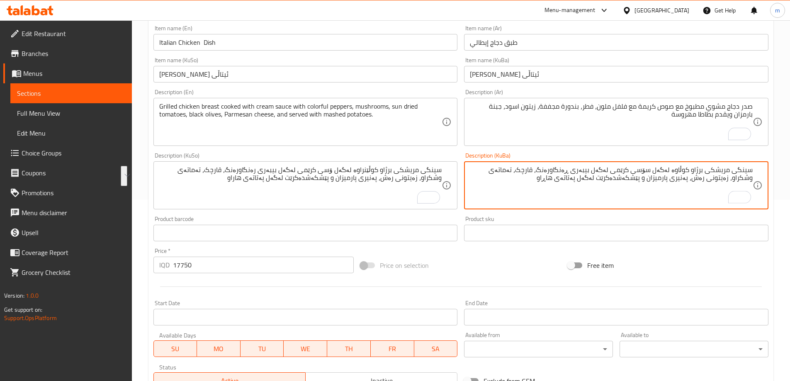
click at [360, 175] on textarea "سینگی مریشکی برژاو کوڵێنراوە لەگەل ۆسی کرێمی لەگەل بیبەری رەنگاورەنگ، قارچک، تە…" at bounding box center [300, 185] width 283 height 39
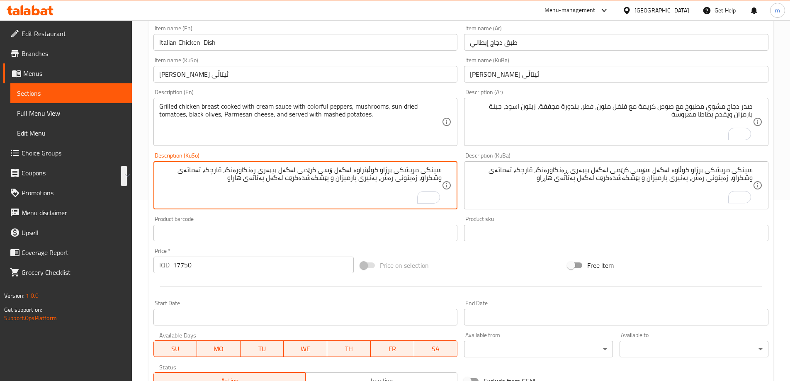
click at [360, 175] on textarea "سینگی مریشکی برژاو کوڵێنراوە لەگەل ۆسی کرێمی لەگەل بیبەری رەنگاورەنگ، قارچک، تە…" at bounding box center [300, 185] width 283 height 39
click at [361, 175] on textarea "سینگی مریشکی برژاو کوڵێنراوە لەگەل ۆسی کرێمی لەگەل بیبەری رەنگاورەنگ، قارچک، تە…" at bounding box center [300, 185] width 283 height 39
paste textarea "اوە لەگەل سۆسی کرێمی لەگەل بیبەری ڕەنگاورەنگ، قارچک، تەماتەی وشکراو، زەیتونی رە…"
type textarea "سینگی مریشکی برژاو کوڵاوە لەگەل سۆسی کرێمی لەگەل بیبەری ڕەنگاورەنگ، قارچک، تەما…"
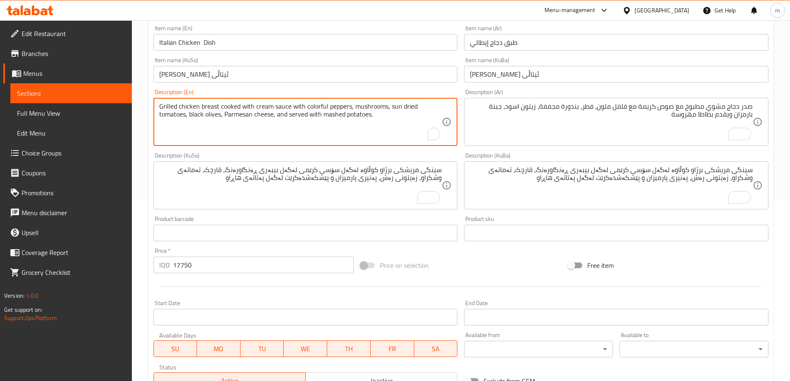
click at [277, 113] on textarea "Grilled chicken breast cooked with cream sauce with colorful peppers, mushrooms…" at bounding box center [300, 121] width 283 height 39
click at [275, 112] on textarea "Grilled chicken breast cooked with cream sauce with colorful peppers, mushrooms…" at bounding box center [300, 121] width 283 height 39
type textarea "Grilled chicken breast cooked with cream sauce with colorful peppers, mushrooms…"
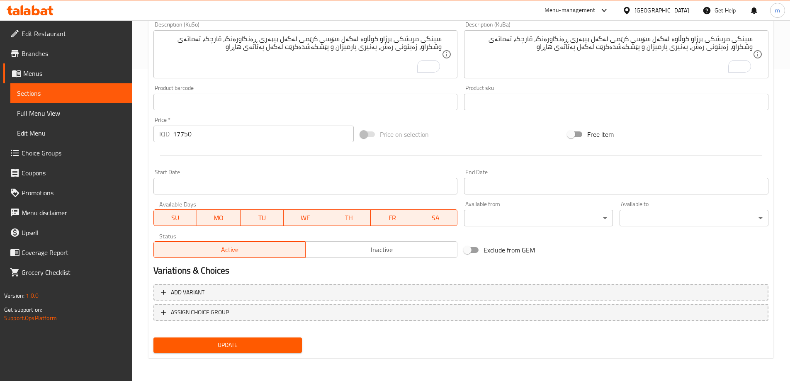
click at [274, 342] on span "Update" at bounding box center [228, 345] width 136 height 10
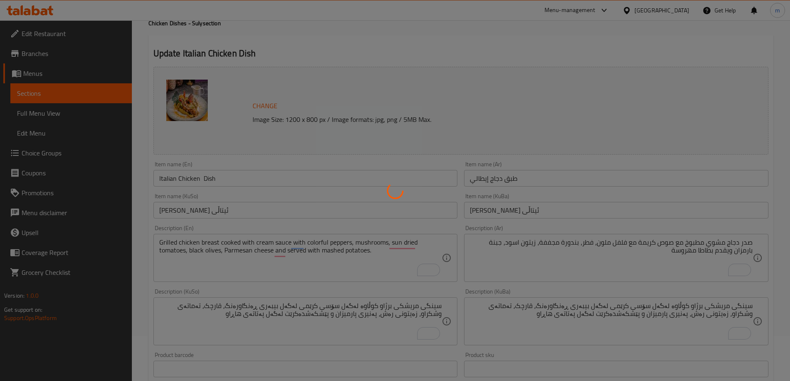
scroll to position [0, 0]
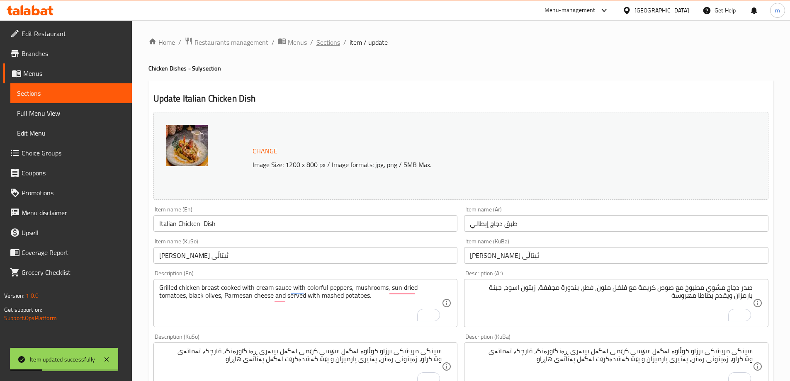
click at [332, 44] on span "Sections" at bounding box center [328, 42] width 24 height 10
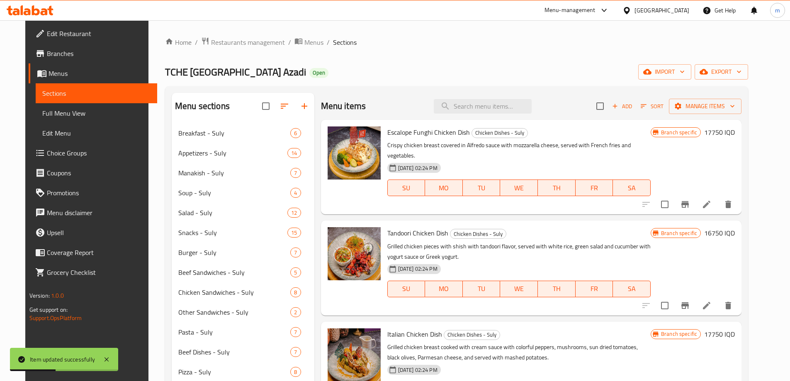
scroll to position [53, 0]
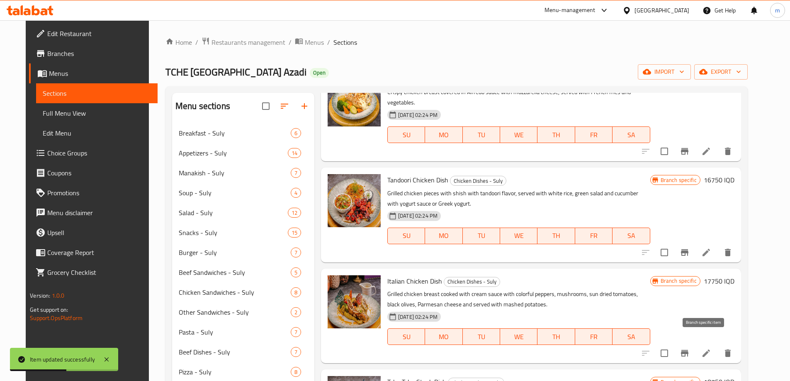
click at [688, 350] on icon "Branch-specific-item" at bounding box center [684, 353] width 7 height 7
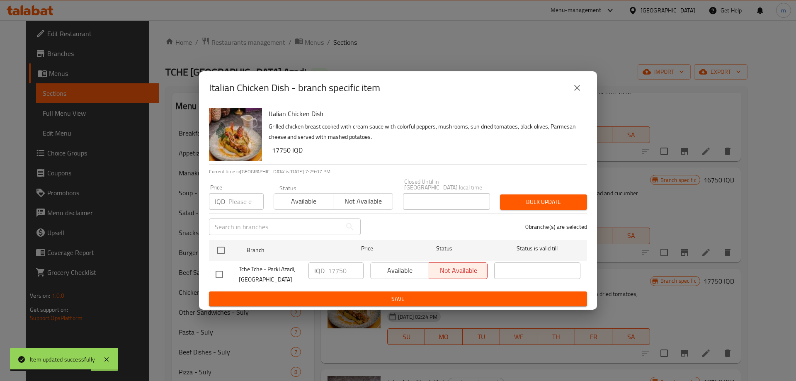
click at [221, 276] on input "checkbox" at bounding box center [219, 274] width 17 height 17
checkbox input "true"
click at [397, 269] on span "Available" at bounding box center [400, 270] width 52 height 12
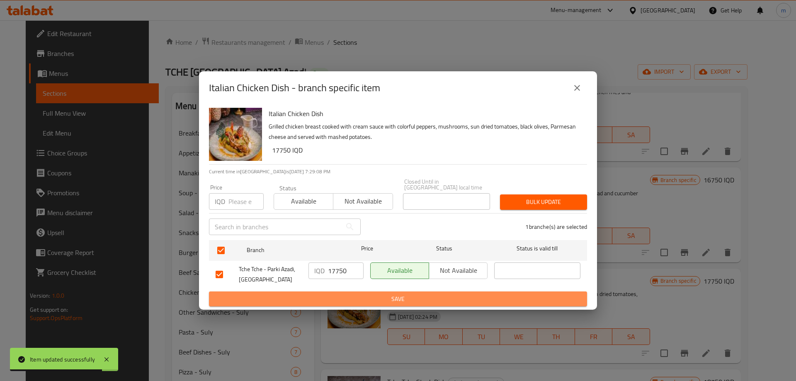
click at [393, 291] on button "Save" at bounding box center [398, 298] width 378 height 15
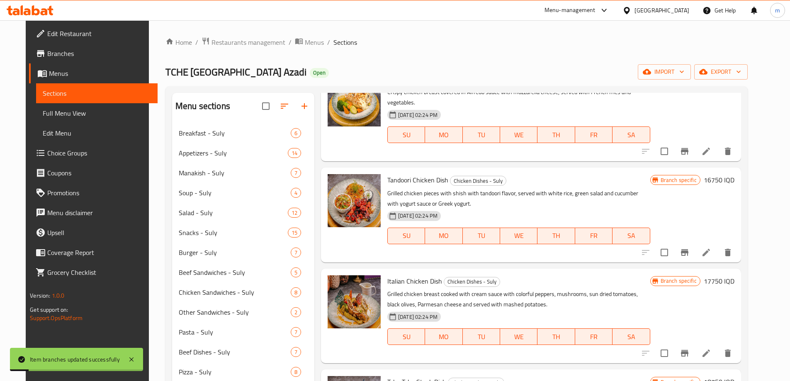
click at [694, 243] on button "Branch-specific-item" at bounding box center [684, 253] width 20 height 20
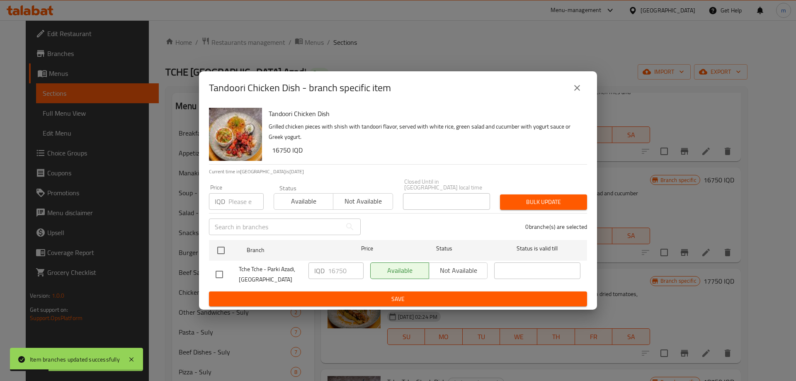
click at [573, 98] on button "close" at bounding box center [577, 88] width 20 height 20
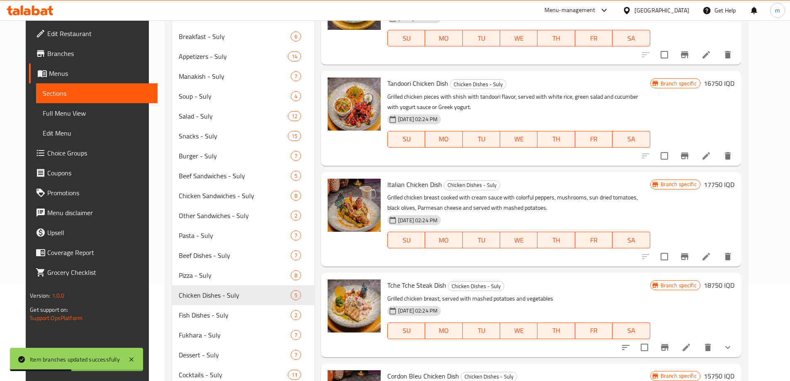
scroll to position [187, 0]
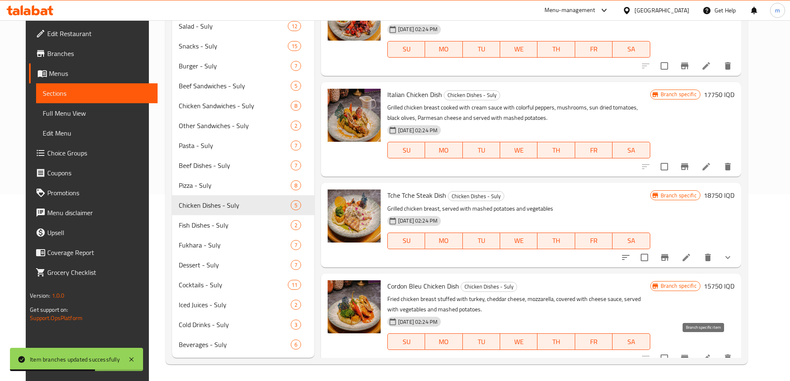
click at [689, 353] on icon "Branch-specific-item" at bounding box center [684, 358] width 10 height 10
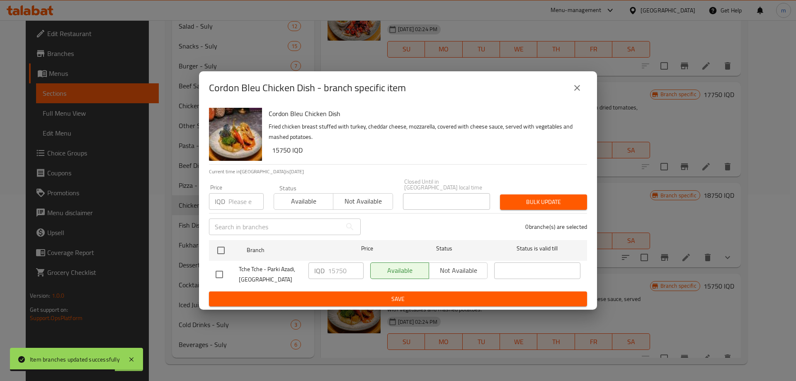
click at [584, 88] on button "close" at bounding box center [577, 88] width 20 height 20
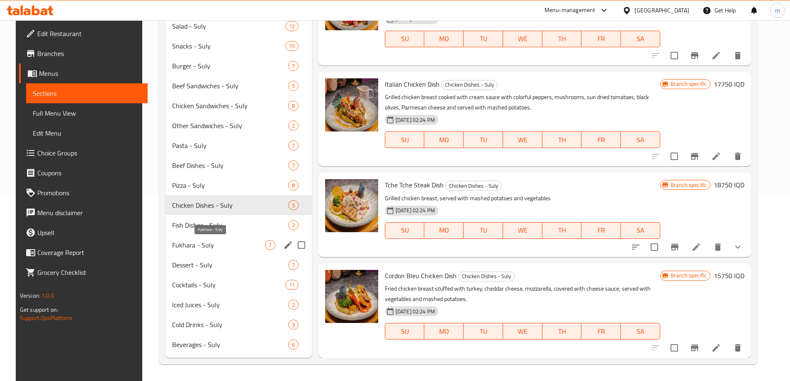
click at [172, 241] on span "Fukhara - Suly" at bounding box center [218, 245] width 93 height 10
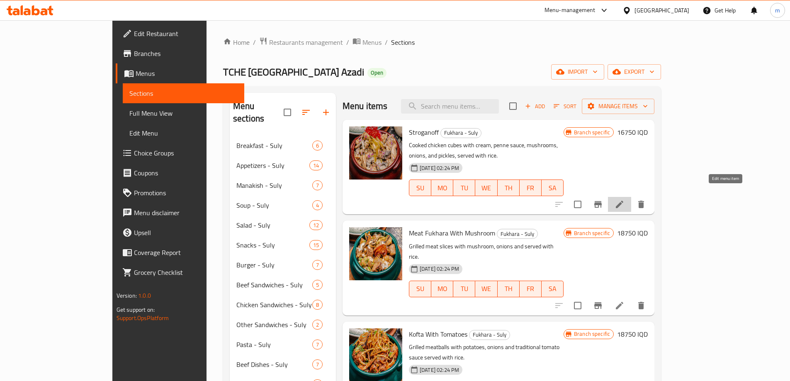
click at [623, 201] on icon at bounding box center [619, 204] width 7 height 7
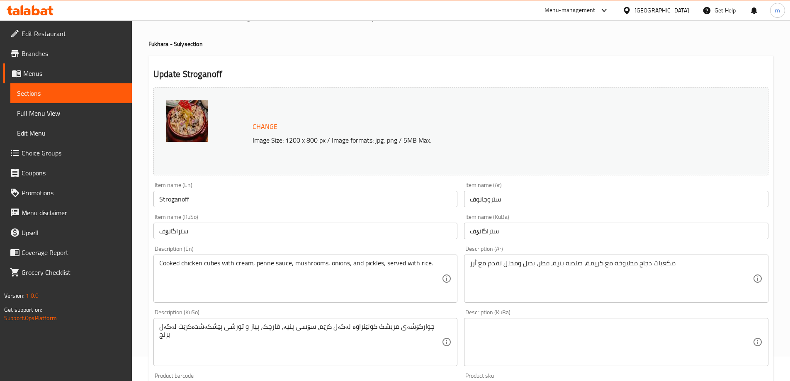
scroll to position [35, 0]
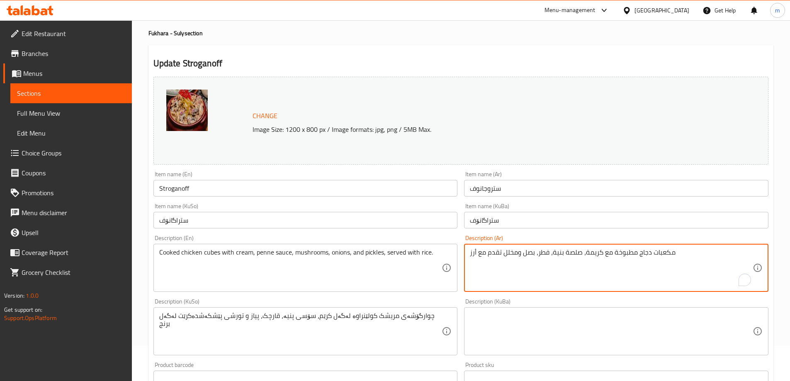
click at [637, 264] on textarea "مكعبات دجاج مطبوخة مع كريمة، صلصة بنية، فطر، بصل ومخلل تقدم مع أرز" at bounding box center [611, 267] width 283 height 39
click at [404, 320] on textarea "چوارگۆشەی مریشک کولێنراوە لەگەل کرێم، سۆسی پنیە، قارچک، پیاز و تورشی پێشکەشدەکر…" at bounding box center [300, 331] width 283 height 39
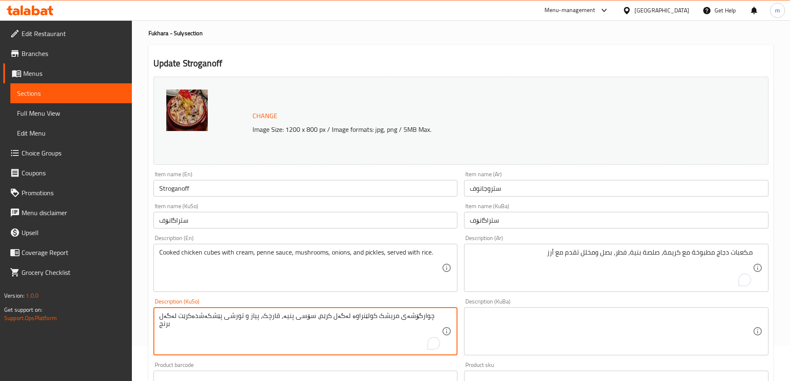
click at [404, 320] on textarea "چوارگۆشەی مریشک کولێنراوە لەگەل کرێم، سۆسی پنیە، قارچک، پیاز و تورشی پێشکەشدەکر…" at bounding box center [300, 331] width 283 height 39
click at [554, 330] on textarea at bounding box center [611, 331] width 283 height 39
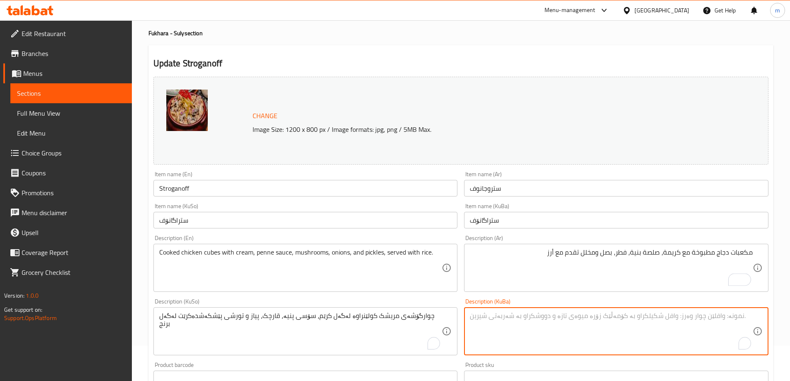
paste textarea "چوارگۆشەی مریشک کولێنراوە لەگەل کرێم، سۆسی پنیە، قارچک، پیاز و تورشی پێشکەشدەکر…"
type textarea "چوارگۆشەی مریشک کولێنراوە لەگەل کرێم، سۆسی پنیە، قارچک، پیاز و تورشی پێشکەشدەکر…"
click at [422, 326] on textarea "چوارگۆشەی مریشک کولێنراوە لەگەل کرێم، سۆسی پنیە، قارچک، پیاز و تورشی پێشکەشدەکر…" at bounding box center [300, 331] width 283 height 39
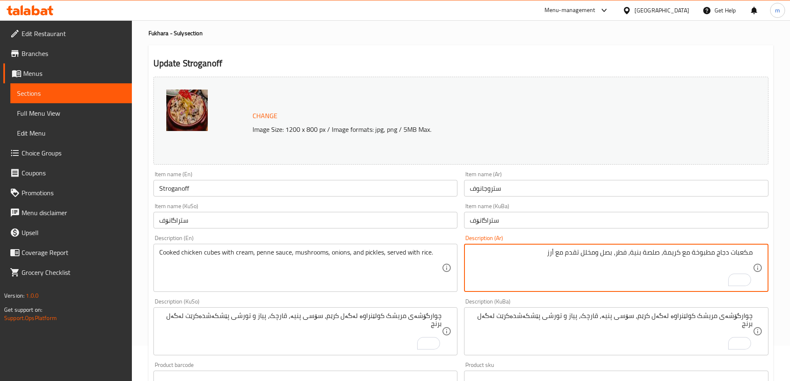
click at [741, 249] on textarea "مكعبات دجاج مطبوخة مع كريمة، صلصة بنية، فطر، بصل ومخلل تقدم مع أرز" at bounding box center [611, 267] width 283 height 39
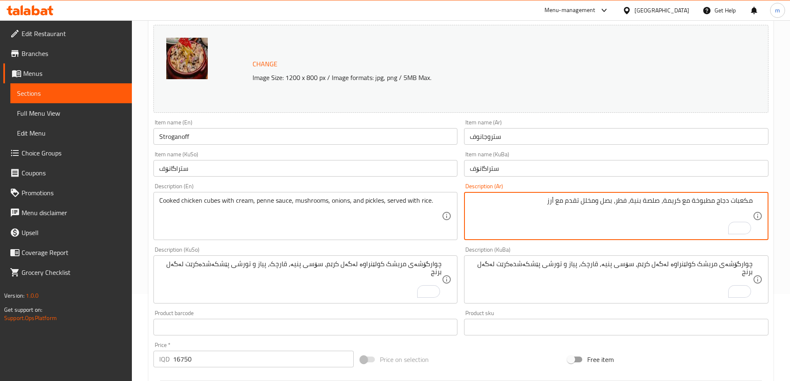
scroll to position [99, 0]
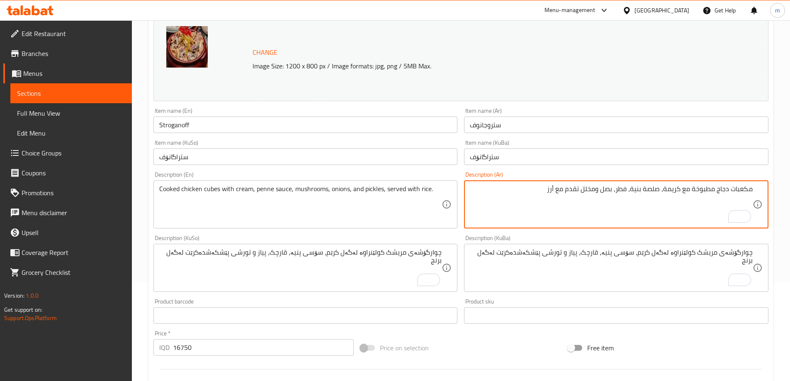
click at [740, 251] on textarea "چوارگۆشەی مریشک کولێنراوە لەگەل کرێم، سۆسی پنیە، قارچک، پیاز و تورشی پێشکەشدەکر…" at bounding box center [611, 267] width 283 height 39
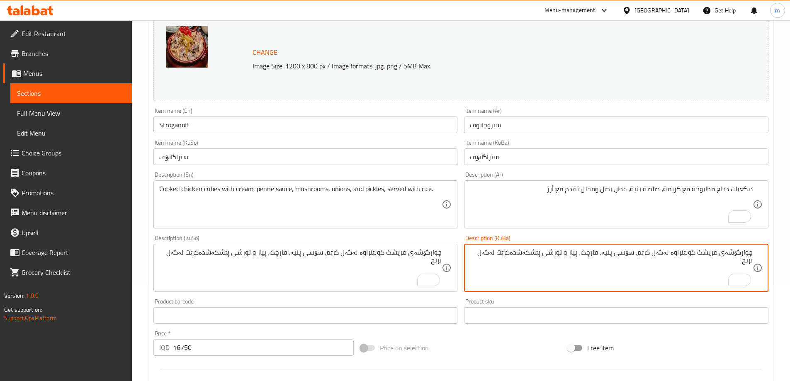
click at [740, 251] on textarea "چوارگۆشەی مریشک کولێنراوە لەگەل کرێم، سۆسی پنیە، قارچک، پیاز و تورشی پێشکەشدەکر…" at bounding box center [611, 267] width 283 height 39
click at [695, 254] on textarea "کیوبی مریشک کولێنراوە لەگەل کرێم، سۆسی پنیە، قارچک، پیاز و تورشی پێشکەشدەکرێت ل…" at bounding box center [611, 267] width 283 height 39
click at [611, 255] on textarea "کیوبی مریشک کوڵاو لەگەل کرێم، سۆسی پنیە، قارچک، پیاز و تورشی پێشکەشدەکرێت لەگەل…" at bounding box center [611, 267] width 283 height 39
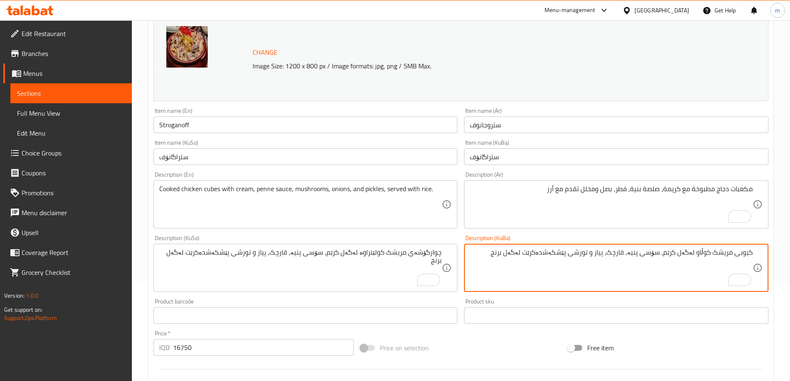
click at [611, 255] on textarea "کیوبی مریشک کوڵاو لەگەل کرێم، سۆسی پنیە، قارچک، پیاز و تورشی پێشکەشدەکرێت لەگەل…" at bounding box center [611, 267] width 283 height 39
type textarea "کیوبی مریشک کوڵاو لەگەل کرێم، سۆسی پنیە، قارچک، پیاز و تورشی پێشکەشدەکرێت لەگەل…"
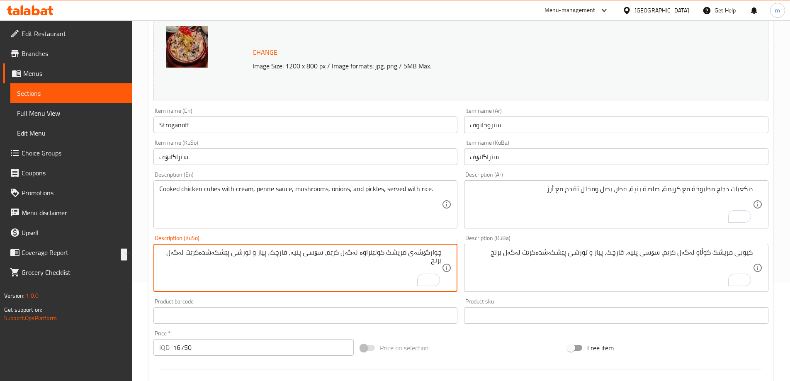
click at [378, 262] on textarea "چوارگۆشەی مریشک کولێنراوە لەگەل کرێم، سۆسی پنیە، قارچک، پیاز و تورشی پێشکەشدەکر…" at bounding box center [300, 267] width 283 height 39
paste textarea "یوبی مریشک کوڵاو"
type textarea "کیوبی مریشک کوڵاو لەگەل کرێم، سۆسی پنیە، قارچک، پیاز و تورشی پێشکەشدەکرێت لەگەل…"
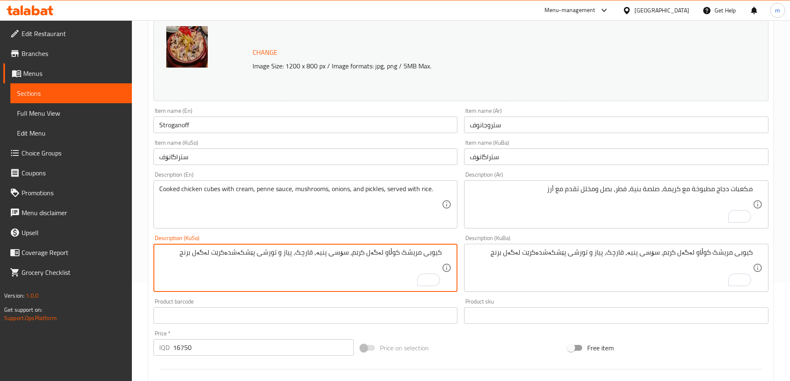
click at [323, 199] on textarea "Cooked chicken cubes with cream, penne sauce, mushrooms, onions, and pickles, s…" at bounding box center [300, 204] width 283 height 39
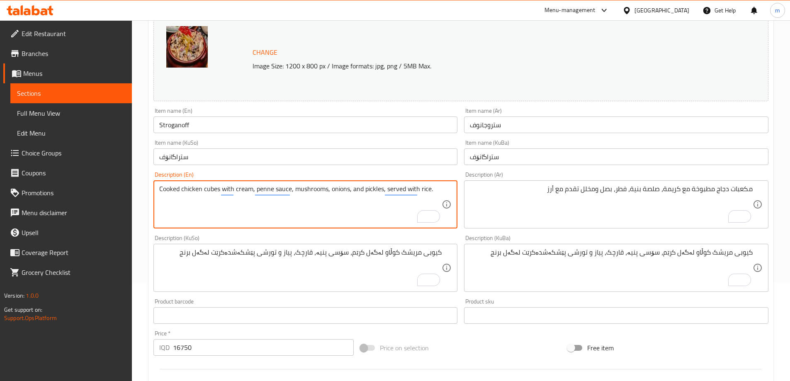
click at [349, 189] on textarea "Cooked chicken cubes with cream, penne sauce, mushrooms, onions, and pickles, s…" at bounding box center [300, 204] width 283 height 39
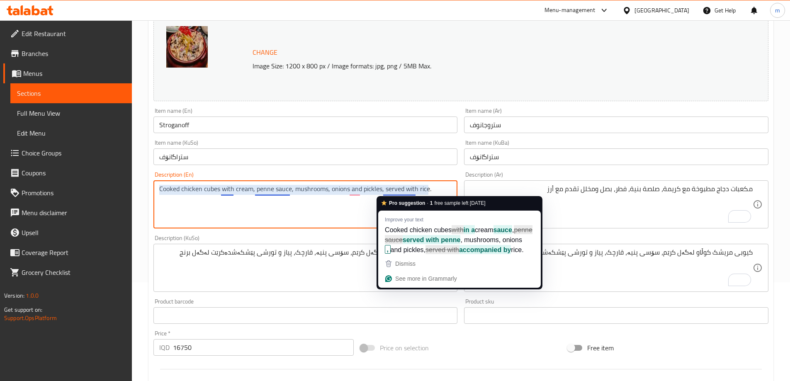
click at [381, 188] on textarea "Cooked chicken cubes with cream, penne sauce, mushrooms, onions and pickles, se…" at bounding box center [300, 204] width 283 height 39
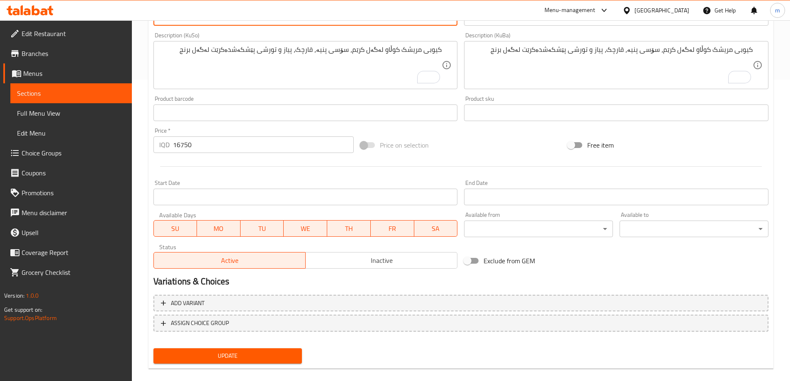
scroll to position [312, 0]
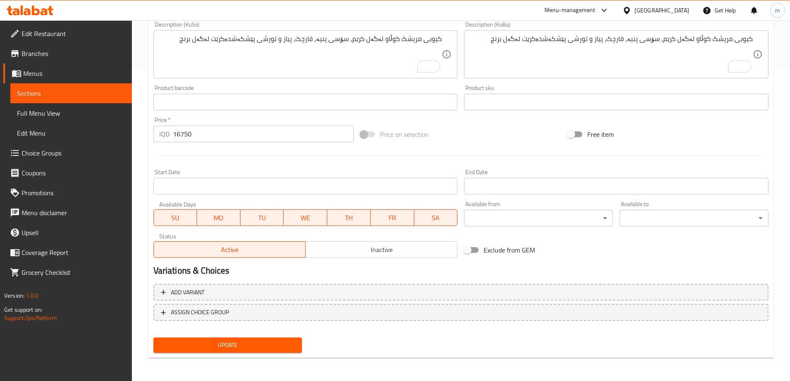
type textarea "Cooked chicken cubes with cream, penne sauce, mushrooms, onions and pickles ser…"
click at [263, 336] on div "Update" at bounding box center [227, 345] width 155 height 22
click at [256, 344] on span "Update" at bounding box center [228, 345] width 136 height 10
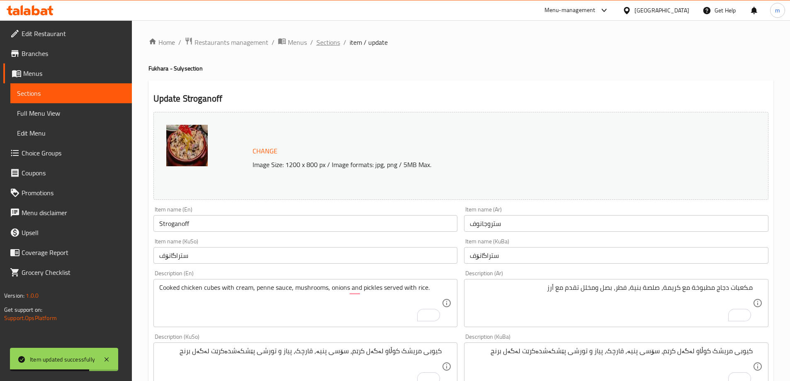
click at [326, 37] on span "Sections" at bounding box center [328, 42] width 24 height 10
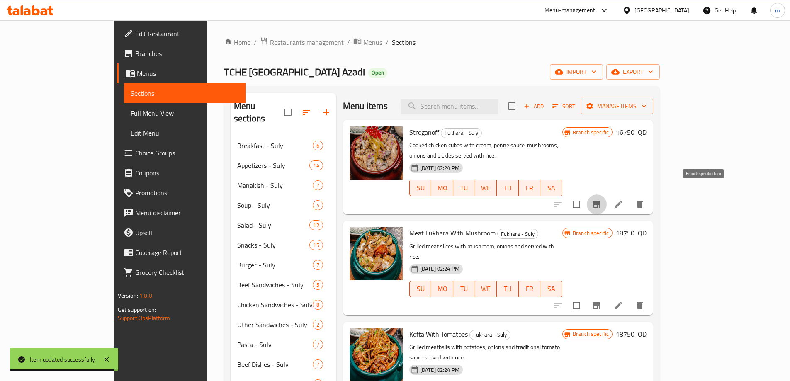
click at [600, 201] on icon "Branch-specific-item" at bounding box center [596, 204] width 7 height 7
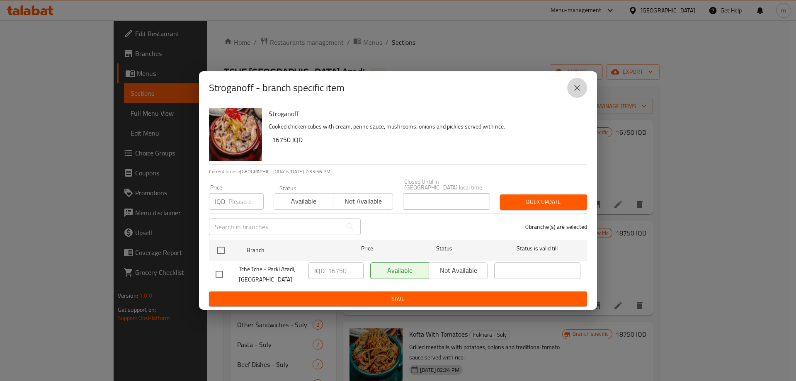
click at [579, 90] on icon "close" at bounding box center [577, 88] width 10 height 10
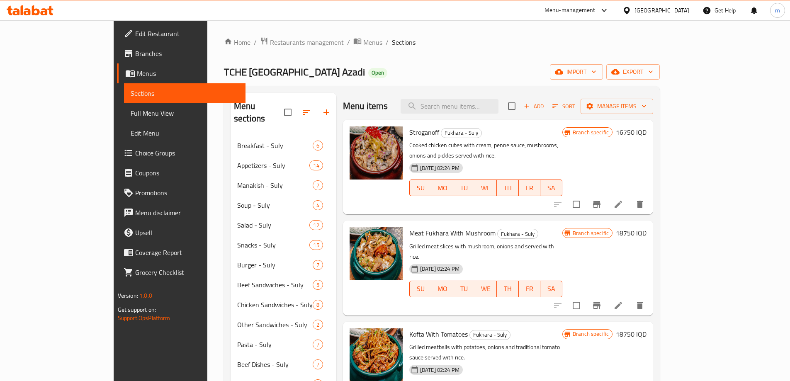
click at [623, 199] on icon at bounding box center [618, 204] width 10 height 10
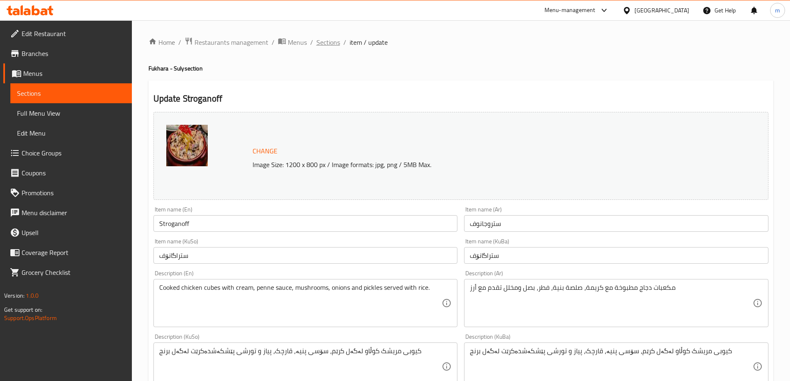
click at [329, 41] on span "Sections" at bounding box center [328, 42] width 24 height 10
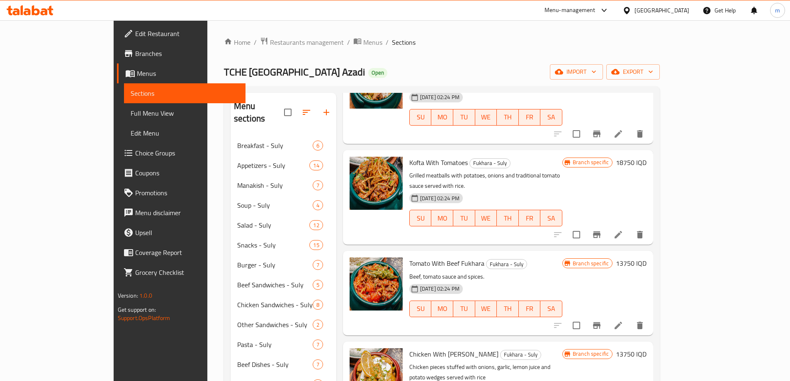
scroll to position [191, 0]
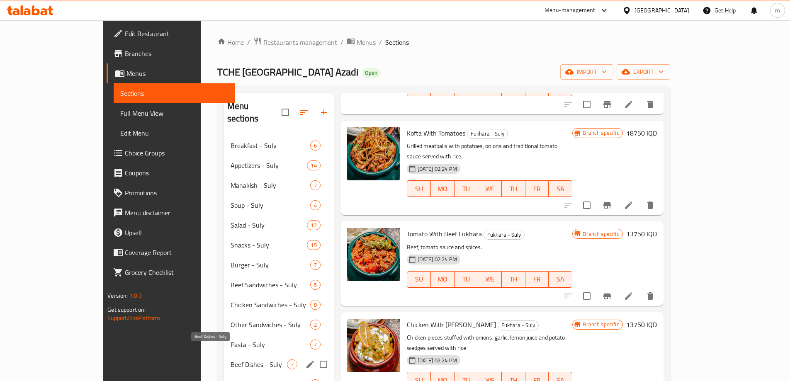
click at [230, 359] on span "Beef Dishes - Suly" at bounding box center [258, 364] width 56 height 10
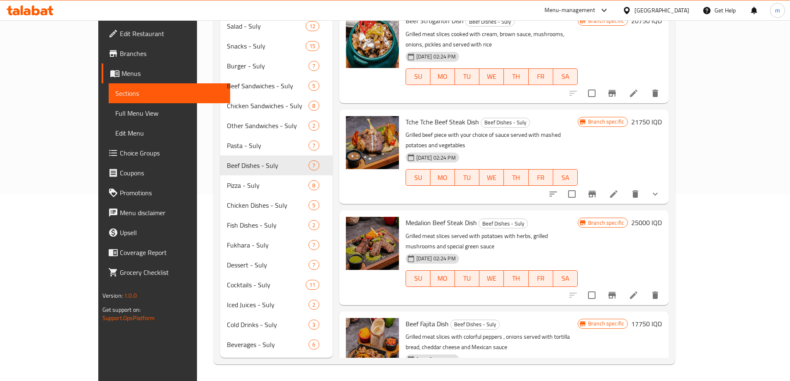
scroll to position [10, 0]
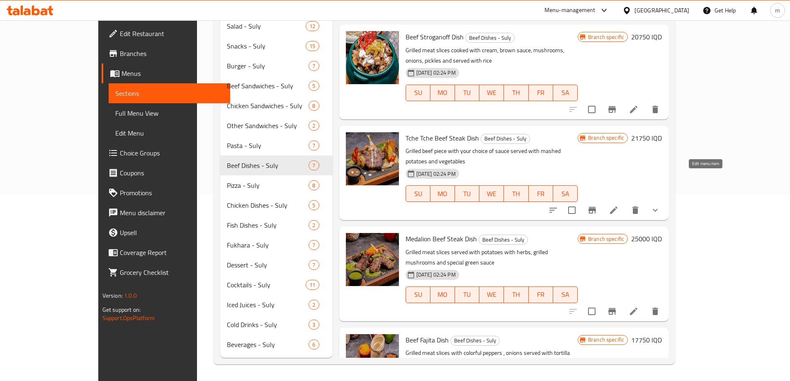
click at [619, 205] on icon at bounding box center [614, 210] width 10 height 10
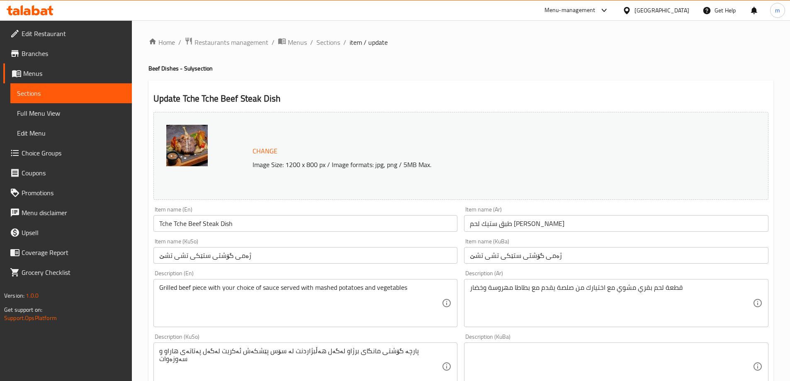
click at [195, 225] on input "Tche Tche Beef Steak Dish" at bounding box center [305, 223] width 304 height 17
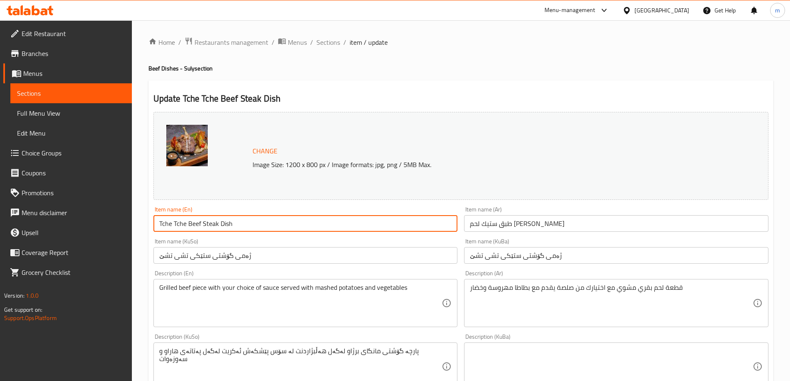
click at [195, 225] on input "Tche Tche Beef Steak Dish" at bounding box center [305, 223] width 304 height 17
type input "Tche Tche Meat Steak Dish"
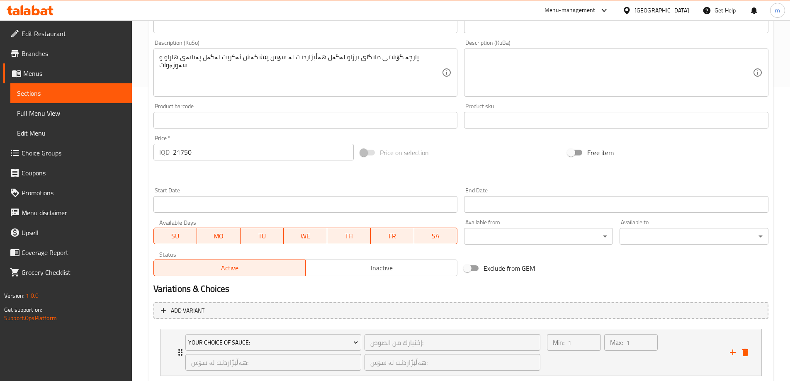
scroll to position [346, 0]
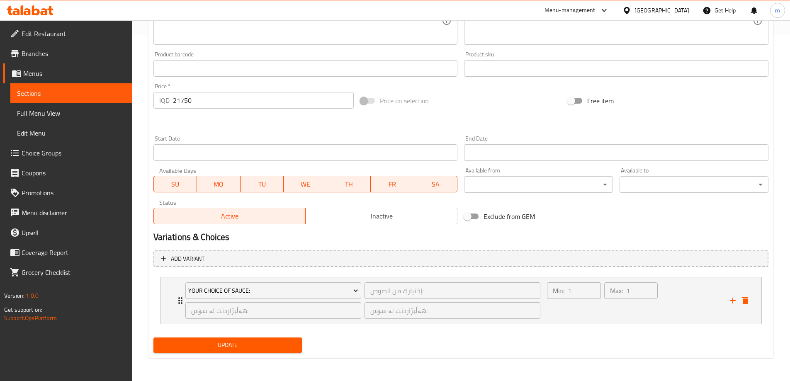
click at [215, 337] on div "Update" at bounding box center [227, 345] width 155 height 22
click at [250, 340] on span "Update" at bounding box center [228, 345] width 136 height 10
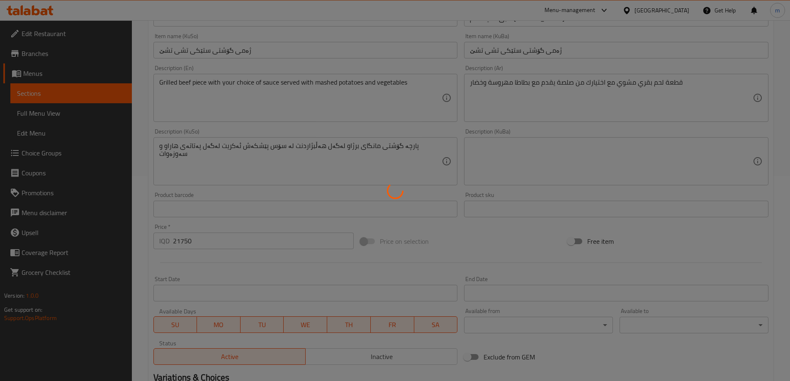
scroll to position [56, 0]
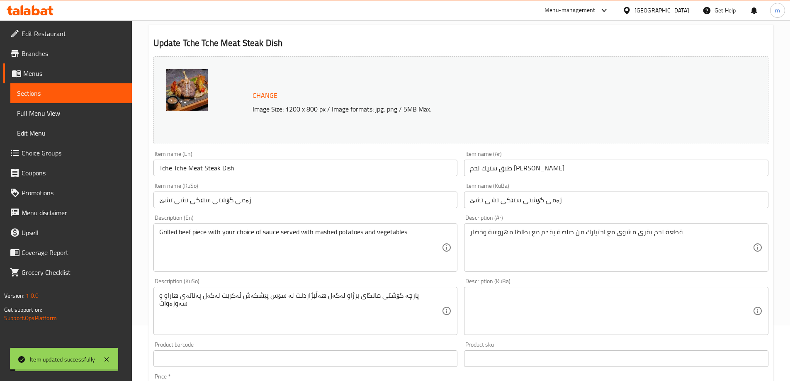
click at [555, 261] on textarea "قطعة لحم بقري مشوي مع اختيارك من صلصة يقدم مع بطاطا مهروسة وخضار" at bounding box center [611, 247] width 283 height 39
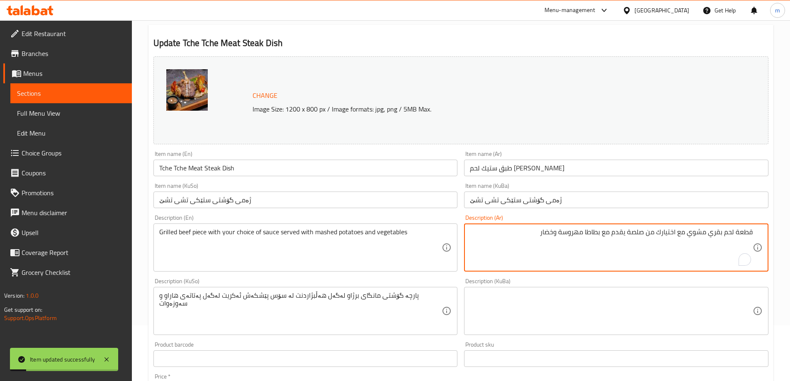
click at [403, 302] on textarea "پارچە گۆشتی مانگای برژاو لەگەل هەڵبژاردنت لە سۆس پێشکەش ئەکریت لەگەل پەتاتەی ها…" at bounding box center [300, 310] width 283 height 39
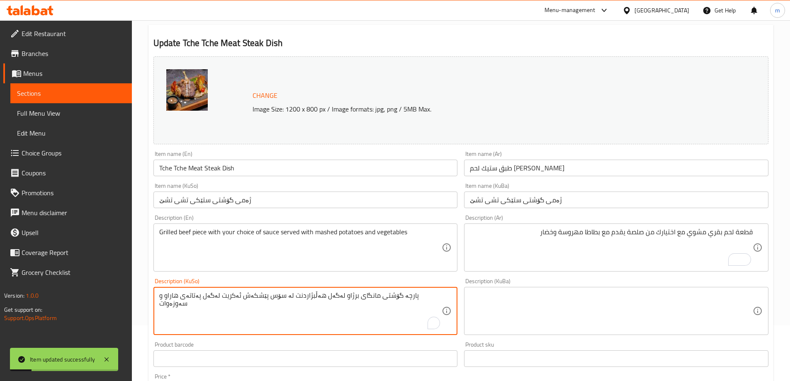
click at [403, 302] on textarea "پارچە گۆشتی مانگای برژاو لەگەل هەڵبژاردنت لە سۆس پێشکەش ئەکریت لەگەل پەتاتەی ها…" at bounding box center [300, 310] width 283 height 39
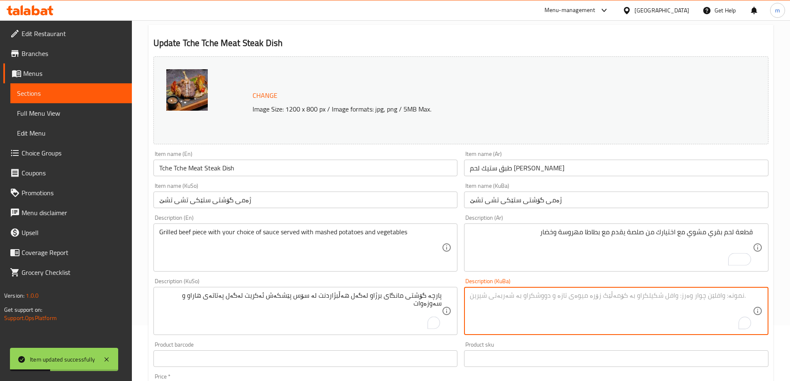
click at [651, 308] on textarea "To enrich screen reader interactions, please activate Accessibility in Grammarl…" at bounding box center [611, 310] width 283 height 39
paste textarea "پارچە گۆشتی مانگای برژاو لەگەل هەڵبژاردنت لە سۆس پێشکەش ئەکریت لەگەل پەتاتەی ها…"
type textarea "پارچە گۆشتی مانگای برژاو لەگەل هەڵبژاردنت لە سۆس پێشکەش ئەکریت لەگەل پەتاتەی ها…"
click at [186, 236] on textarea "Grilled beef piece with your choice of sauce served with mashed potatoes and ve…" at bounding box center [300, 247] width 283 height 39
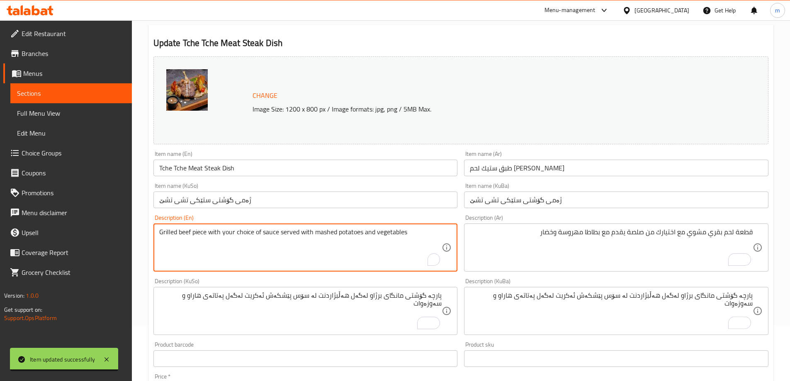
click at [186, 236] on textarea "Grilled beef piece with your choice of sauce served with mashed potatoes and ve…" at bounding box center [300, 247] width 283 height 39
type textarea "Grilled meat piece with your choice of sauce served with mashed potatoes and ve…"
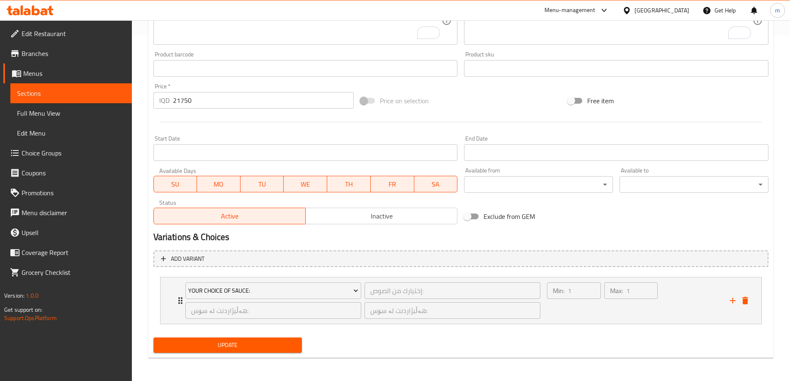
click at [280, 340] on span "Update" at bounding box center [228, 345] width 136 height 10
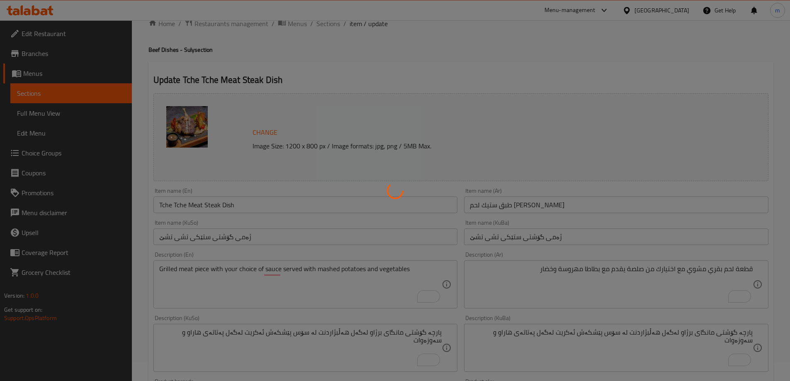
scroll to position [0, 0]
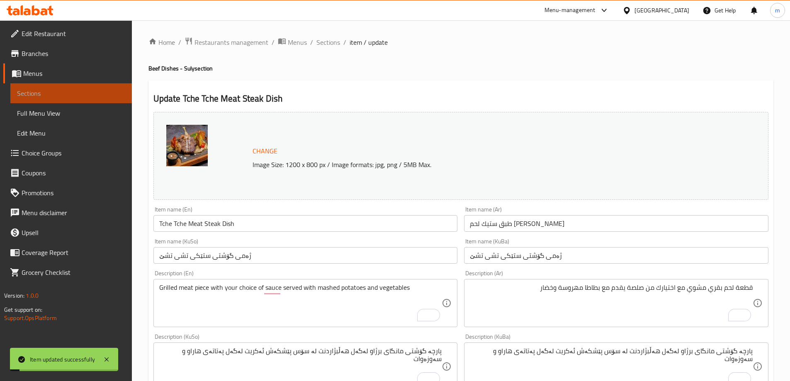
click at [45, 95] on span "Sections" at bounding box center [71, 93] width 108 height 10
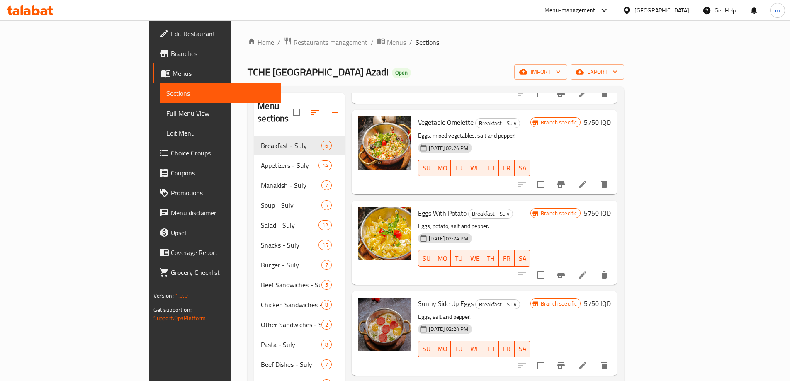
click at [404, 22] on div "Home / Restaurants management / Menus / Sections TCHE [GEOGRAPHIC_DATA] Azadi O…" at bounding box center [436, 300] width 410 height 560
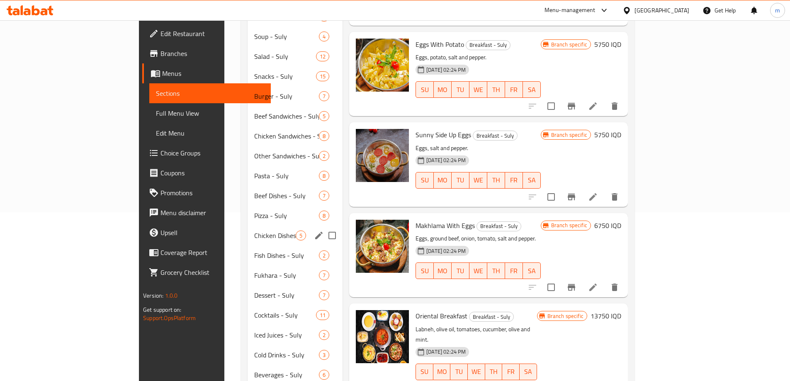
scroll to position [90, 0]
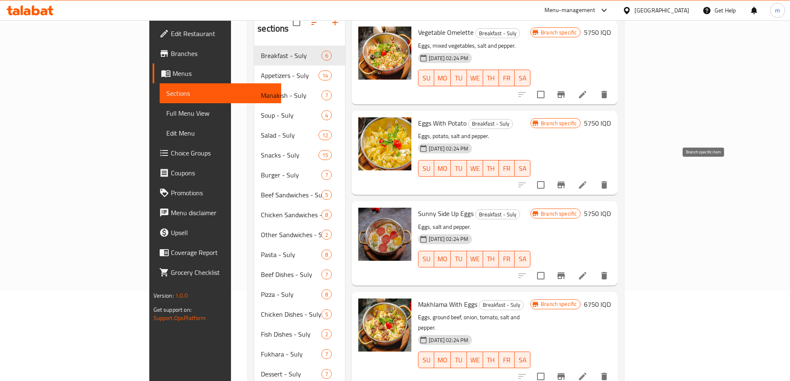
click at [566, 180] on icon "Branch-specific-item" at bounding box center [561, 185] width 10 height 10
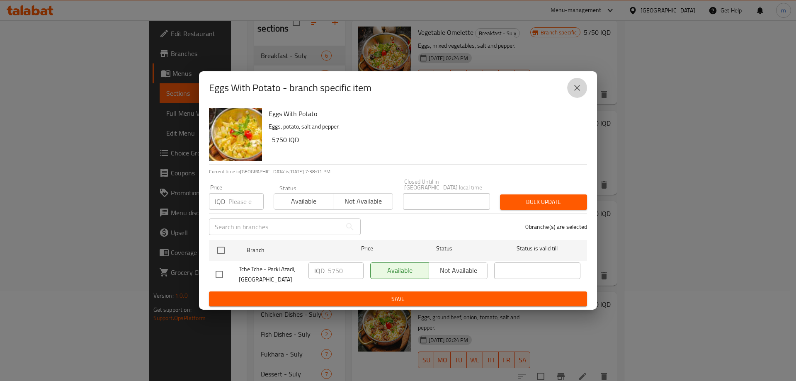
click at [577, 84] on button "close" at bounding box center [577, 88] width 20 height 20
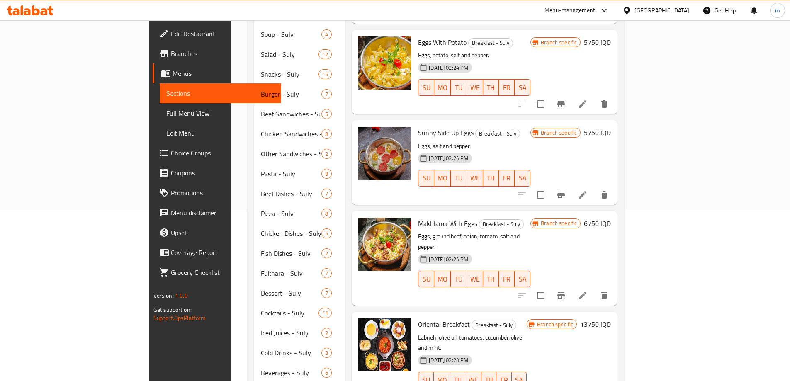
scroll to position [187, 0]
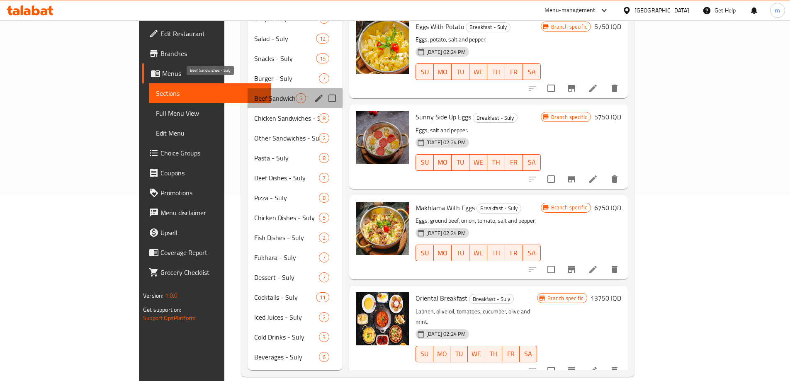
click at [254, 93] on span "Beef Sandwiches - Suly" at bounding box center [274, 98] width 41 height 10
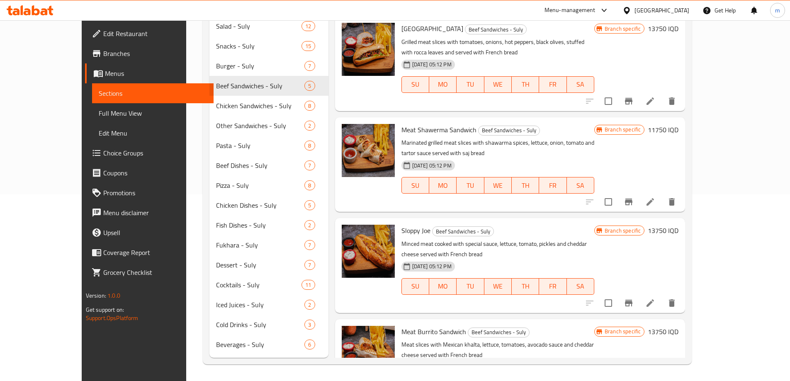
scroll to position [32, 0]
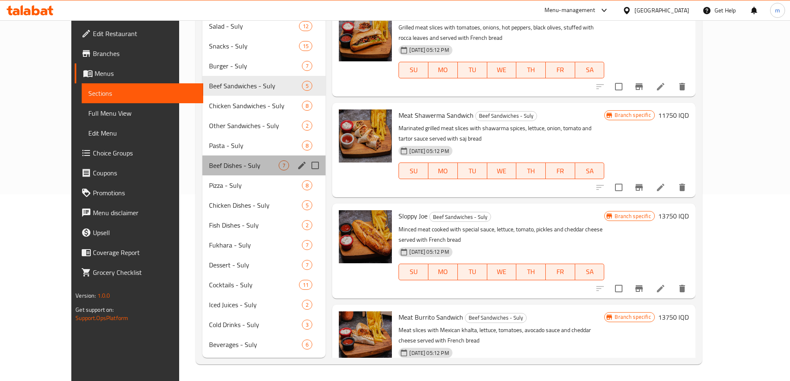
click at [202, 159] on div "Beef Dishes - Suly 7" at bounding box center [263, 165] width 123 height 20
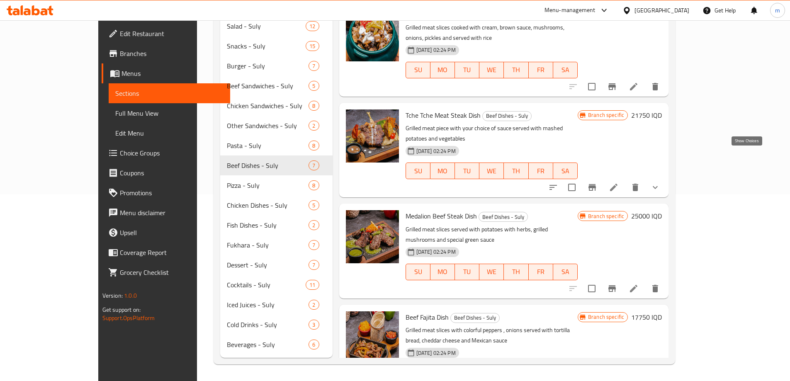
click at [660, 182] on icon "show more" at bounding box center [655, 187] width 10 height 10
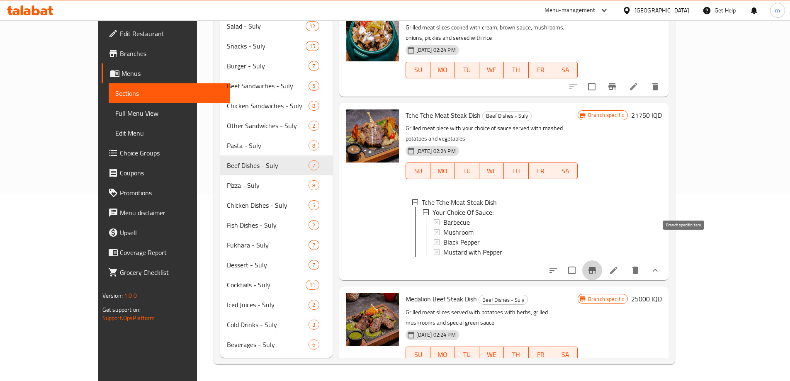
click at [596, 267] on icon "Branch-specific-item" at bounding box center [591, 270] width 7 height 7
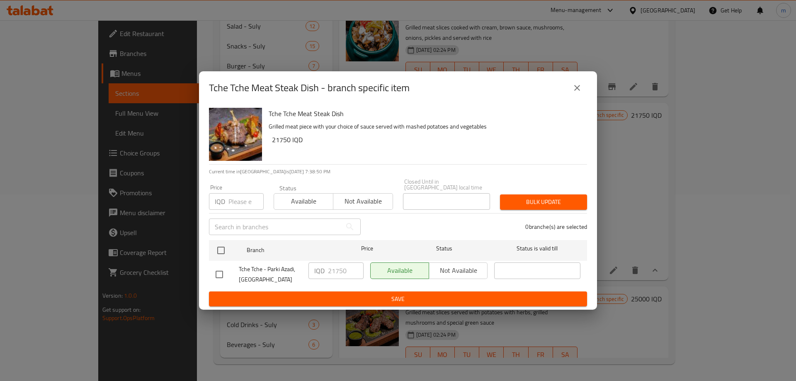
click at [218, 271] on input "checkbox" at bounding box center [219, 274] width 17 height 17
checkbox input "true"
click at [333, 266] on input "21750" at bounding box center [346, 270] width 36 height 17
type input "20750"
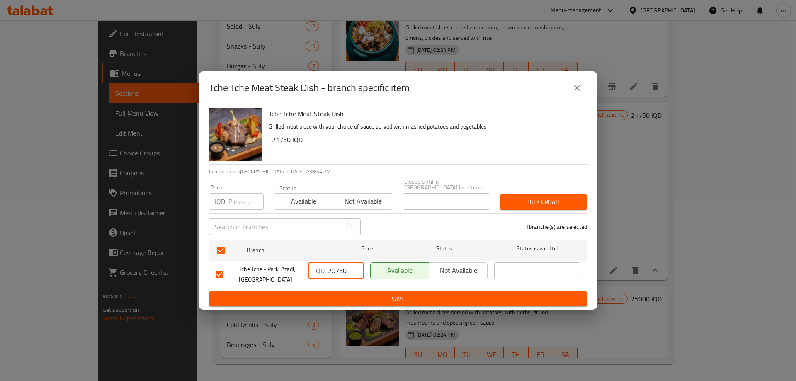
click at [361, 299] on span "Save" at bounding box center [398, 299] width 365 height 10
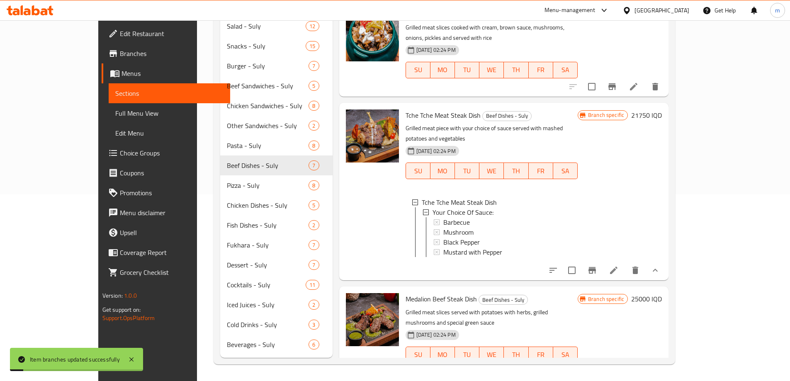
click at [619, 265] on icon at bounding box center [614, 270] width 10 height 10
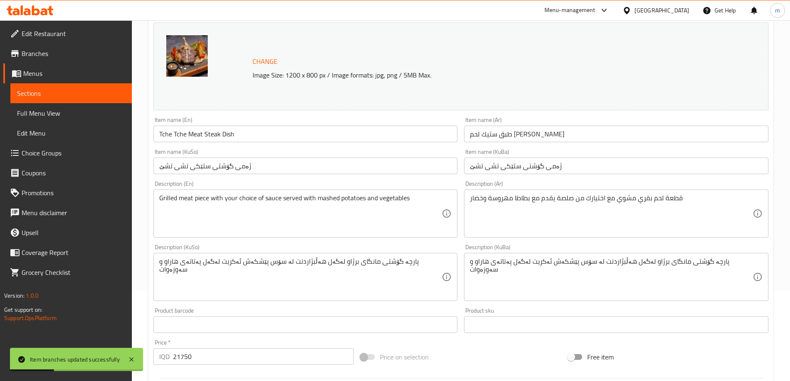
scroll to position [120, 0]
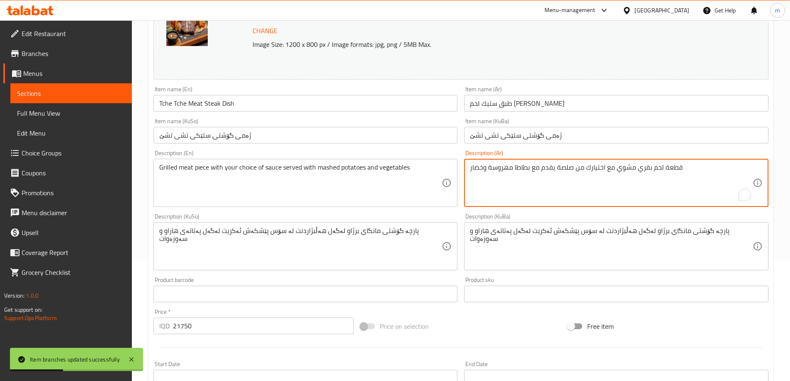
click at [697, 165] on textarea "قطعة لحم بقري مشوي مع اختيارك من صلصة يقدم مع بطاطا مهروسة وخضار" at bounding box center [611, 182] width 283 height 39
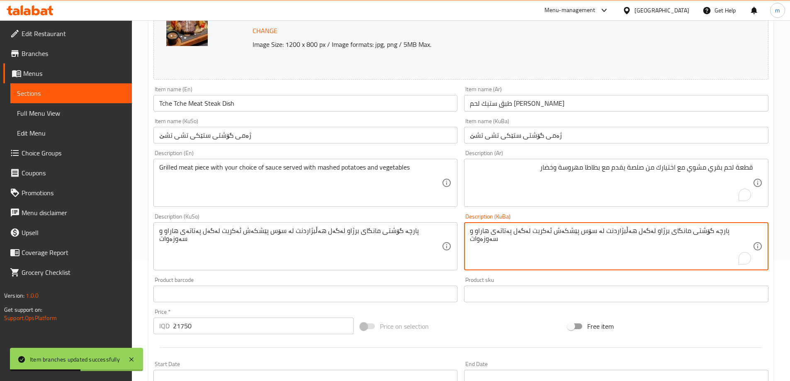
click at [715, 248] on textarea "پارچە گۆشتی مانگای برژاو لەگەل هەڵبژاردنت لە سۆس پێشکەش ئەکریت لەگەل پەتاتەی ها…" at bounding box center [611, 246] width 283 height 39
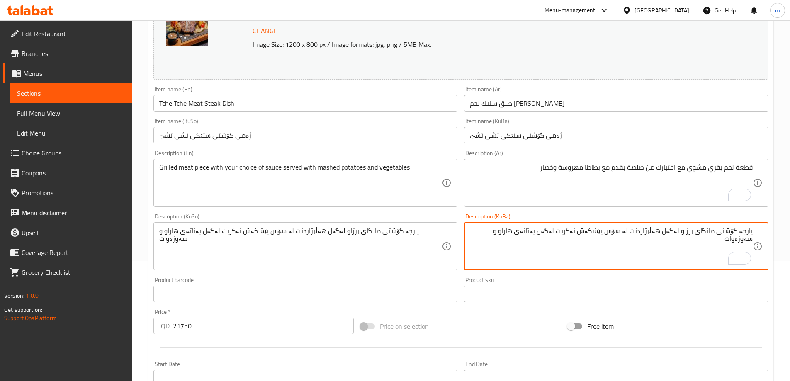
click at [188, 171] on textarea "Grilled meat piece with your choice of sauce served with mashed potatoes and ve…" at bounding box center [300, 182] width 283 height 39
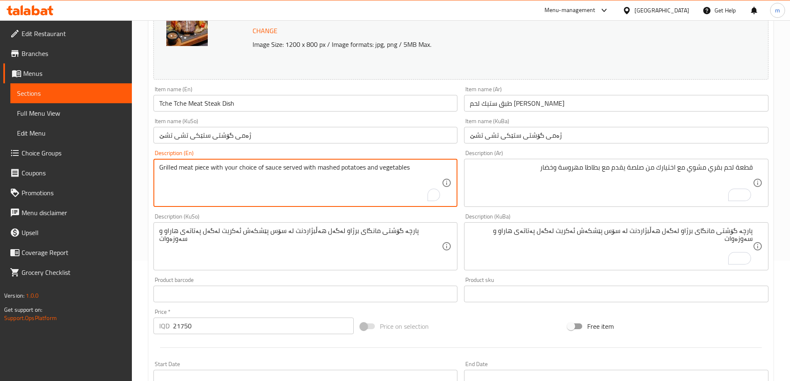
click at [188, 171] on textarea "Grilled meat piece with your choice of sauce served with mashed potatoes and ve…" at bounding box center [300, 182] width 283 height 39
type textarea "Grilled beef piece with your choice of sauce served with mashed potatoes and ve…"
click at [192, 102] on input "Tche Tche Meat Steak Dish" at bounding box center [305, 103] width 304 height 17
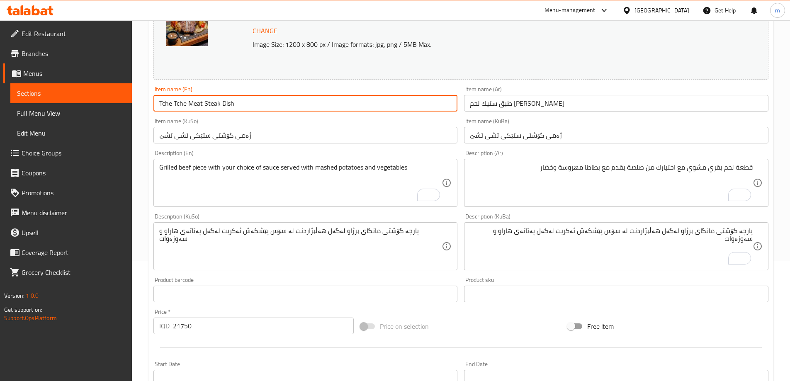
click at [192, 102] on input "Tche Tche Meat Steak Dish" at bounding box center [305, 103] width 304 height 17
type input "Tche Tche Beef Steak Dish"
click at [507, 103] on input "طبق ستيك لحم [PERSON_NAME]" at bounding box center [616, 103] width 304 height 17
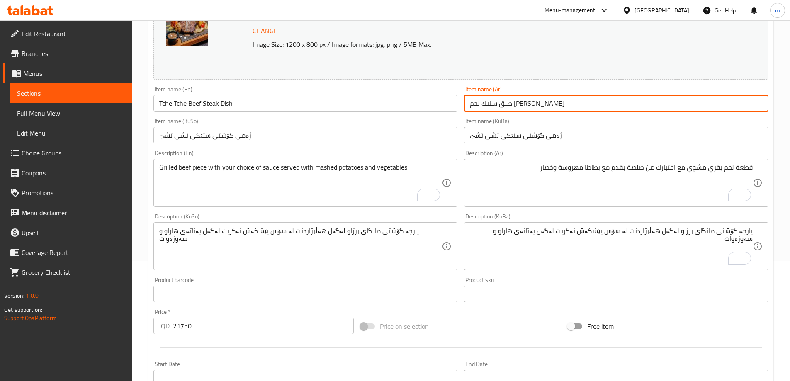
click at [507, 103] on input "طبق ستيك لحم [PERSON_NAME]" at bounding box center [616, 103] width 304 height 17
type input "طبق [PERSON_NAME] [PERSON_NAME]"
click at [535, 136] on input "ژەمی گۆشتی ستێکی تشی تشێ" at bounding box center [616, 135] width 304 height 17
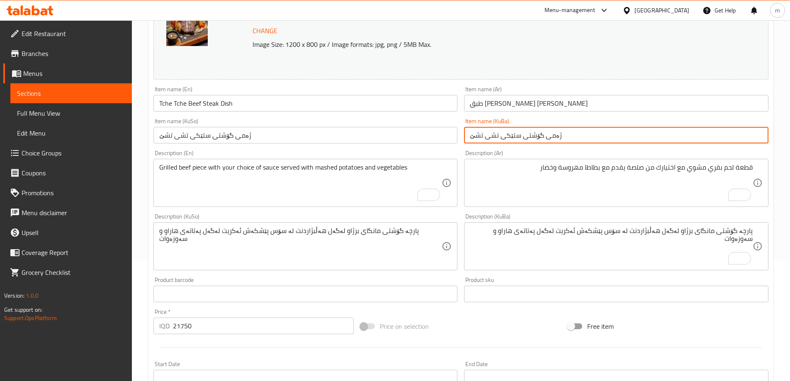
click at [535, 136] on input "ژەمی گۆشتی ستێکی تشی تشێ" at bounding box center [616, 135] width 304 height 17
type input "ژەمی ستێکی تشی تشێ"
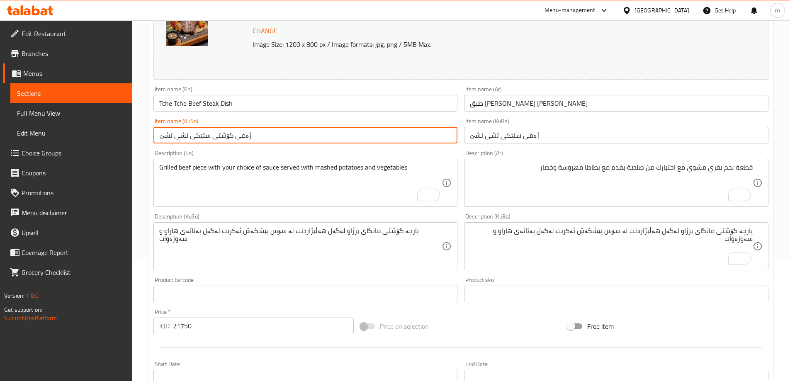
click at [227, 135] on input "ژەمی گۆشتی ستێکی تشی تشێ" at bounding box center [305, 135] width 304 height 17
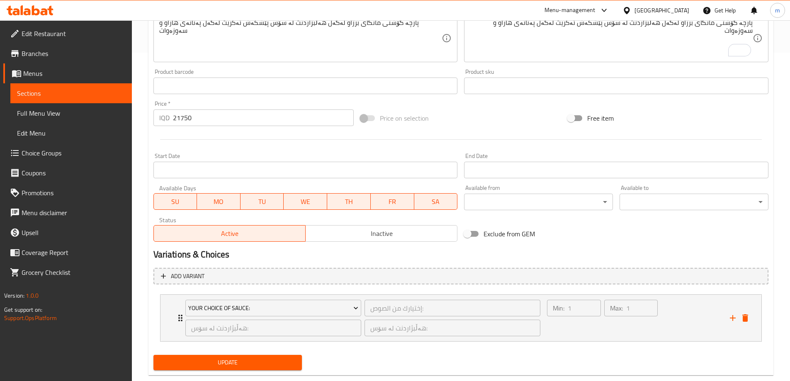
scroll to position [346, 0]
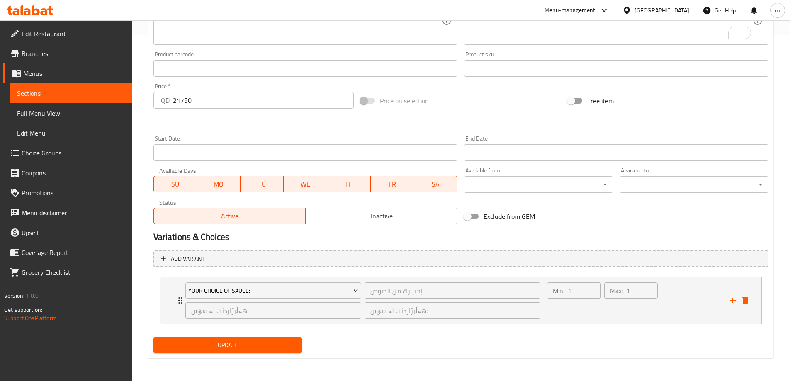
type input "ژەمی ستێکی تشی تشێ"
click at [256, 342] on span "Update" at bounding box center [228, 345] width 136 height 10
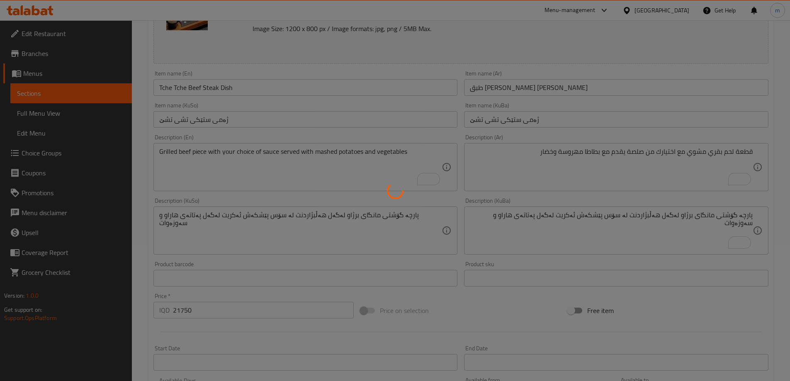
scroll to position [56, 0]
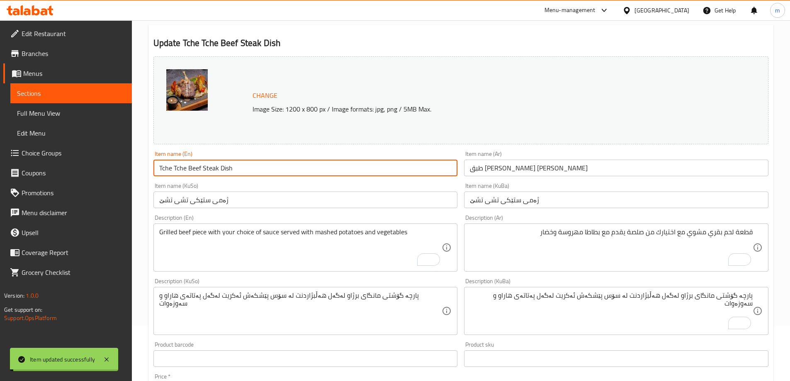
click at [196, 165] on input "Tche Tche Beef Steak Dish" at bounding box center [305, 168] width 304 height 17
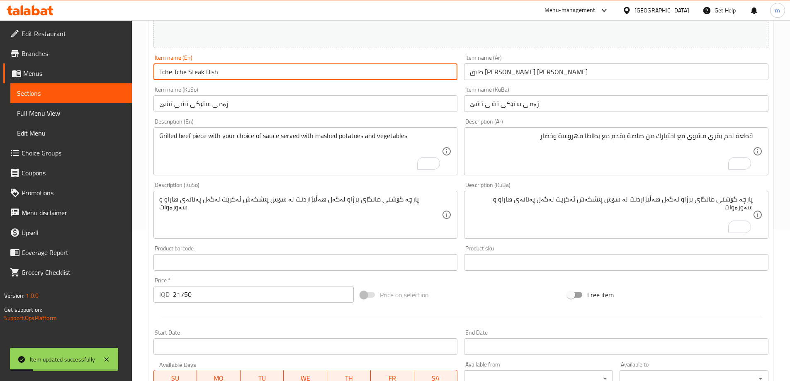
scroll to position [346, 0]
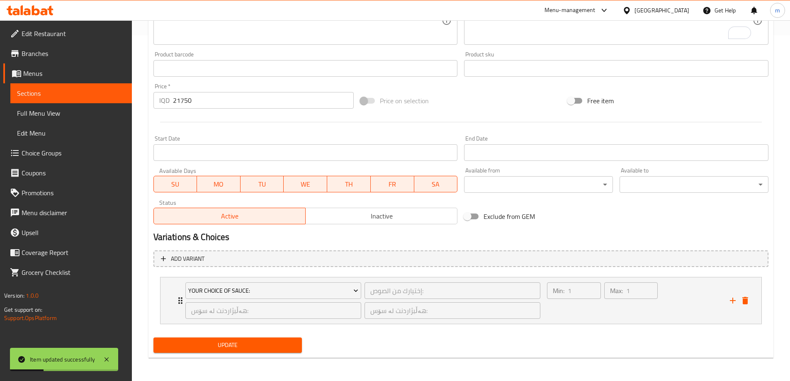
type input "Tche Tche Steak Dish"
click at [190, 341] on span "Update" at bounding box center [228, 345] width 136 height 10
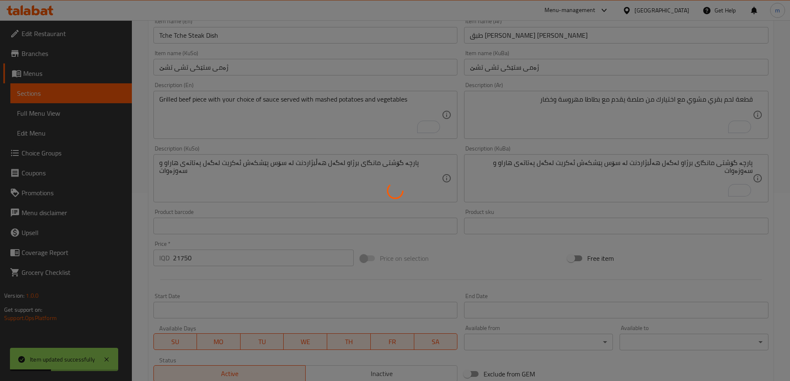
scroll to position [152, 0]
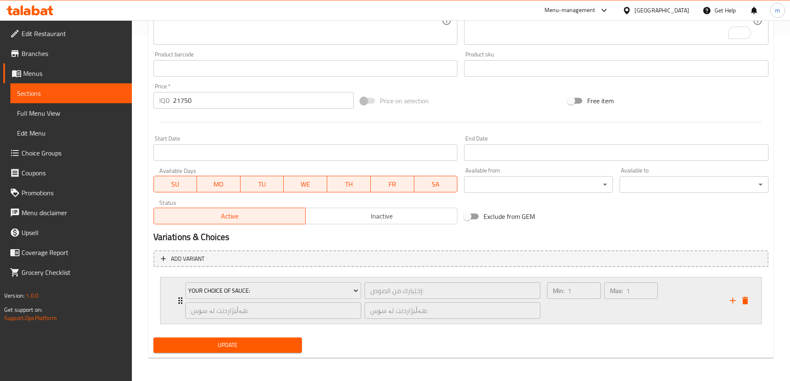
click at [628, 312] on div "Max: 1 ​" at bounding box center [630, 301] width 57 height 40
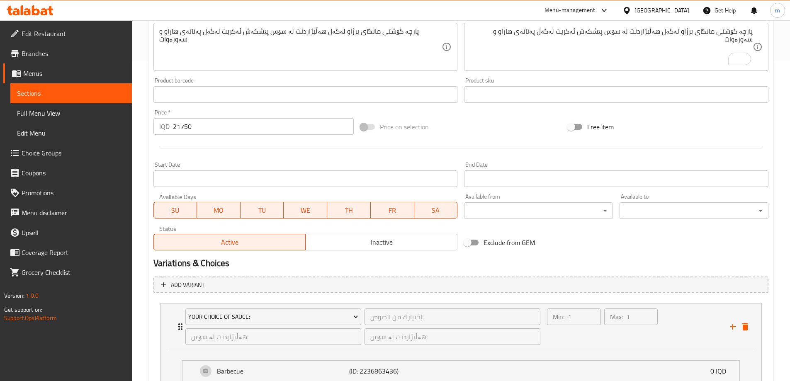
scroll to position [475, 0]
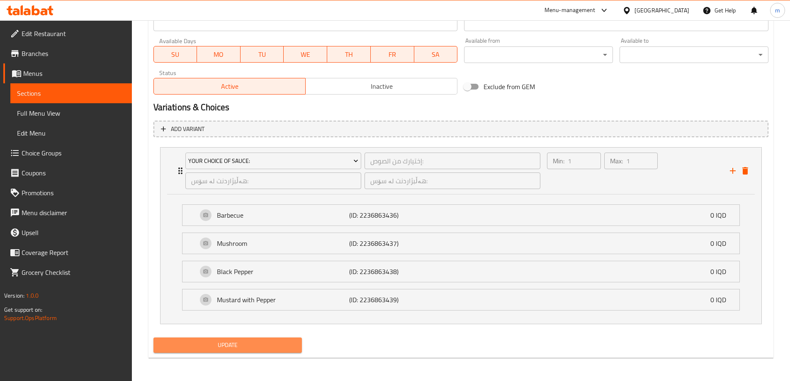
click at [277, 346] on span "Update" at bounding box center [228, 345] width 136 height 10
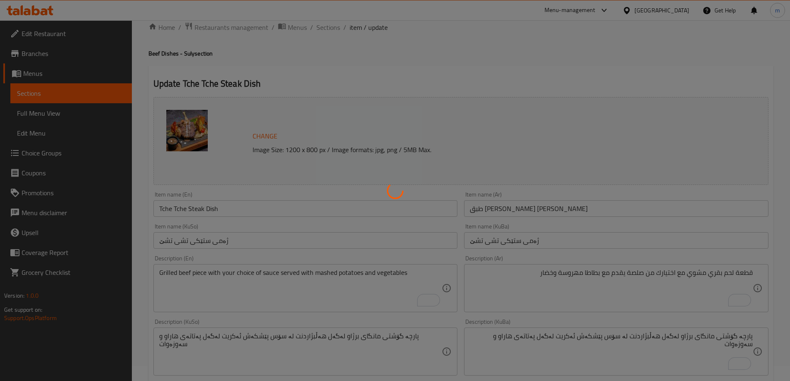
scroll to position [0, 0]
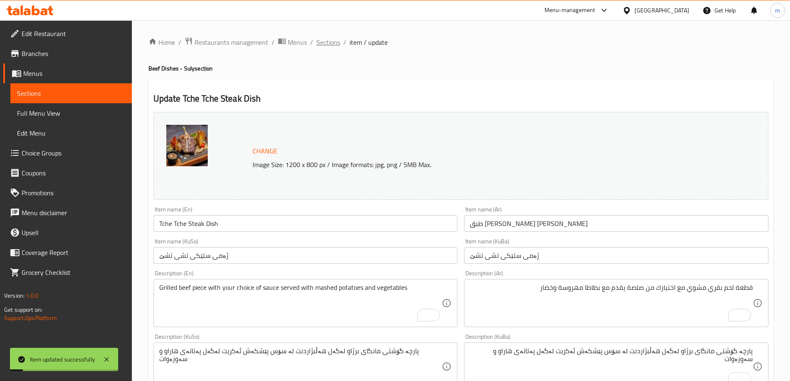
click at [326, 39] on span "Sections" at bounding box center [328, 42] width 24 height 10
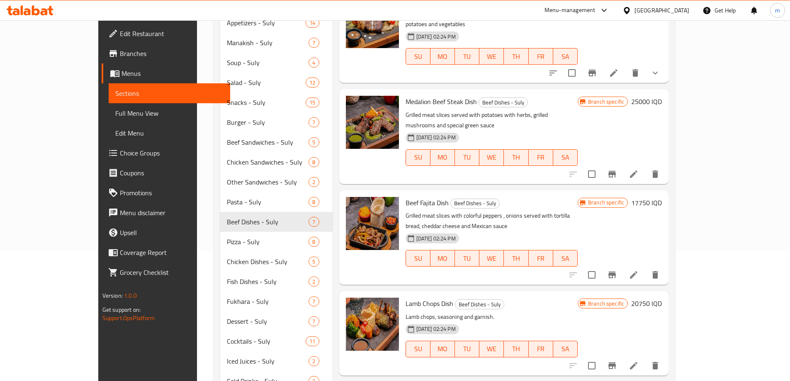
scroll to position [187, 0]
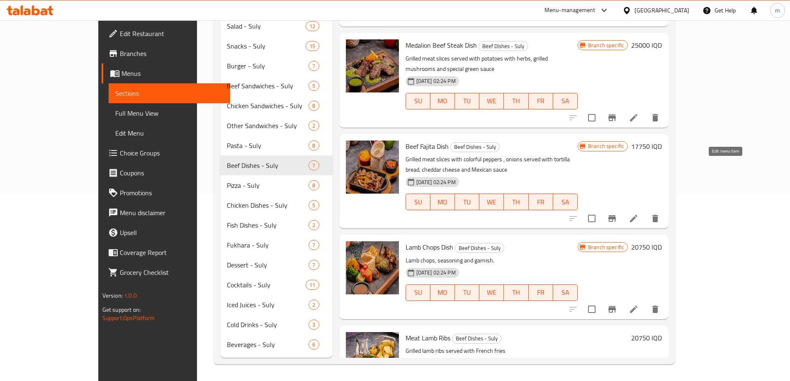
click at [637, 215] on icon at bounding box center [633, 218] width 7 height 7
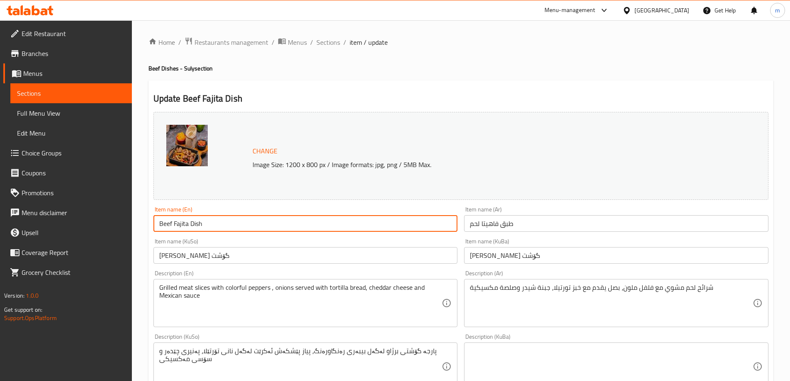
click at [165, 221] on input "Beef Fajita Dish" at bounding box center [305, 223] width 304 height 17
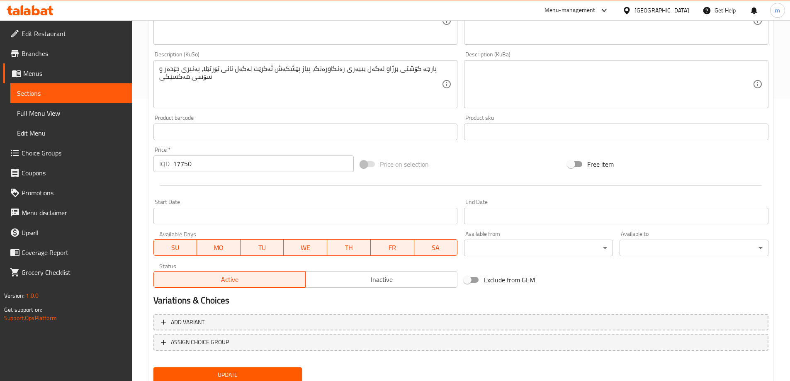
scroll to position [312, 0]
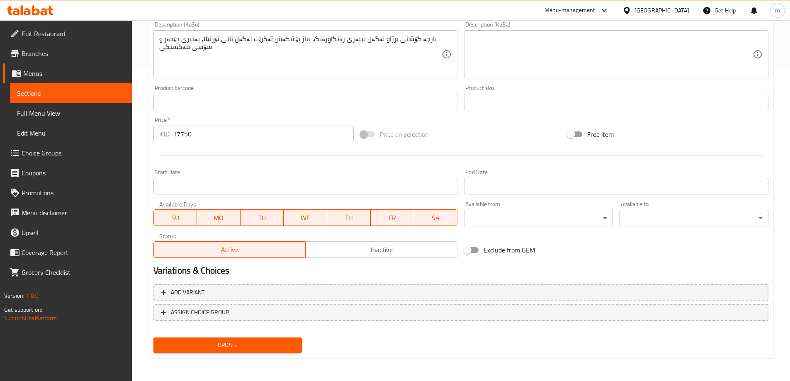
type input "Meat Fajita Dish"
click at [223, 341] on span "Update" at bounding box center [228, 345] width 136 height 10
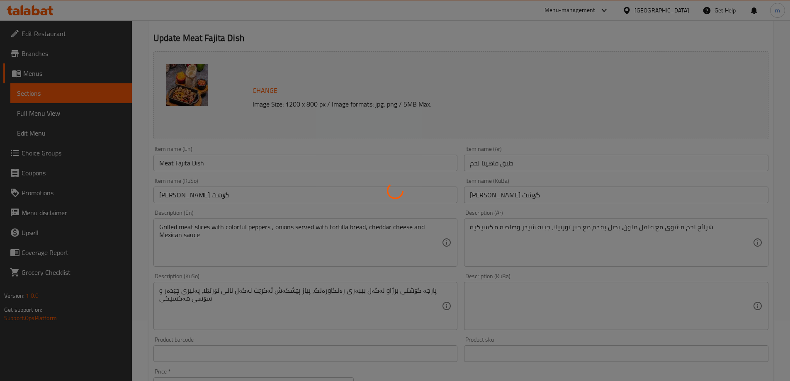
scroll to position [17, 0]
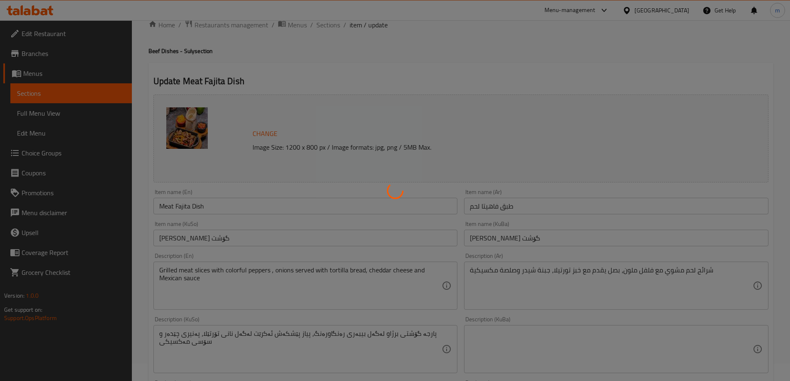
click at [611, 279] on div at bounding box center [395, 190] width 790 height 381
click at [608, 275] on div at bounding box center [395, 190] width 790 height 381
click at [604, 276] on div at bounding box center [395, 190] width 790 height 381
click at [598, 279] on div at bounding box center [395, 190] width 790 height 381
click at [575, 278] on div at bounding box center [395, 190] width 790 height 381
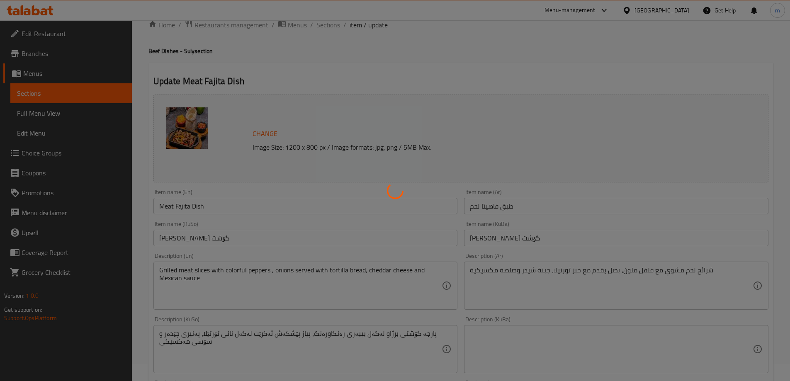
click at [577, 277] on div at bounding box center [395, 190] width 790 height 381
click at [577, 279] on div at bounding box center [395, 190] width 790 height 381
click at [575, 283] on div at bounding box center [395, 190] width 790 height 381
click at [576, 281] on div at bounding box center [395, 190] width 790 height 381
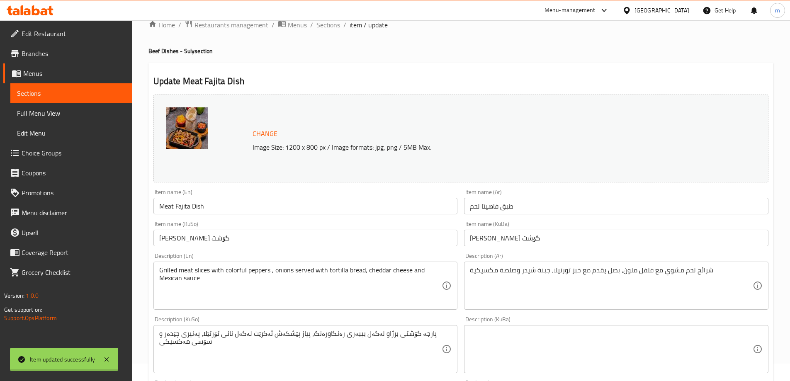
click at [549, 284] on div "Home / Restaurants management / Menus / Sections / item / update Beef Dishes - …" at bounding box center [460, 339] width 625 height 640
click at [548, 281] on textarea "شرائح لحم مشوي مع فلفل ملون، بصل يقدم مع خبز تورتيلا، جبنة شيدر وصلصة مكسيكية" at bounding box center [611, 285] width 283 height 39
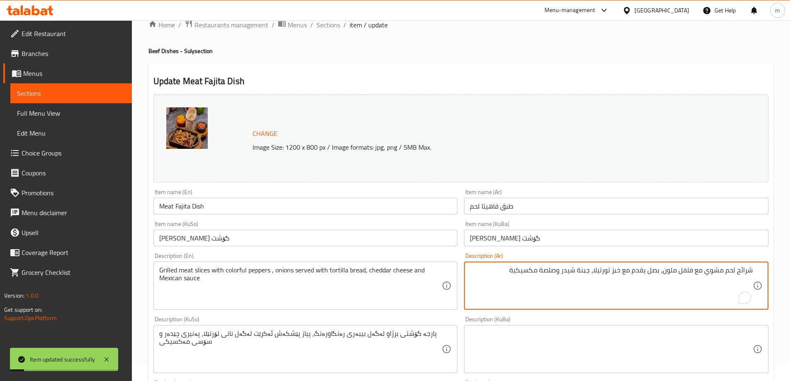
click at [425, 335] on textarea "پارجە گۆشتی برژاو لەگەل بیبەری رەنگاورەنگ، پیاز پێشکەش ئەکرێت لەگەل نانی تۆرتێل…" at bounding box center [300, 349] width 283 height 39
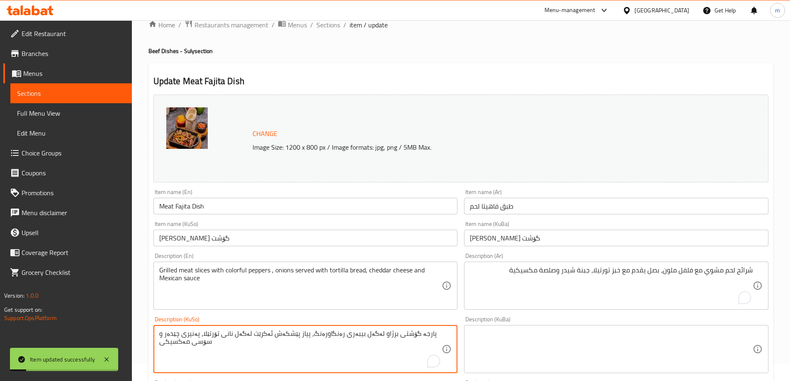
click at [425, 335] on textarea "پارجە گۆشتی برژاو لەگەل بیبەری رەنگاورەنگ، پیاز پێشکەش ئەکرێت لەگەل نانی تۆرتێل…" at bounding box center [300, 349] width 283 height 39
click at [583, 344] on textarea at bounding box center [611, 349] width 283 height 39
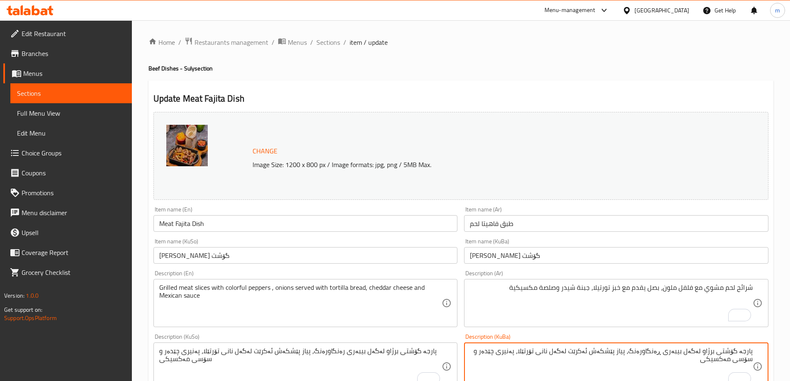
click at [631, 347] on textarea "پارجە گۆشتی برژاو لەگەل بیبەری ڕەنگاورەنگ، پیاز پێشکەش ئەکرێت لەگەل نانی تۆرتێل…" at bounding box center [611, 366] width 283 height 39
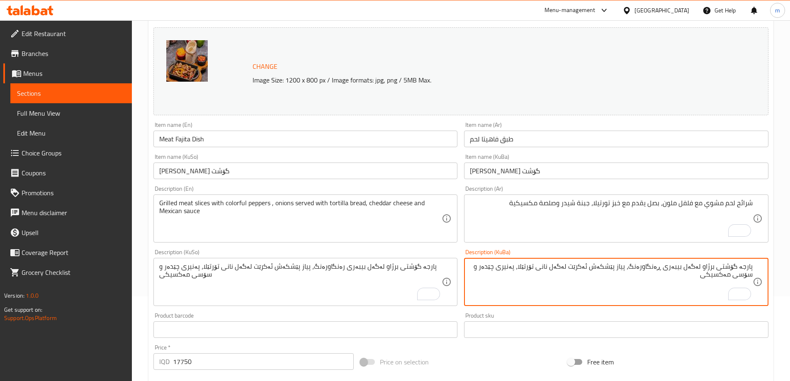
scroll to position [85, 0]
click at [631, 270] on textarea "پارجە گۆشتی برژاو لەگەل بیبەری ڕەنگاورەنگ، پیاز پێشکەش ئەکرێت لەگەل نانی تۆرتێل…" at bounding box center [611, 281] width 283 height 39
click at [632, 270] on textarea "پارجە گۆشتی برژاو لەگەل بیبەری ڕەنگاورەنگ، پیاز پێشکەش ئەکرێت لەگەل نانی تۆرتێل…" at bounding box center [611, 281] width 283 height 39
type textarea "پارجە گۆشتی برژاو لەگەل بیبەری ڕەنگاورەنگ، پیاز پێشکەش ئەکرێت لەگەل نانی تۆرتێل…"
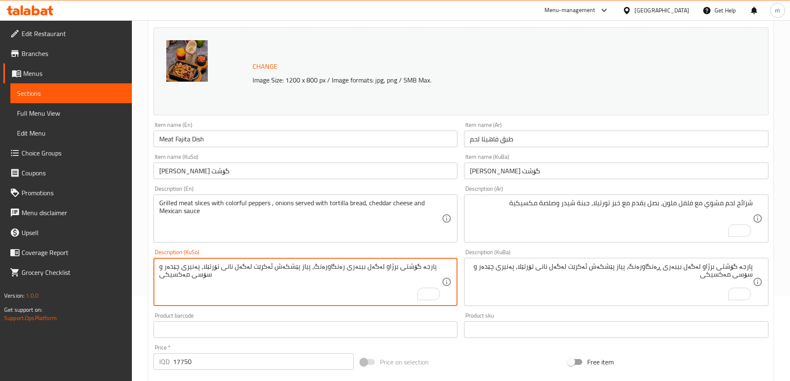
click at [393, 283] on textarea "پارجە گۆشتی برژاو لەگەل بیبەری رەنگاورەنگ، پیاز پێشکەش ئەکرێت لەگەل نانی تۆرتێل…" at bounding box center [300, 281] width 283 height 39
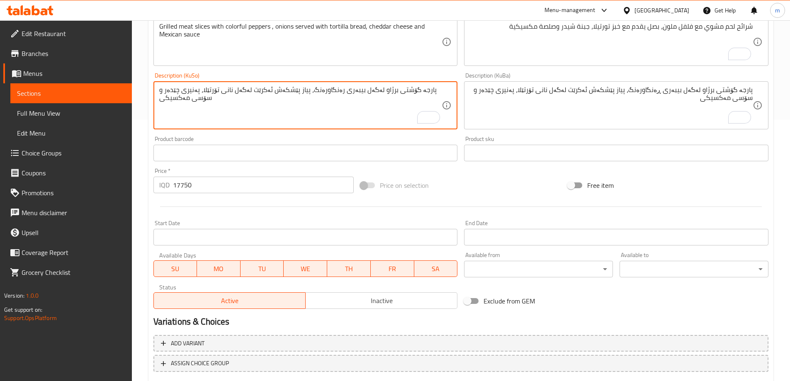
scroll to position [312, 0]
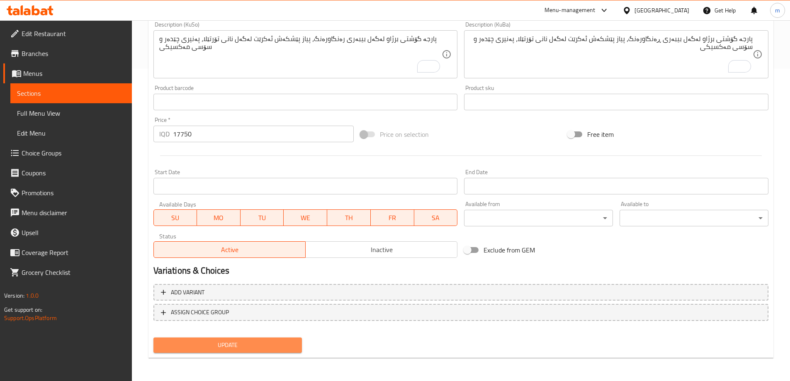
click at [171, 346] on span "Update" at bounding box center [228, 345] width 136 height 10
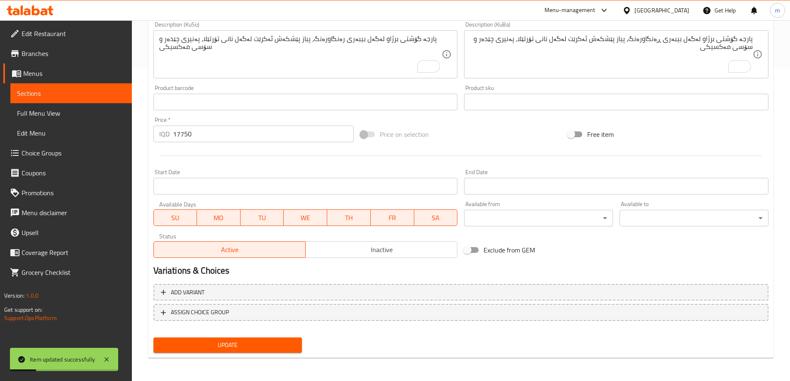
click at [39, 95] on span "Sections" at bounding box center [71, 93] width 108 height 10
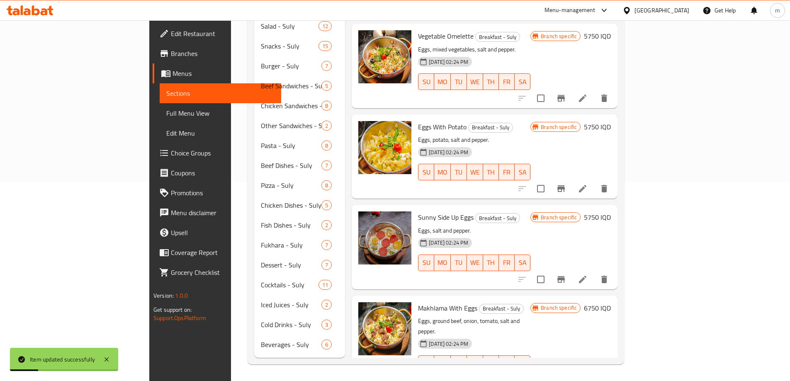
scroll to position [187, 0]
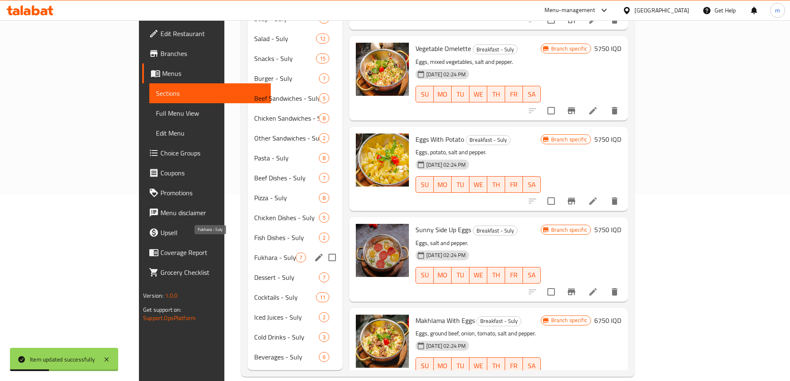
click at [254, 252] on span "Fukhara - Suly" at bounding box center [274, 257] width 41 height 10
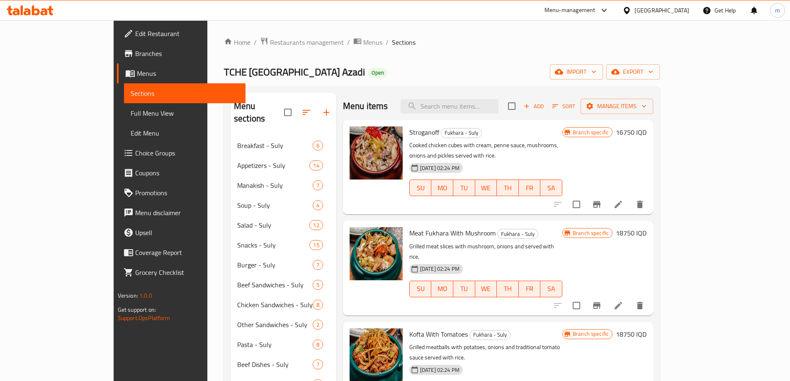
click at [477, 95] on div "Menu items Add Sort Manage items" at bounding box center [498, 106] width 310 height 27
click at [480, 107] on input "search" at bounding box center [449, 106] width 98 height 15
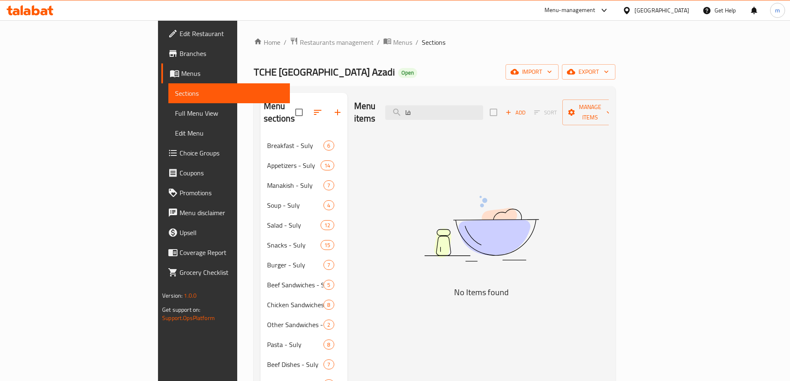
type input "ف"
type input "f"
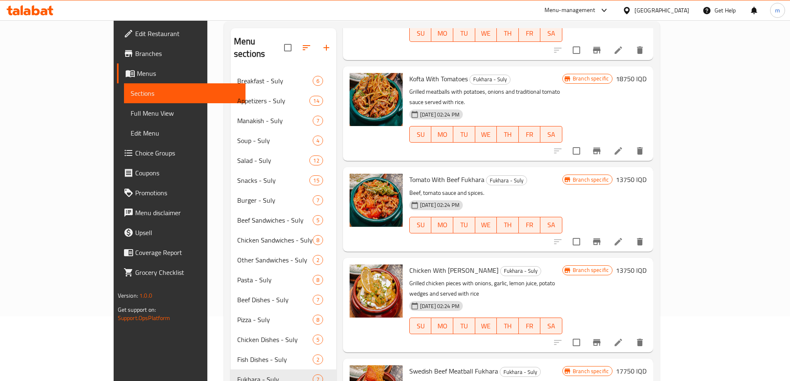
scroll to position [97, 0]
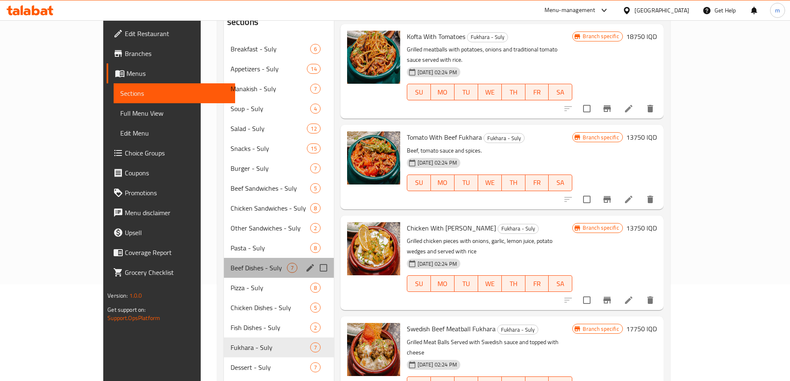
drag, startPoint x: 197, startPoint y: 247, endPoint x: 203, endPoint y: 248, distance: 5.8
click at [224, 258] on div "Beef Dishes - Suly 7" at bounding box center [279, 268] width 110 height 20
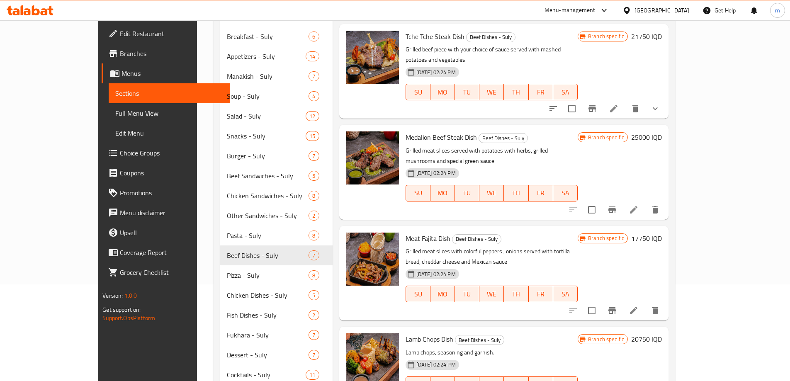
scroll to position [203, 0]
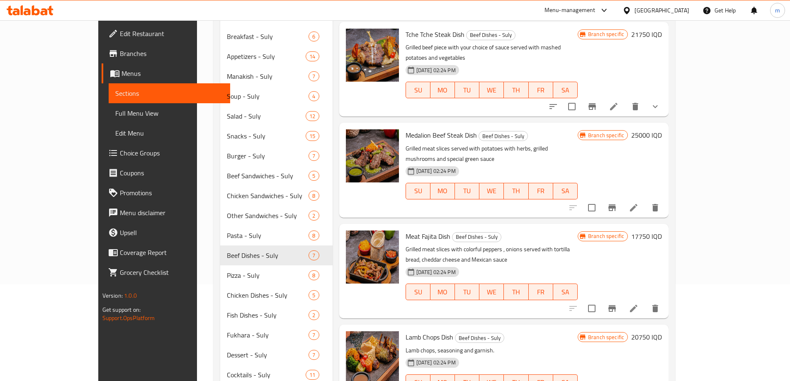
click at [638, 303] on icon at bounding box center [633, 308] width 10 height 10
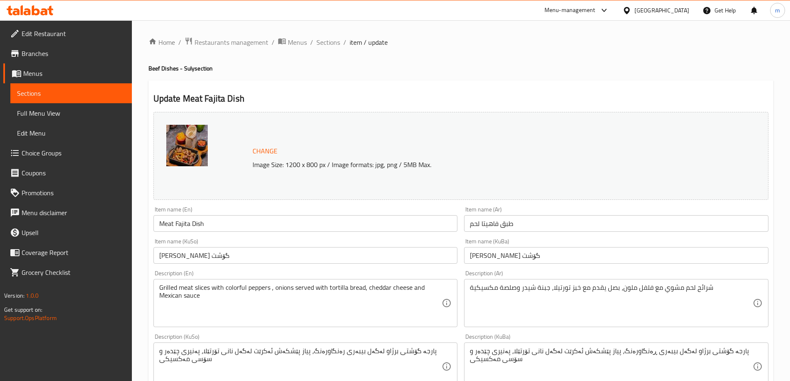
scroll to position [31, 0]
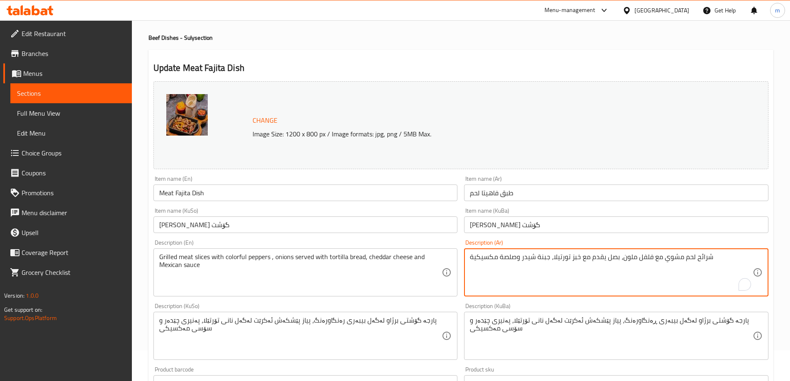
click at [678, 267] on textarea "شرائح لحم مشوي مع فلفل ملون، بصل يقدم مع خبز تورتيلا، جبنة شيدر وصلصة مكسيكية" at bounding box center [611, 272] width 283 height 39
click at [688, 327] on textarea "پارجە گۆشتی برژاو لەگەل بیبەری ڕەنگاورەنگ، پیاز پێشکەش ئەکرێت لەگەل نانی تۆرتێل…" at bounding box center [611, 335] width 283 height 39
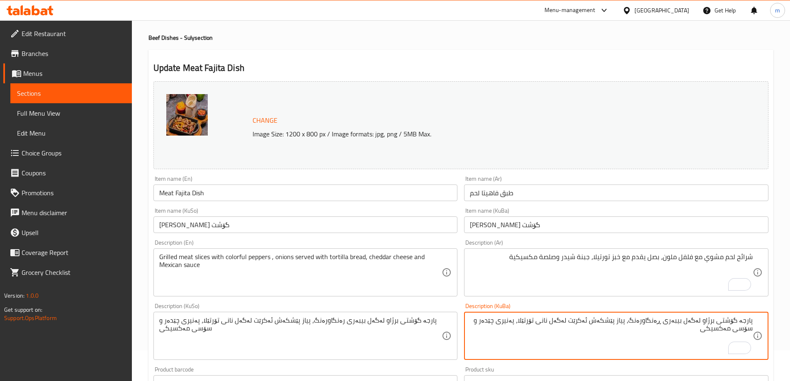
click at [271, 255] on textarea "Grilled meat slices with colorful peppers , onions served with tortilla bread, …" at bounding box center [300, 272] width 283 height 39
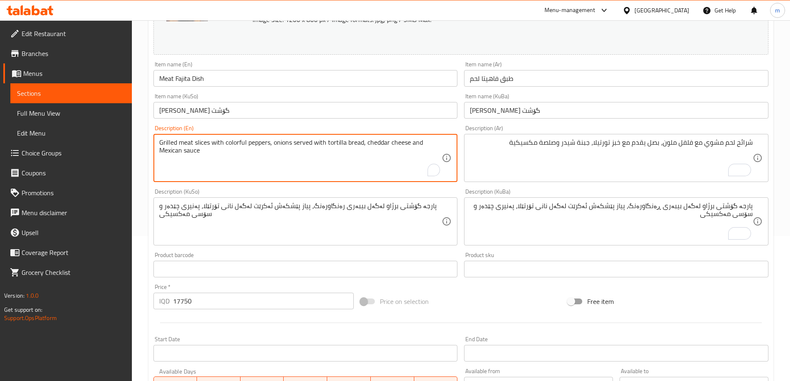
scroll to position [312, 0]
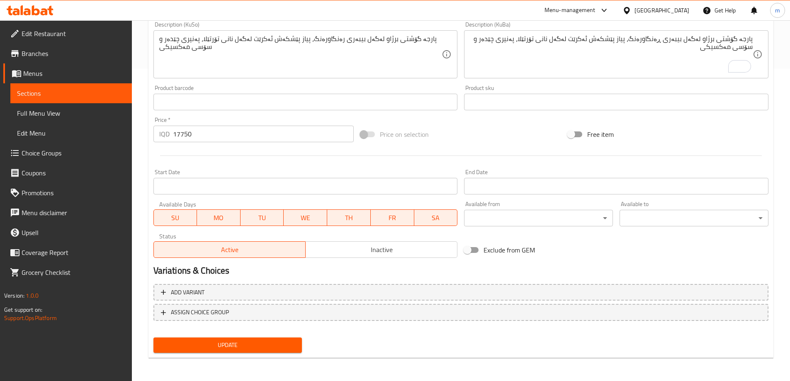
type textarea "Grilled meat slices with colorful peppers, onions served with tortilla bread, c…"
click at [229, 344] on span "Update" at bounding box center [228, 345] width 136 height 10
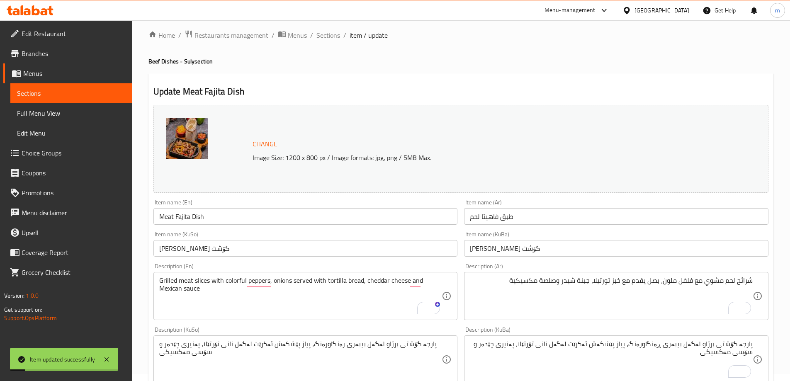
scroll to position [0, 0]
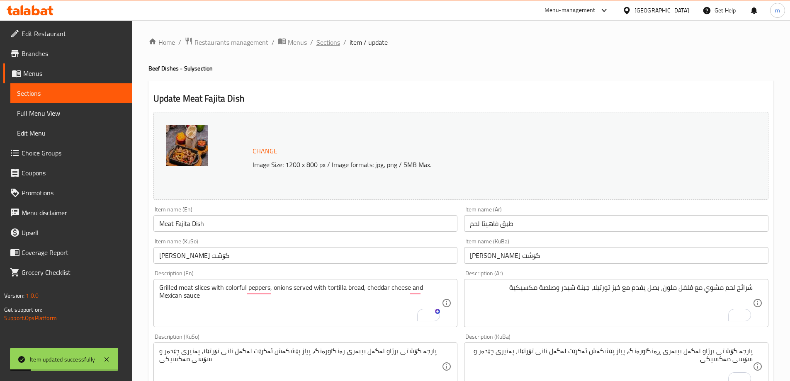
click at [335, 41] on span "Sections" at bounding box center [328, 42] width 24 height 10
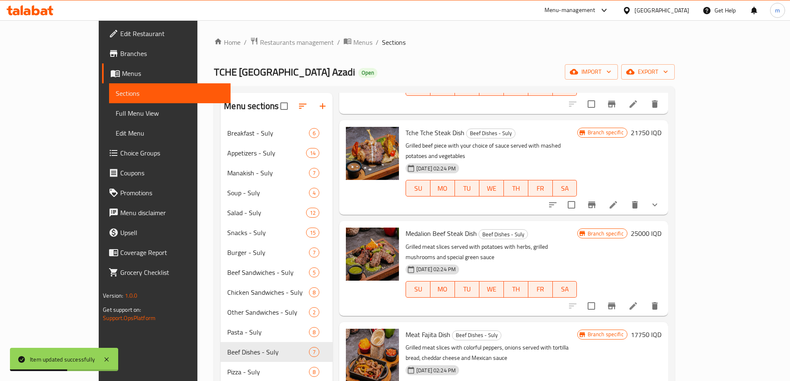
scroll to position [203, 0]
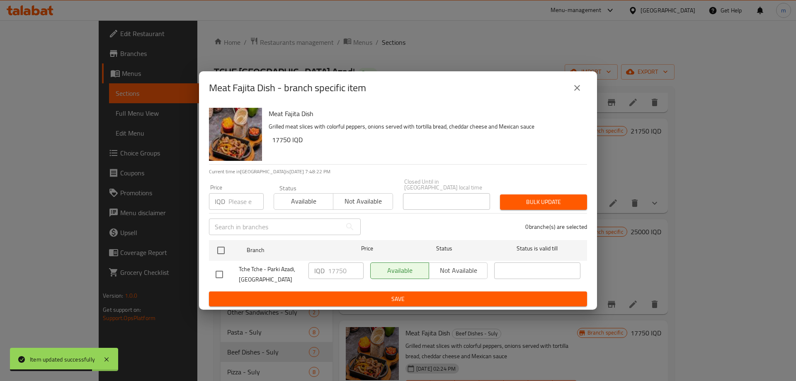
click at [580, 91] on icon "close" at bounding box center [577, 88] width 10 height 10
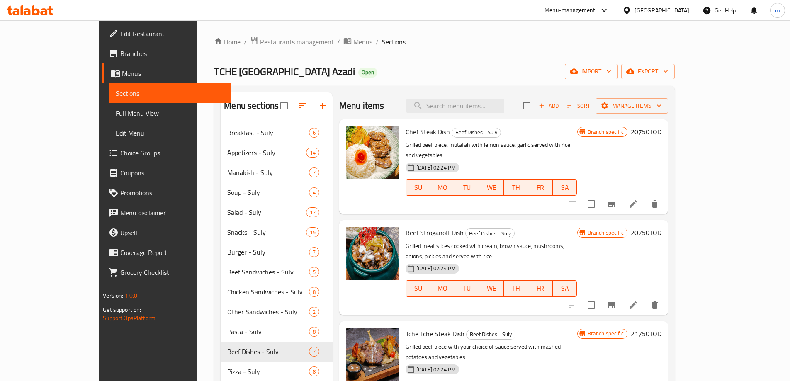
scroll to position [0, 0]
click at [638, 199] on icon at bounding box center [633, 204] width 10 height 10
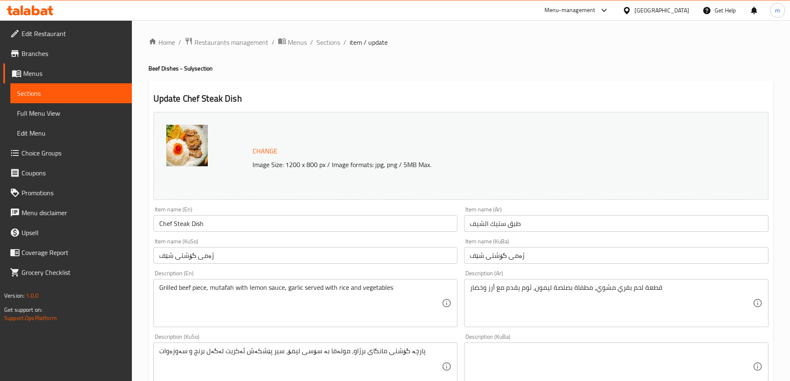
click at [492, 260] on input "ژەمی گۆشتی شێف" at bounding box center [616, 255] width 304 height 17
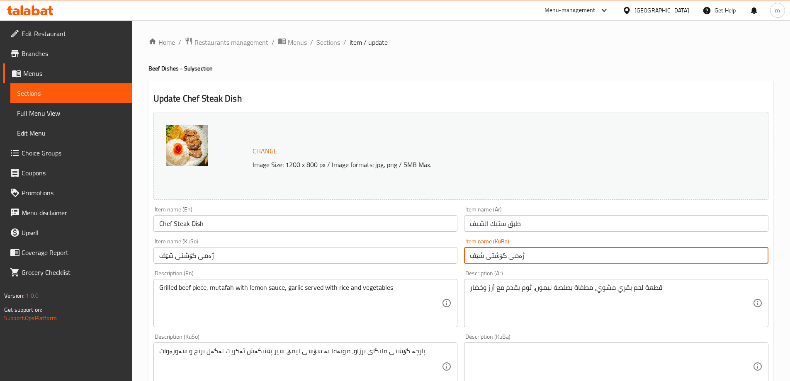
click at [493, 260] on input "ژەمی گۆشتی شێف" at bounding box center [616, 255] width 304 height 17
type input "ژەمی ستێکی شێف"
click at [364, 253] on input "ژەمی گۆشتی شێف" at bounding box center [305, 255] width 304 height 17
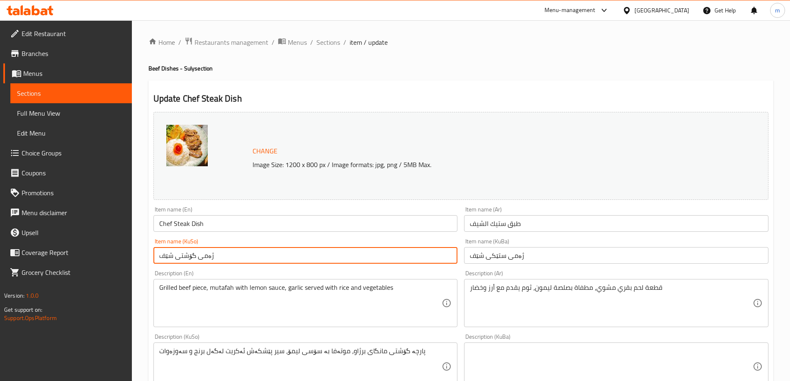
click at [365, 253] on input "ژەمی گۆشتی شێف" at bounding box center [305, 255] width 304 height 17
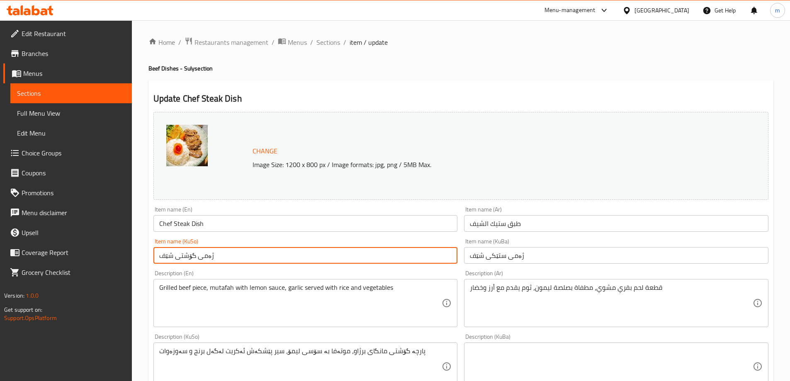
paste input "ستێک"
type input "ژەمی ستێکی شێف"
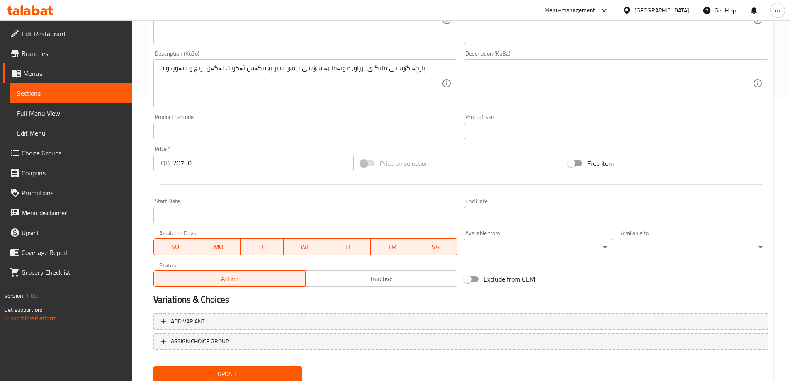
scroll to position [312, 0]
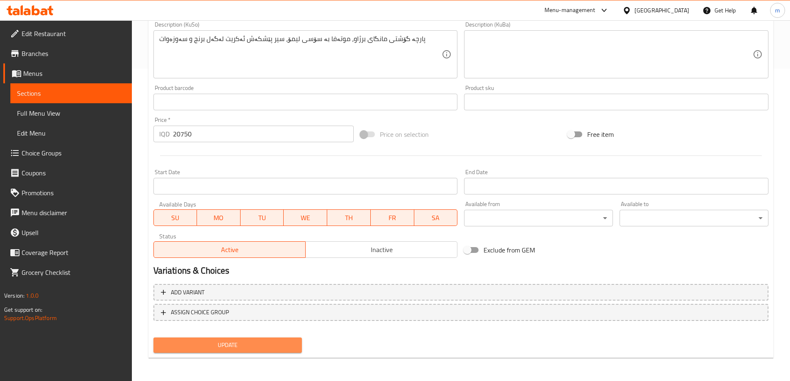
click at [287, 346] on span "Update" at bounding box center [228, 345] width 136 height 10
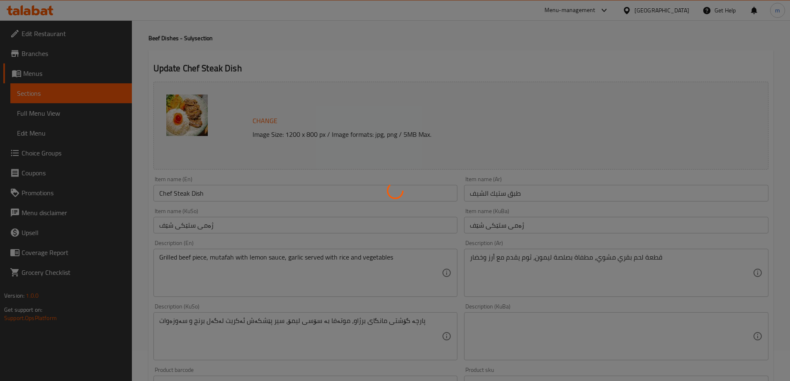
scroll to position [22, 0]
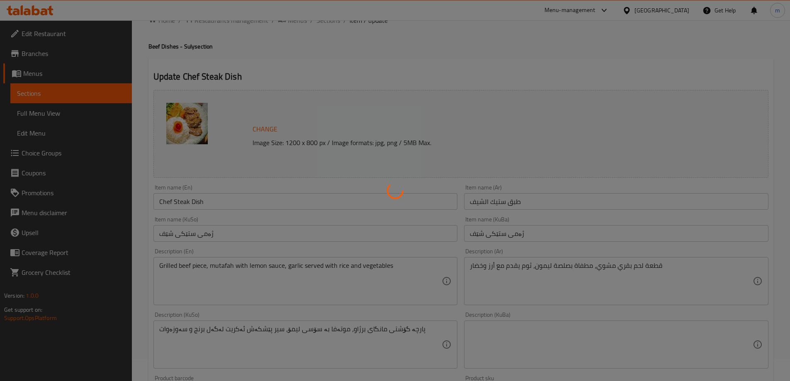
click at [309, 330] on div at bounding box center [395, 190] width 790 height 381
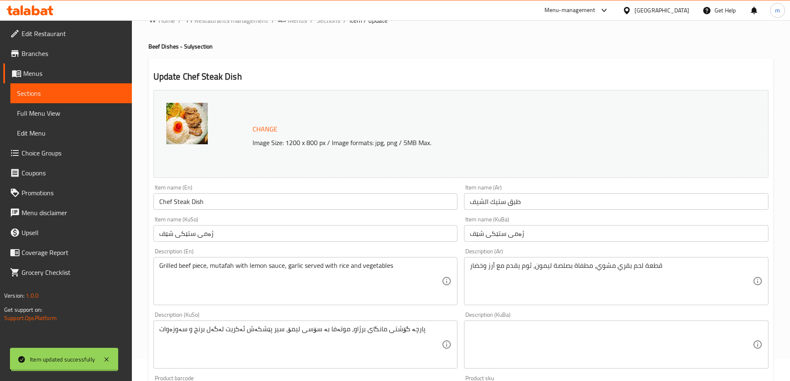
click at [309, 330] on div "Home / Restaurants management / Menus / Sections / item / update Beef Dishes - …" at bounding box center [460, 335] width 625 height 640
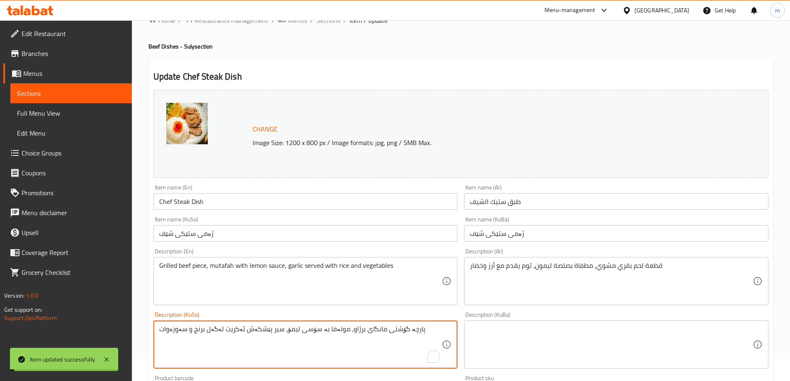
click at [309, 330] on textarea "پارچە گۆشتی مانگای برژاو، موتەفا بە سۆسی لیمۆ، سیر پێشکەش ئەکریت لەگەل برنج و س…" at bounding box center [300, 344] width 283 height 39
click at [492, 339] on textarea at bounding box center [611, 344] width 283 height 39
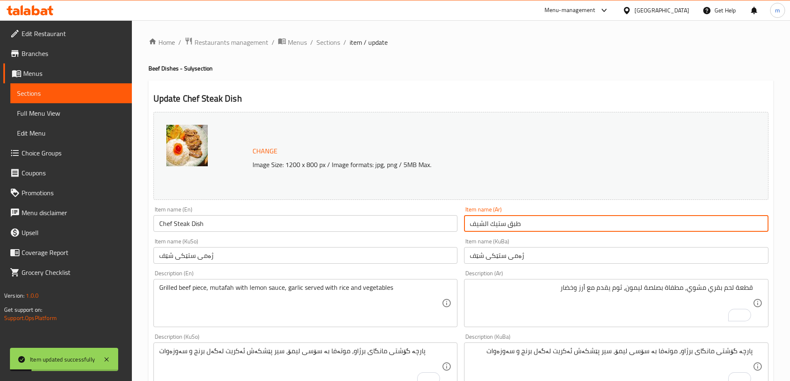
click at [484, 225] on input "طبق ستيك الشيف" at bounding box center [616, 223] width 304 height 17
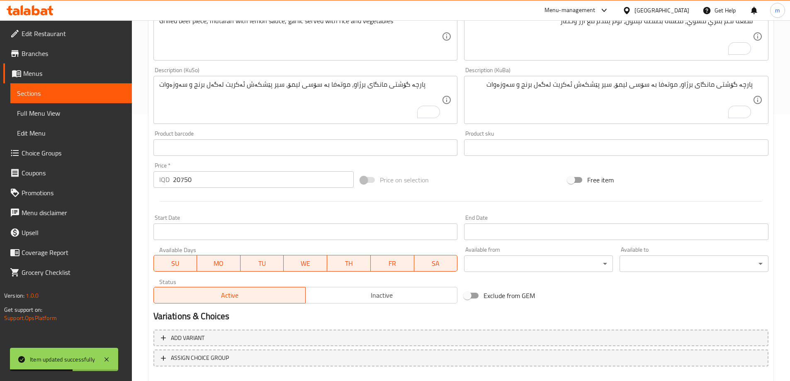
scroll to position [312, 0]
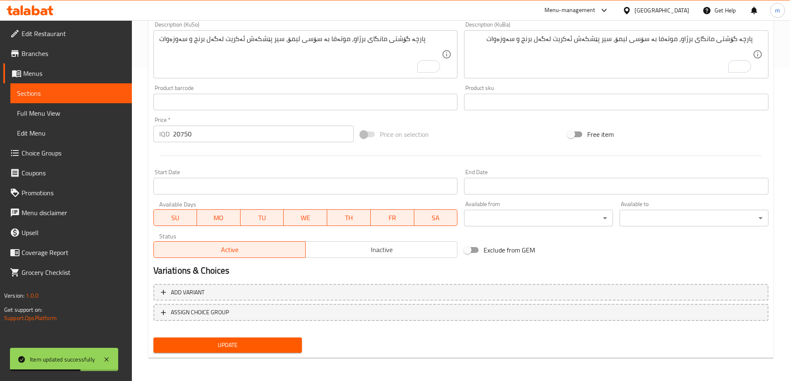
type input "طبق ستيك شيف"
click at [214, 340] on span "Update" at bounding box center [228, 345] width 136 height 10
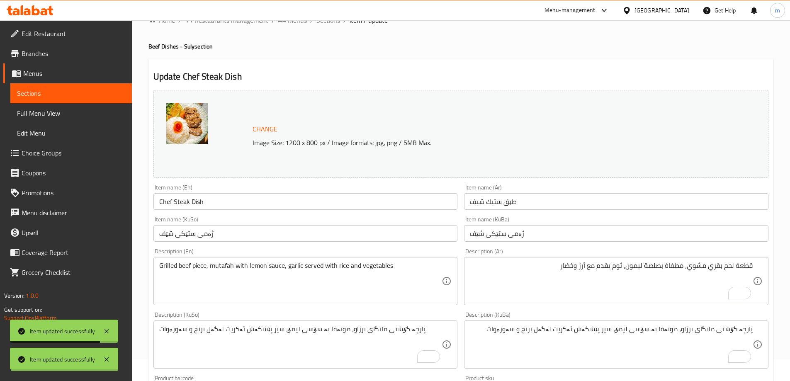
scroll to position [0, 0]
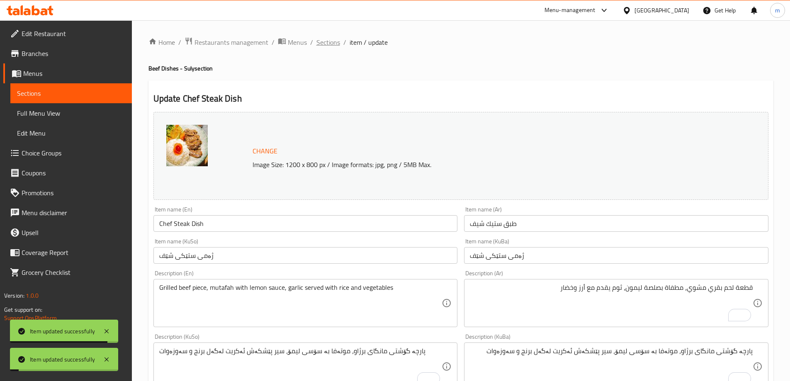
click at [328, 43] on span "Sections" at bounding box center [328, 42] width 24 height 10
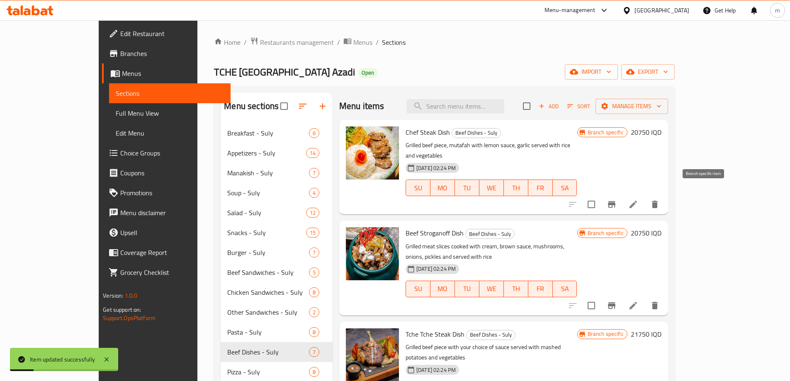
click at [616, 199] on icon "Branch-specific-item" at bounding box center [611, 204] width 10 height 10
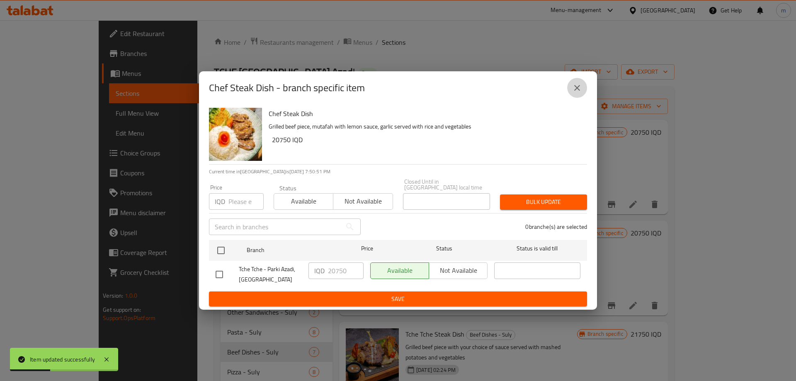
click at [578, 93] on icon "close" at bounding box center [577, 88] width 10 height 10
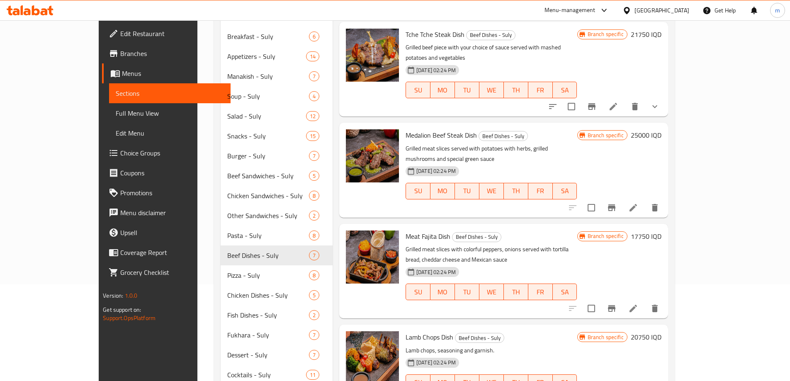
scroll to position [187, 0]
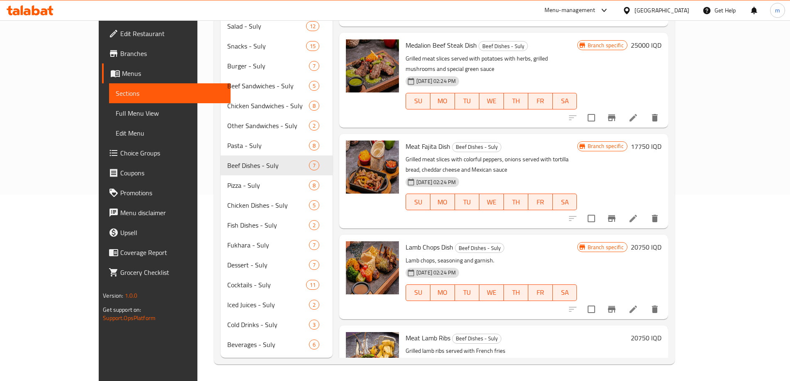
click at [638, 304] on icon at bounding box center [633, 309] width 10 height 10
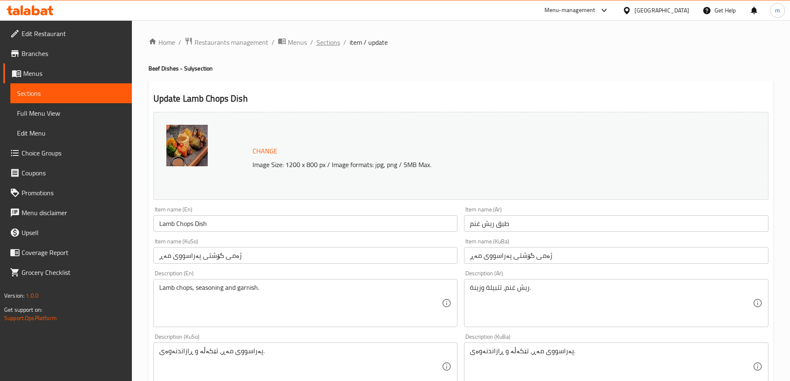
click at [326, 45] on span "Sections" at bounding box center [328, 42] width 24 height 10
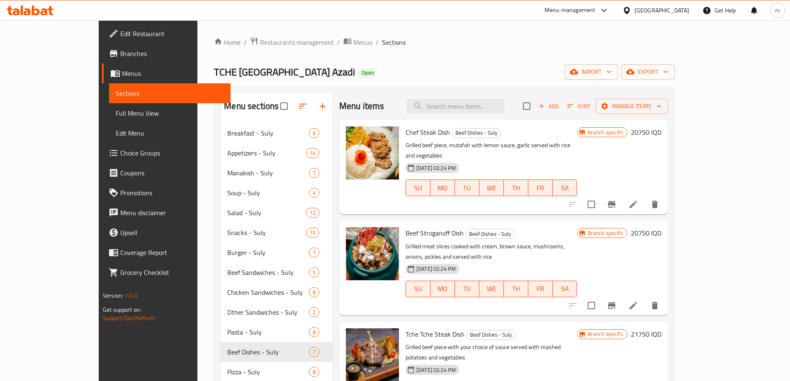
click at [116, 117] on span "Full Menu View" at bounding box center [170, 113] width 108 height 10
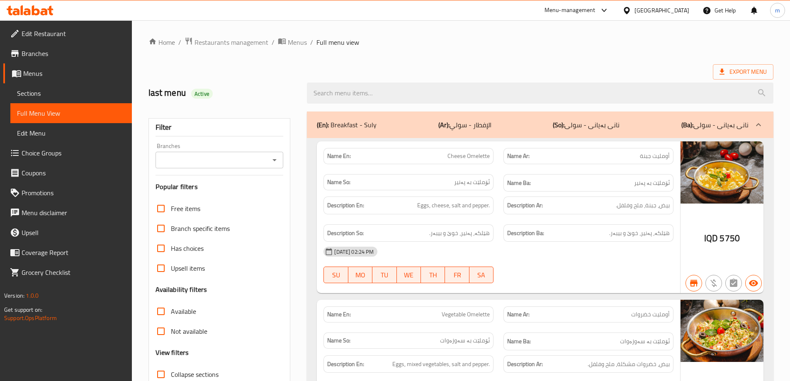
drag, startPoint x: 271, startPoint y: 159, endPoint x: 262, endPoint y: 164, distance: 10.2
click at [271, 159] on icon "Open" at bounding box center [274, 160] width 10 height 10
click at [277, 160] on icon "Close" at bounding box center [274, 160] width 10 height 10
click at [271, 162] on icon "Open" at bounding box center [274, 160] width 10 height 10
click at [281, 119] on div "Filter" at bounding box center [219, 128] width 128 height 18
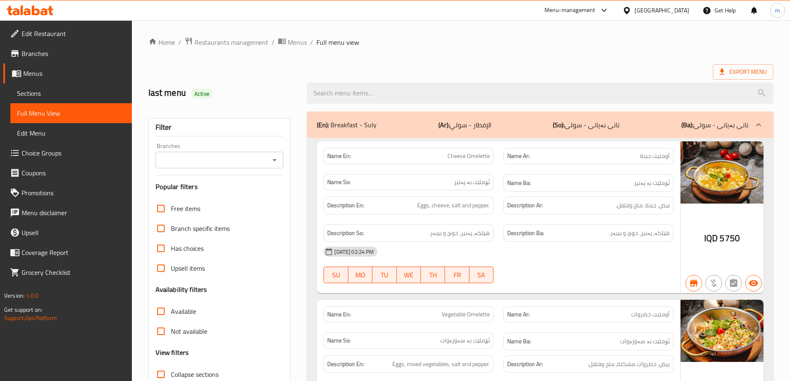
click at [272, 164] on icon "Open" at bounding box center [274, 160] width 10 height 10
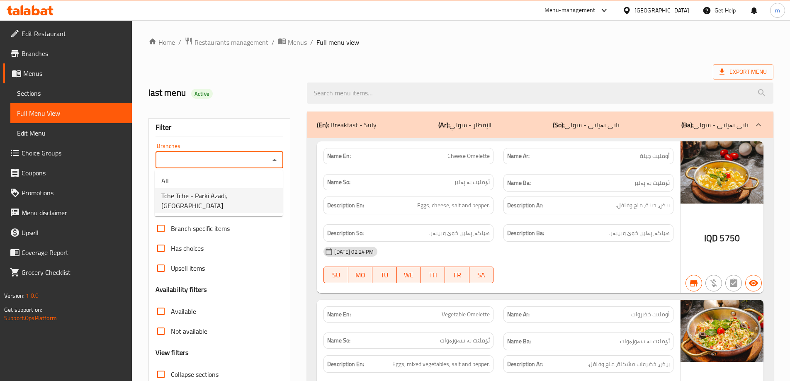
click at [240, 193] on span "Tche Tche - Parki Azadi, [GEOGRAPHIC_DATA]" at bounding box center [218, 201] width 115 height 20
type input "Tche Tche - Parki Azadi, [GEOGRAPHIC_DATA]"
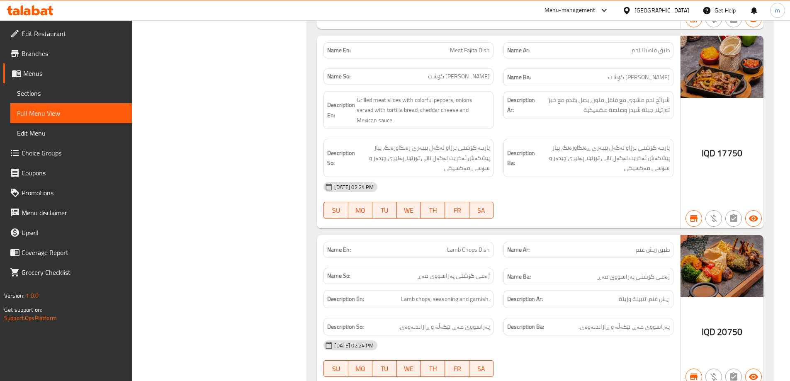
scroll to position [16915, 0]
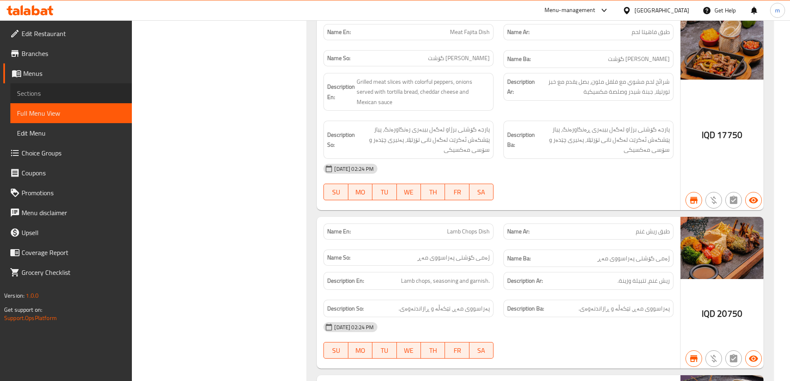
click at [41, 92] on span "Sections" at bounding box center [71, 93] width 108 height 10
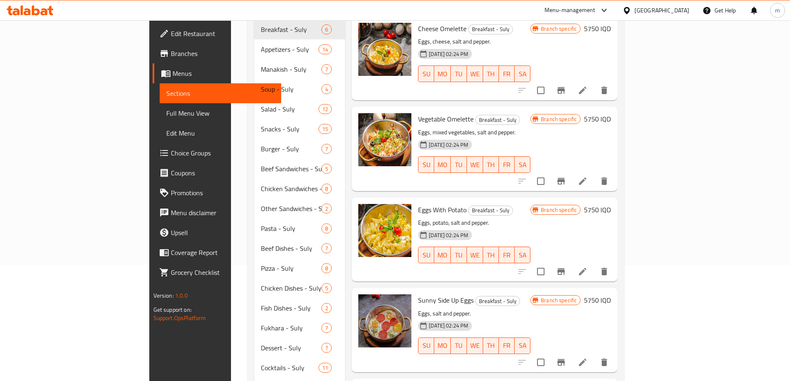
scroll to position [113, 0]
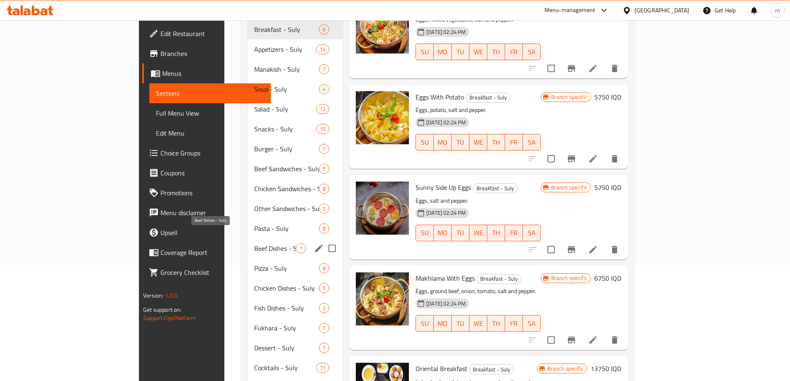
click at [254, 243] on span "Beef Dishes - Suly" at bounding box center [274, 248] width 41 height 10
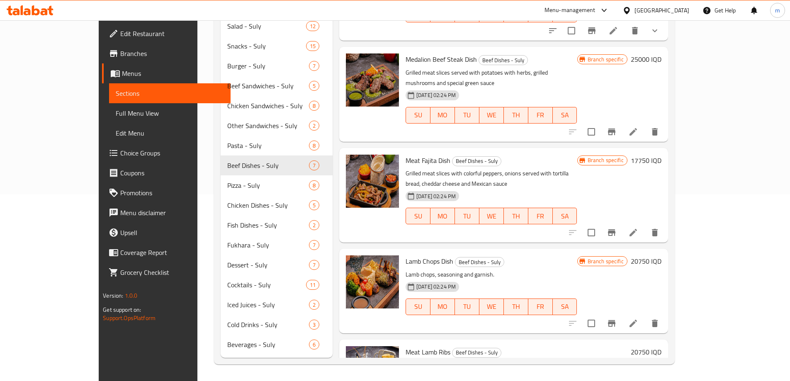
scroll to position [203, 0]
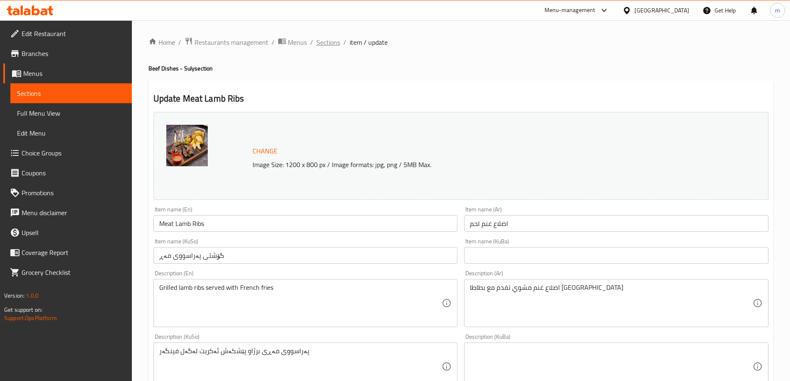
click at [323, 38] on span "Sections" at bounding box center [328, 42] width 24 height 10
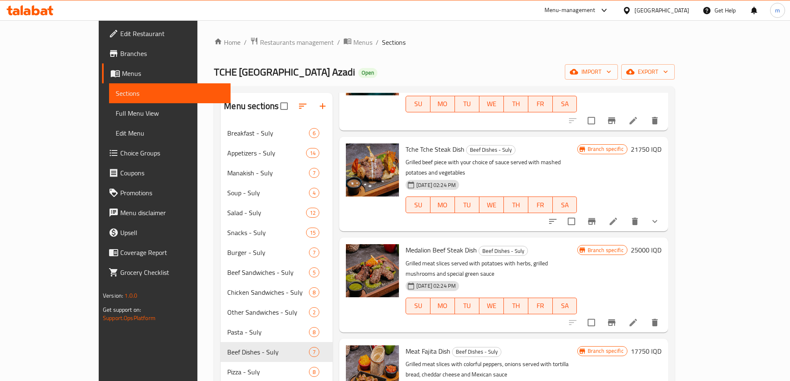
scroll to position [194, 0]
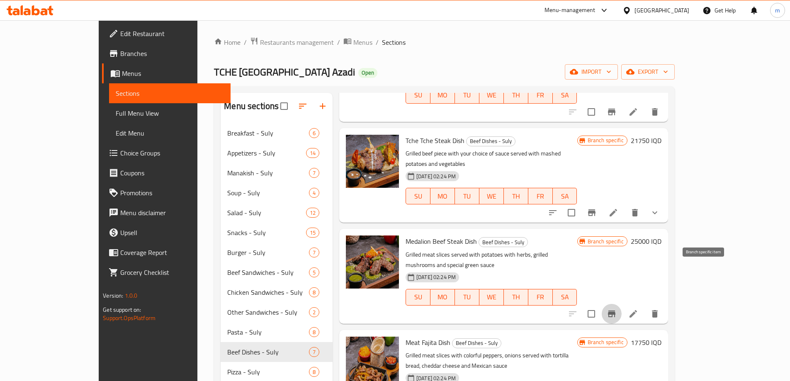
click at [616, 309] on icon "Branch-specific-item" at bounding box center [611, 314] width 10 height 10
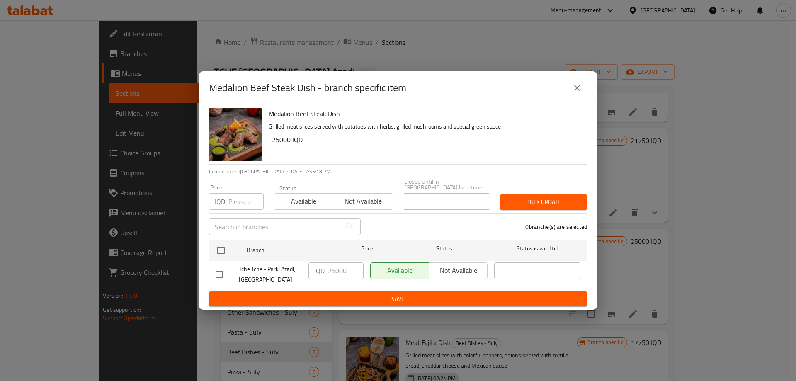
click at [587, 89] on div "Medalion Beef Steak Dish - branch specific item" at bounding box center [398, 87] width 398 height 33
click at [580, 88] on icon "close" at bounding box center [577, 88] width 6 height 6
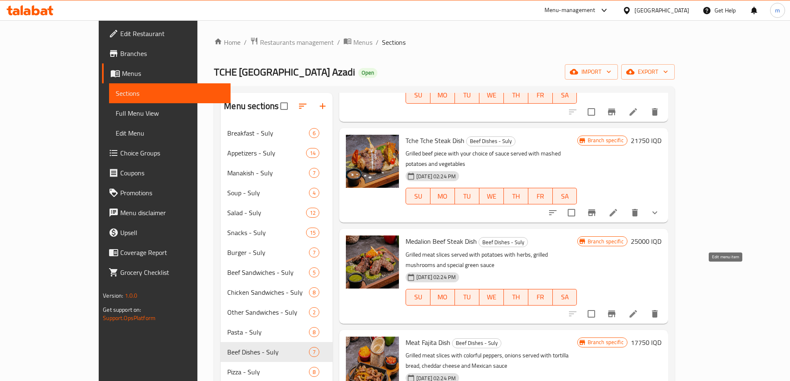
click at [645, 306] on li at bounding box center [632, 313] width 23 height 15
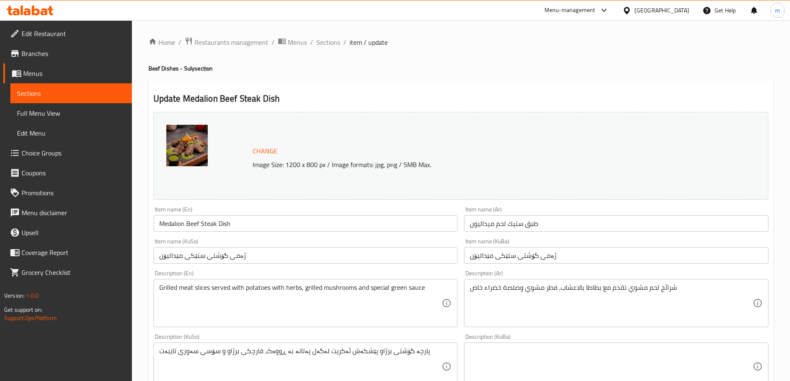
scroll to position [37, 0]
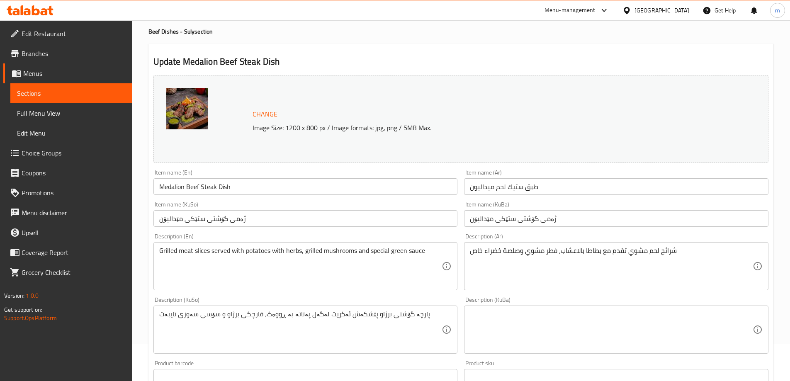
click at [385, 323] on textarea "پارچە گۆشتی برژاو پێشکەش ئەکریت لەگەل پەتاتە بە ڕووەک، قارچکی برژاو و سۆسی سەوز…" at bounding box center [300, 329] width 283 height 39
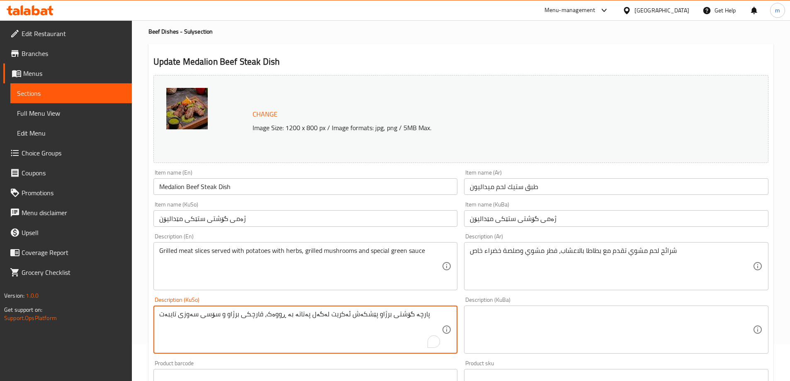
click at [385, 323] on textarea "پارچە گۆشتی برژاو پێشکەش ئەکریت لەگەل پەتاتە بە ڕووەک، قارچکی برژاو و سۆسی سەوز…" at bounding box center [300, 329] width 283 height 39
click at [490, 329] on textarea at bounding box center [611, 329] width 283 height 39
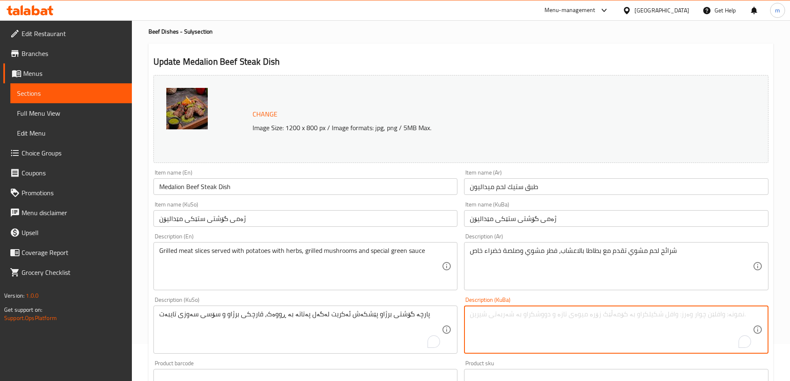
paste textarea "پارچە گۆشتی برژاو پێشکەش ئەکریت لەگەل پەتاتە بە ڕووەک، قارچکی برژاو و سۆسی سەوز…"
type textarea "پارچە گۆشتی برژاو پێشکەش ئەکریت لەگەل پەتاتە بە ڕووەک، قارچکی برژاو و سۆسی سەوز…"
click at [553, 286] on textarea "شرائح لحم مشوي تقدم مع بطاطا بالاعشاب، فطر مشوي وصلصة خضراء خاص" at bounding box center [611, 266] width 283 height 39
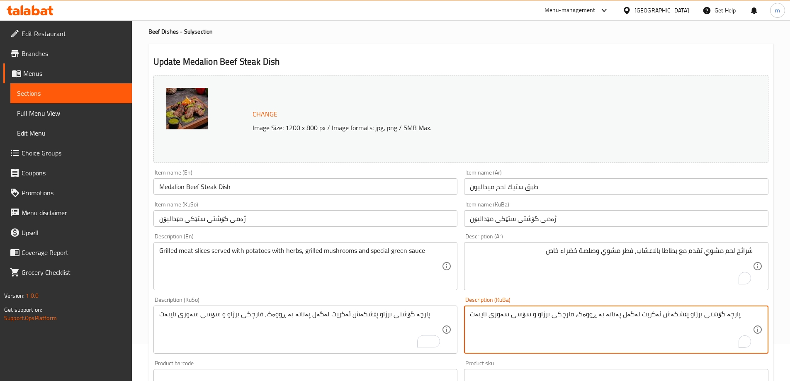
click at [577, 334] on textarea "پارچە گۆشتی برژاو پێشکەش ئەکریت لەگەل پەتاتە بە ڕووەک، قارچکی برژاو و سۆسی سەوز…" at bounding box center [611, 329] width 283 height 39
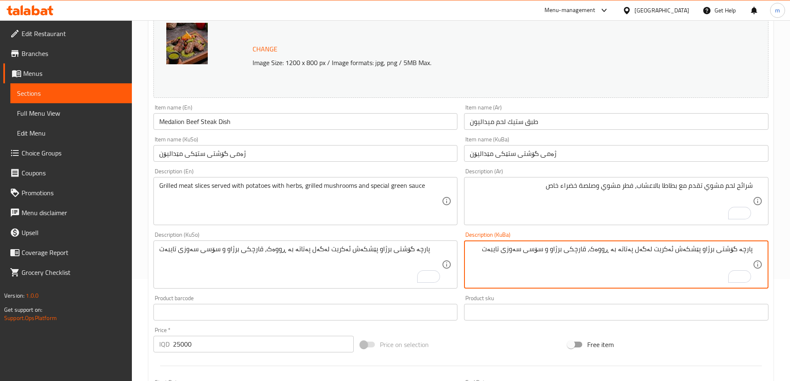
scroll to position [106, 0]
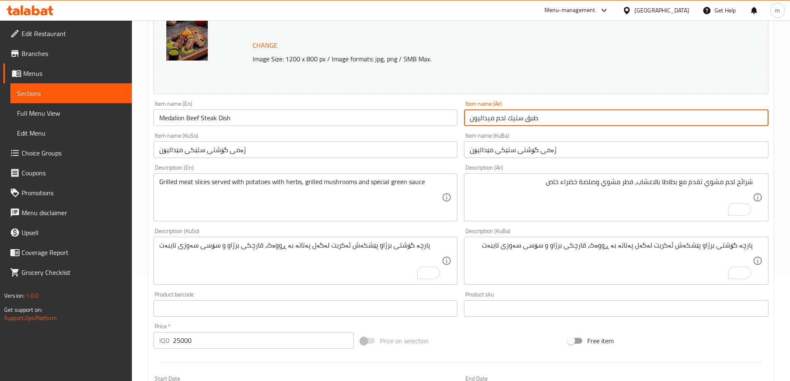
click at [499, 121] on input "طبق ستيك لحم ميداليون" at bounding box center [616, 117] width 304 height 17
type input "طبق [PERSON_NAME]"
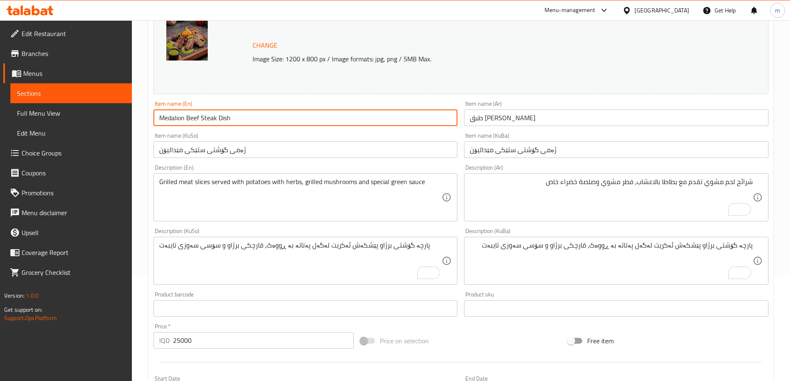
click at [191, 119] on input "Medalion Beef Steak Dish" at bounding box center [305, 117] width 304 height 17
click at [191, 118] on input "Medalion Beef Steak Dish" at bounding box center [305, 117] width 304 height 17
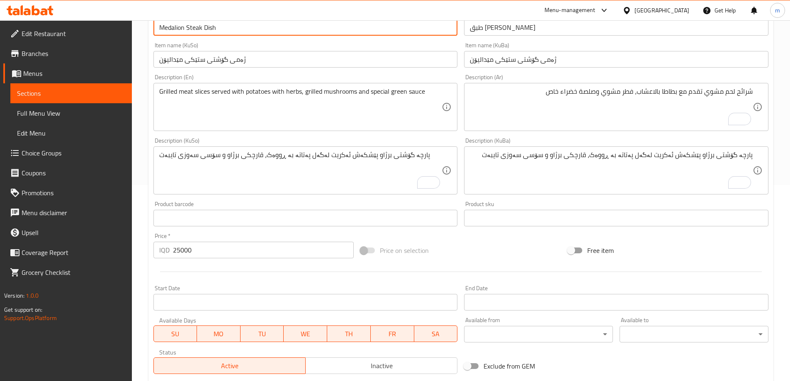
scroll to position [312, 0]
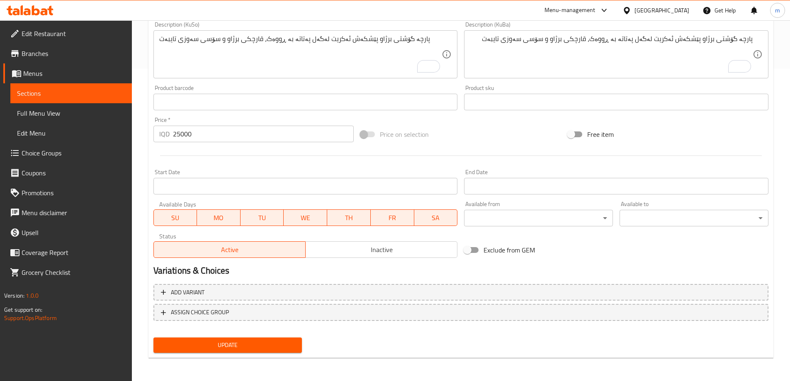
type input "Medalion Steak Dish"
click at [270, 342] on span "Update" at bounding box center [228, 345] width 136 height 10
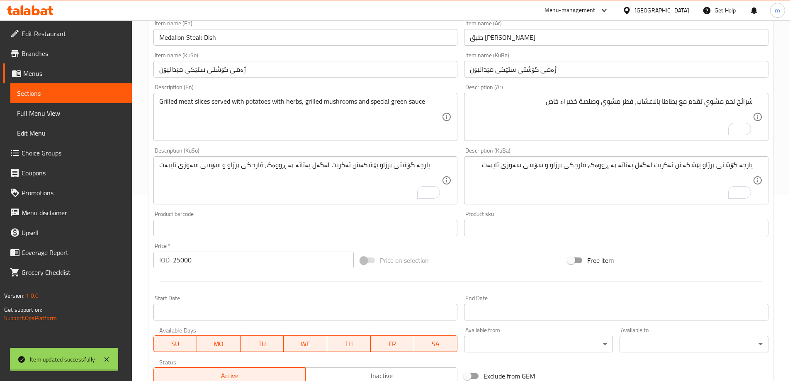
scroll to position [119, 0]
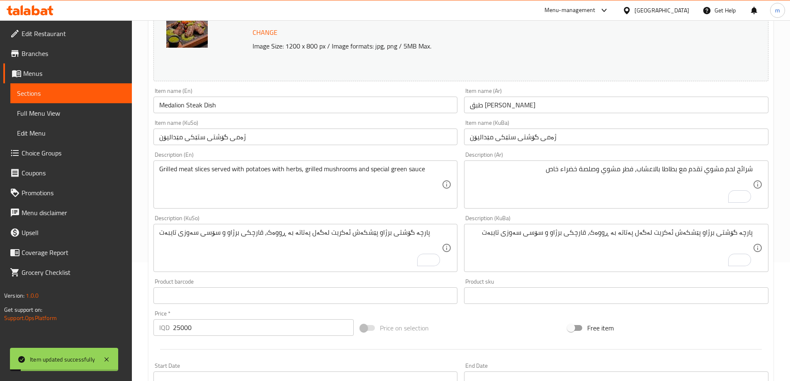
click at [217, 137] on input "ژەمی گۆشتی ستێکی مێدالیۆن" at bounding box center [305, 137] width 304 height 17
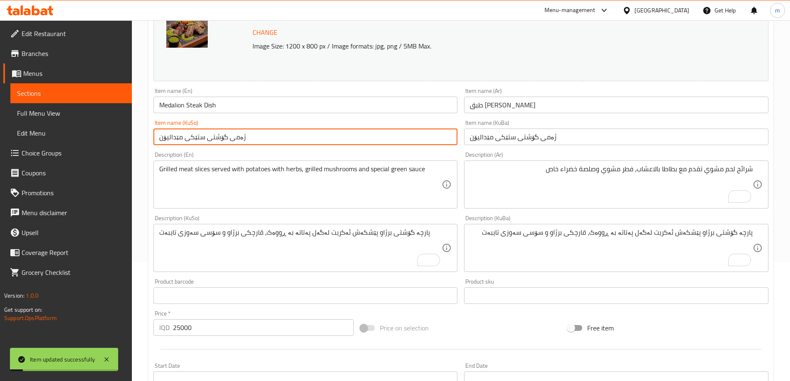
click at [217, 137] on input "ژەمی گۆشتی ستێکی مێدالیۆن" at bounding box center [305, 137] width 304 height 17
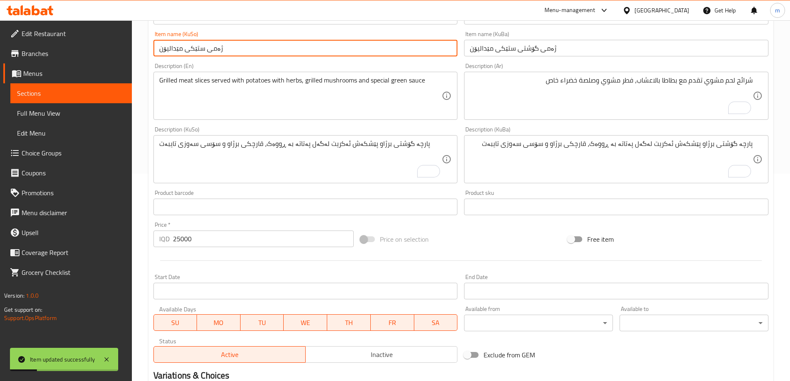
scroll to position [312, 0]
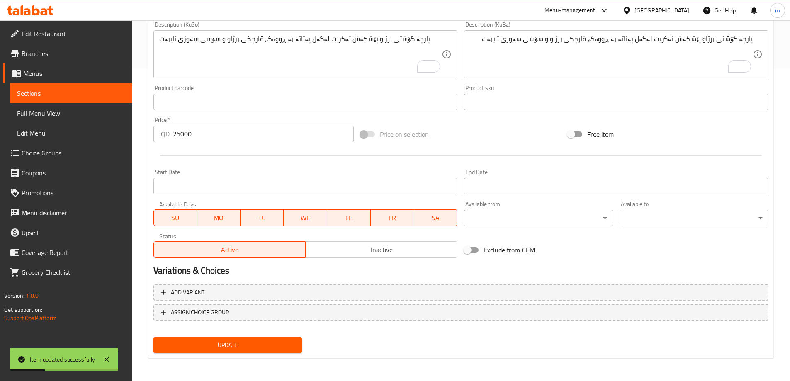
type input "ژەمی ستێکی مێدالیۆن"
click at [282, 349] on span "Update" at bounding box center [228, 345] width 136 height 10
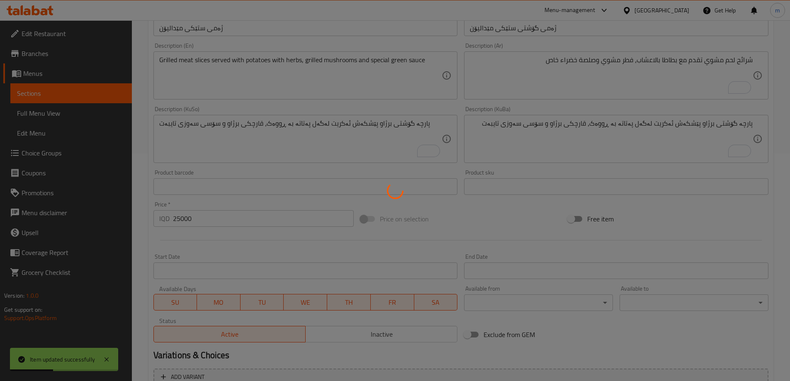
scroll to position [119, 0]
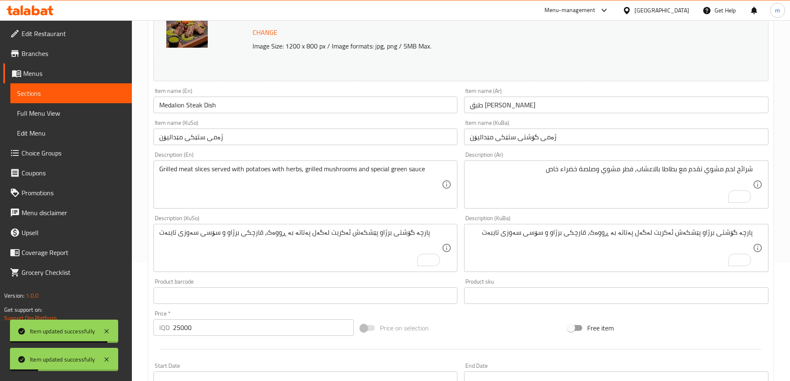
click at [66, 112] on span "Full Menu View" at bounding box center [71, 113] width 108 height 10
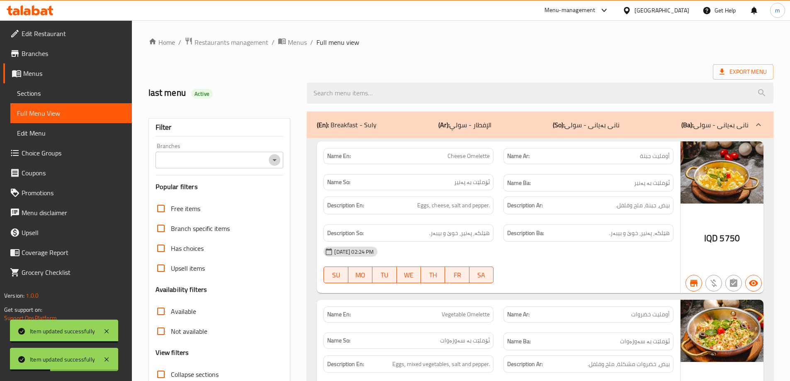
click at [278, 160] on icon "Open" at bounding box center [274, 160] width 10 height 10
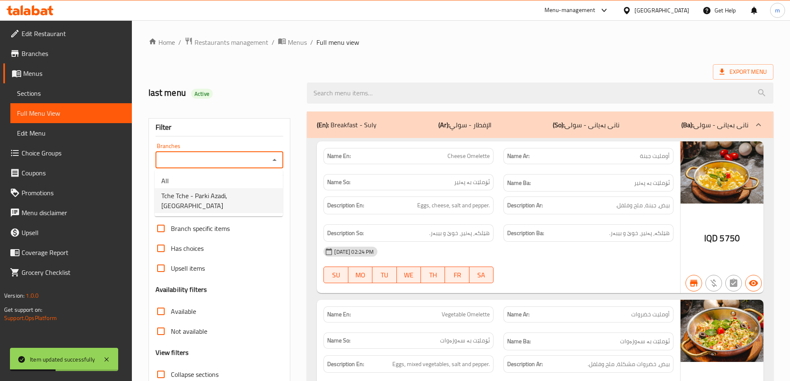
click at [208, 199] on span "Tche Tche - Parki Azadi, [GEOGRAPHIC_DATA]" at bounding box center [218, 201] width 115 height 20
type input "Tche Tche - Parki Azadi, [GEOGRAPHIC_DATA]"
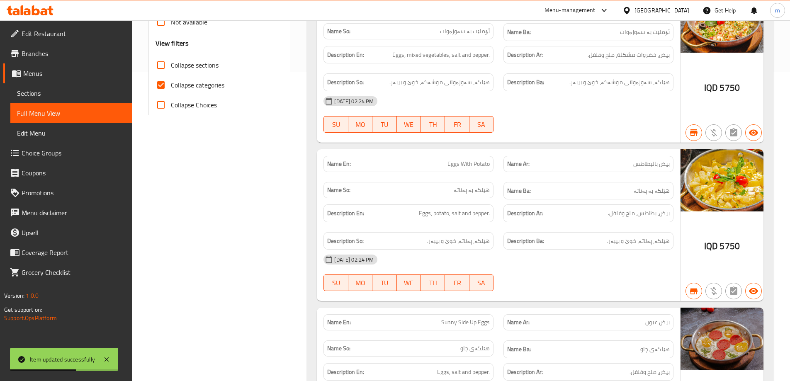
scroll to position [290, 0]
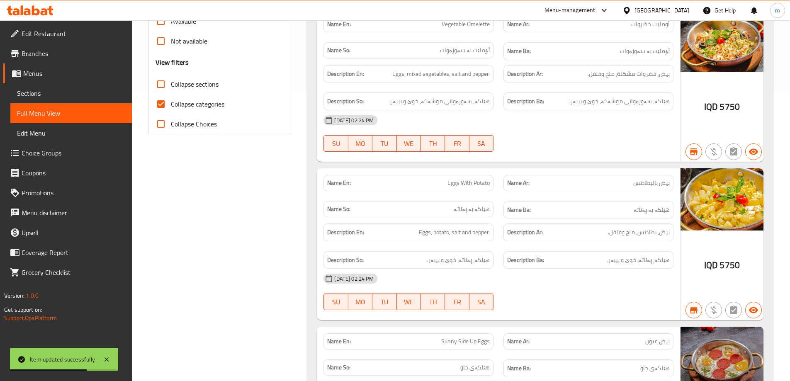
click at [167, 104] on input "Collapse categories" at bounding box center [161, 104] width 20 height 20
checkbox input "false"
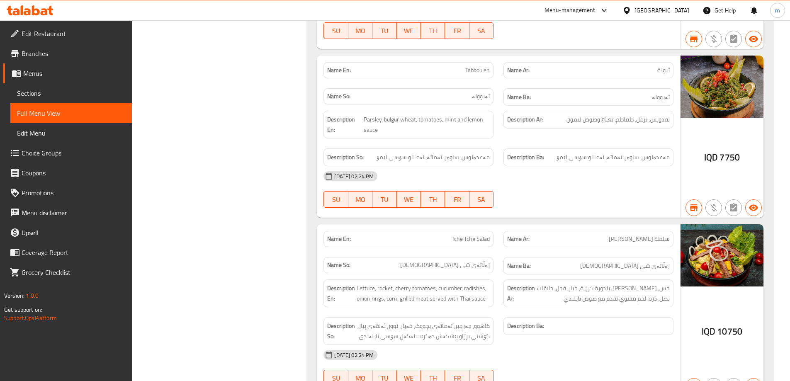
scroll to position [0, 0]
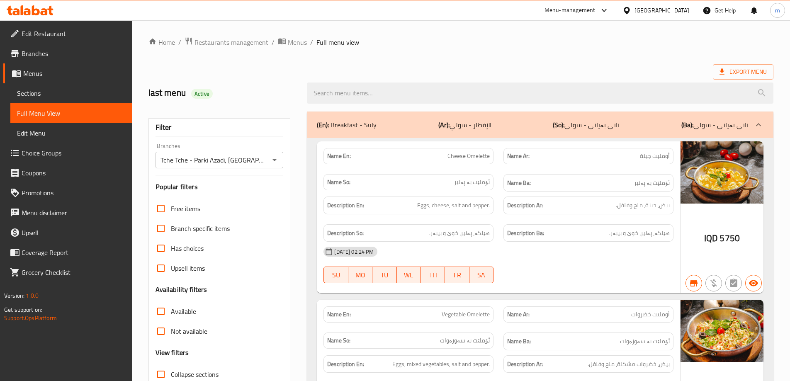
click at [279, 87] on h2 "last menu Active" at bounding box center [222, 93] width 149 height 12
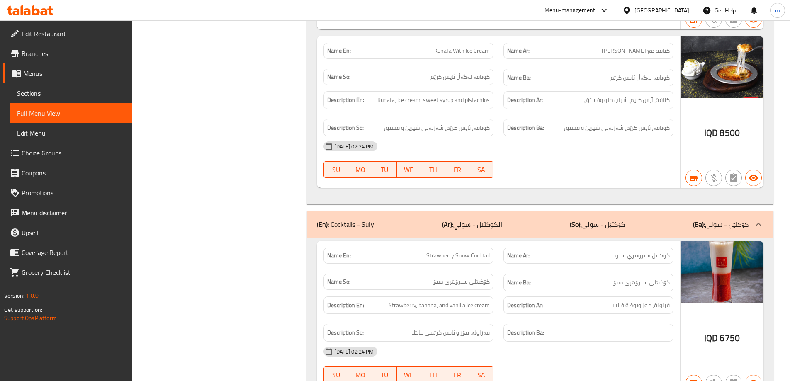
scroll to position [19528, 0]
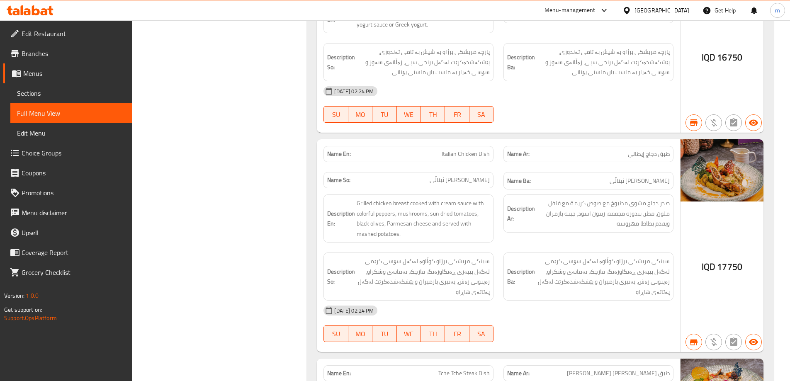
click at [460, 369] on span "Tche Tche Steak Dish" at bounding box center [463, 373] width 51 height 9
click at [461, 369] on span "Tche Tche Steak Dish" at bounding box center [463, 373] width 51 height 9
